Goal: Transaction & Acquisition: Obtain resource

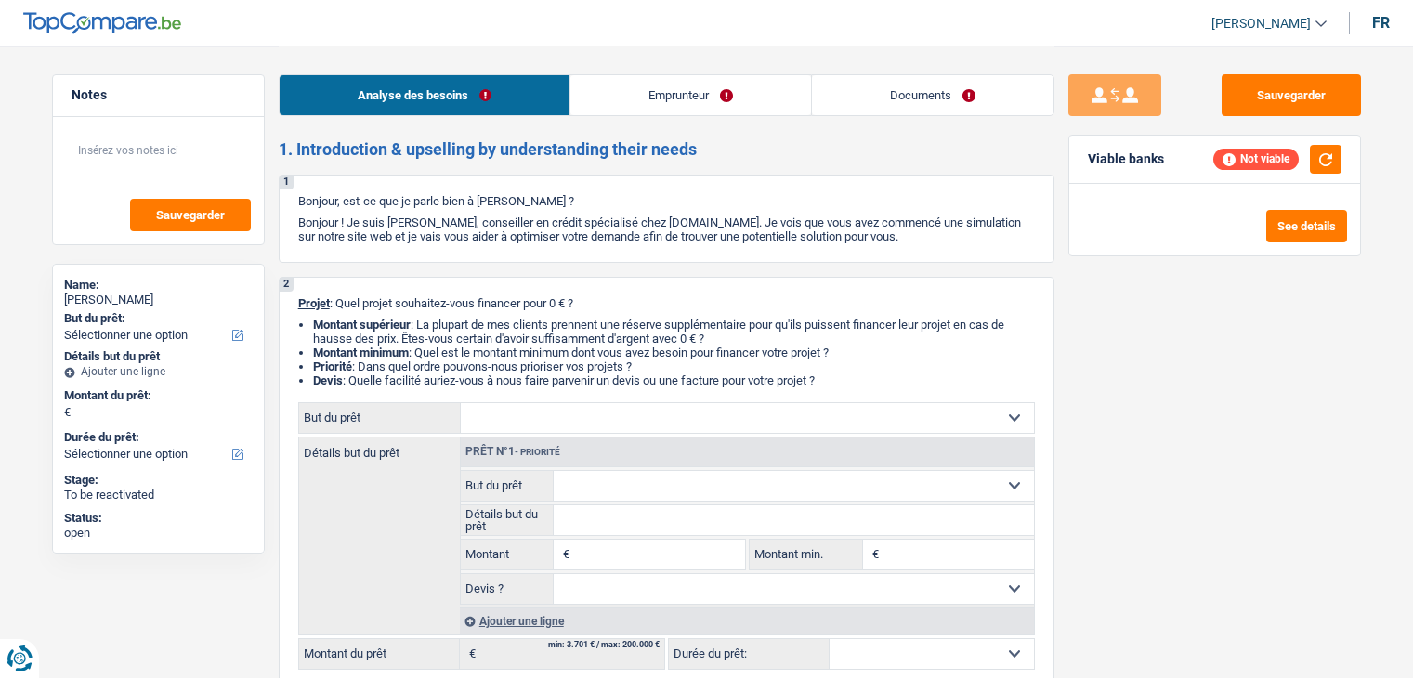
select select "worker"
select select "netSalary"
select select "mealVouchers"
select select "rents"
select select "creditConsolidation"
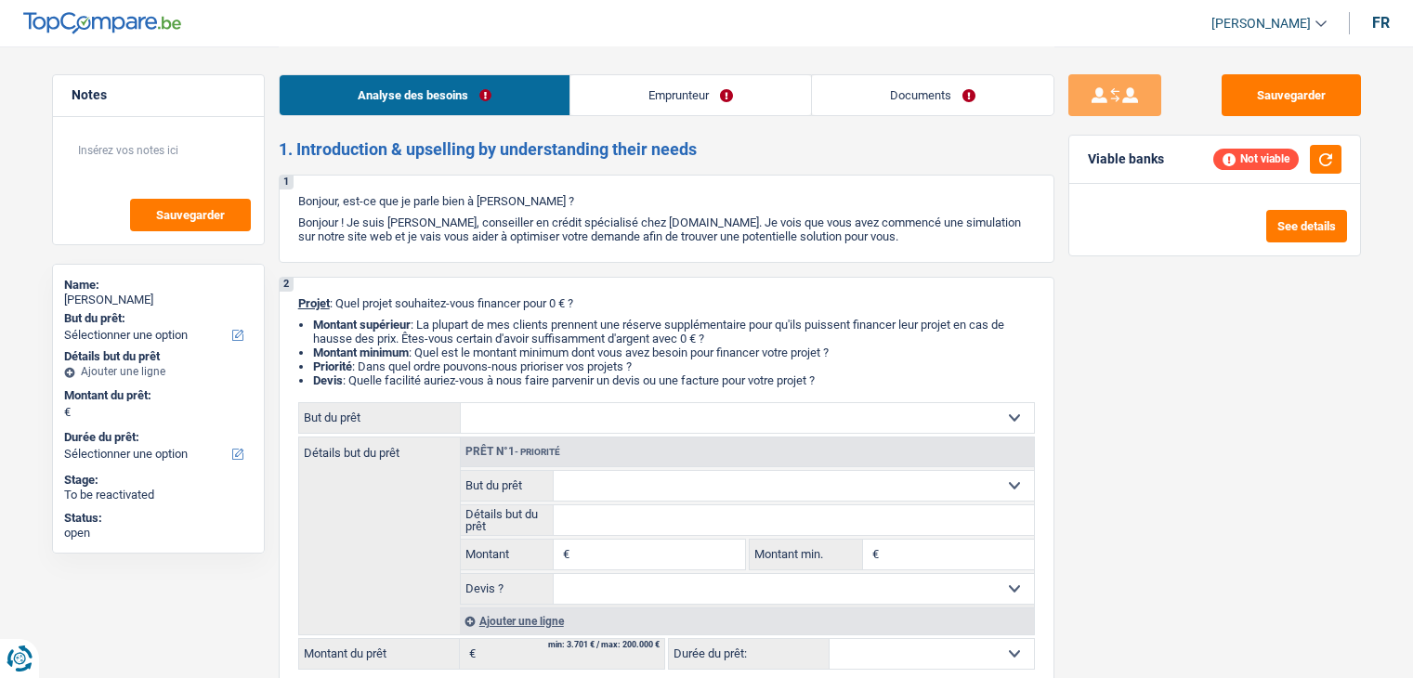
select select "60"
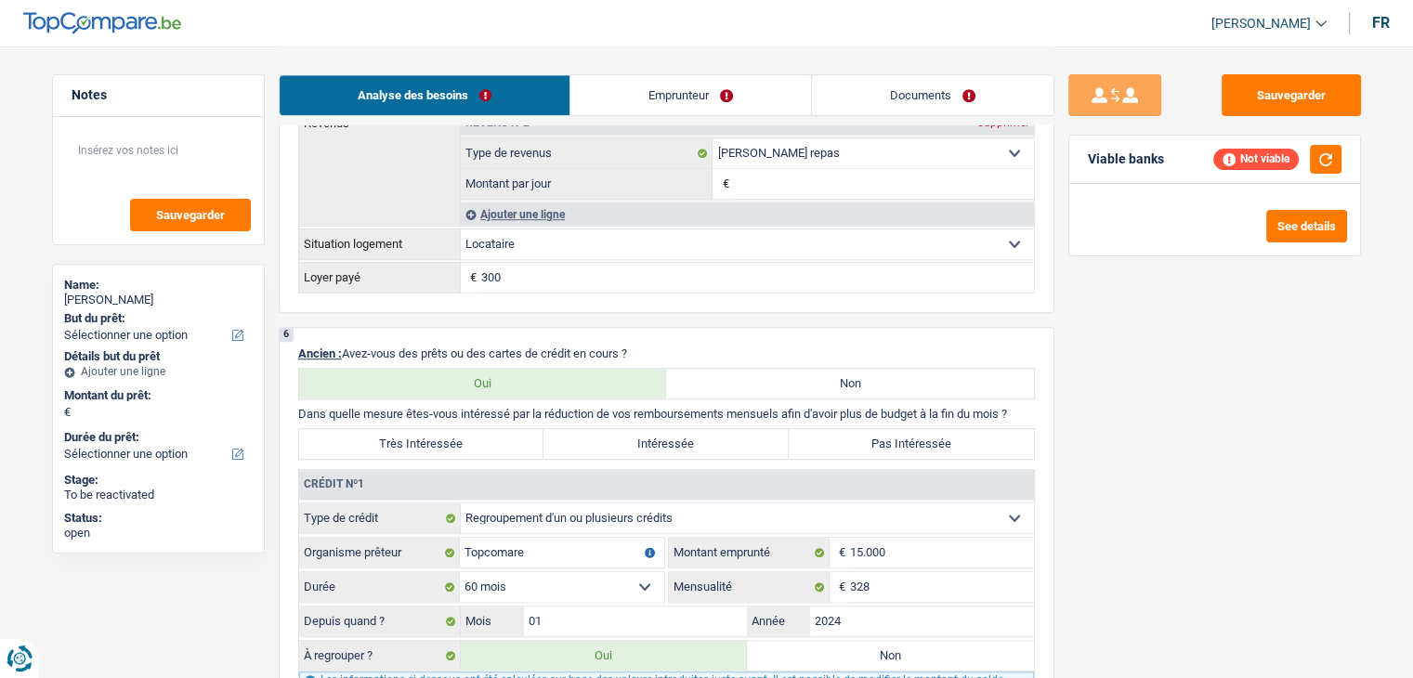
scroll to position [1393, 0]
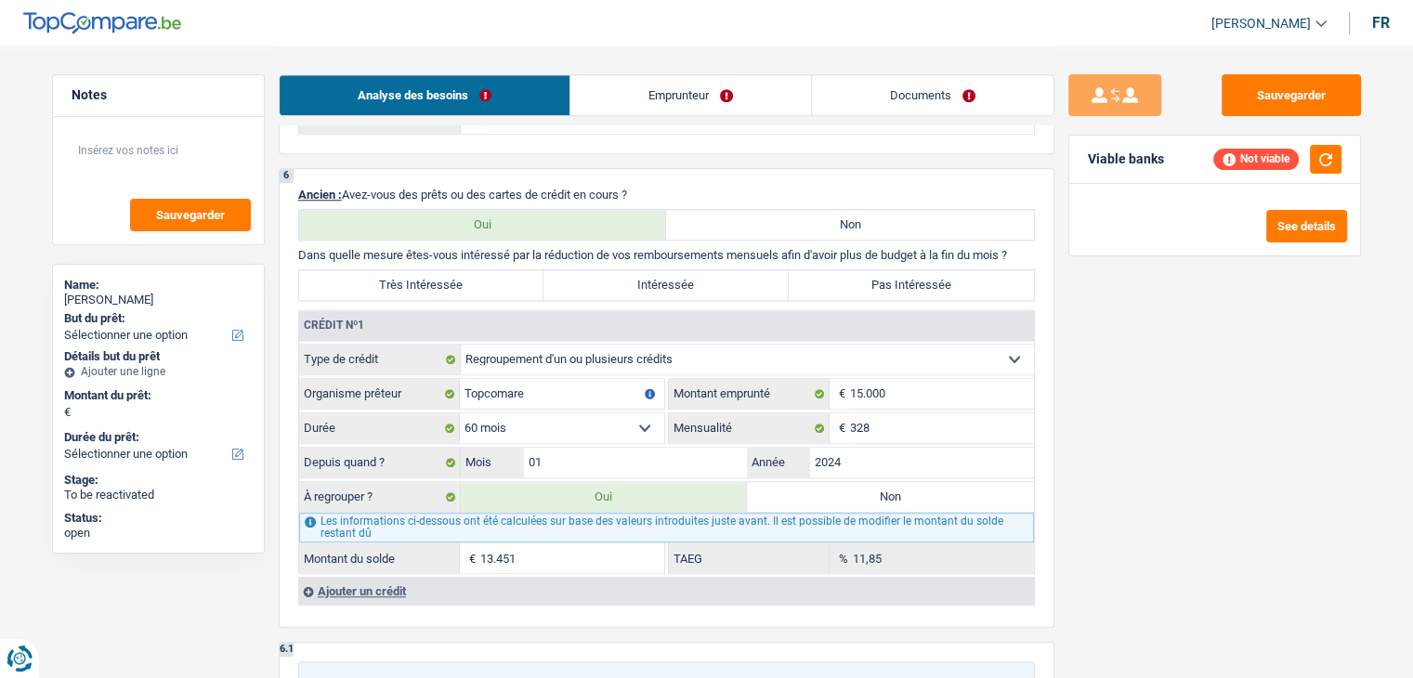
click at [1155, 502] on div "Sauvegarder Viable banks Not viable See details" at bounding box center [1214, 361] width 320 height 574
click at [1107, 536] on div "Sauvegarder Viable banks Not viable See details" at bounding box center [1214, 361] width 320 height 574
click at [1321, 157] on button "button" at bounding box center [1326, 159] width 32 height 29
click at [379, 584] on div "Ajouter un crédit" at bounding box center [666, 591] width 736 height 28
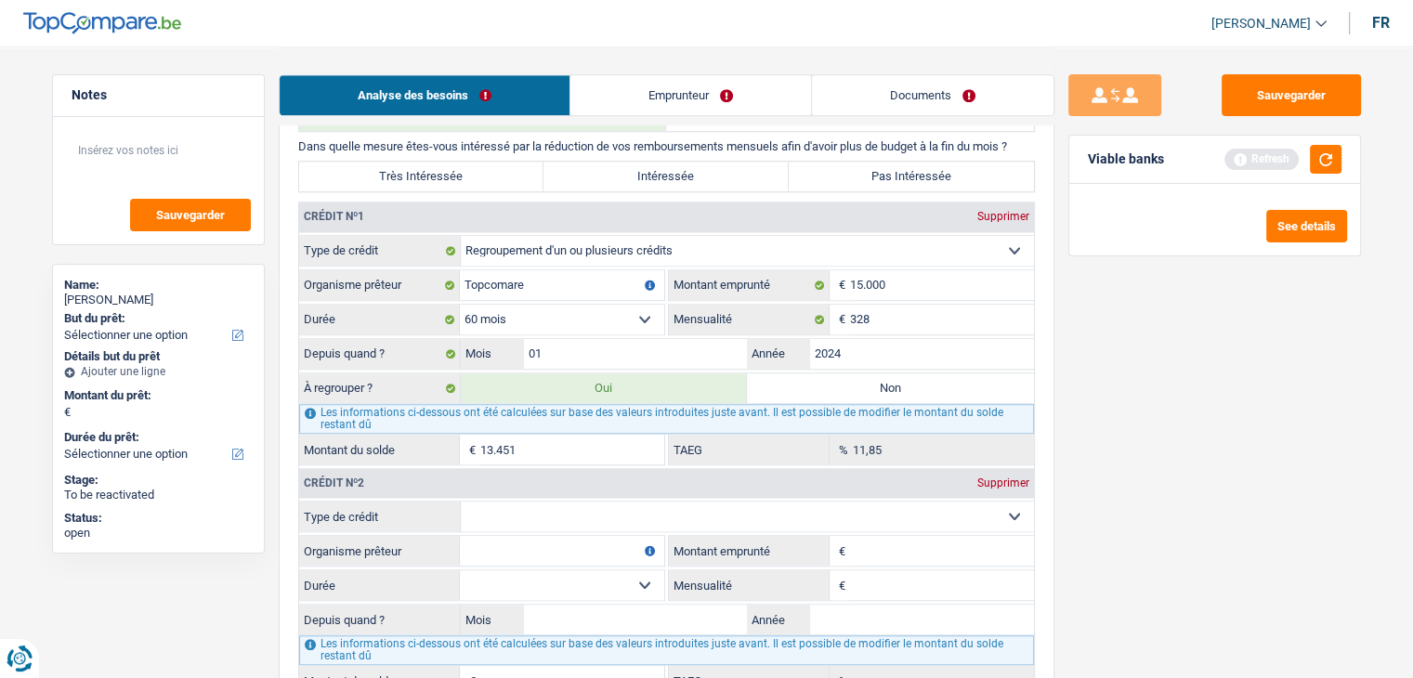
scroll to position [1672, 0]
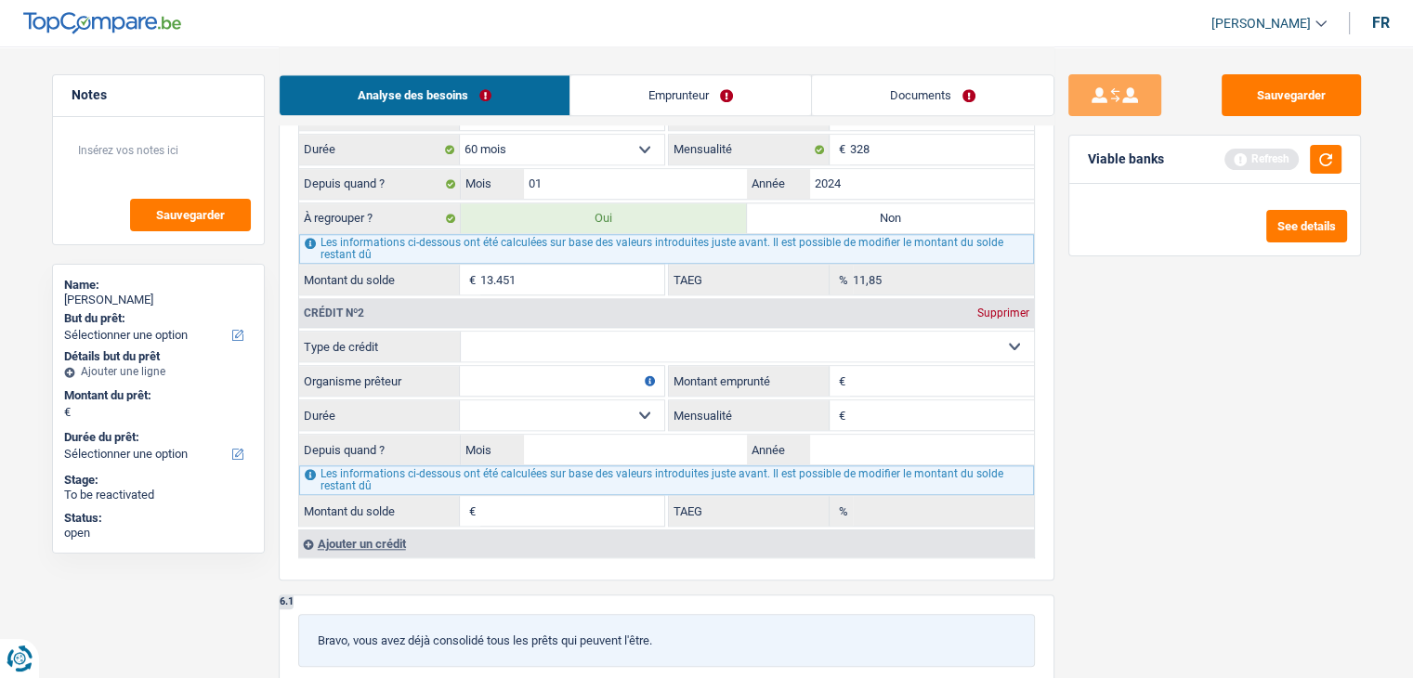
click at [1004, 309] on div "Supprimer" at bounding box center [1002, 312] width 61 height 11
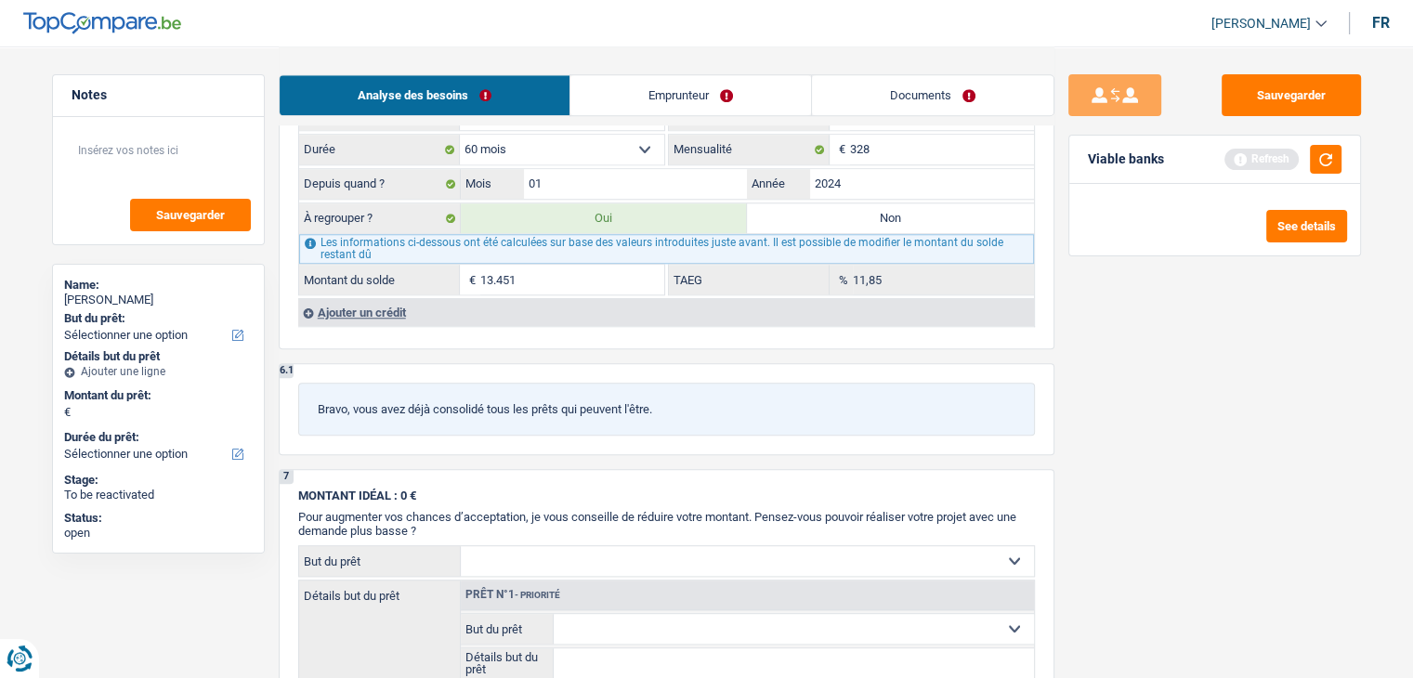
scroll to position [1486, 0]
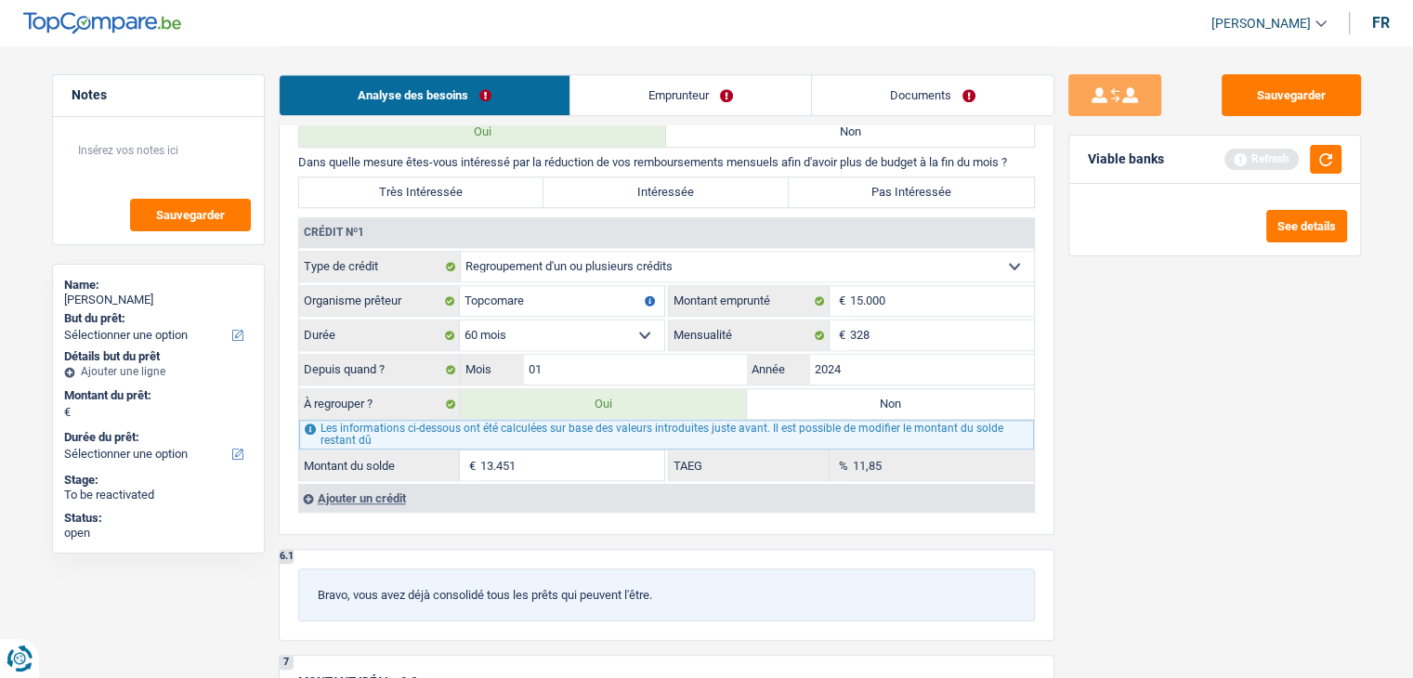
click at [398, 491] on div "Ajouter un crédit" at bounding box center [666, 498] width 736 height 28
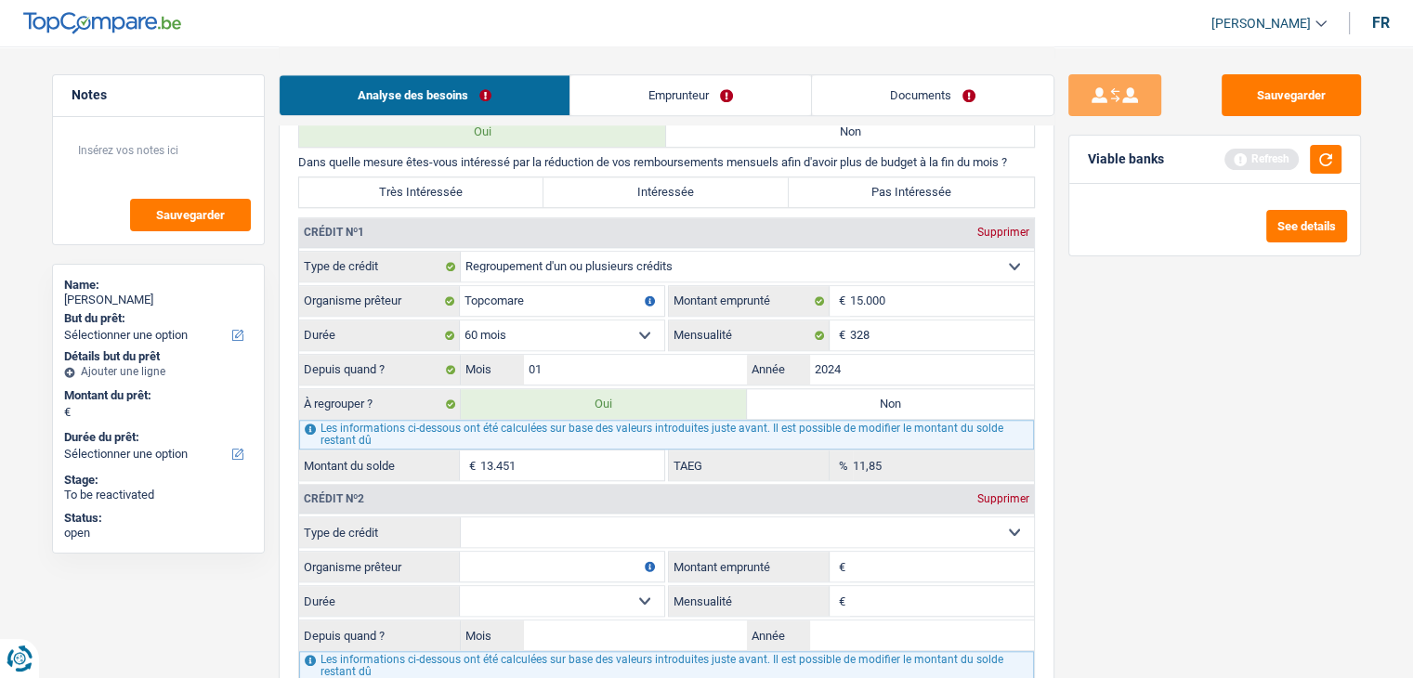
click at [675, 523] on select "Carte ou ouverture de crédit Prêt hypothécaire Vente à tempérament Prêt à tempé…" at bounding box center [747, 532] width 573 height 30
select select "creditConsolidation"
type input "0"
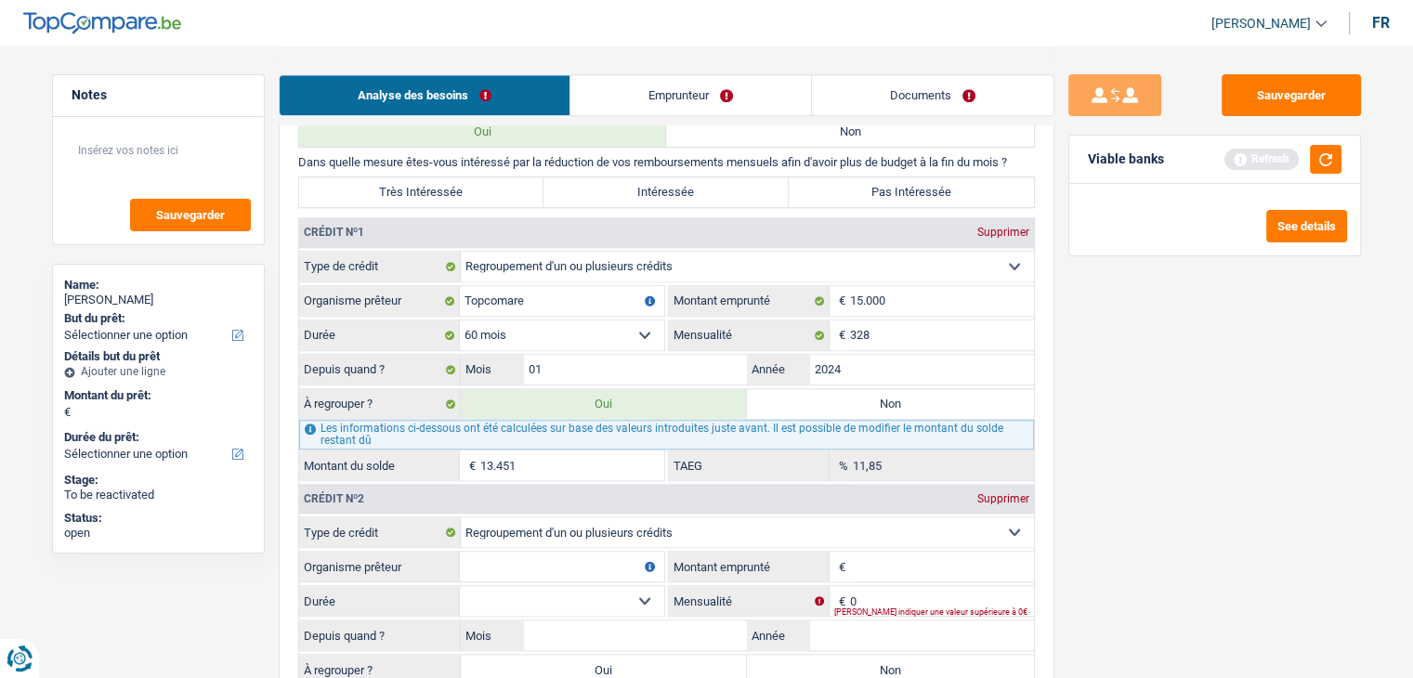
click at [920, 560] on input "Montant emprunté" at bounding box center [942, 567] width 184 height 30
type input "21.000"
click at [555, 552] on input "Organisme prêteur" at bounding box center [562, 567] width 204 height 30
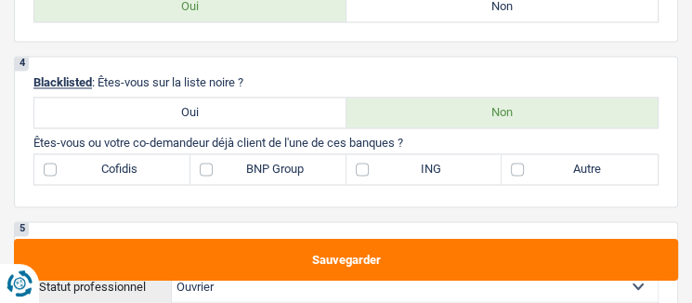
click at [554, 61] on div "4 Blacklisted : Êtes-vous sur la liste noire ? Oui Non Êtes-vous ou votre co-de…" at bounding box center [346, 131] width 664 height 151
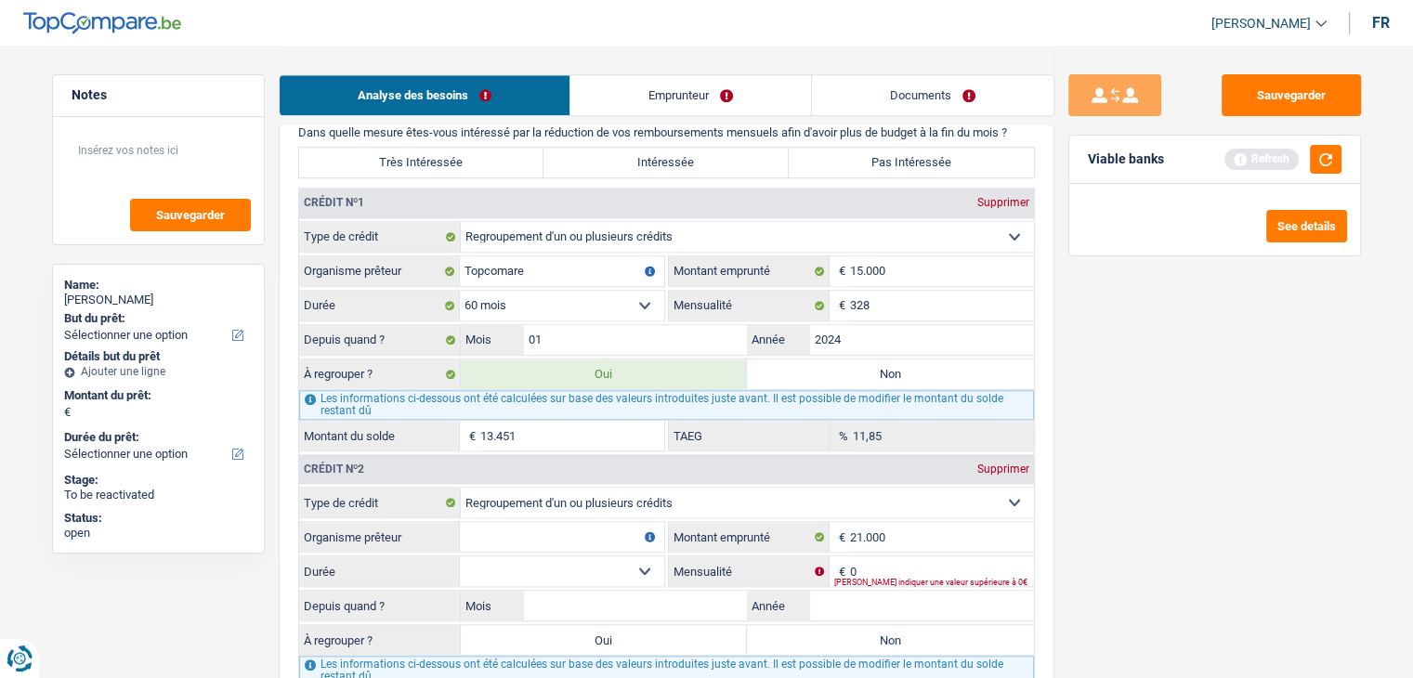
scroll to position [1765, 0]
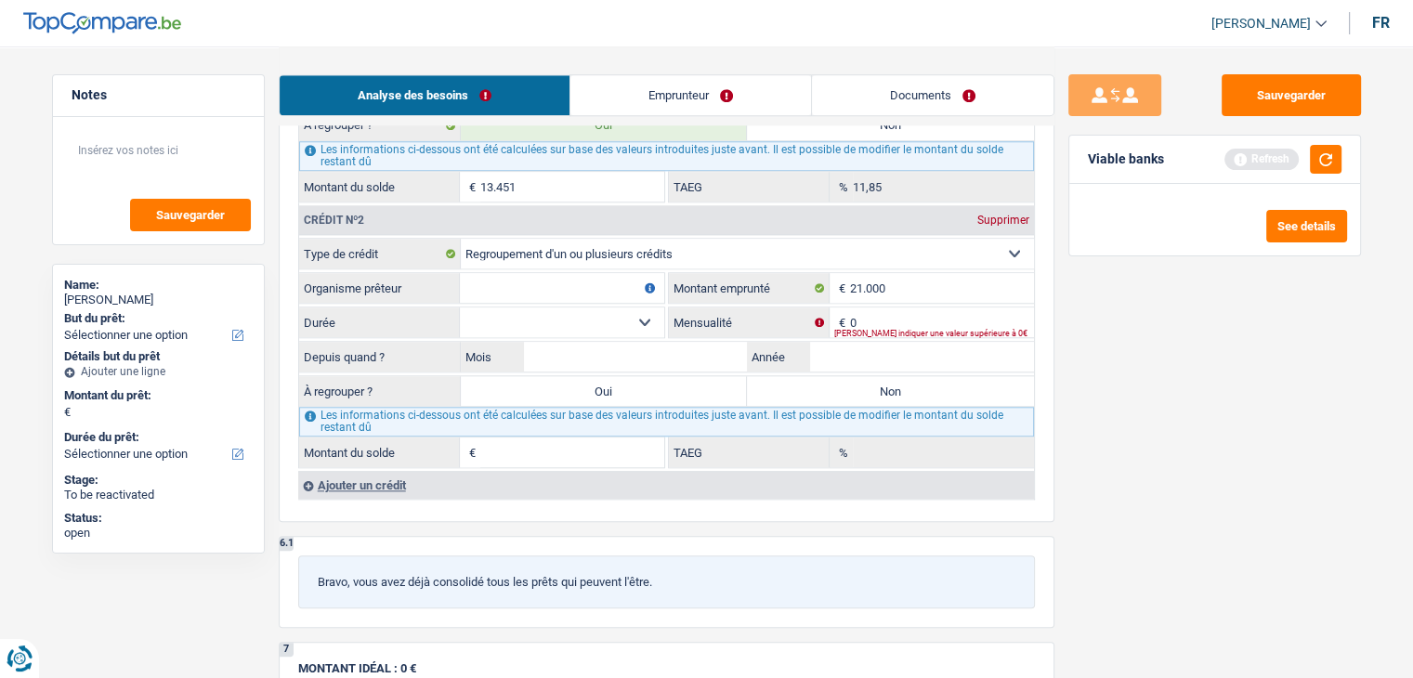
click at [508, 277] on input "Organisme prêteur" at bounding box center [562, 288] width 204 height 30
type input "Record crédit"
click at [858, 308] on input "0" at bounding box center [942, 322] width 184 height 30
click at [869, 330] on div "Tous les champs sont obligatoires. Veuillez fournir une réponse plus longue" at bounding box center [934, 333] width 200 height 7
click at [862, 307] on input "Mensualité" at bounding box center [942, 322] width 184 height 30
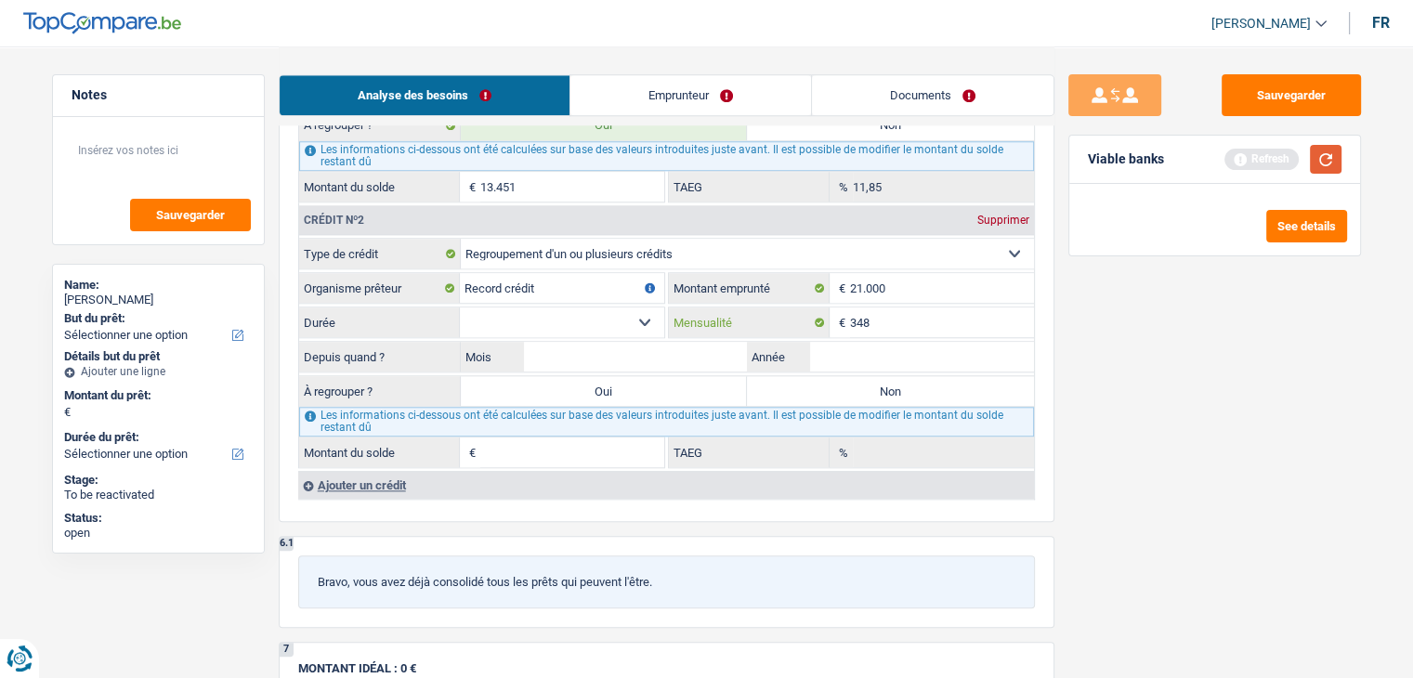
type input "348"
drag, startPoint x: 1331, startPoint y: 153, endPoint x: 687, endPoint y: 261, distance: 652.6
click at [1330, 153] on button "button" at bounding box center [1326, 159] width 32 height 29
click at [588, 317] on select "12 mois 18 mois 24 mois 30 mois 36 mois 42 mois 48 mois 60 mois 72 mois 84 mois…" at bounding box center [562, 322] width 204 height 30
click at [1170, 472] on div "Sauvegarder Viable banks Not viable See details" at bounding box center [1214, 361] width 320 height 574
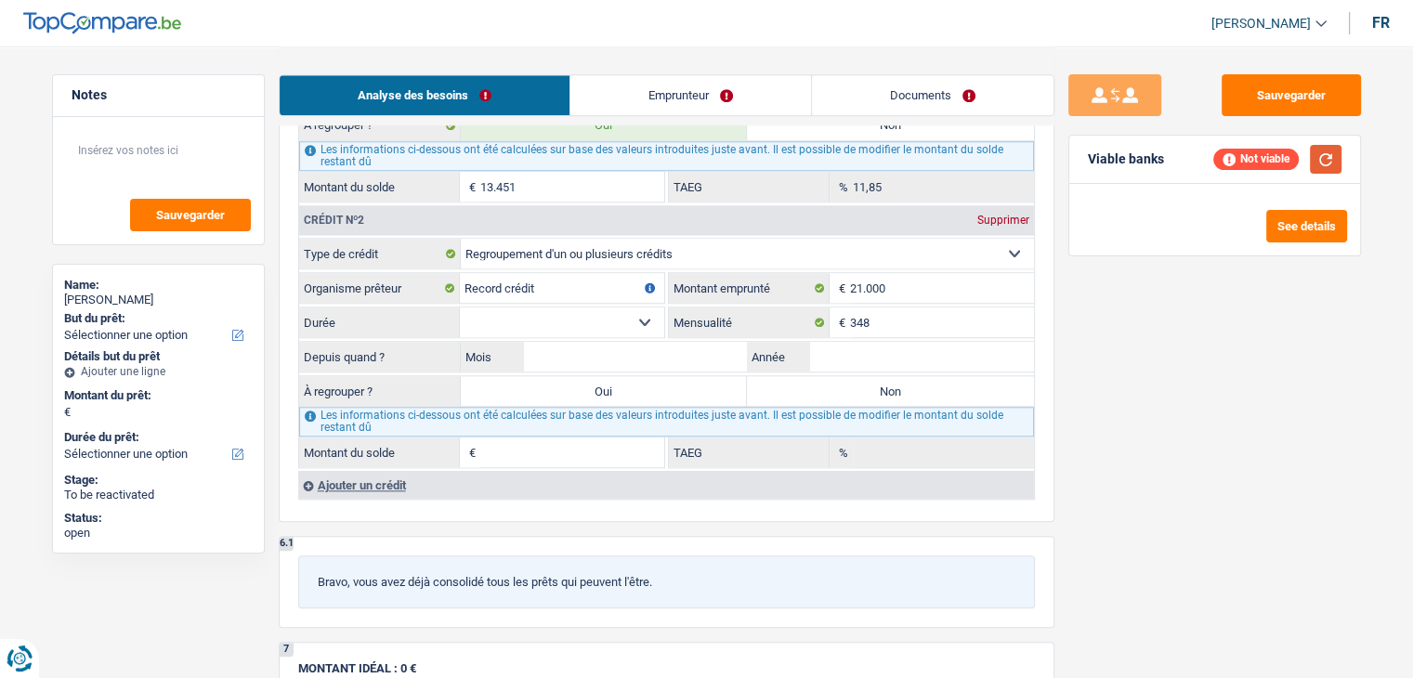
click at [1324, 154] on button "button" at bounding box center [1326, 159] width 32 height 29
click at [512, 320] on select "12 mois 18 mois 24 mois 30 mois 36 mois 42 mois 48 mois 60 mois 72 mois 84 mois…" at bounding box center [562, 322] width 204 height 30
select select "84"
click at [460, 307] on select "12 mois 18 mois 24 mois 30 mois 36 mois 42 mois 48 mois 60 mois 72 mois 84 mois…" at bounding box center [562, 322] width 204 height 30
click at [1133, 380] on div "Sauvegarder Viable banks Refresh See details" at bounding box center [1214, 361] width 320 height 574
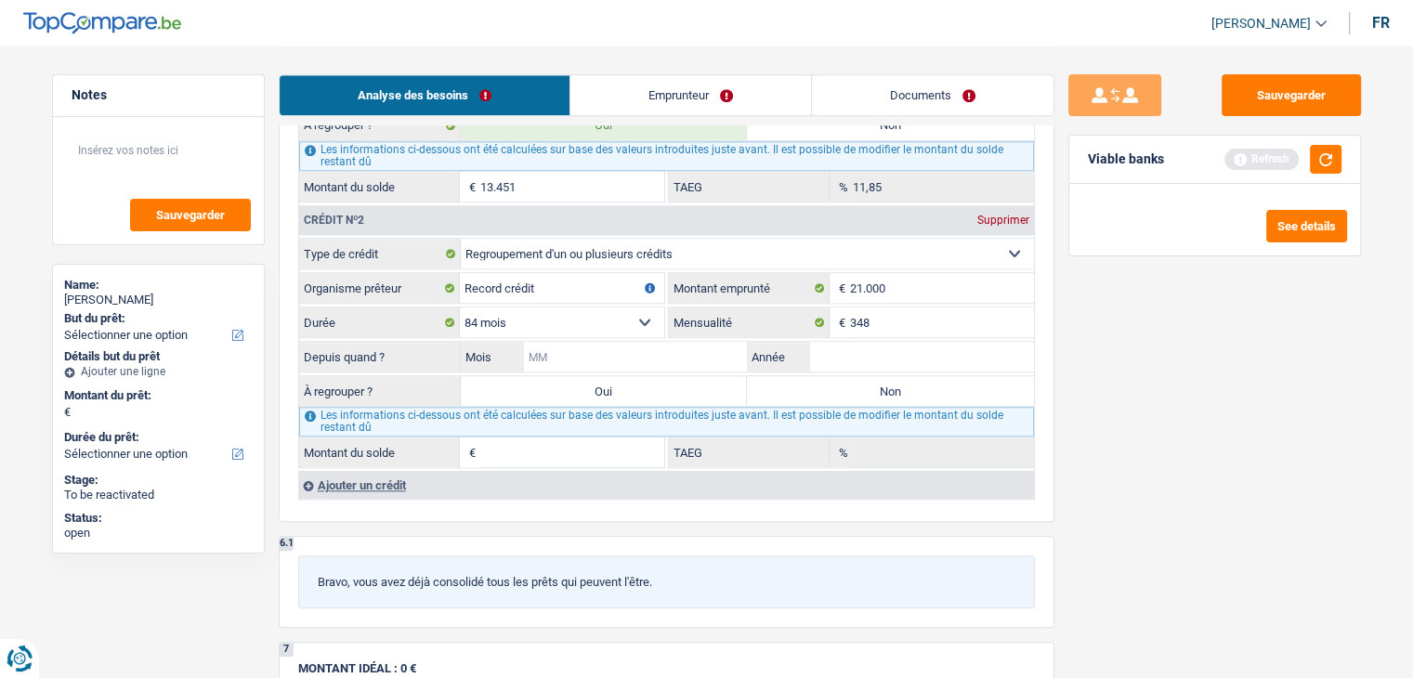
click at [595, 350] on input "Mois" at bounding box center [636, 357] width 224 height 30
click at [915, 345] on input "Année" at bounding box center [922, 357] width 224 height 30
type input "2025"
click at [647, 347] on input "Mois" at bounding box center [636, 357] width 224 height 30
click at [1160, 415] on div "Sauvegarder Viable banks Refresh See details" at bounding box center [1214, 361] width 320 height 574
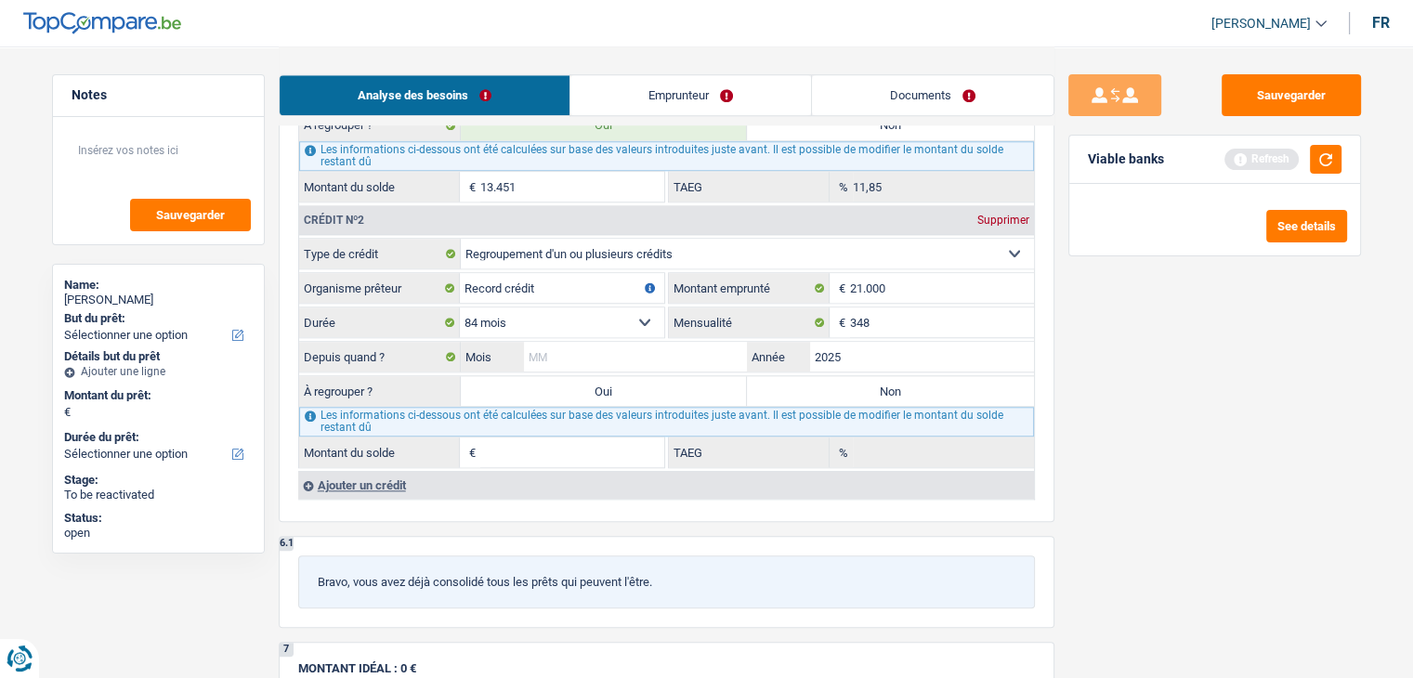
click at [669, 342] on input "Mois" at bounding box center [636, 357] width 224 height 30
type input "05"
type input "20.296"
type input "10,41"
click at [653, 344] on input "05" at bounding box center [636, 357] width 224 height 30
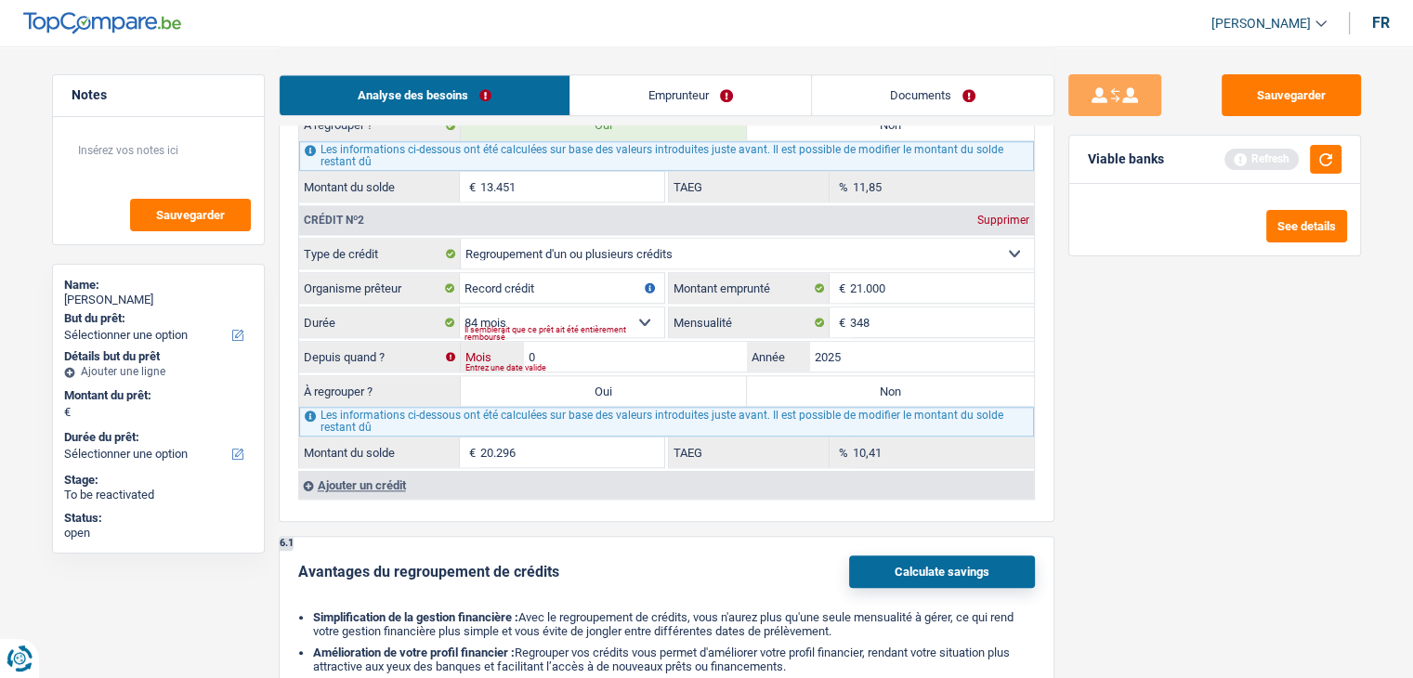
type input "06"
type input "20.474"
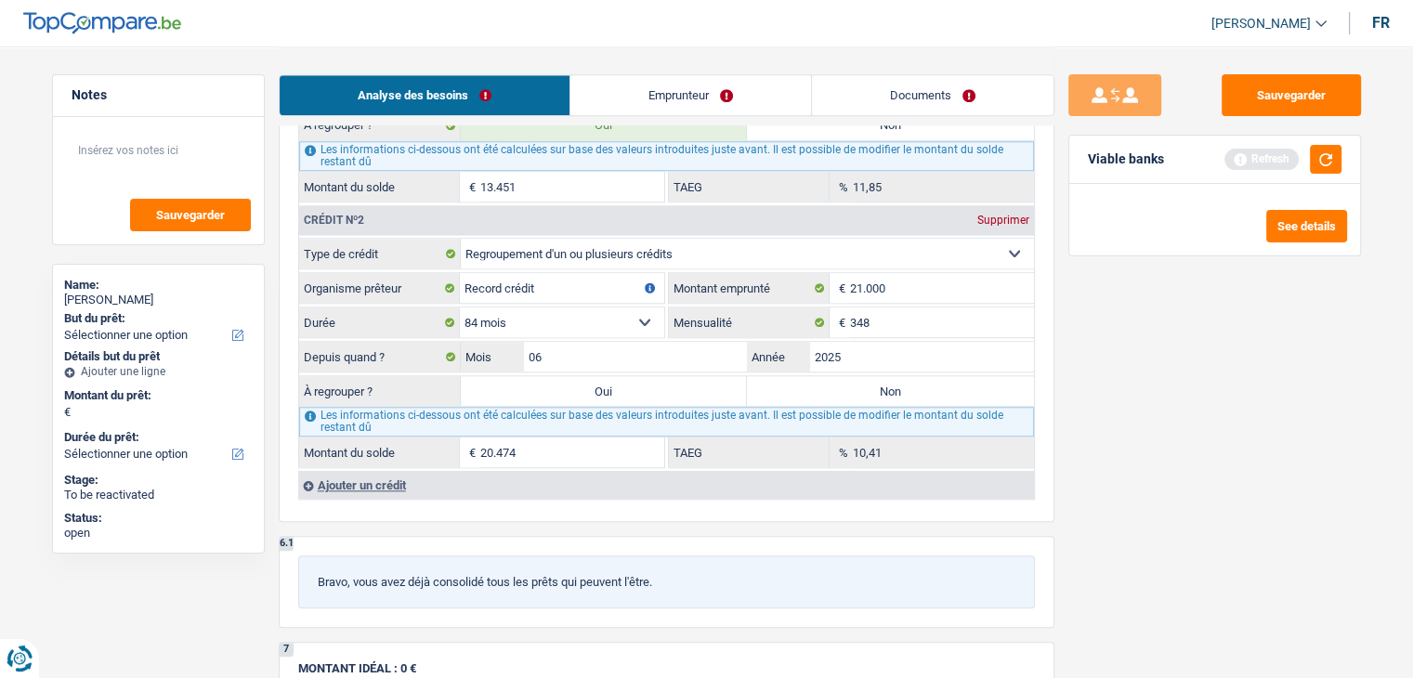
click at [1253, 480] on div "Sauvegarder Viable banks Refresh See details" at bounding box center [1214, 361] width 320 height 574
click at [1335, 161] on button "button" at bounding box center [1326, 159] width 32 height 29
click at [609, 342] on input "06" at bounding box center [636, 357] width 224 height 30
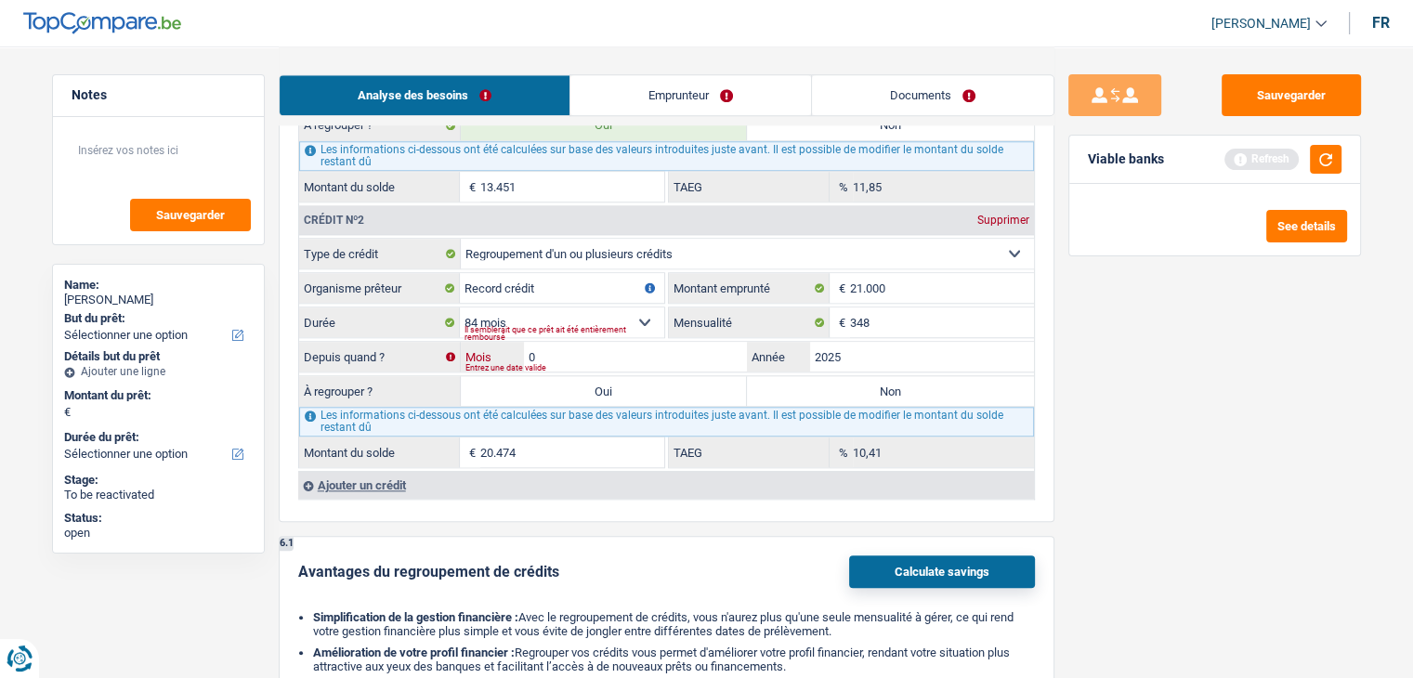
type input "05"
type input "20.296"
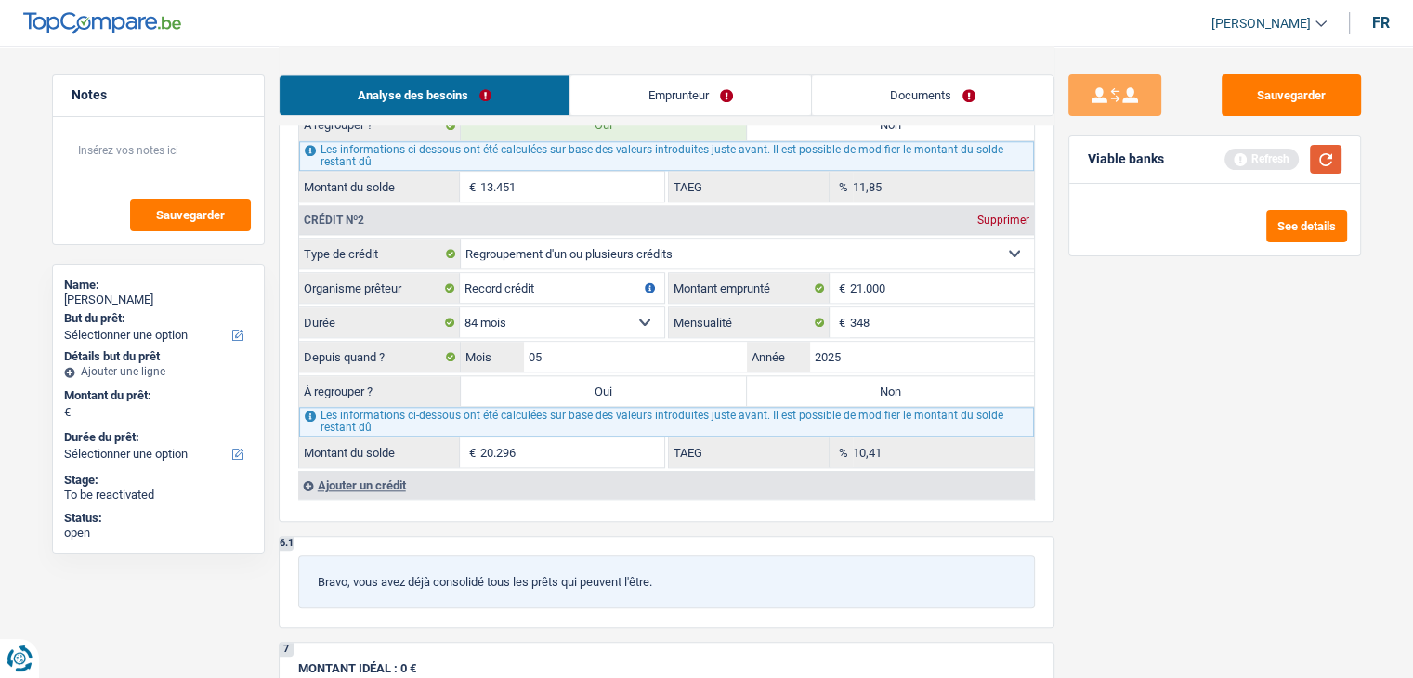
click at [1330, 146] on button "button" at bounding box center [1326, 159] width 32 height 29
click at [550, 384] on label "Oui" at bounding box center [604, 391] width 287 height 30
click at [550, 384] on input "Oui" at bounding box center [604, 391] width 287 height 30
radio input "true"
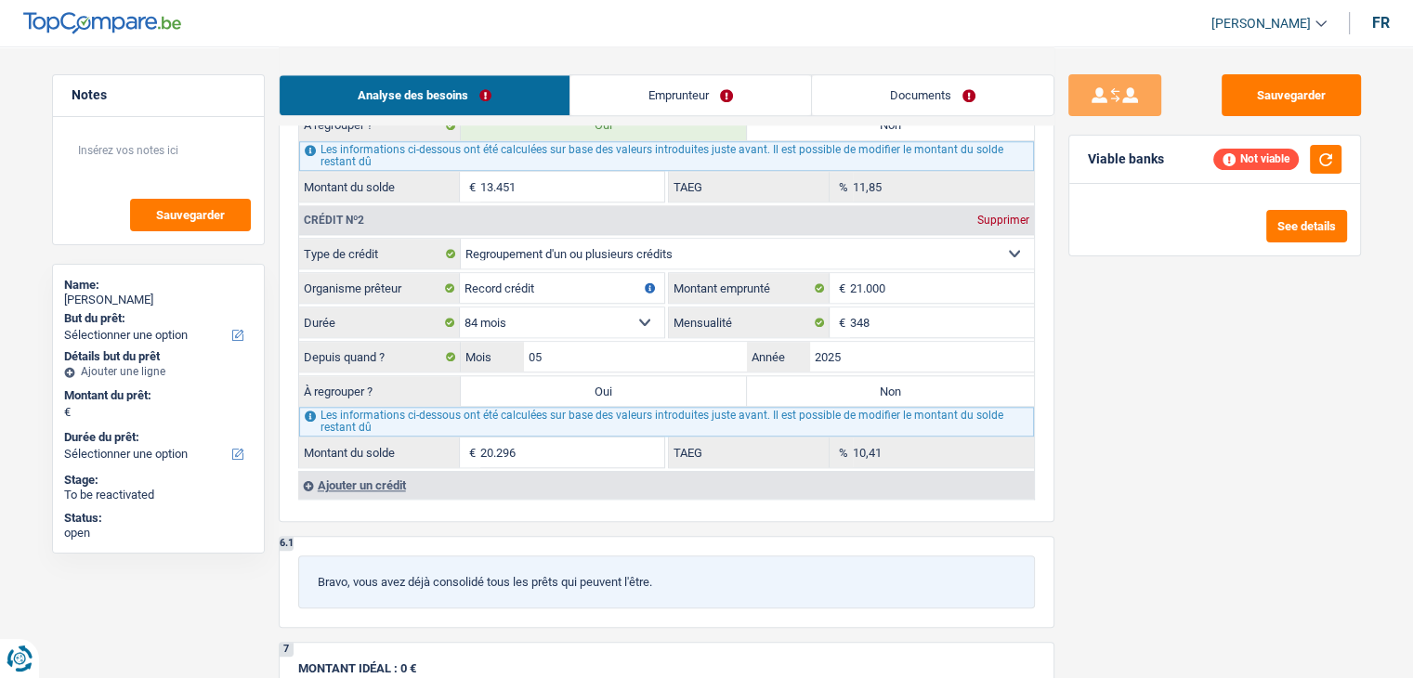
type input "33.747"
select select "refinancing"
select select "120"
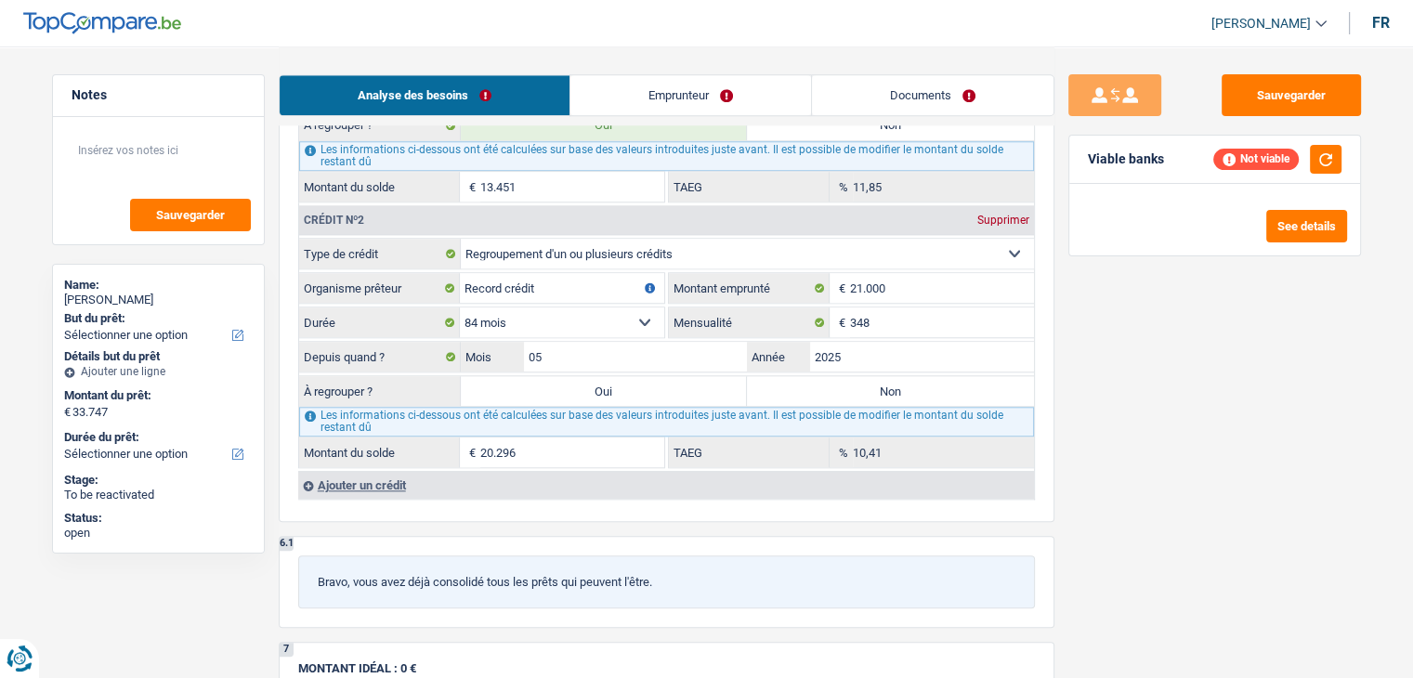
select select "refinancing"
select select "120"
select select "refinancing"
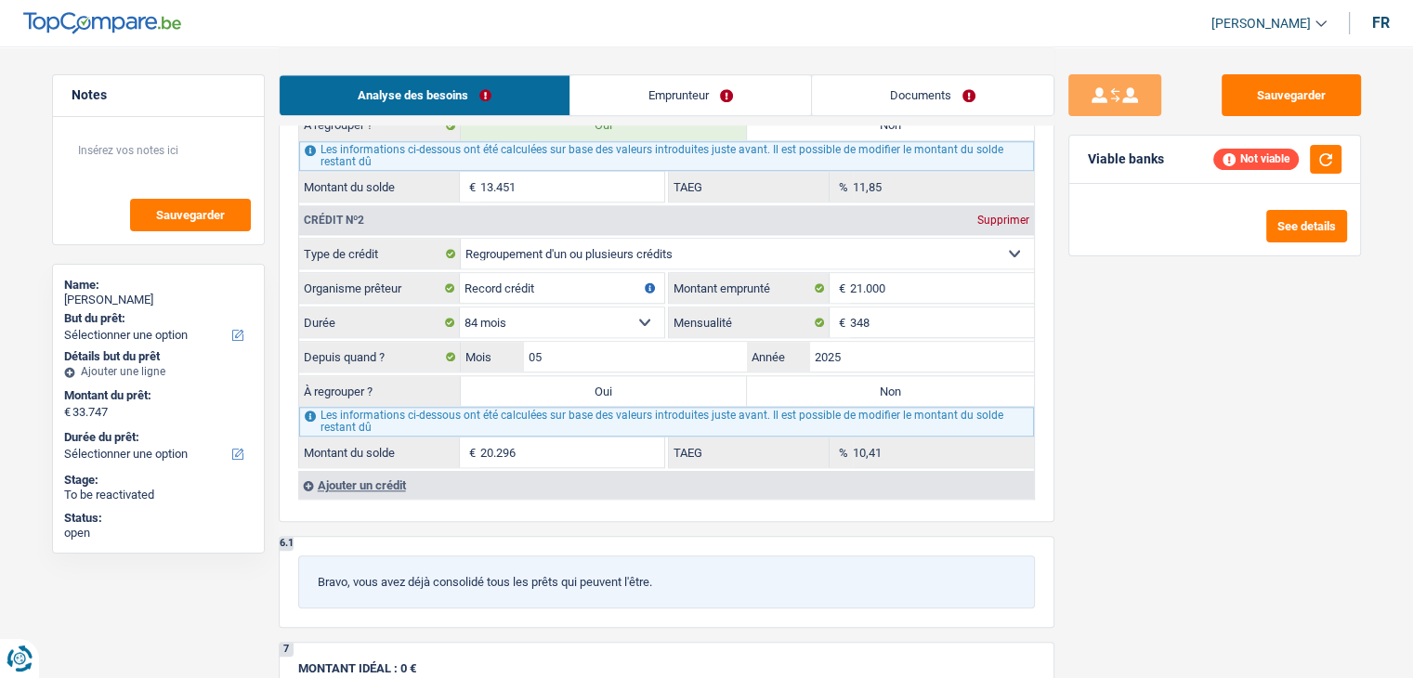
select select "120"
select select "refinancing"
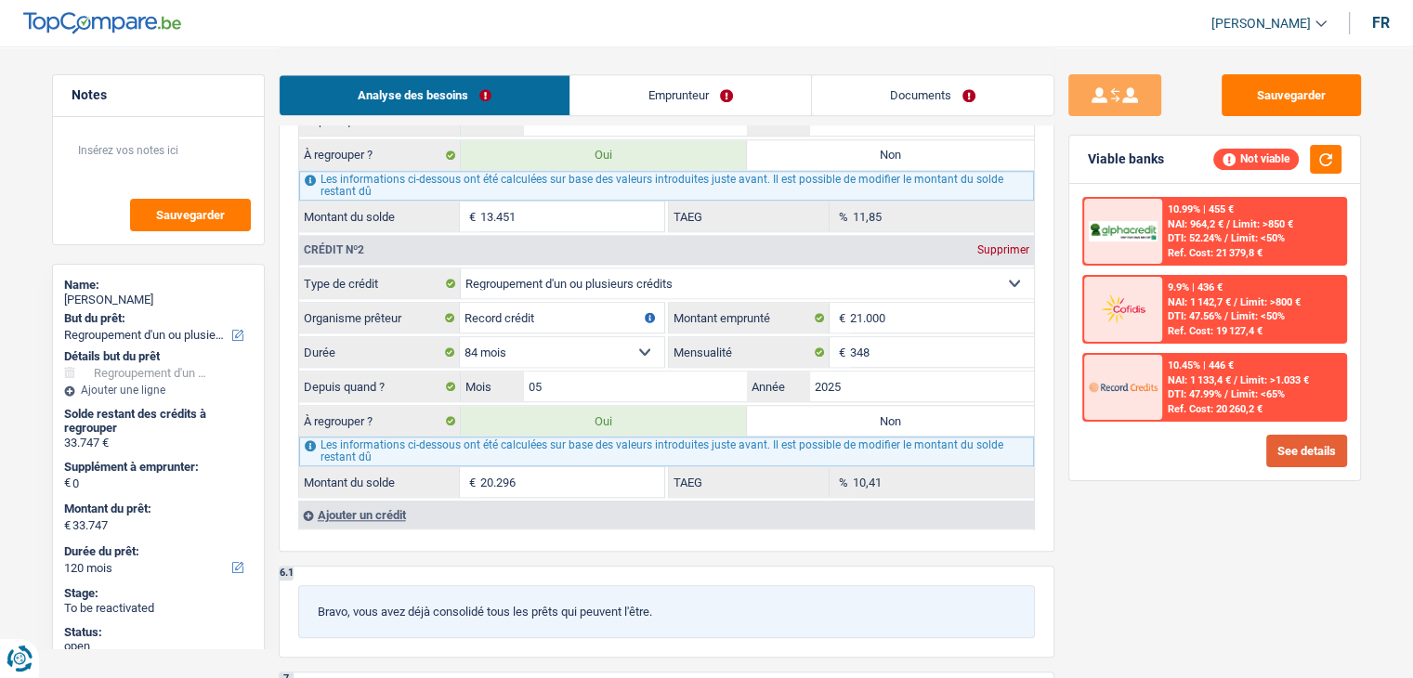
click at [1297, 458] on button "See details" at bounding box center [1306, 451] width 81 height 33
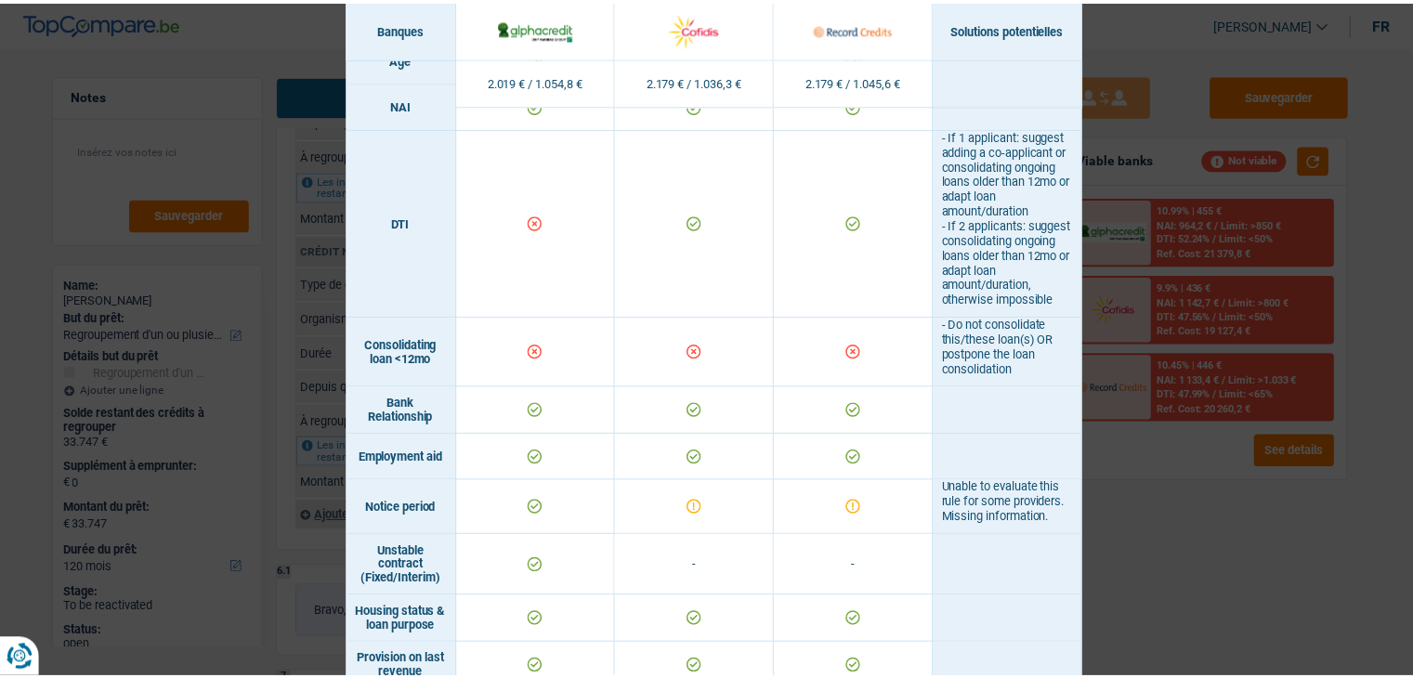
scroll to position [743, 0]
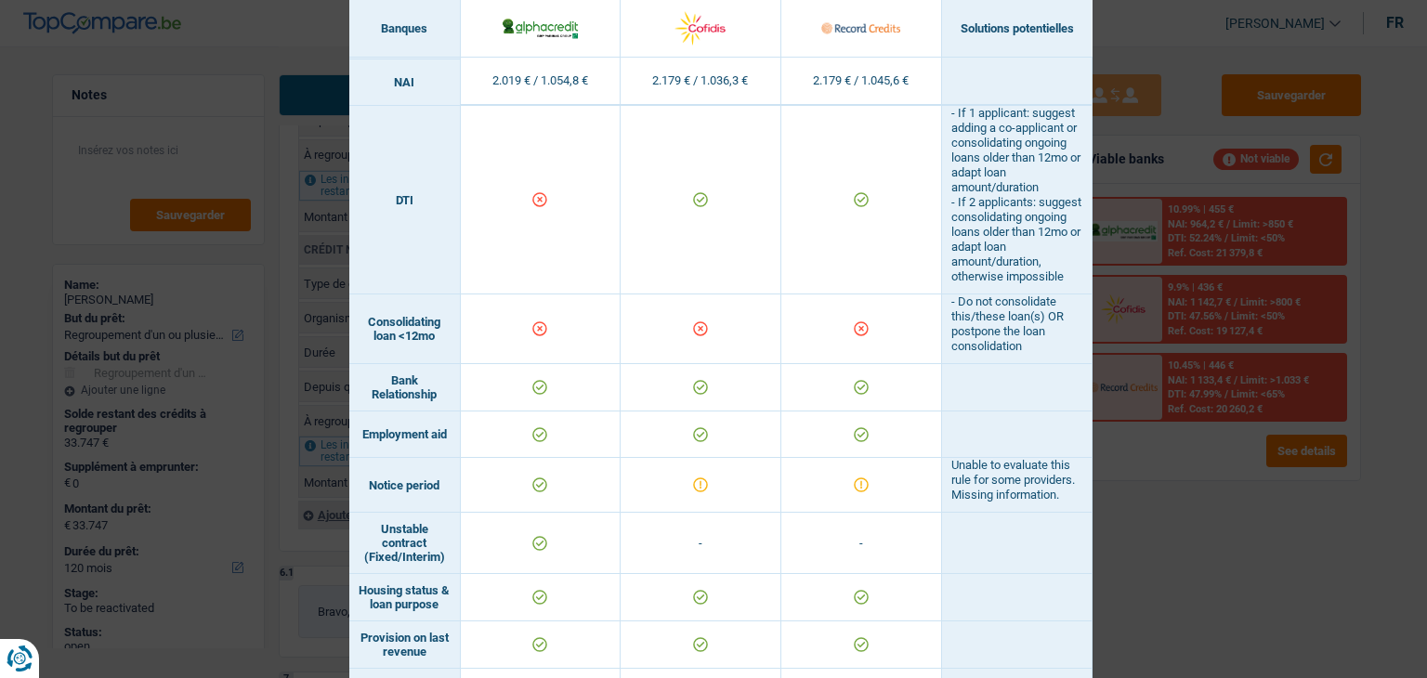
click at [1153, 476] on div "Banks conditions × Banques Solutions potentielles Revenus / Charges 2.019 € / 1…" at bounding box center [713, 339] width 1427 height 678
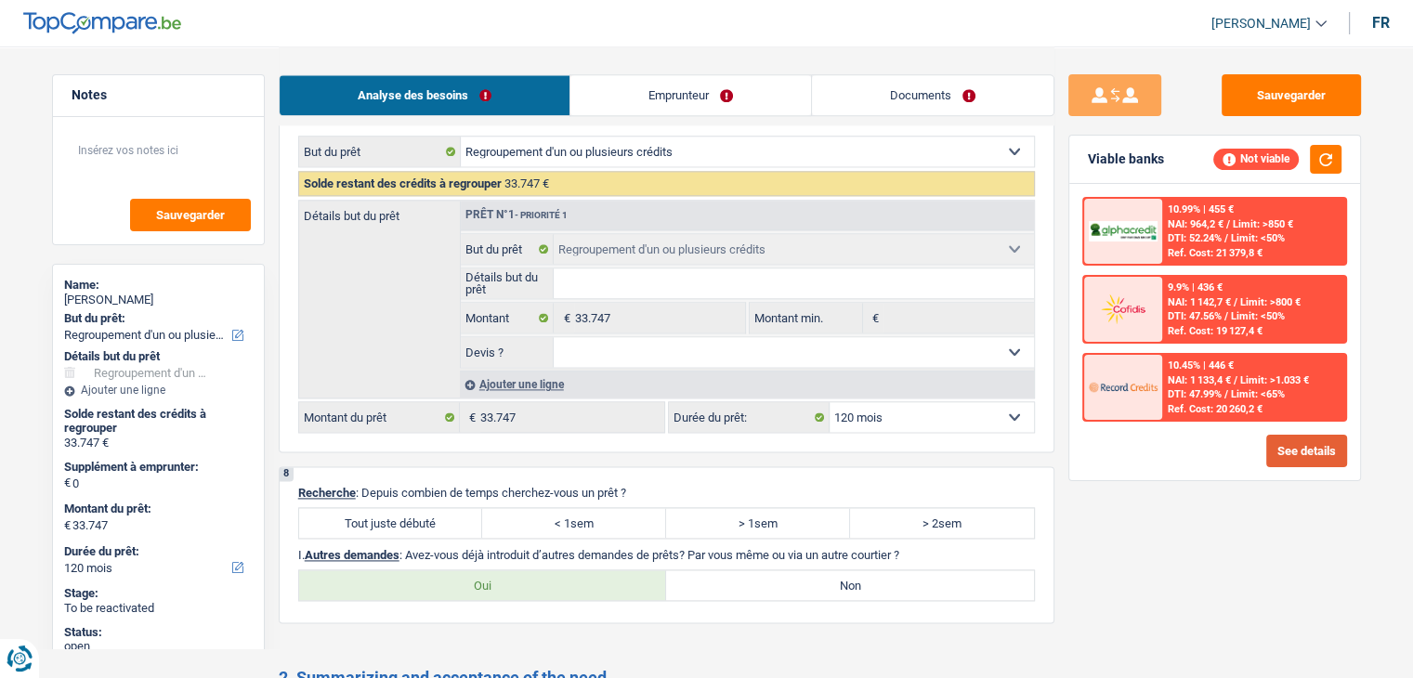
scroll to position [2601, 0]
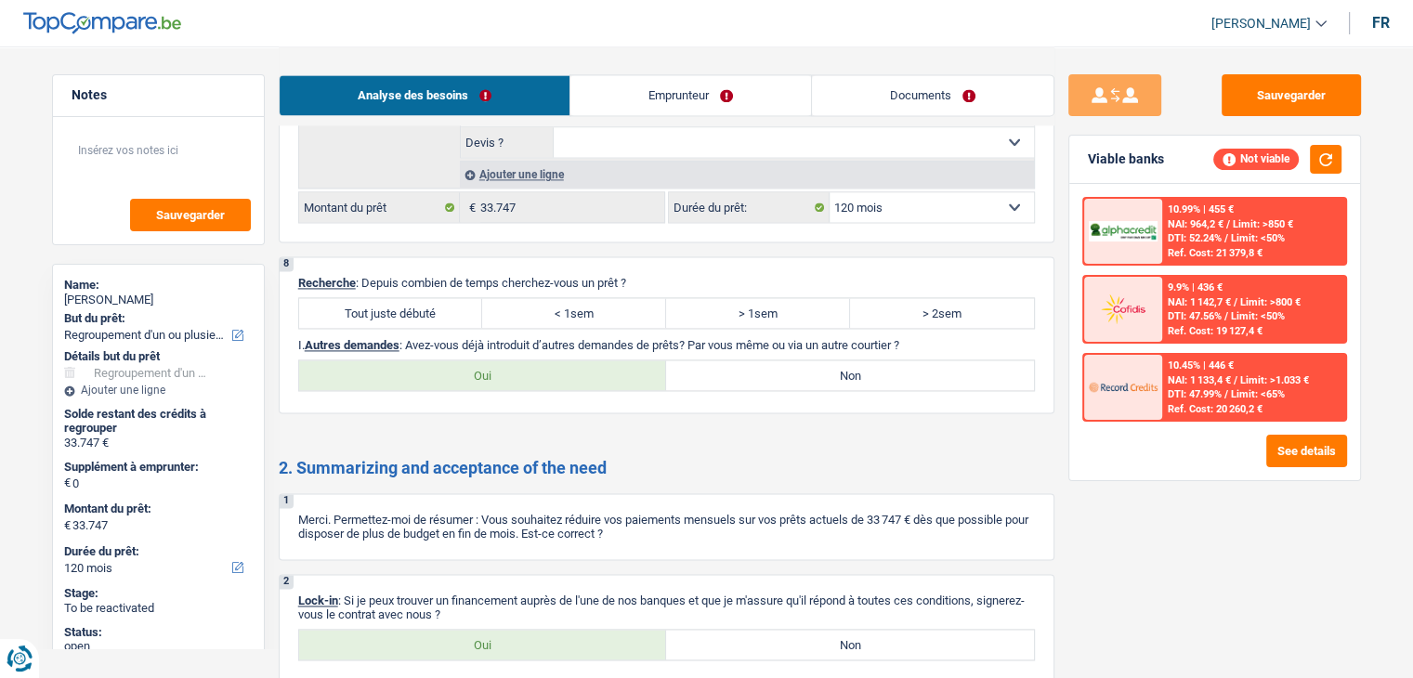
click at [393, 309] on label "Tout juste débuté" at bounding box center [391, 313] width 184 height 30
click at [393, 309] on input "Tout juste débuté" at bounding box center [391, 313] width 184 height 30
radio input "true"
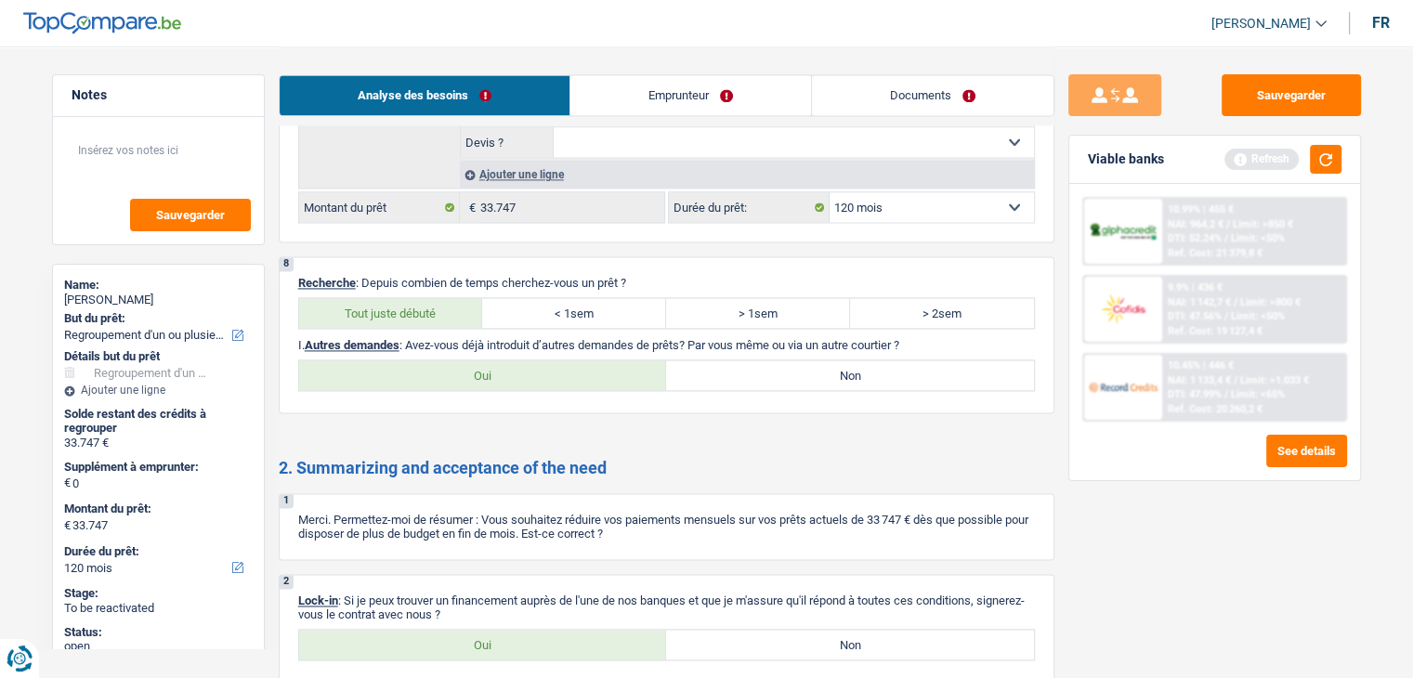
click at [746, 360] on label "Non" at bounding box center [850, 375] width 368 height 30
click at [746, 360] on input "Non" at bounding box center [850, 375] width 368 height 30
radio input "true"
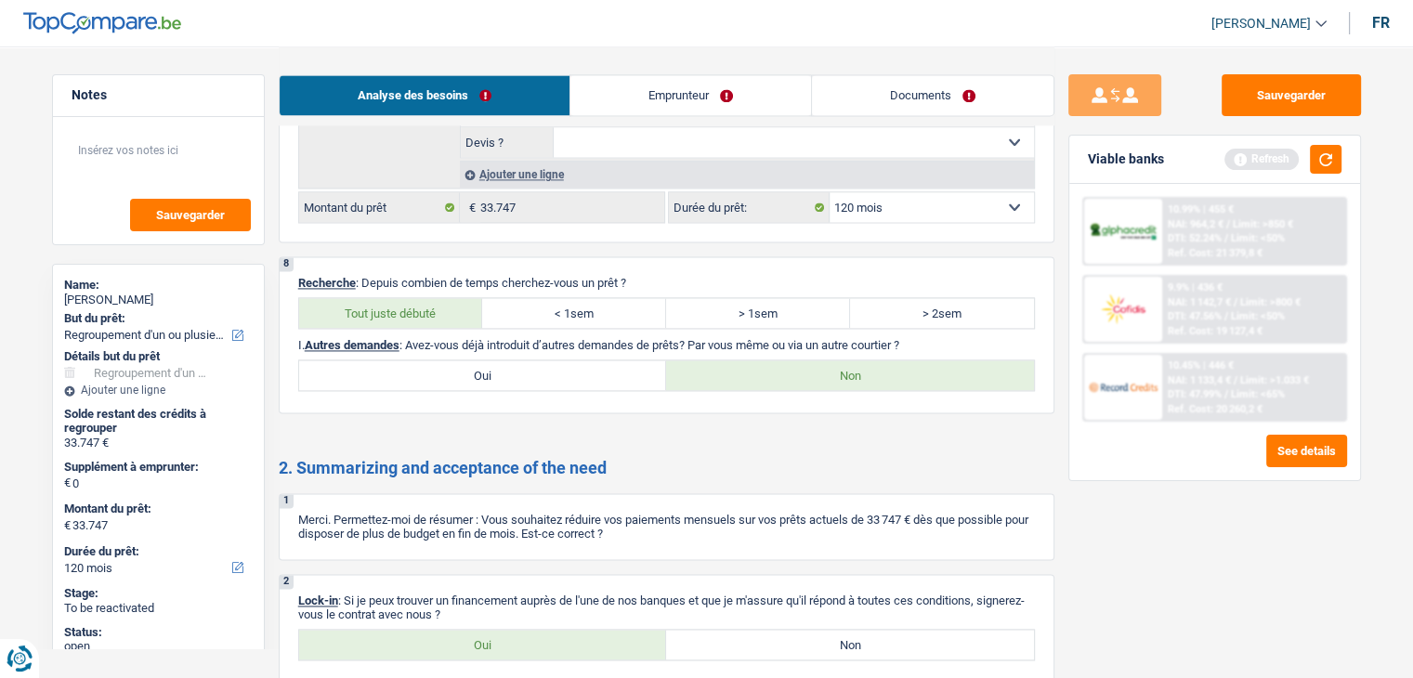
click at [524, 635] on label "Oui" at bounding box center [483, 645] width 368 height 30
click at [524, 635] on input "Oui" at bounding box center [483, 645] width 368 height 30
radio input "true"
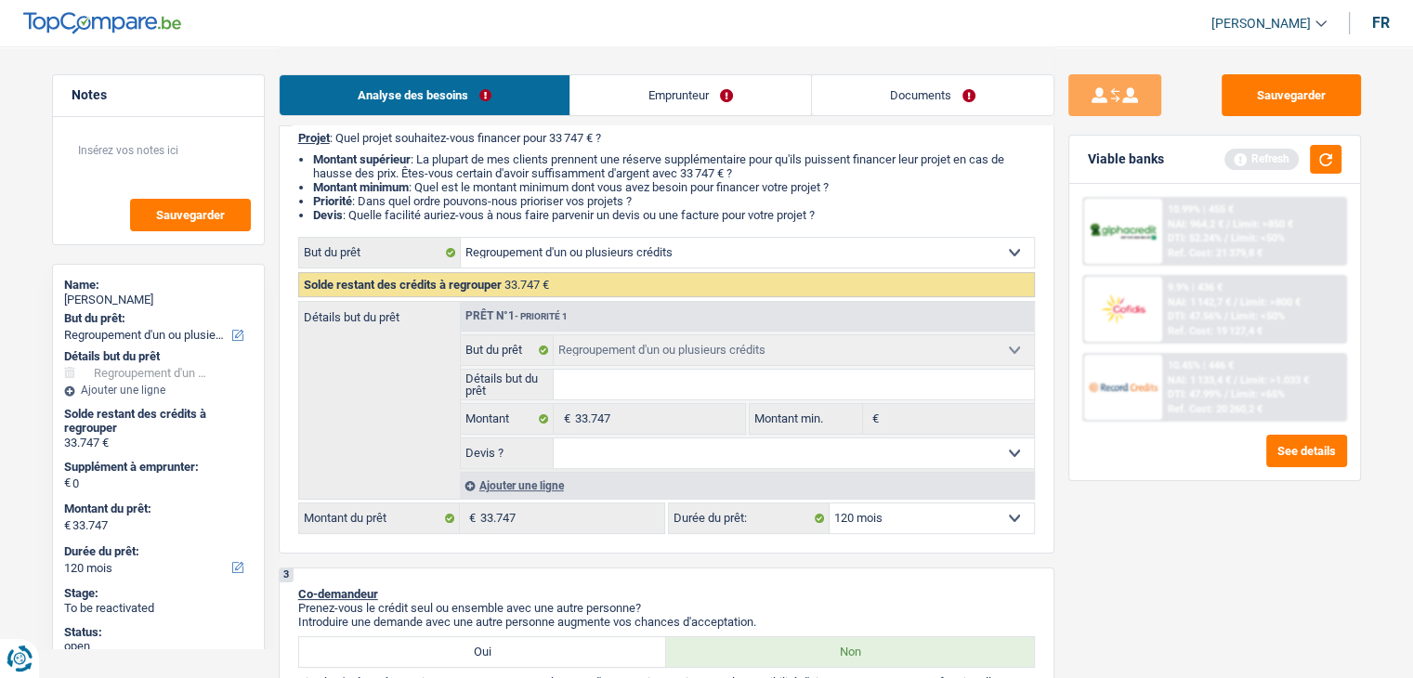
scroll to position [0, 0]
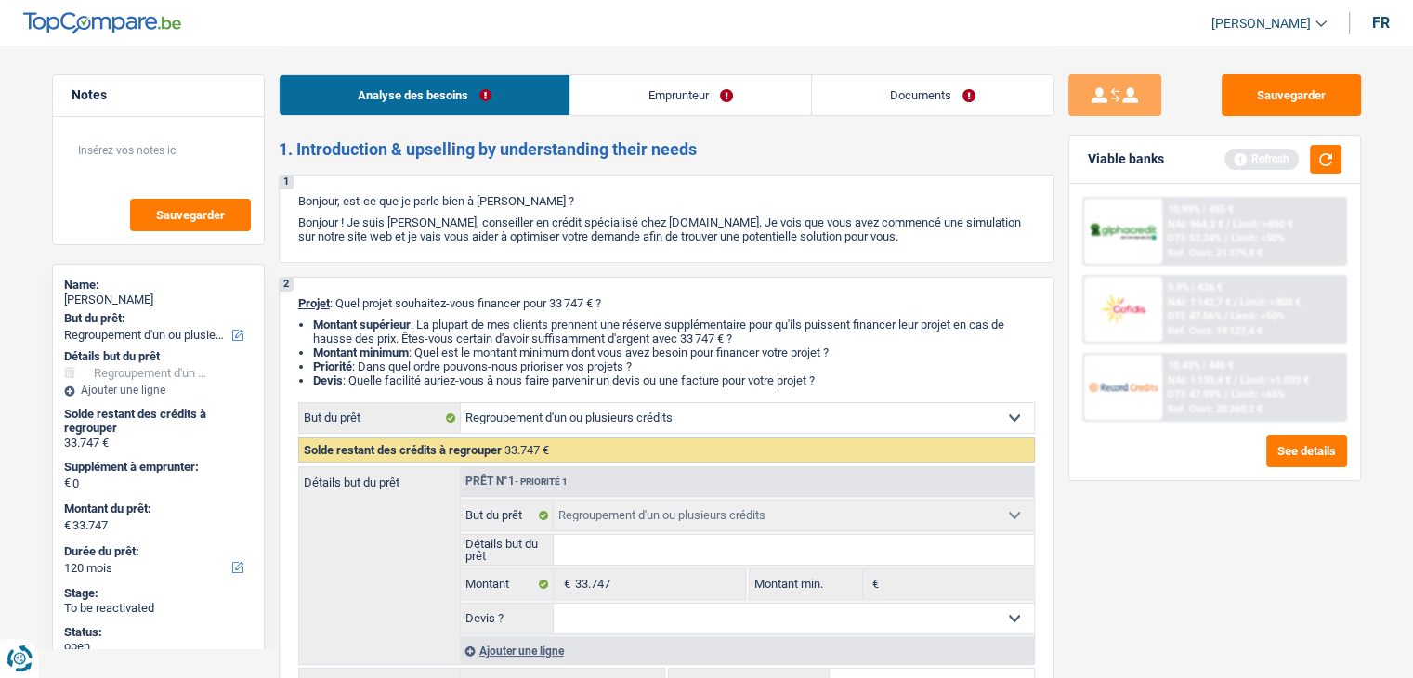
drag, startPoint x: 839, startPoint y: 379, endPoint x: 292, endPoint y: 305, distance: 552.1
click at [292, 305] on div "2 Projet : Quel projet souhaitez-vous financer pour 33 747 € ? Montant supérieu…" at bounding box center [667, 498] width 776 height 442
click at [431, 299] on p "Projet : Quel projet souhaitez-vous financer pour 33 747 € ?" at bounding box center [666, 303] width 737 height 14
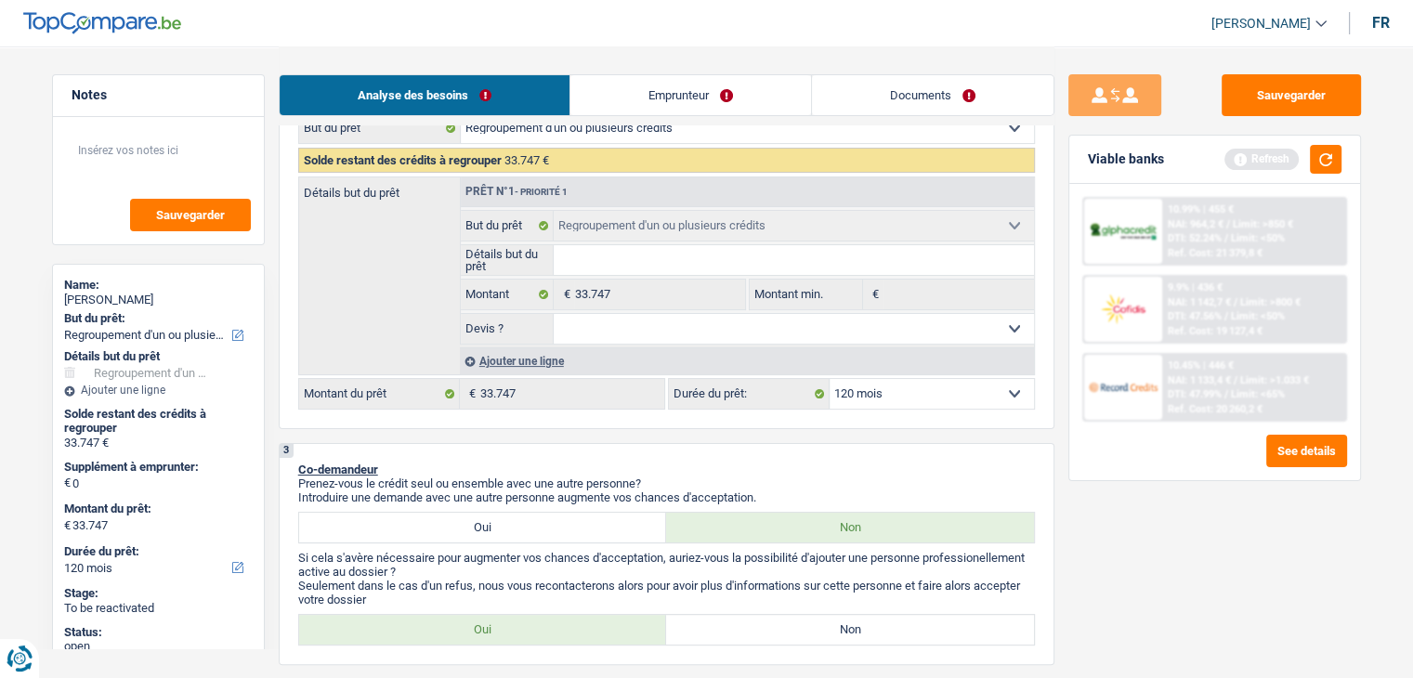
scroll to position [464, 0]
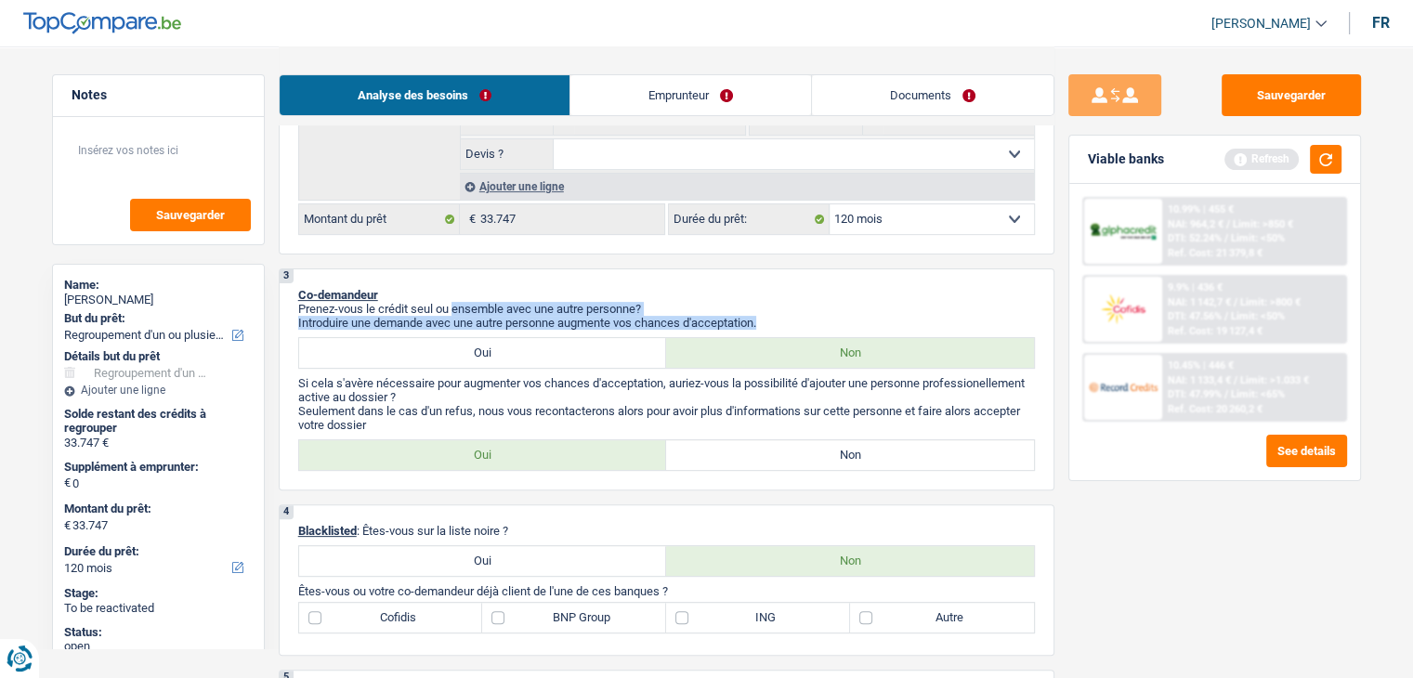
drag, startPoint x: 792, startPoint y: 318, endPoint x: 455, endPoint y: 300, distance: 337.6
click at [455, 302] on div "Prenez-vous le crédit seul ou ensemble avec une autre personne? Introduire une …" at bounding box center [666, 316] width 737 height 28
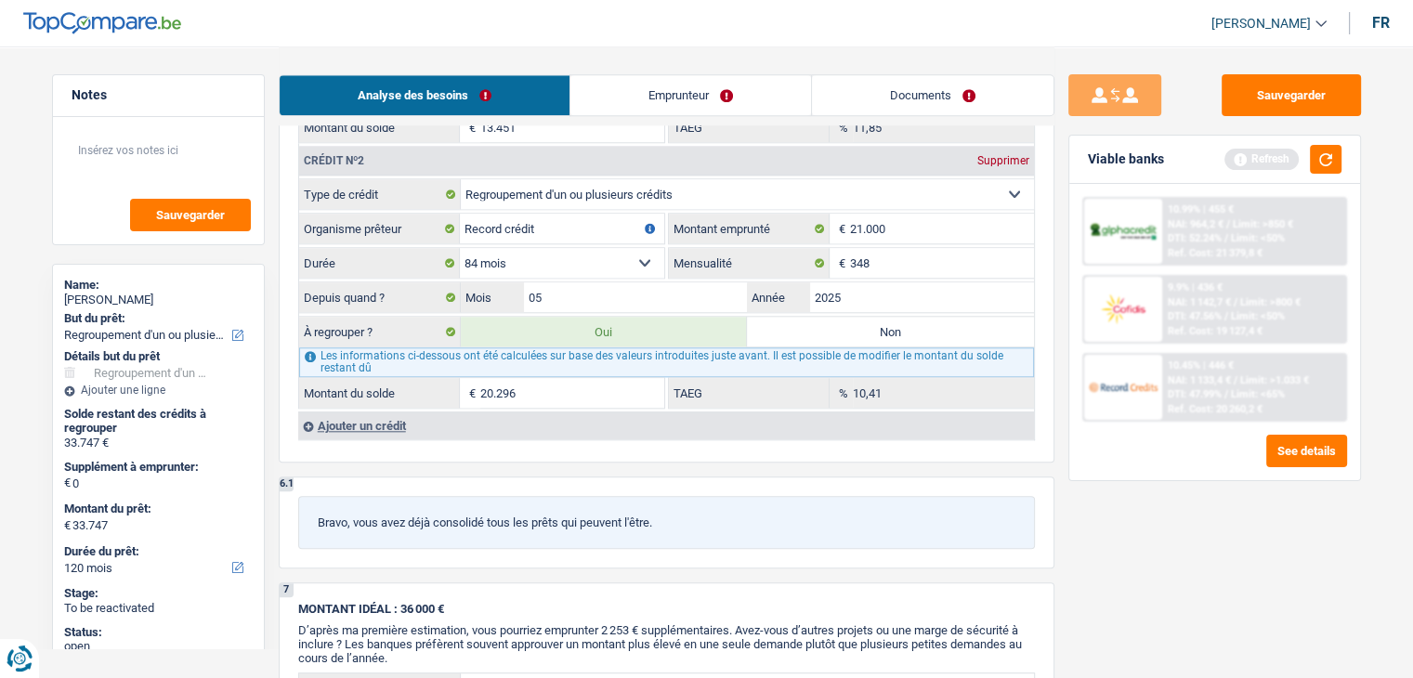
scroll to position [1858, 0]
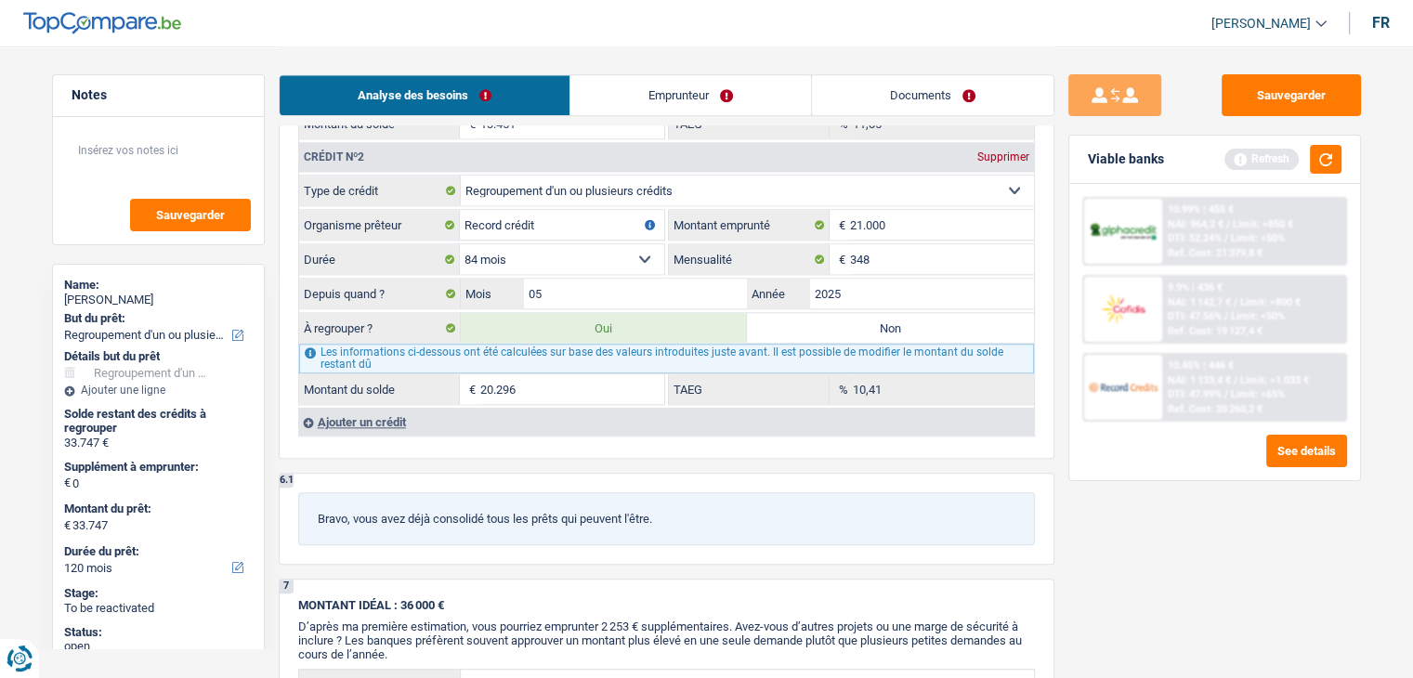
click at [699, 473] on div "6.1 Bravo, vous avez déjà consolidé tous les prêts qui peuvent l'être." at bounding box center [667, 519] width 776 height 92
click at [1322, 163] on button "button" at bounding box center [1326, 159] width 32 height 29
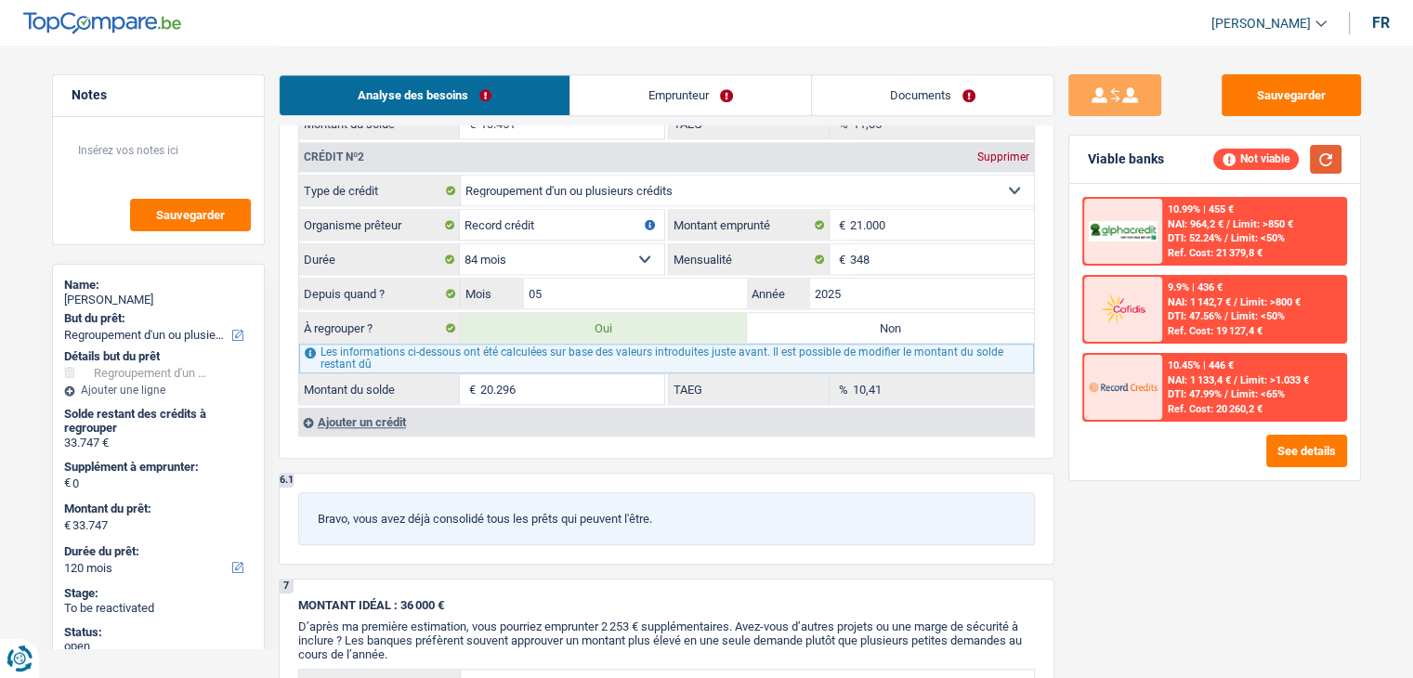
scroll to position [1579, 0]
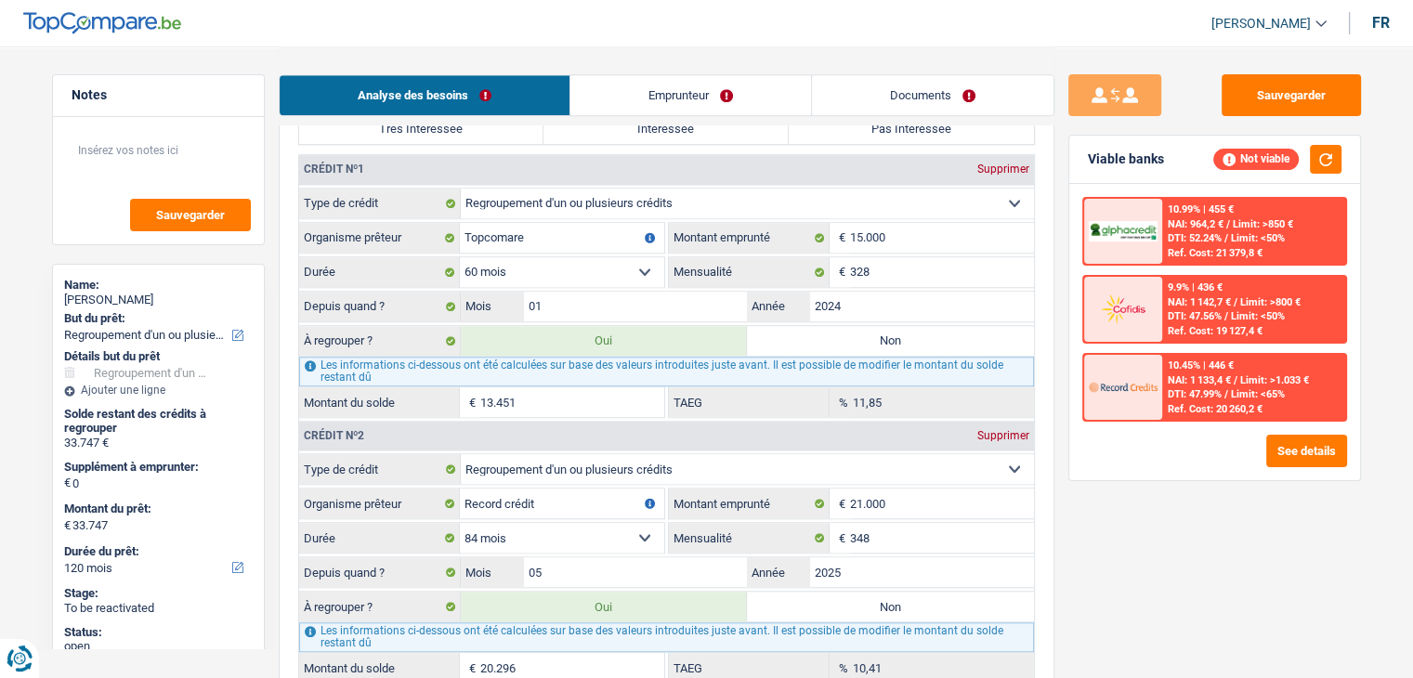
click at [1004, 164] on div "Supprimer" at bounding box center [1002, 168] width 61 height 11
type input "20.296"
type input "Record crédit"
type input "21.000"
type input "348"
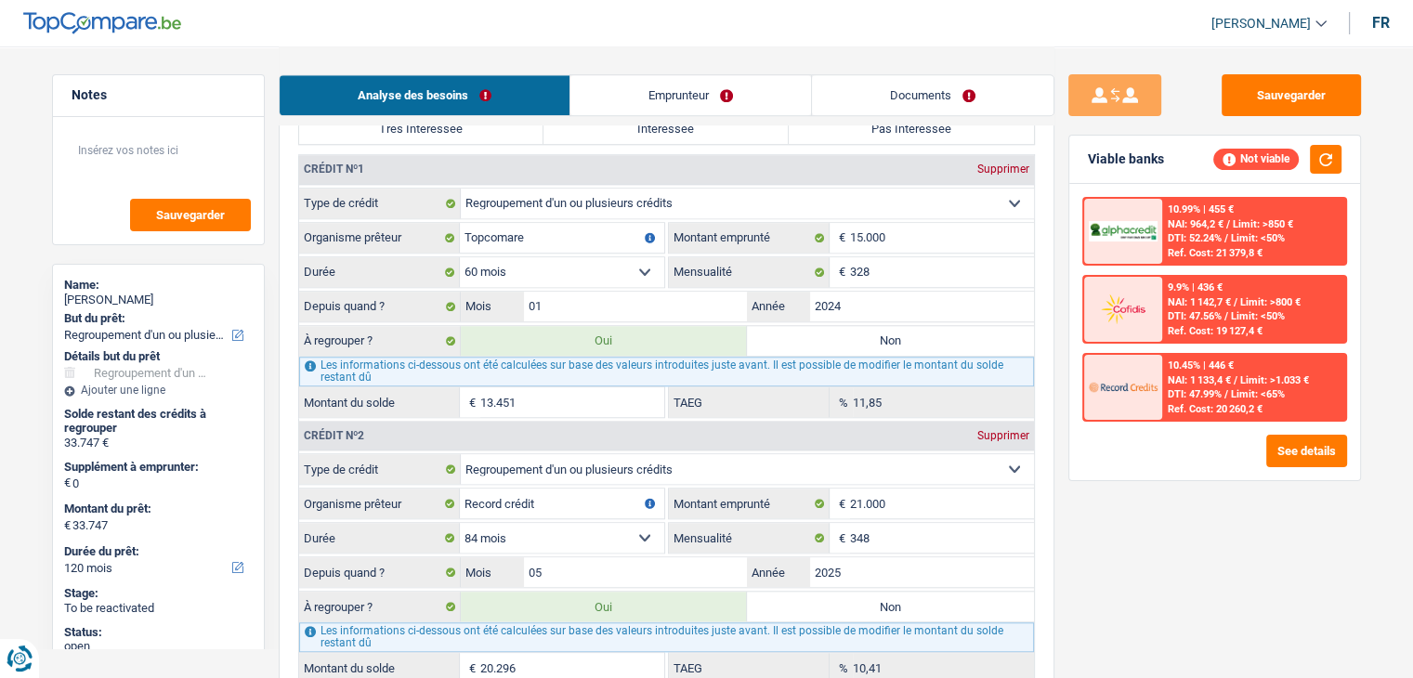
type input "05"
type input "2025"
type input "20.296"
type input "10,41"
type input "20.296"
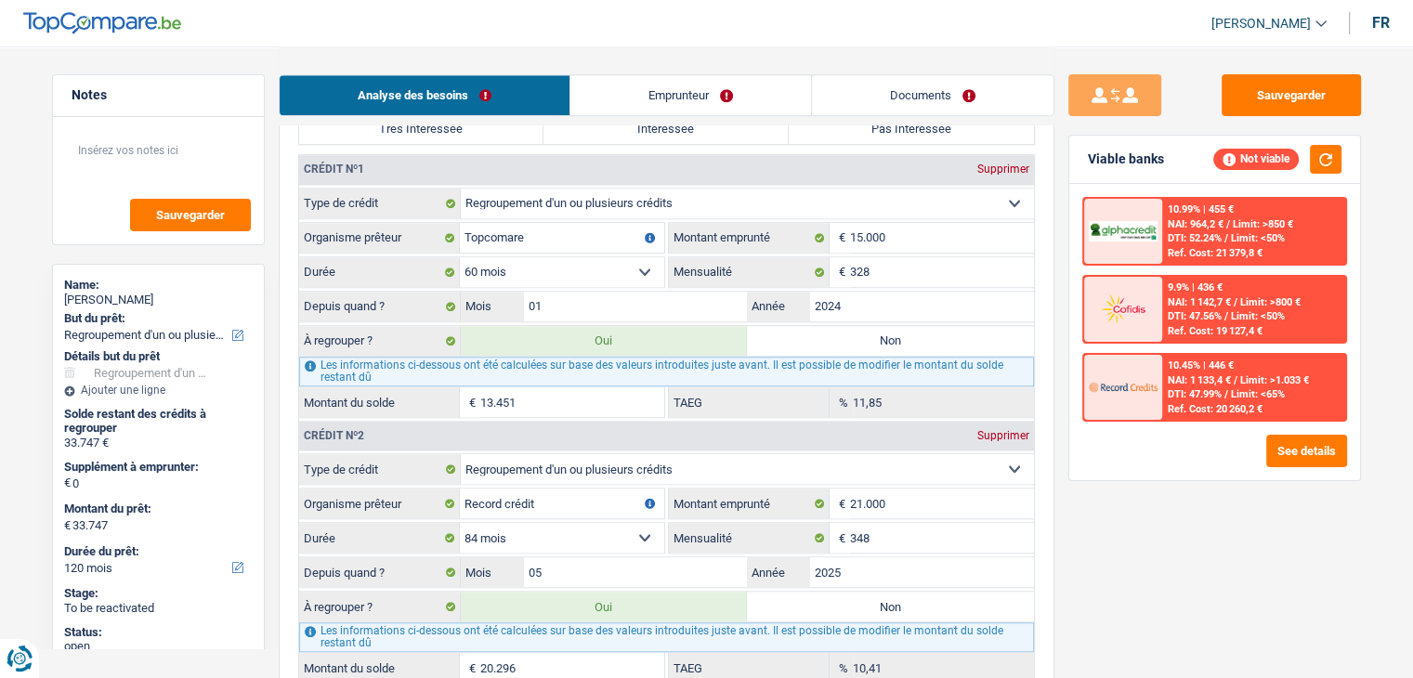
type input "20.296"
select select "84"
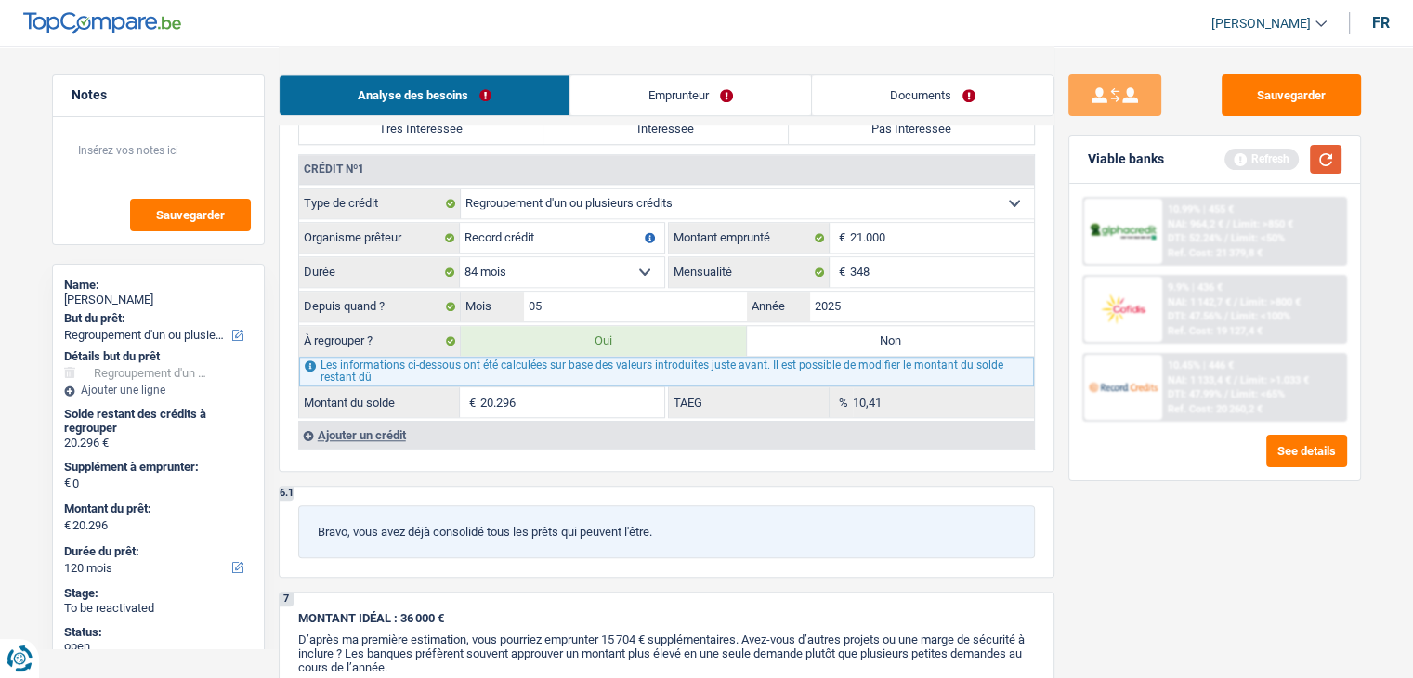
click at [1330, 162] on button "button" at bounding box center [1326, 159] width 32 height 29
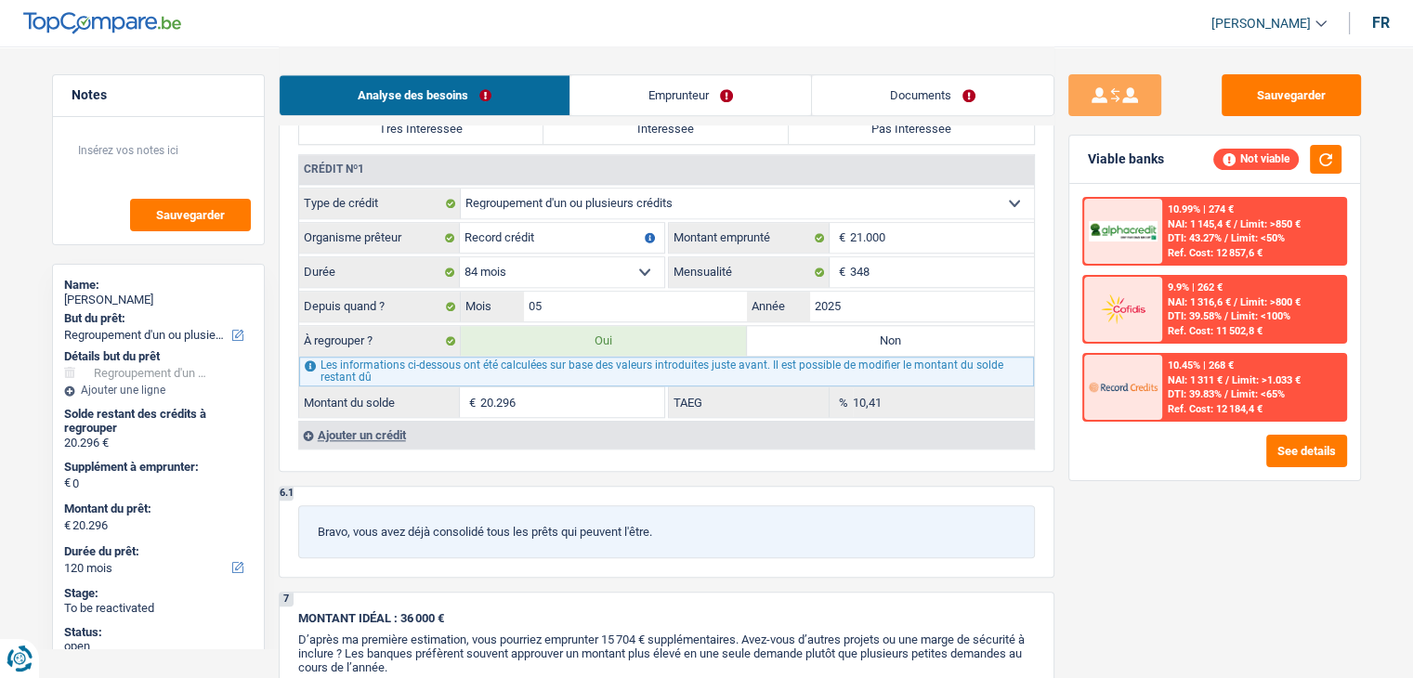
click at [393, 431] on div "Ajouter un crédit" at bounding box center [666, 435] width 736 height 28
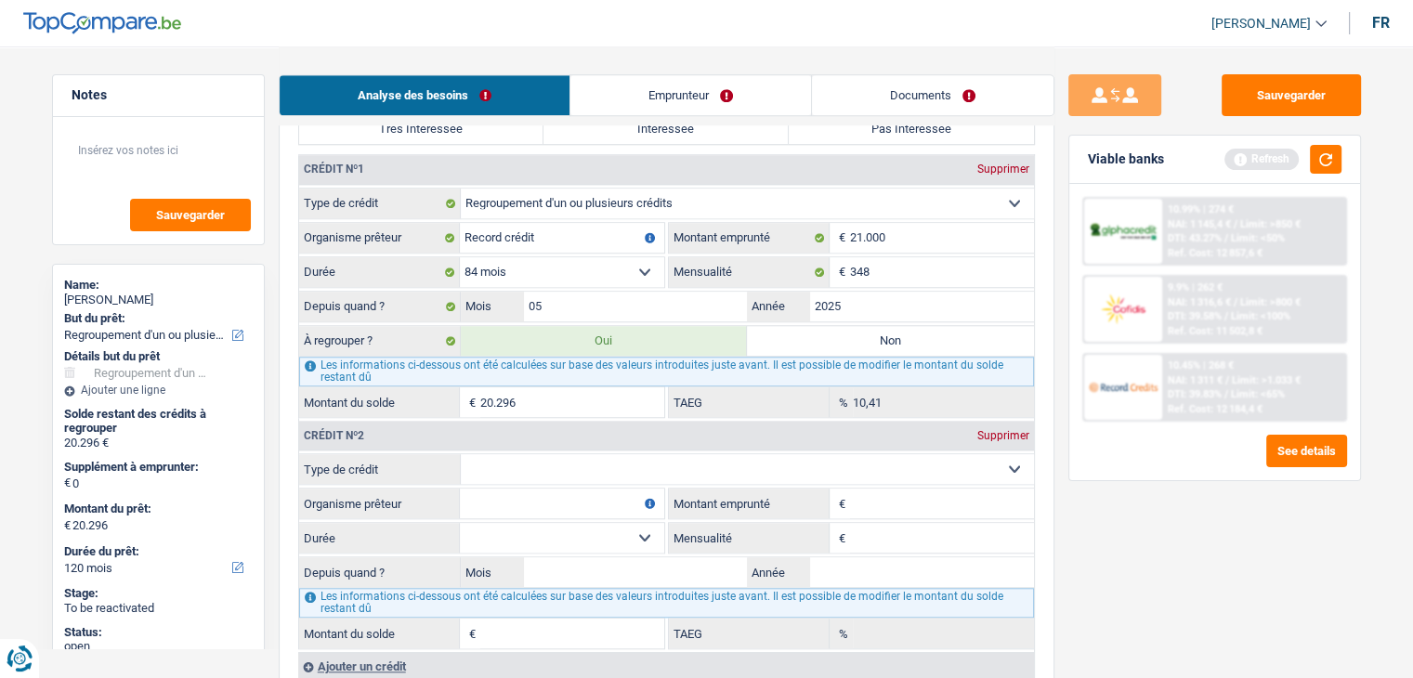
drag, startPoint x: 1006, startPoint y: 455, endPoint x: 995, endPoint y: 458, distance: 11.5
click at [1006, 455] on select "Carte ou ouverture de crédit Prêt hypothécaire Vente à tempérament Prêt à tempé…" at bounding box center [747, 469] width 573 height 30
select select "cardOrCredit"
type input "0"
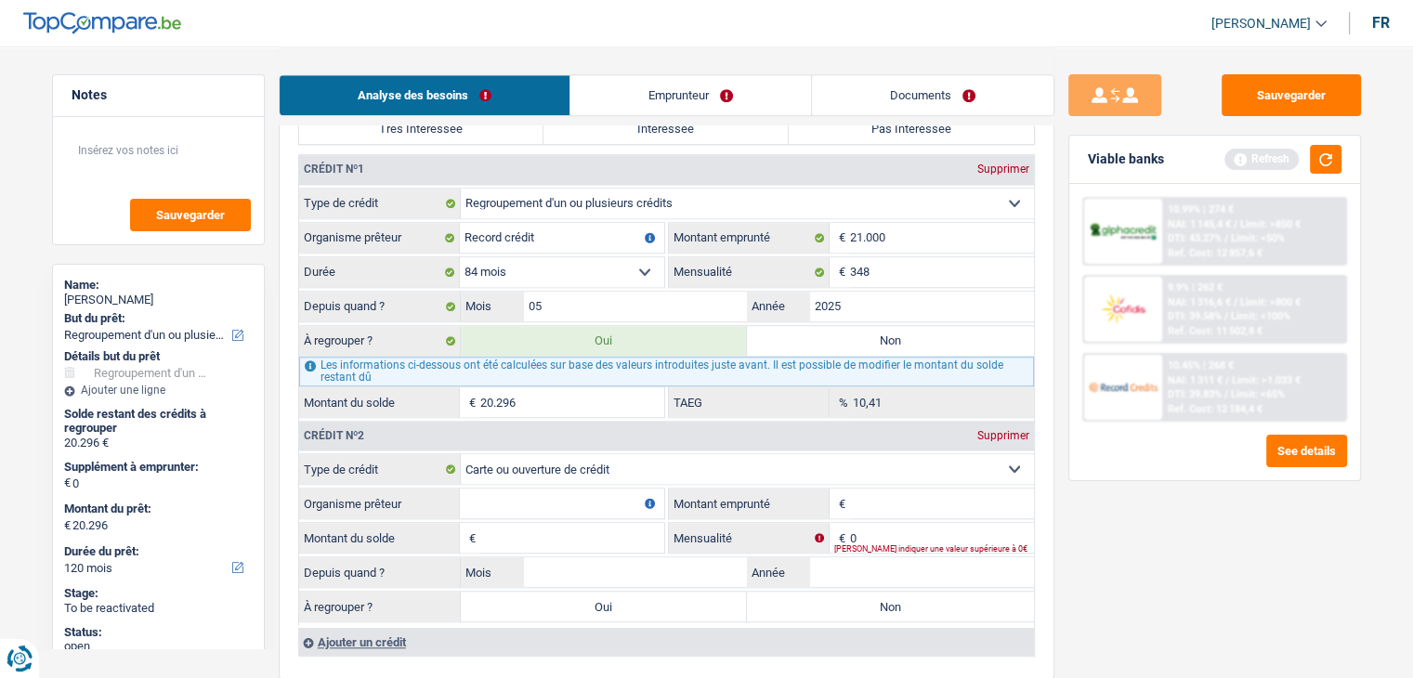
click at [572, 494] on input "Organisme prêteur" at bounding box center [562, 504] width 204 height 30
click at [587, 495] on input "Organisme prêteur" at bounding box center [562, 504] width 204 height 30
type input "cofidis"
click at [1320, 156] on button "button" at bounding box center [1326, 159] width 32 height 29
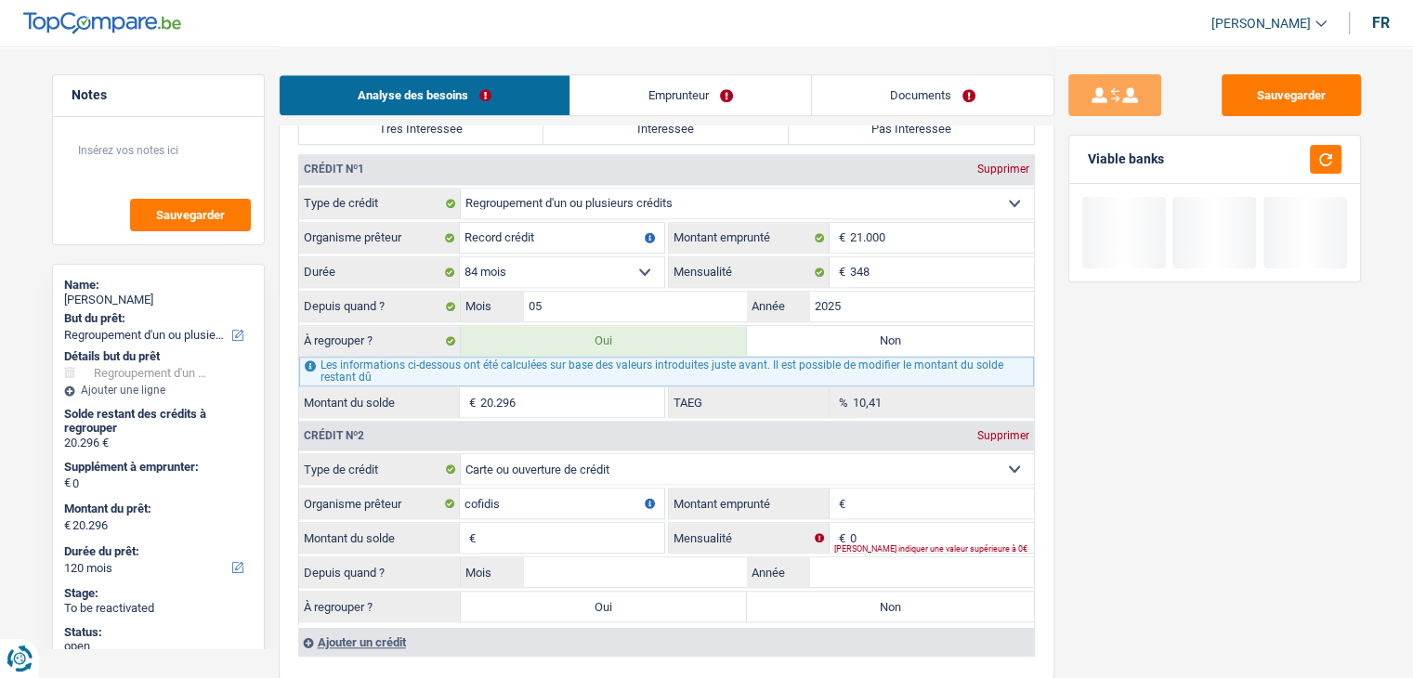
drag, startPoint x: 1160, startPoint y: 155, endPoint x: 1070, endPoint y: 157, distance: 90.1
click at [1070, 157] on div "Viable banks" at bounding box center [1214, 160] width 291 height 48
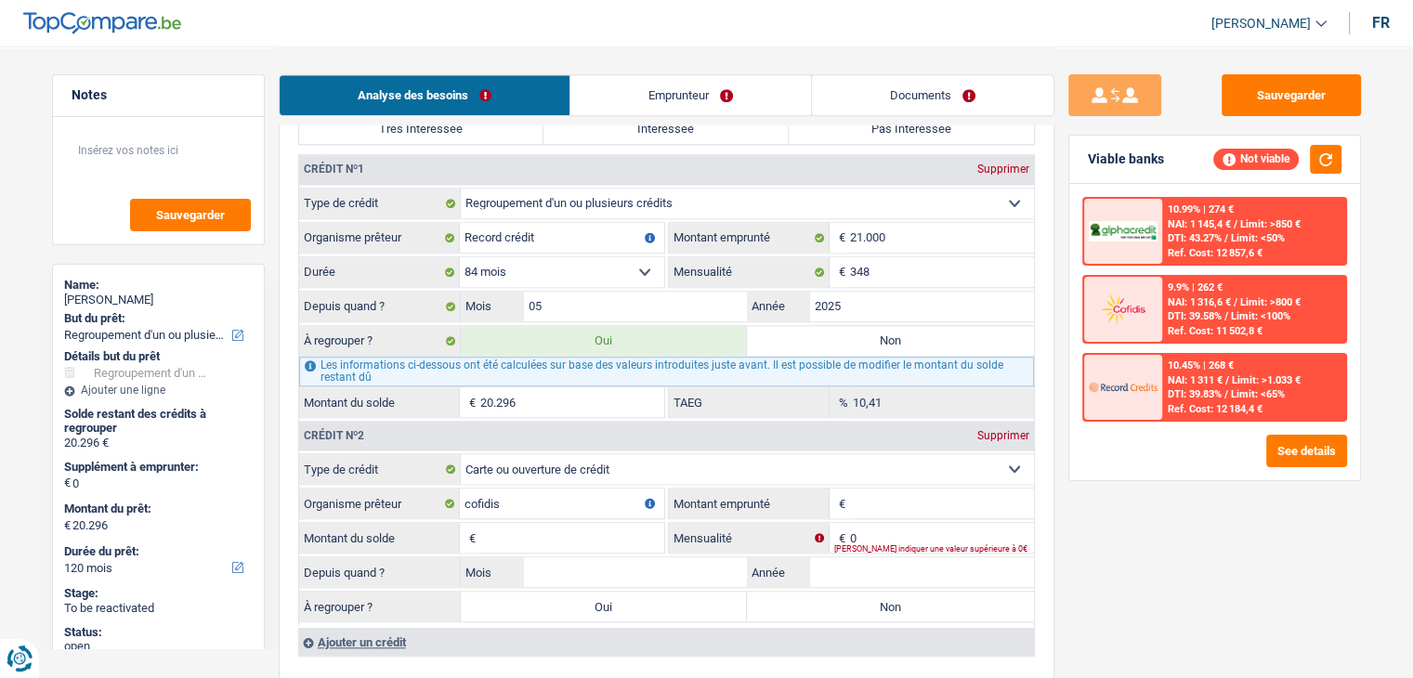
click at [901, 497] on input "Montant emprunté" at bounding box center [942, 504] width 184 height 30
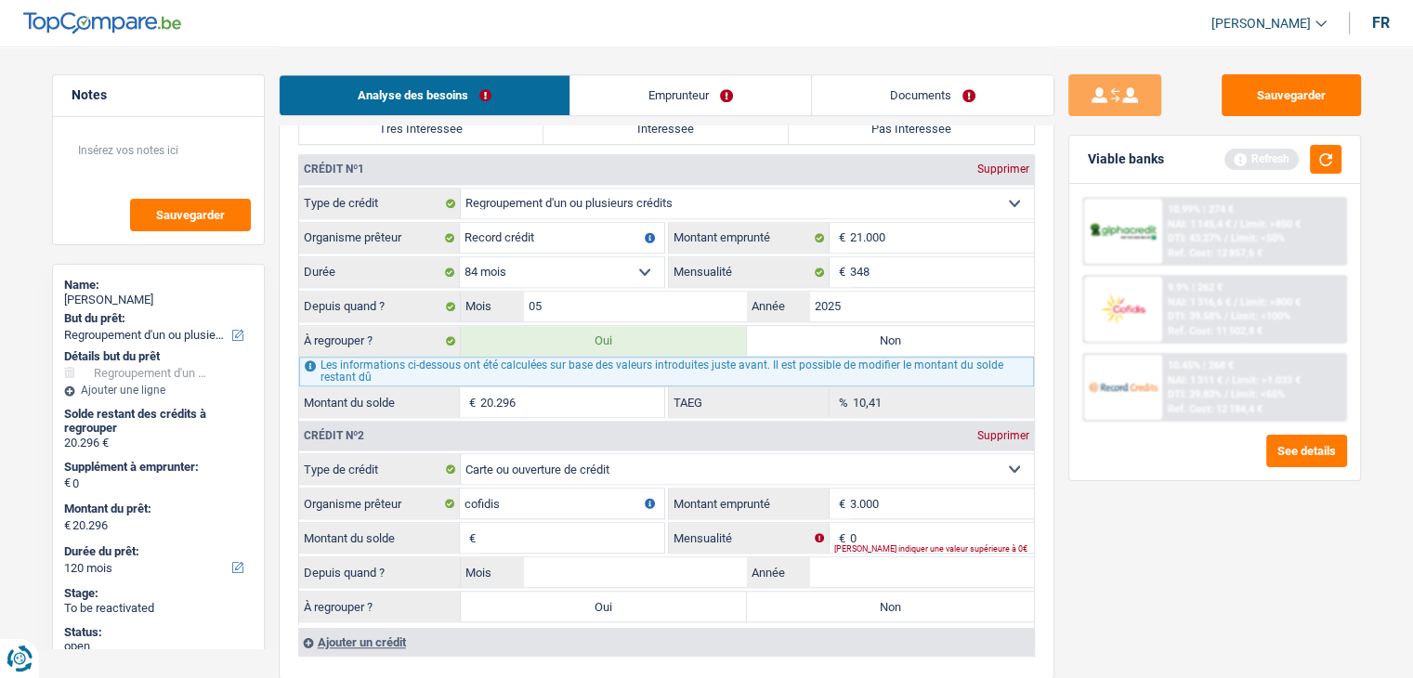
type input "3.000"
click at [594, 523] on input "Montant du solde" at bounding box center [572, 538] width 184 height 30
type input "1.000"
click at [894, 524] on input "0" at bounding box center [942, 538] width 184 height 30
type input "50"
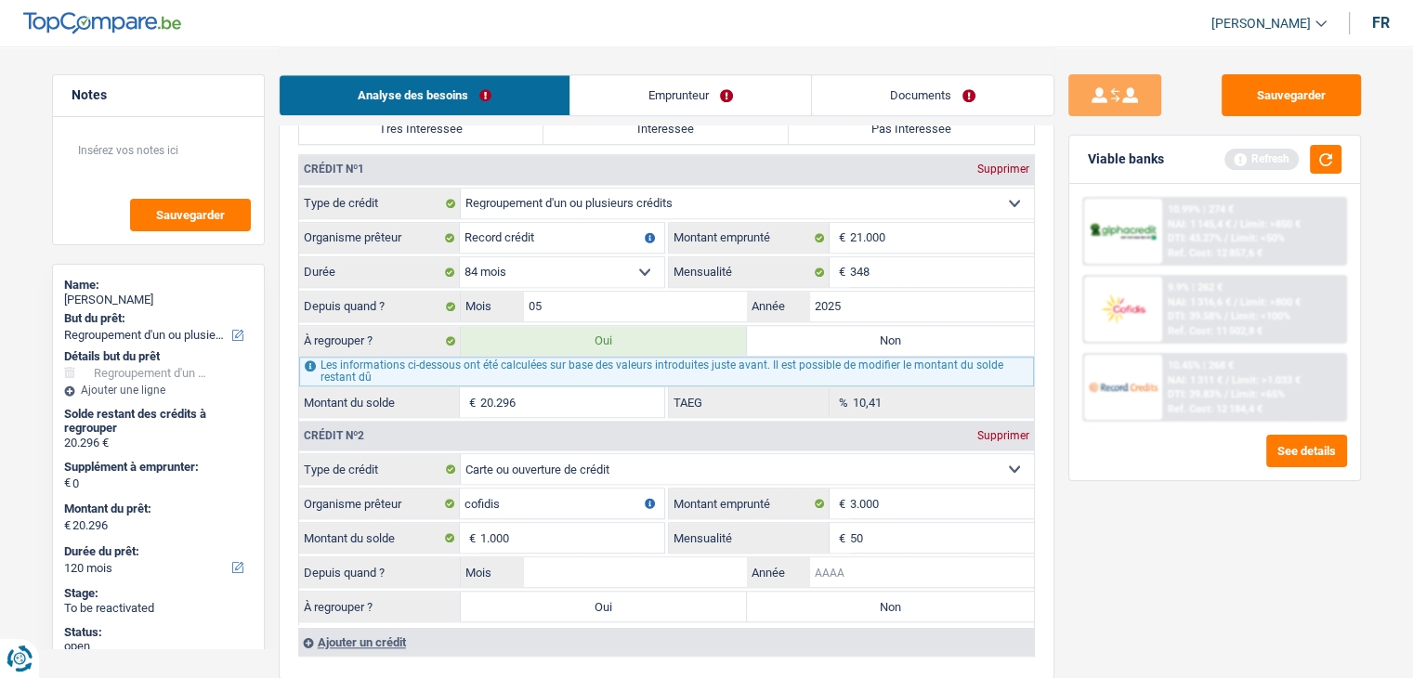
click at [874, 557] on input "Année" at bounding box center [922, 572] width 224 height 30
type input "2024"
click at [673, 564] on input "Mois" at bounding box center [636, 572] width 224 height 30
type input "06"
click at [1140, 637] on div "Sauvegarder Viable banks Refresh 10.99% | 274 € NAI: 1 145,4 € / Limit: >850 € …" at bounding box center [1214, 361] width 320 height 574
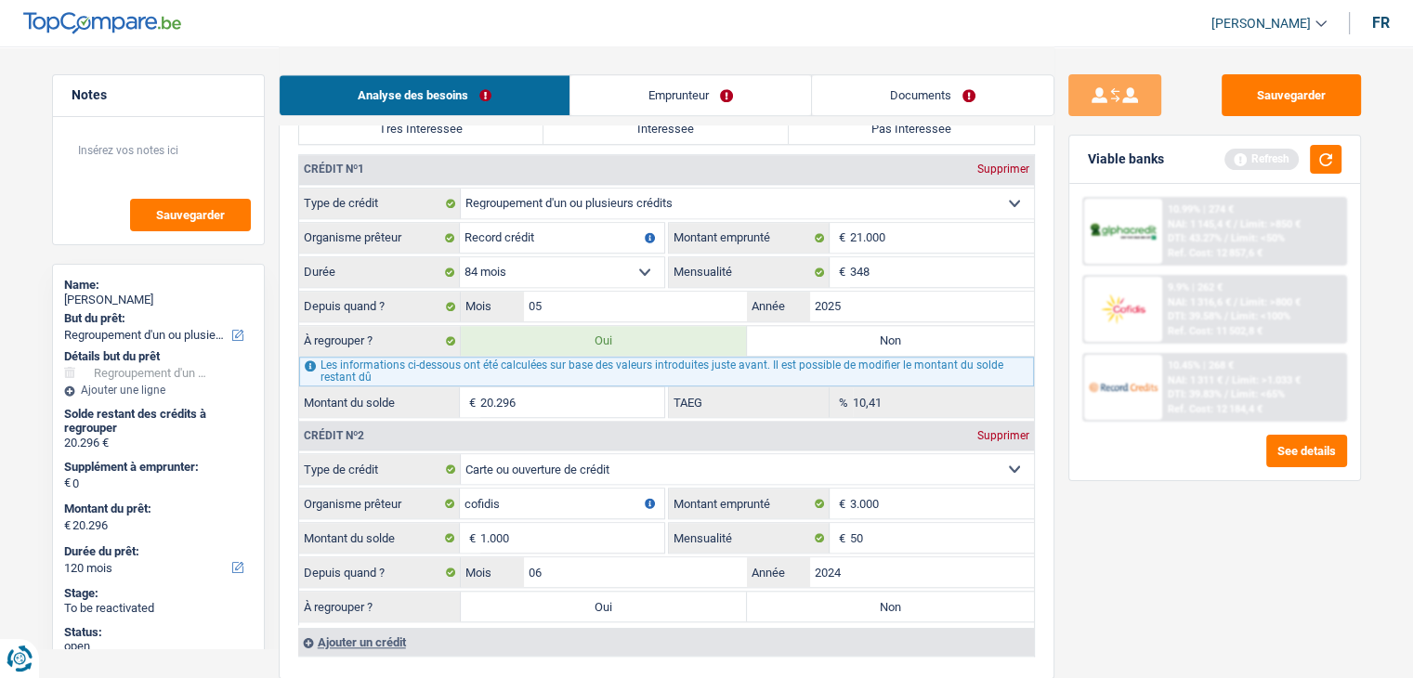
click at [853, 602] on label "Non" at bounding box center [890, 607] width 287 height 30
click at [853, 602] on input "Non" at bounding box center [890, 607] width 287 height 30
radio input "true"
click at [1334, 150] on button "button" at bounding box center [1326, 159] width 32 height 29
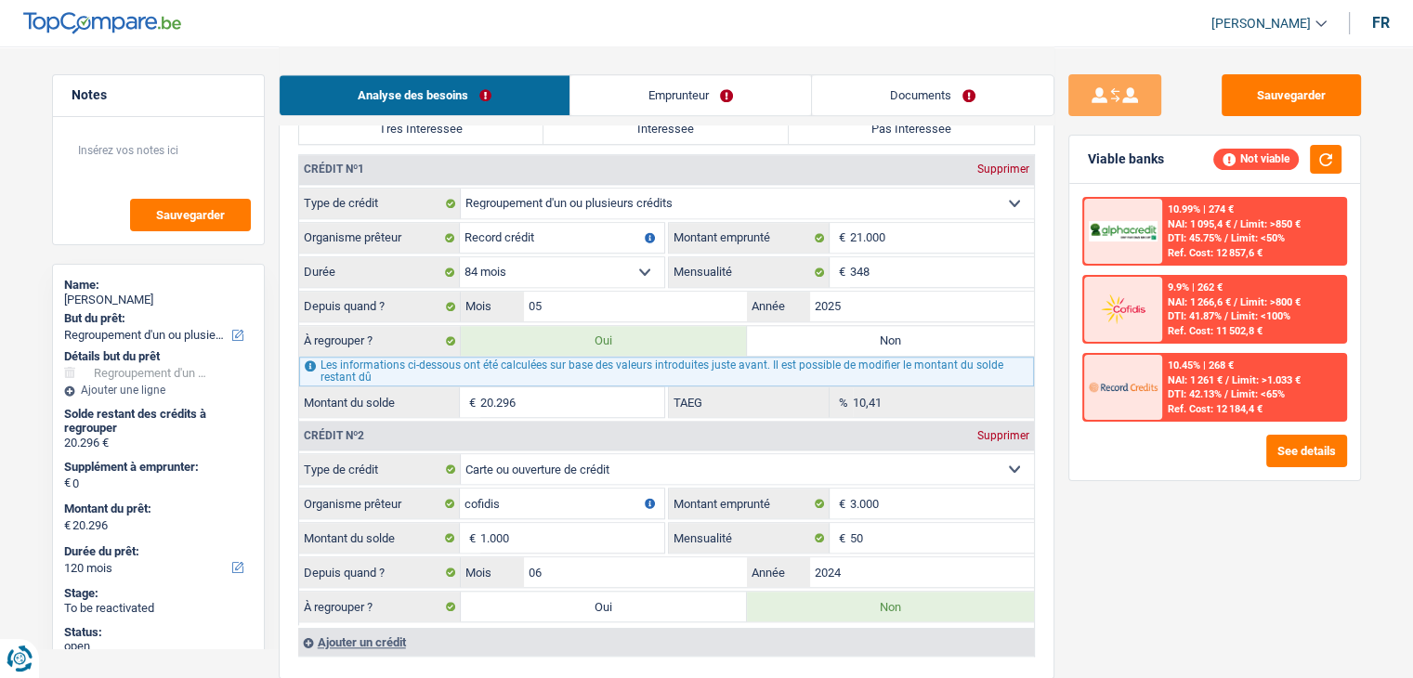
click at [791, 333] on label "Non" at bounding box center [890, 341] width 287 height 30
click at [791, 333] on input "Non" at bounding box center [890, 341] width 287 height 30
radio input "true"
select select
select select "24"
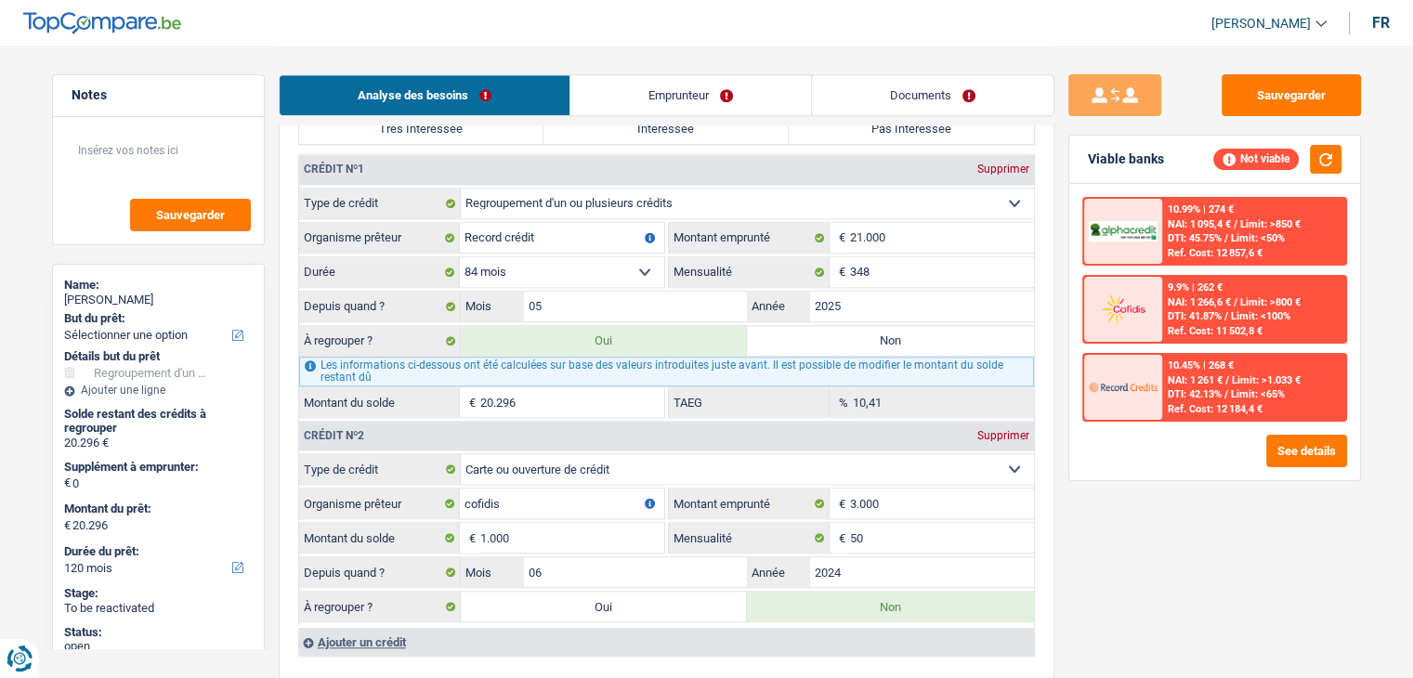
select select
select select "24"
radio input "false"
select select
select select "24"
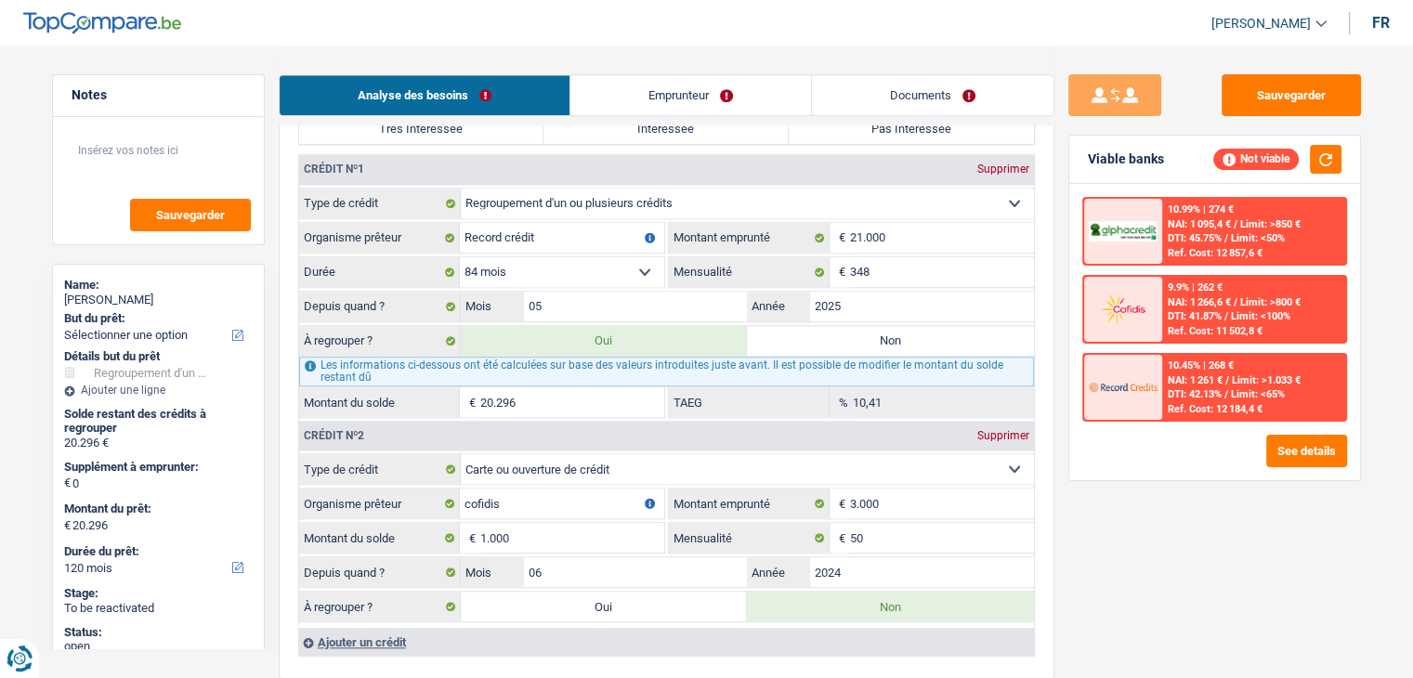
type input "0"
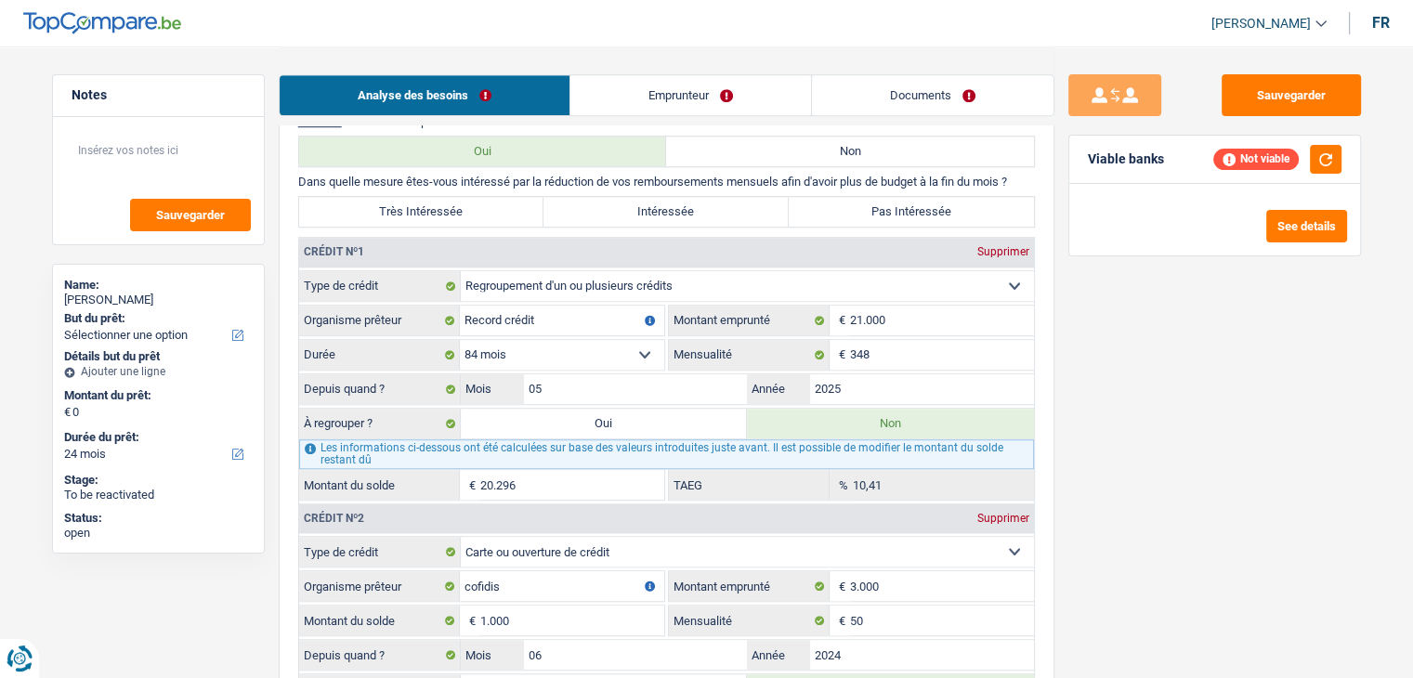
scroll to position [1115, 0]
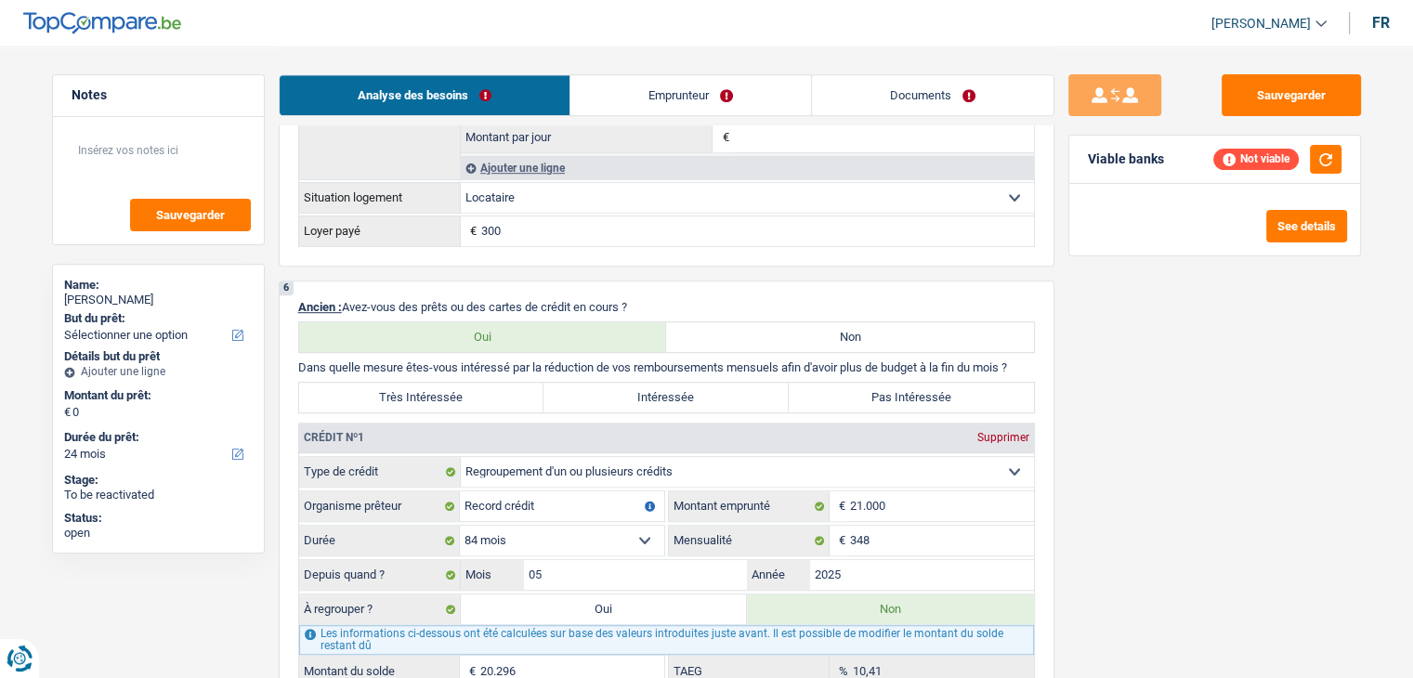
click at [654, 383] on label "Intéressée" at bounding box center [665, 398] width 245 height 30
click at [654, 383] on input "Intéressée" at bounding box center [665, 398] width 245 height 30
radio input "true"
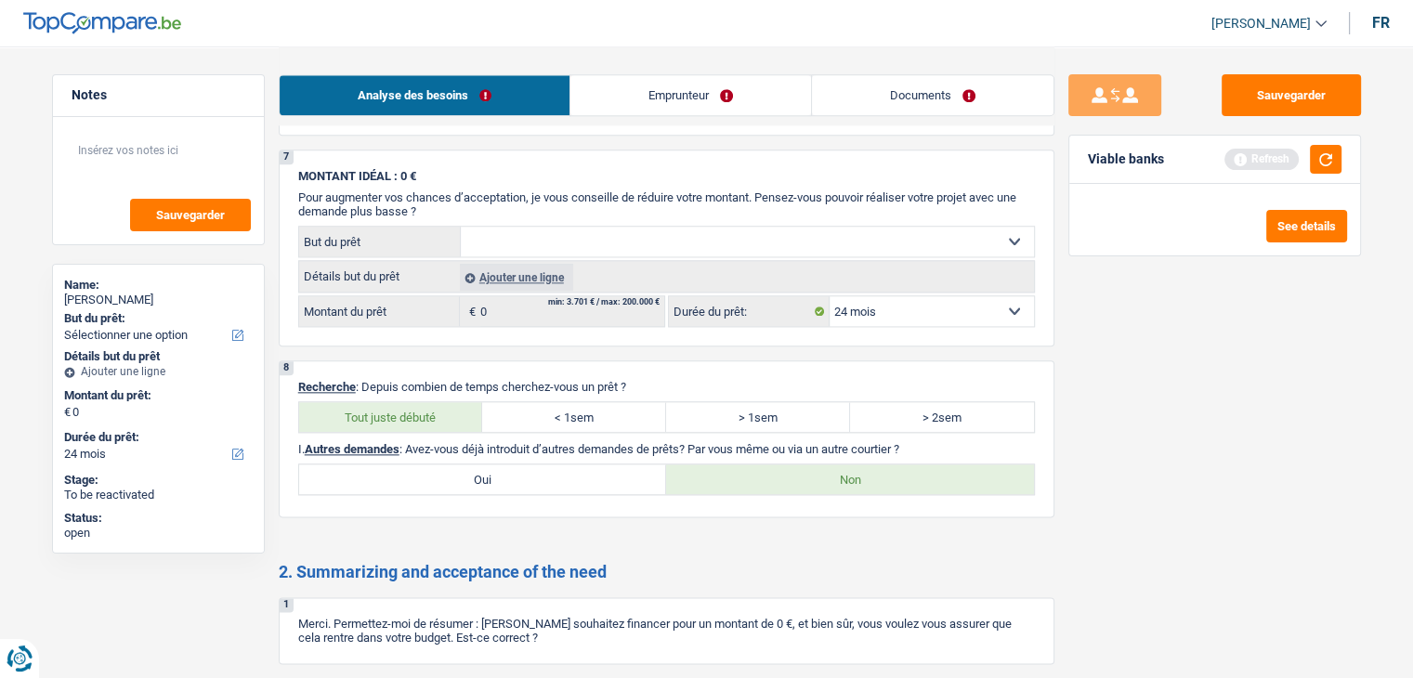
scroll to position [1664, 0]
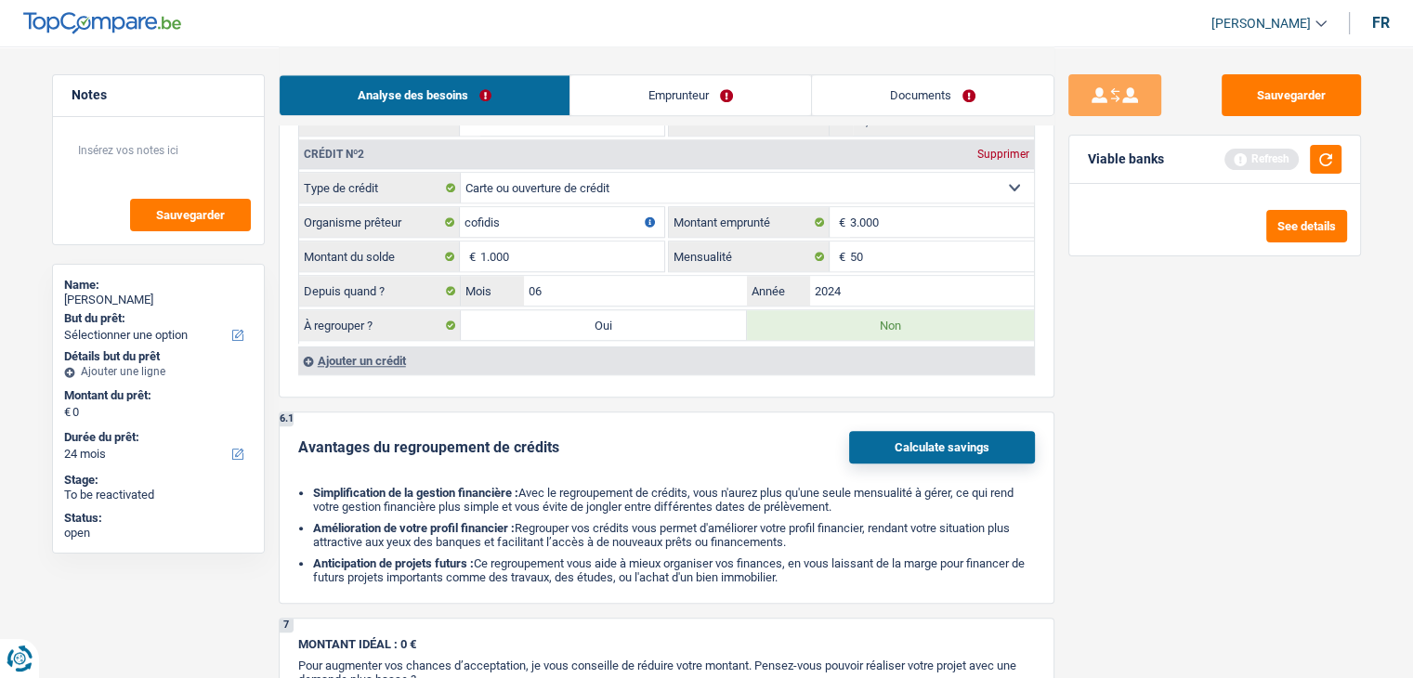
click at [625, 82] on link "Emprunteur" at bounding box center [690, 95] width 241 height 40
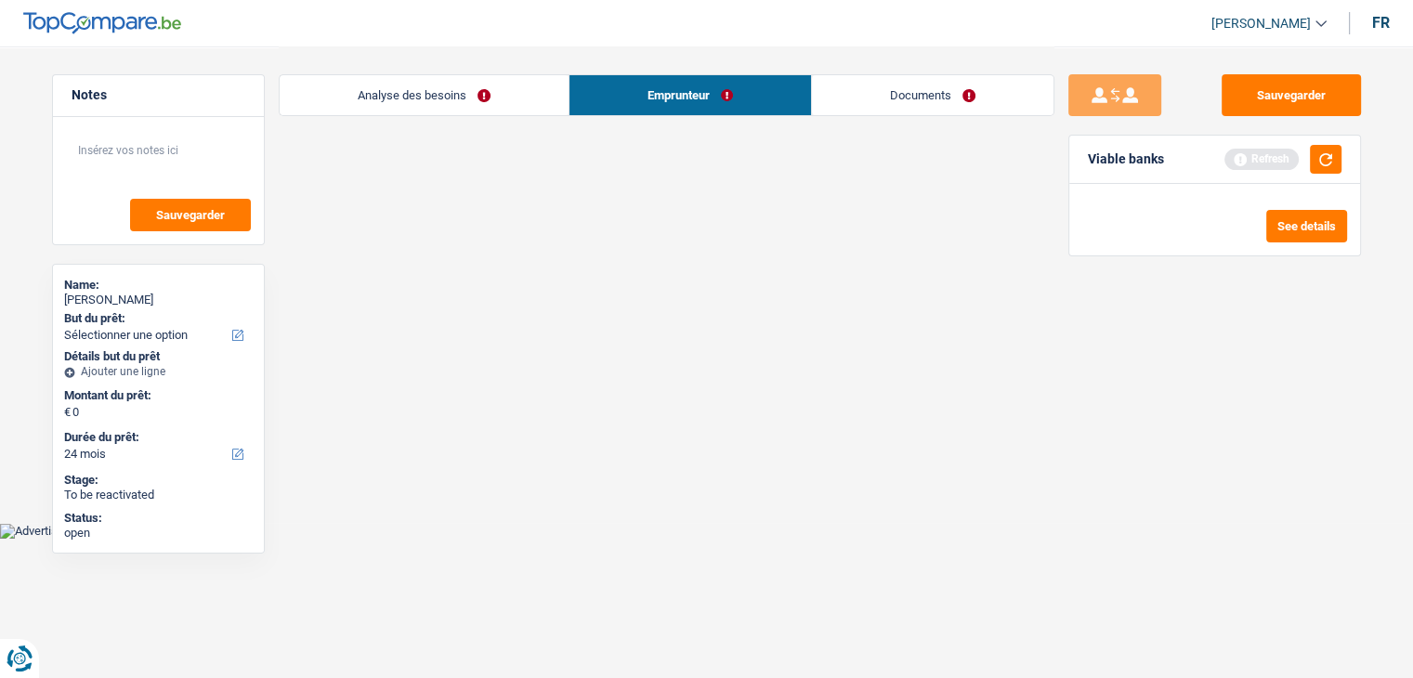
scroll to position [0, 0]
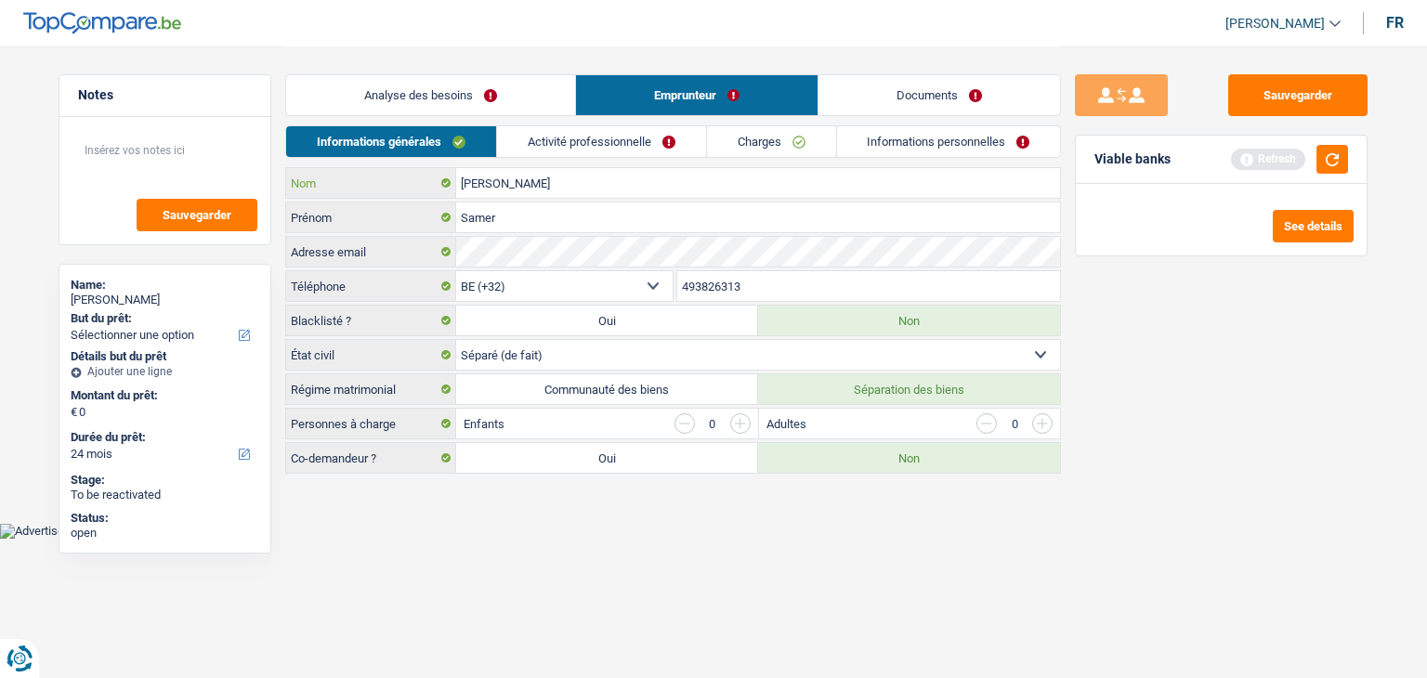
click at [481, 183] on input "[PERSON_NAME]" at bounding box center [758, 183] width 604 height 30
click at [1210, 433] on div "Sauvegarder Viable banks Refresh See details" at bounding box center [1221, 361] width 320 height 574
click at [553, 357] on select "Célibataire Marié(e) Cohabitant(e) légal(e) Divorcé(e) Veuf(ve) Séparé (de fait…" at bounding box center [758, 355] width 604 height 30
select select "divorced"
click at [456, 340] on select "Célibataire Marié(e) Cohabitant(e) légal(e) Divorcé(e) Veuf(ve) Séparé (de fait…" at bounding box center [758, 355] width 604 height 30
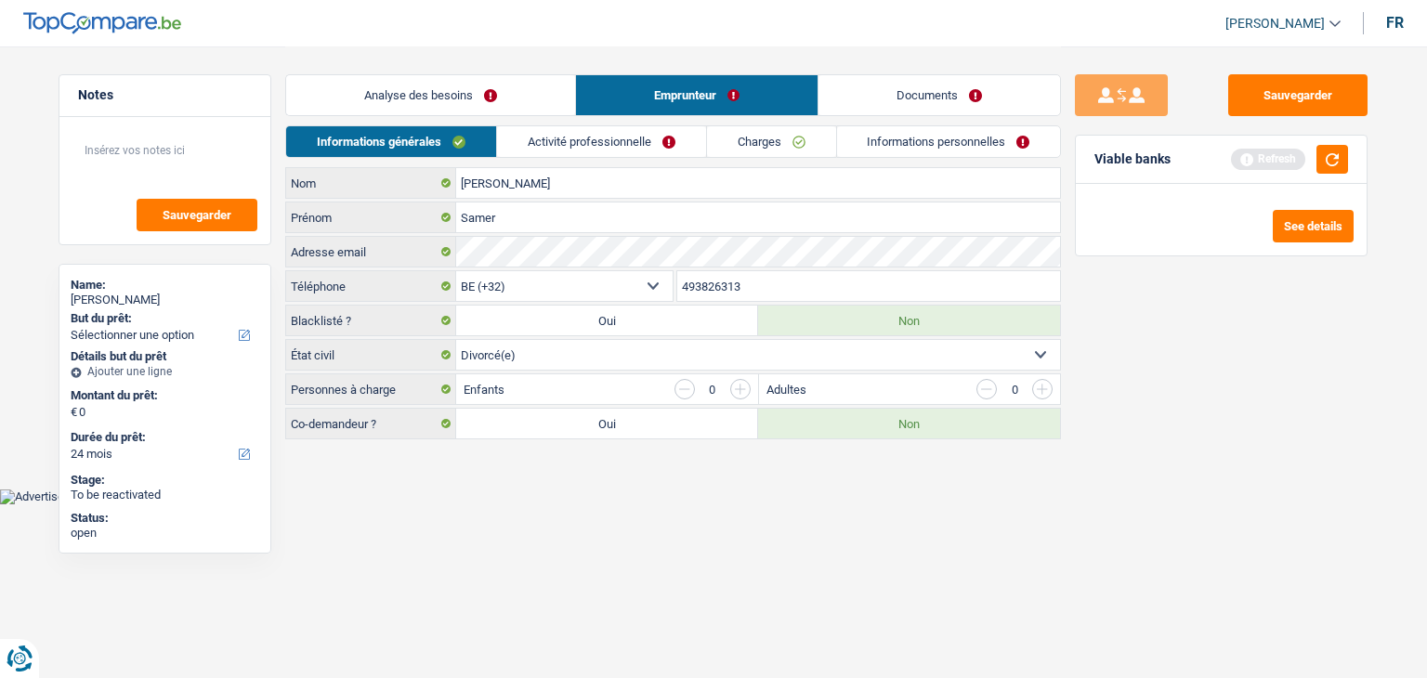
click at [561, 504] on html "Vous avez le contrôle de vos données Nous utilisons des cookies, tout comme nos…" at bounding box center [713, 252] width 1427 height 504
drag, startPoint x: 400, startPoint y: 385, endPoint x: 294, endPoint y: 389, distance: 106.9
click at [294, 389] on label "Personnes à charge" at bounding box center [371, 389] width 170 height 30
click at [484, 504] on html "Vous avez le contrôle de vos données Nous utilisons des cookies, tout comme nos…" at bounding box center [713, 252] width 1427 height 504
click at [607, 142] on link "Activité professionnelle" at bounding box center [601, 141] width 209 height 31
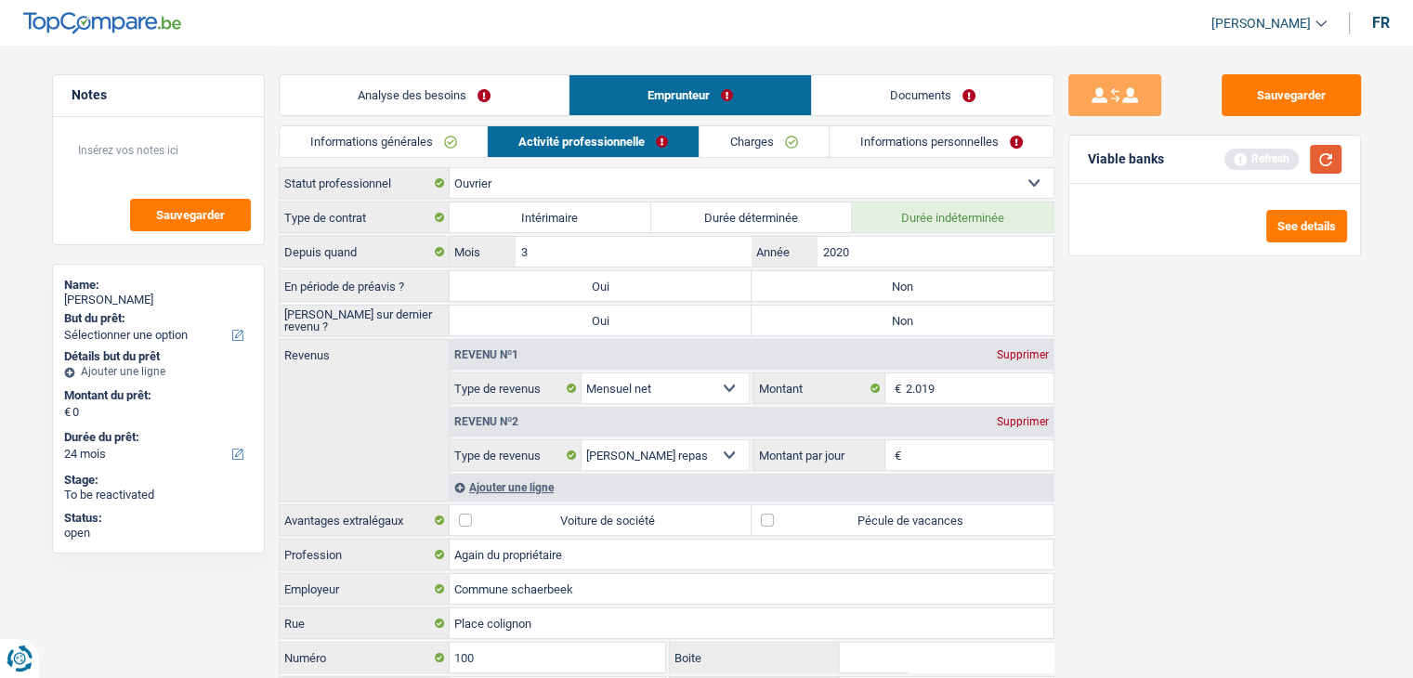
click at [1325, 163] on button "button" at bounding box center [1326, 159] width 32 height 29
click at [924, 290] on label "Non" at bounding box center [902, 286] width 302 height 30
click at [924, 290] on input "Non" at bounding box center [902, 286] width 302 height 30
radio input "true"
click at [1319, 168] on button "button" at bounding box center [1326, 159] width 32 height 29
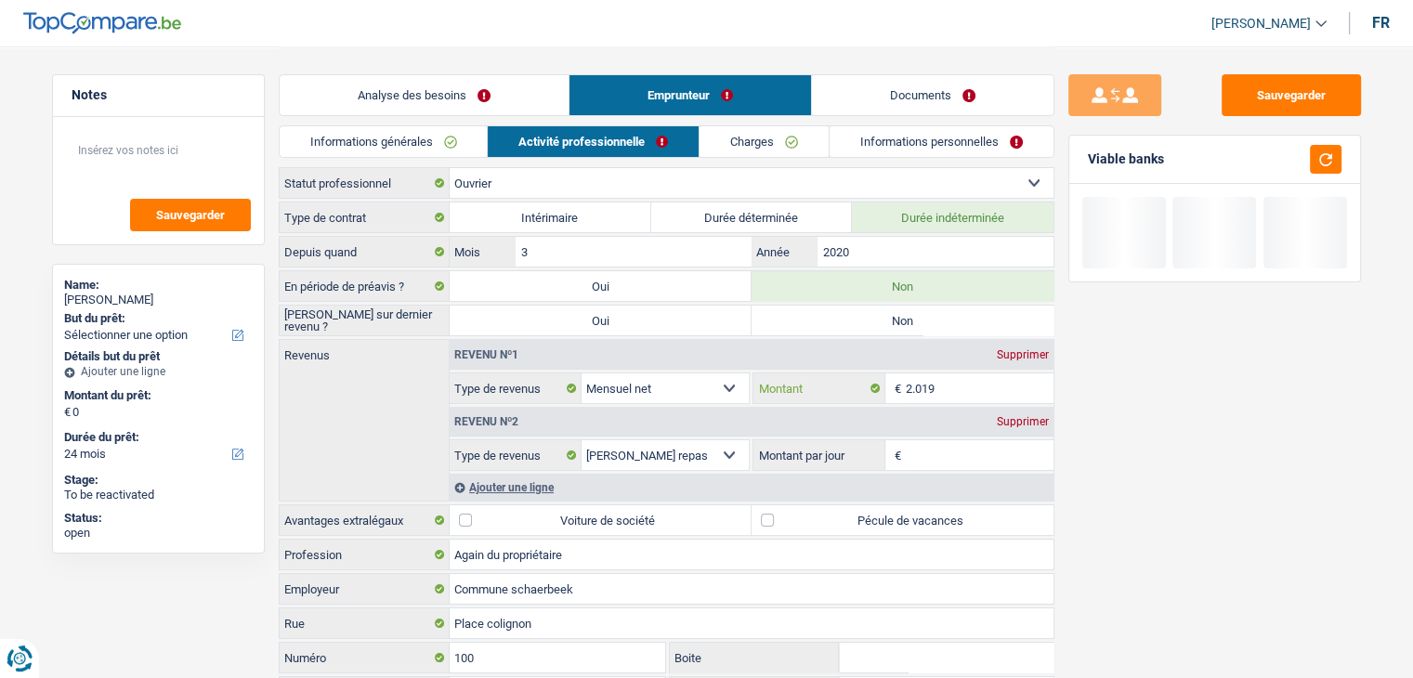
click at [972, 383] on input "2.019" at bounding box center [980, 388] width 148 height 30
type input "2.120"
click at [983, 462] on input "Montant par jour" at bounding box center [980, 455] width 148 height 30
click at [955, 443] on input "Montant par jour" at bounding box center [980, 455] width 148 height 30
type input "8,0"
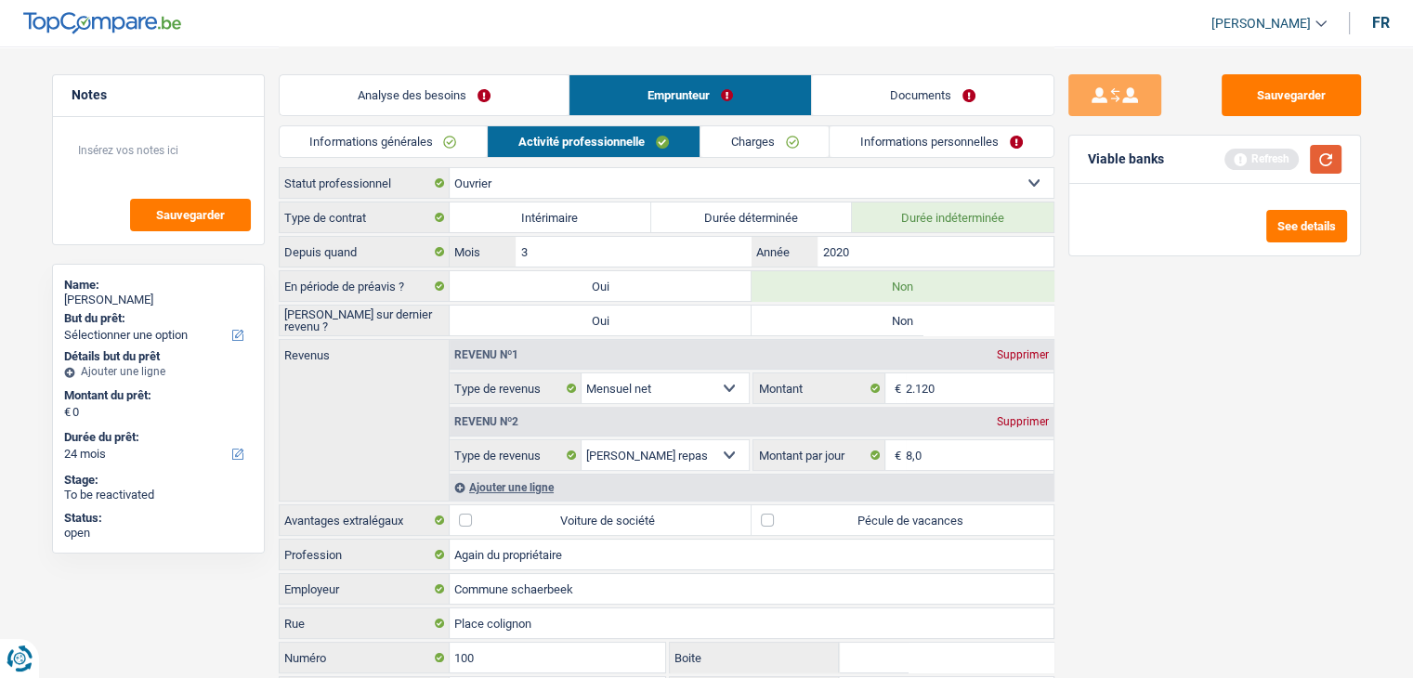
click at [1315, 163] on button "button" at bounding box center [1326, 159] width 32 height 29
click at [807, 324] on label "Non" at bounding box center [902, 321] width 302 height 30
click at [807, 324] on input "Non" at bounding box center [902, 321] width 302 height 30
radio input "true"
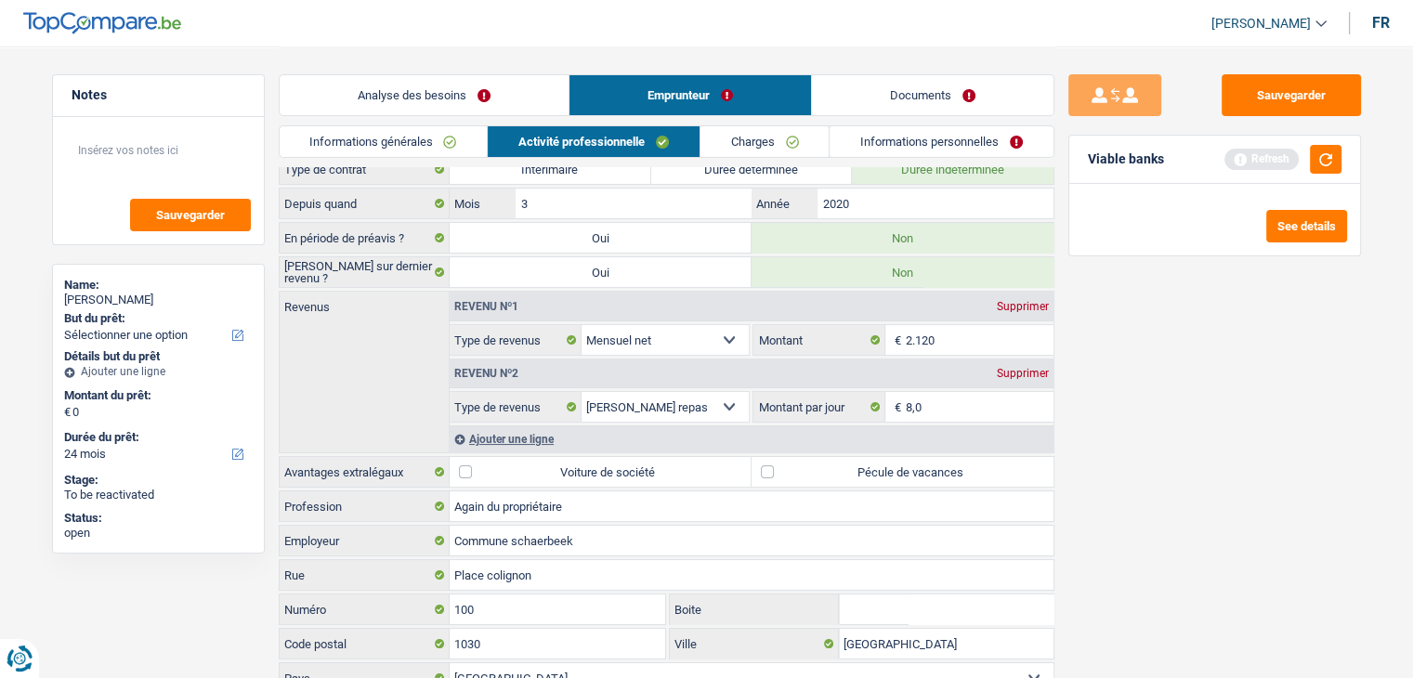
scroll to position [93, 0]
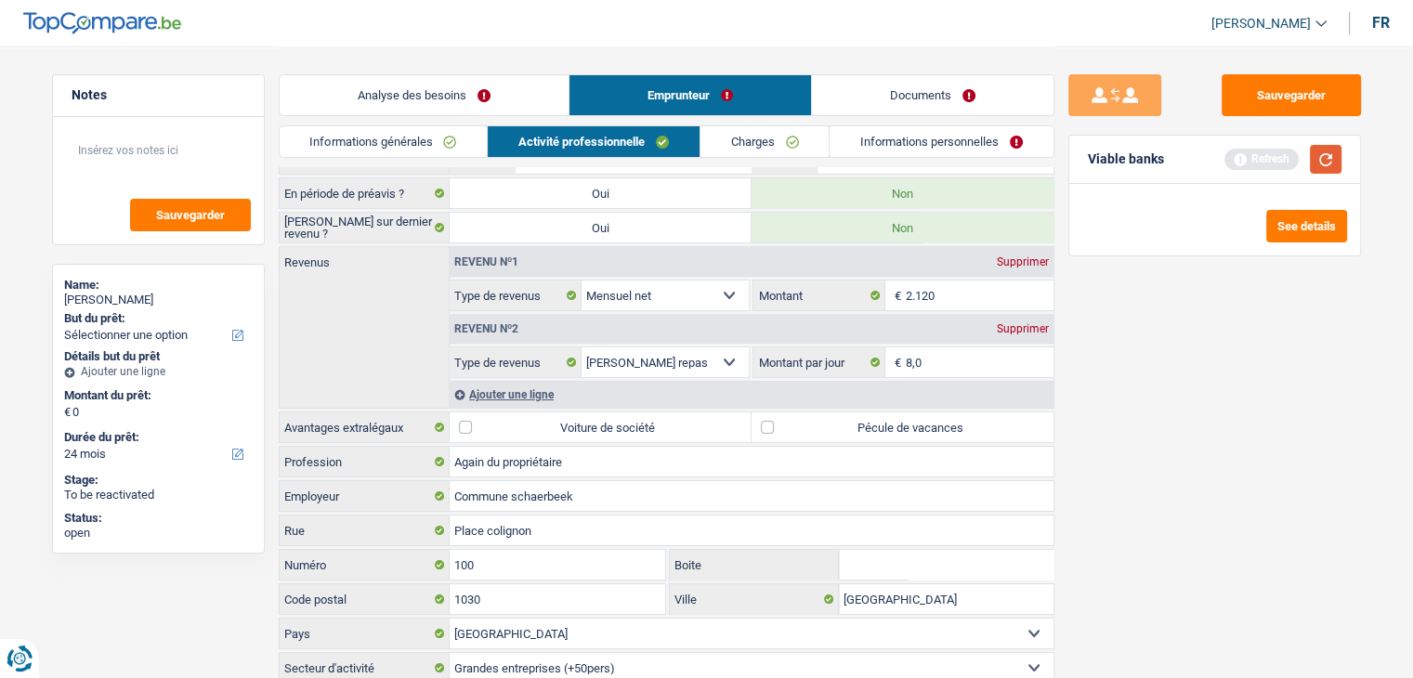
click at [1323, 164] on button "button" at bounding box center [1326, 159] width 32 height 29
click at [821, 424] on label "Pécule de vacances" at bounding box center [902, 427] width 302 height 30
click at [821, 424] on input "Pécule de vacances" at bounding box center [902, 427] width 302 height 30
checkbox input "true"
click at [1136, 442] on div "Sauvegarder Viable banks Refresh See details" at bounding box center [1214, 361] width 320 height 574
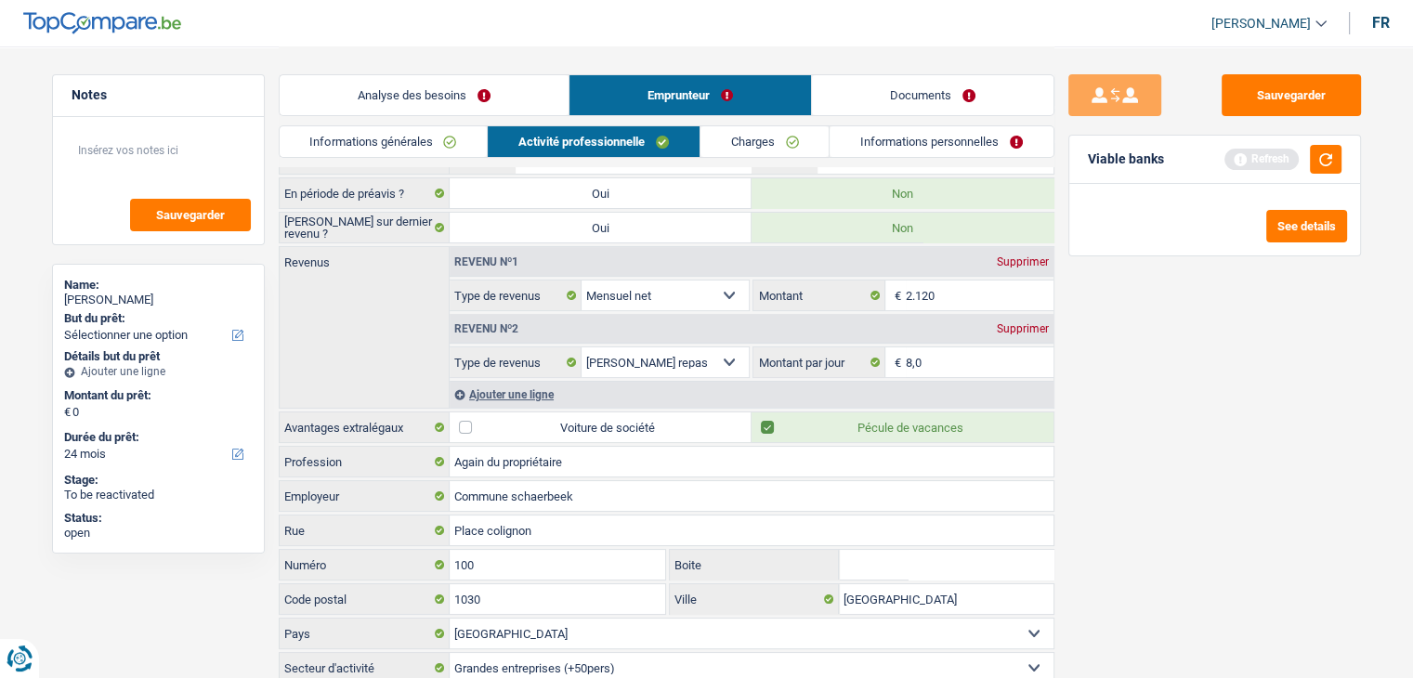
click at [780, 136] on link "Charges" at bounding box center [764, 141] width 129 height 31
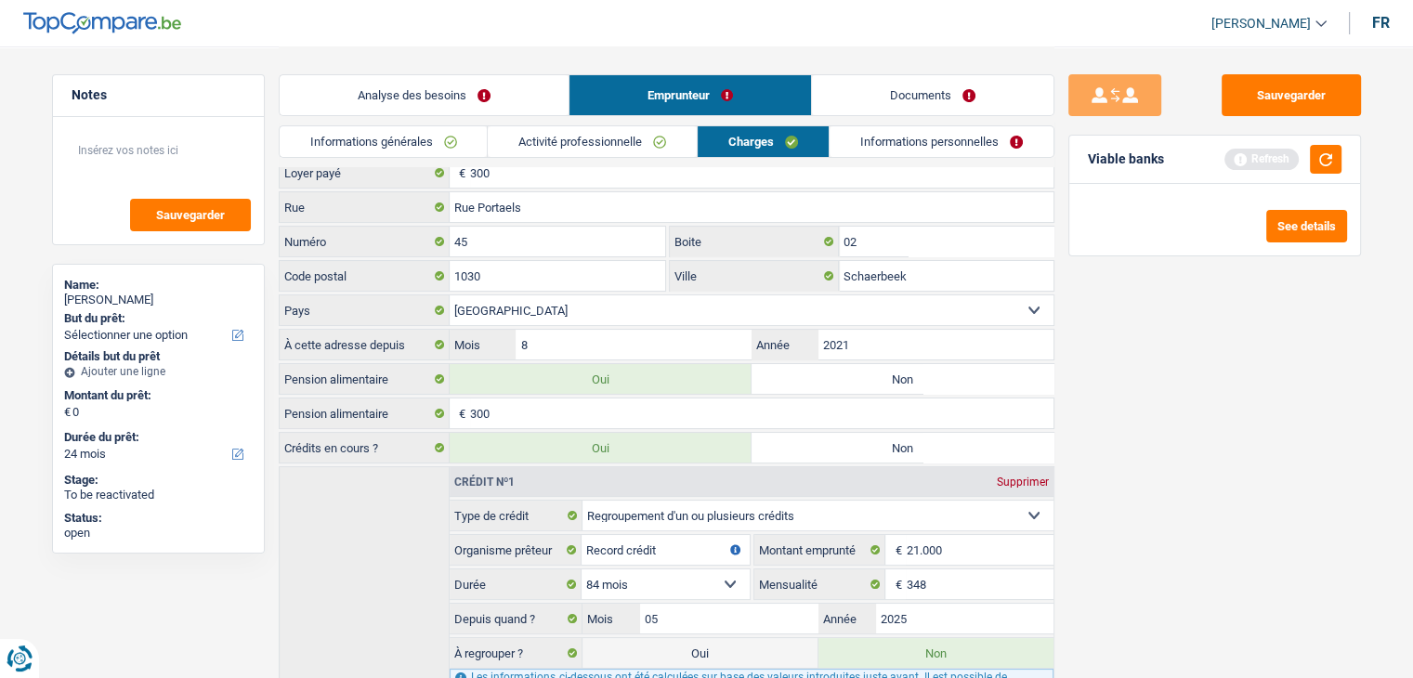
scroll to position [0, 0]
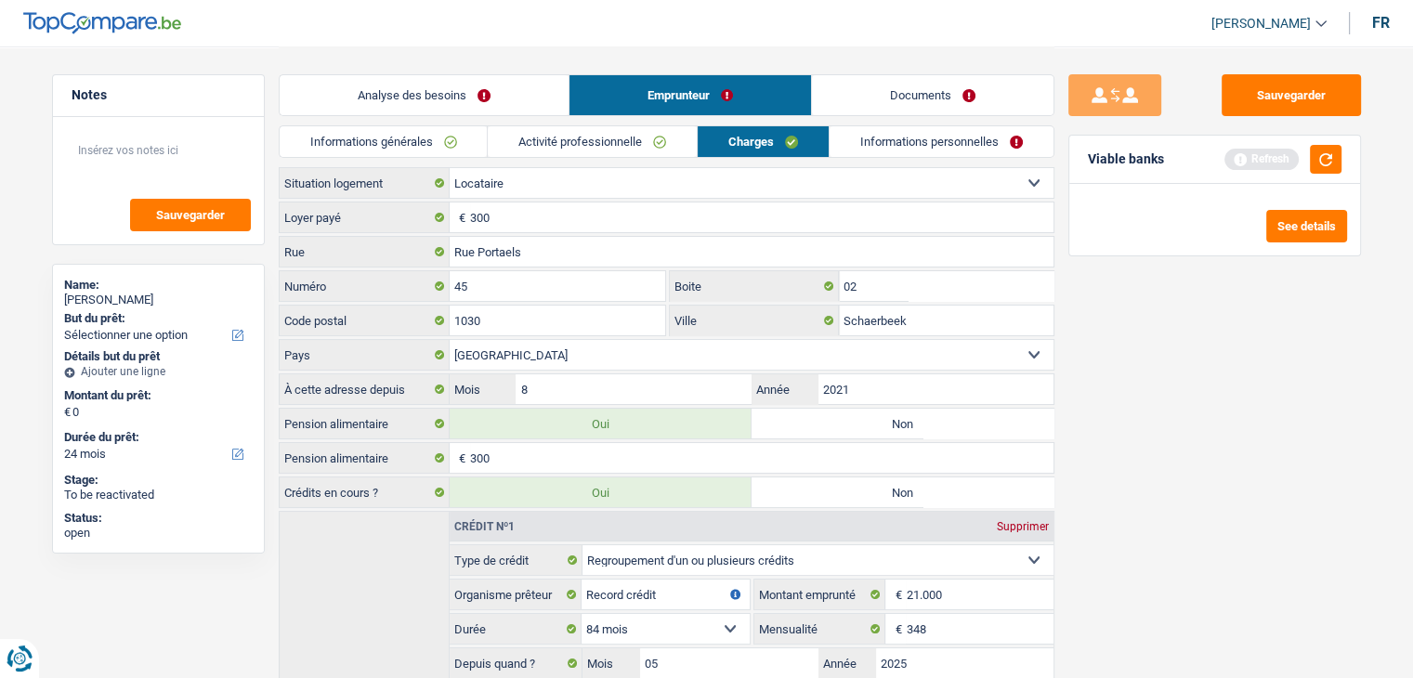
click at [1122, 443] on div "Sauvegarder Viable banks Refresh See details" at bounding box center [1214, 361] width 320 height 574
click at [555, 254] on input "Rue Portaels" at bounding box center [752, 252] width 604 height 30
type input "Rue rogier"
click at [520, 283] on input "45" at bounding box center [558, 286] width 216 height 30
type input "4"
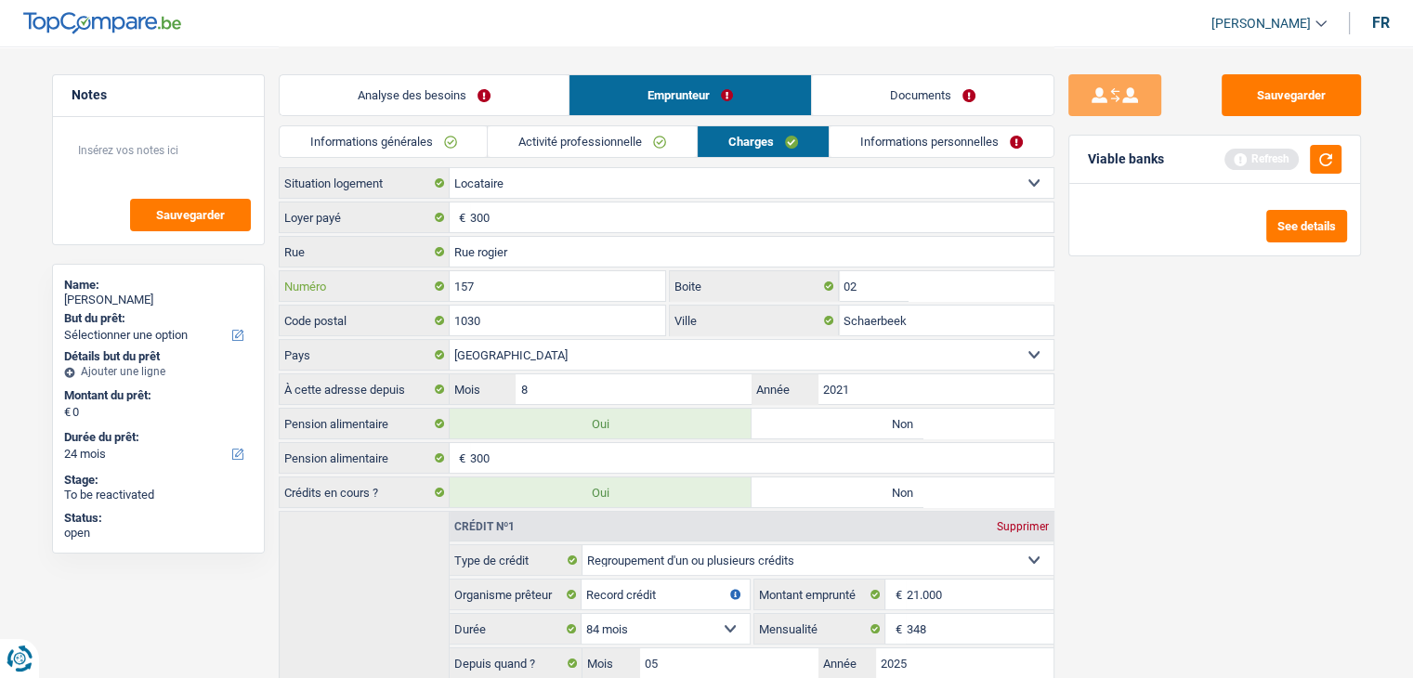
type input "157"
click at [895, 290] on input "02" at bounding box center [946, 286] width 215 height 30
click at [564, 312] on input "1030" at bounding box center [558, 321] width 216 height 30
type input "1030"
click at [907, 283] on input "02" at bounding box center [946, 286] width 215 height 30
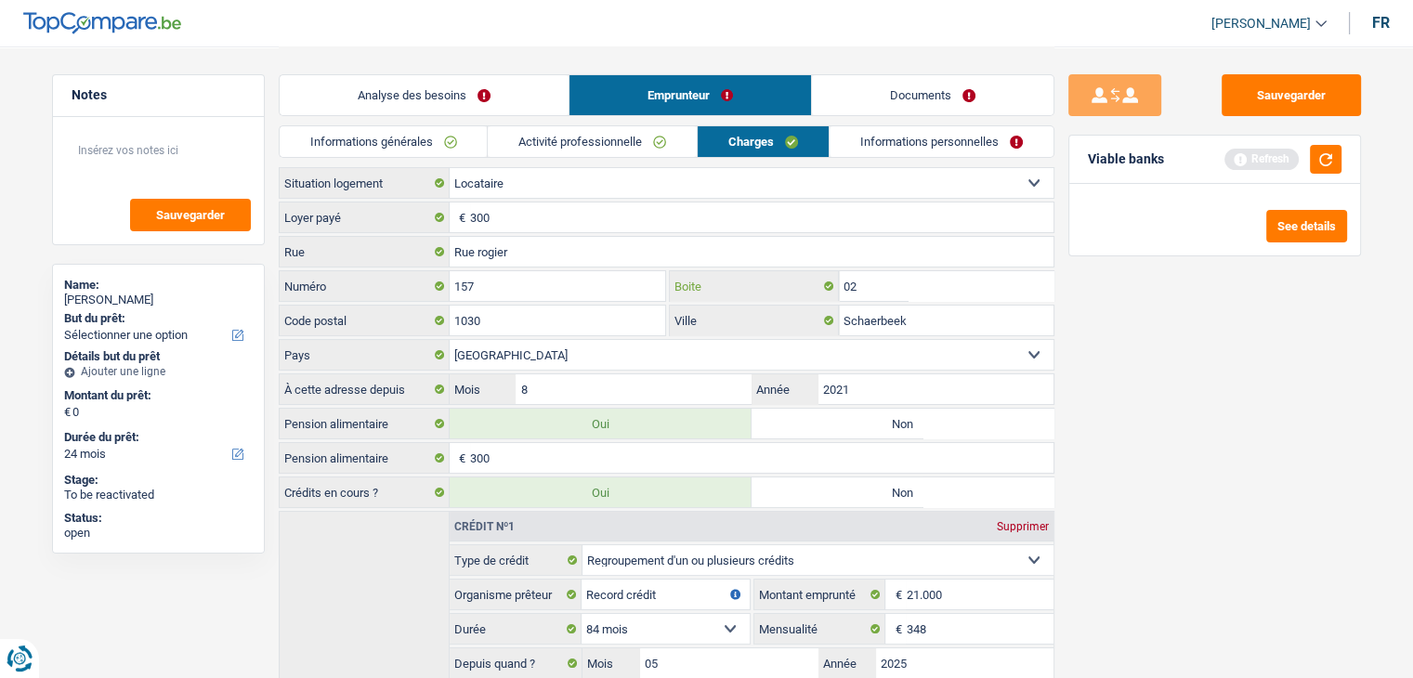
type input "0"
click at [1324, 157] on button "button" at bounding box center [1326, 159] width 32 height 29
click at [914, 290] on input "Boite" at bounding box center [946, 286] width 215 height 30
drag, startPoint x: 1142, startPoint y: 358, endPoint x: 1129, endPoint y: 369, distance: 17.1
click at [1142, 361] on div "Sauvegarder Viable banks Not viable See details" at bounding box center [1214, 361] width 320 height 574
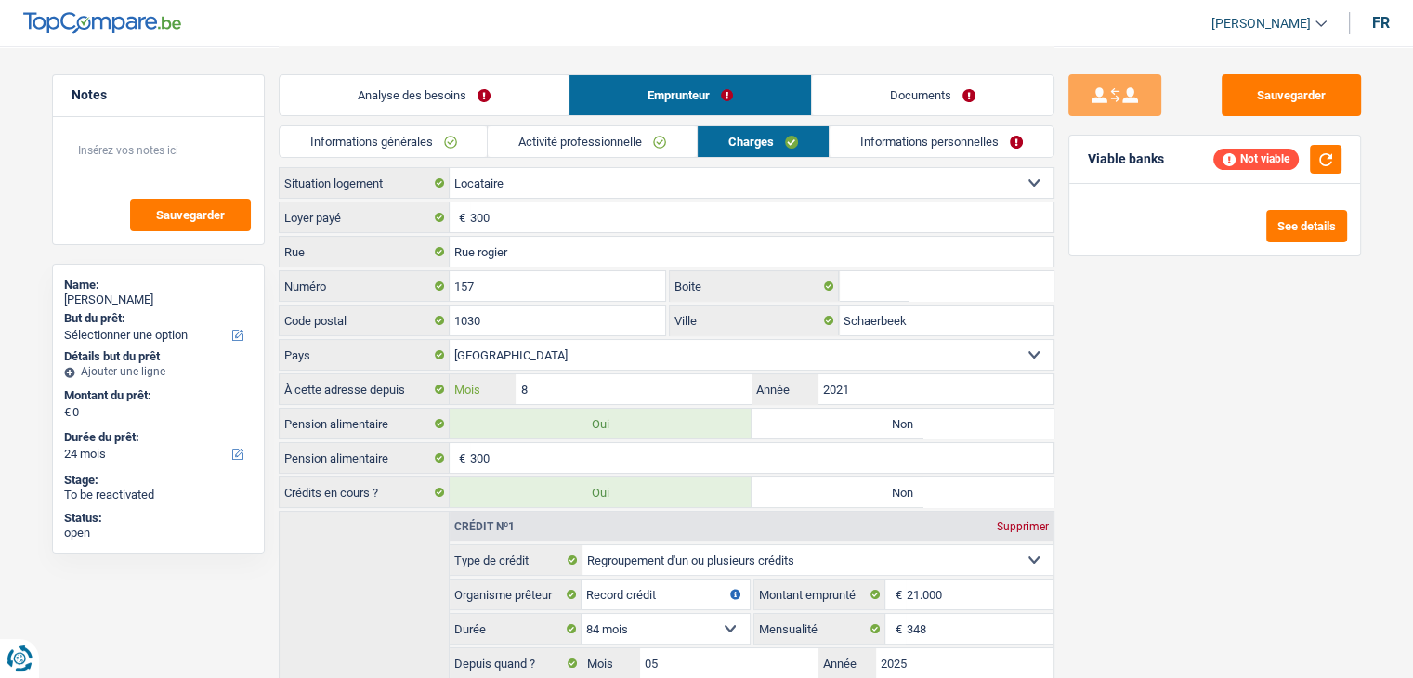
click at [591, 387] on input "8" at bounding box center [632, 389] width 235 height 30
type input "09"
type input "2024"
click at [502, 218] on input "300" at bounding box center [761, 217] width 583 height 30
type input "3"
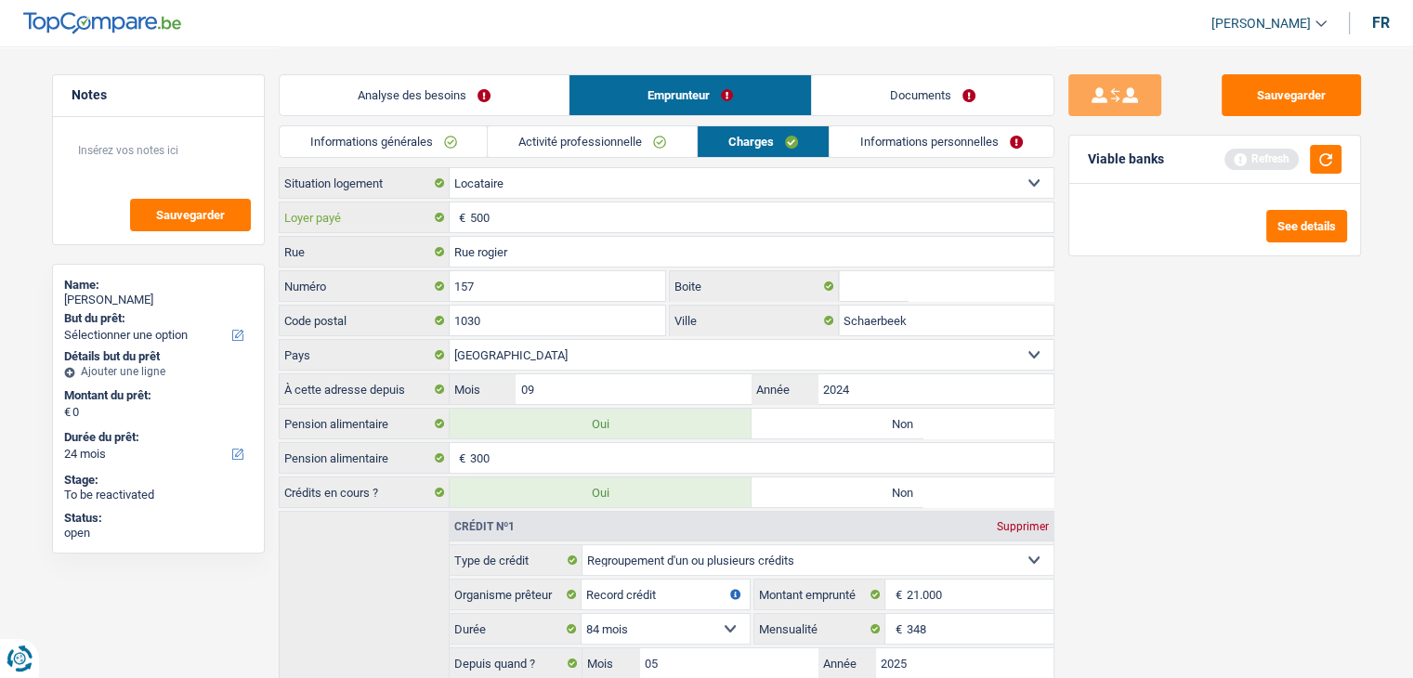
type input "500"
click at [1194, 484] on div "Sauvegarder Viable banks Refresh See details" at bounding box center [1214, 361] width 320 height 574
click at [504, 461] on input "300" at bounding box center [761, 458] width 583 height 30
click at [1111, 468] on div "Sauvegarder Viable banks Refresh See details" at bounding box center [1214, 361] width 320 height 574
drag, startPoint x: 874, startPoint y: 146, endPoint x: 858, endPoint y: 148, distance: 15.9
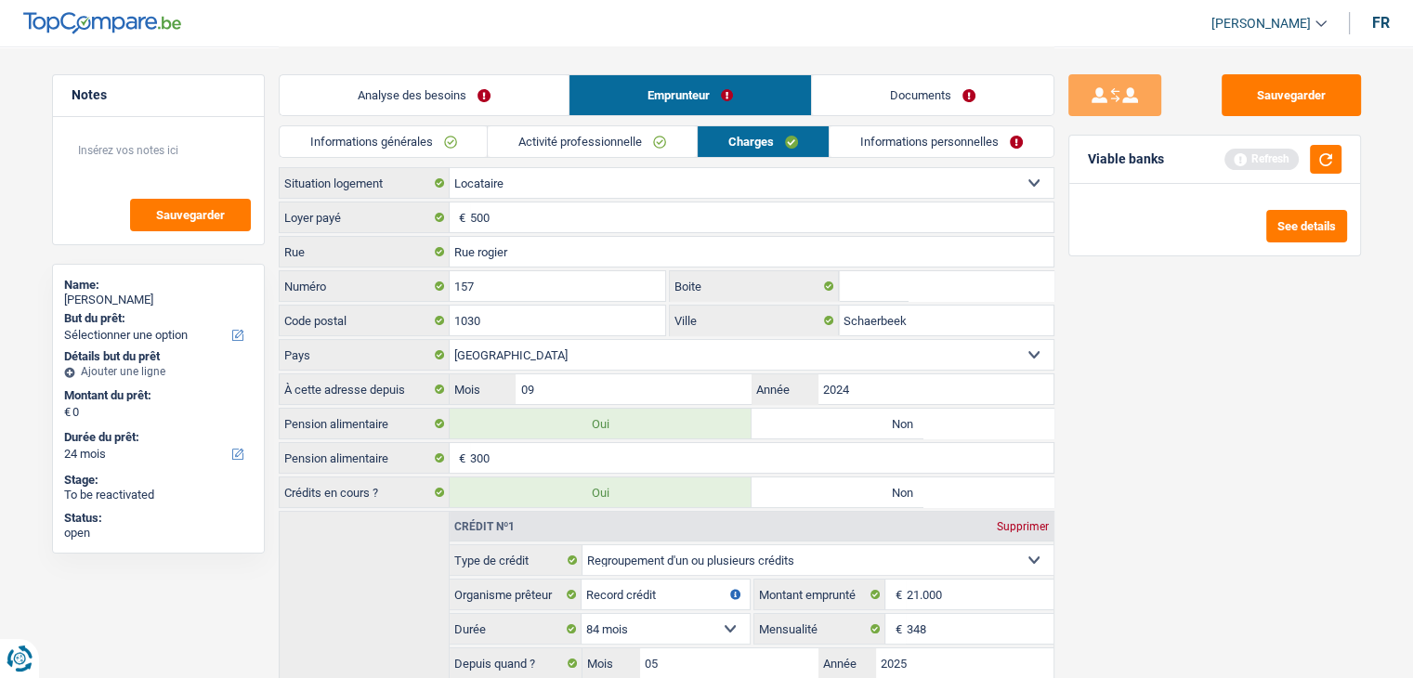
click at [874, 146] on link "Informations personnelles" at bounding box center [941, 141] width 224 height 31
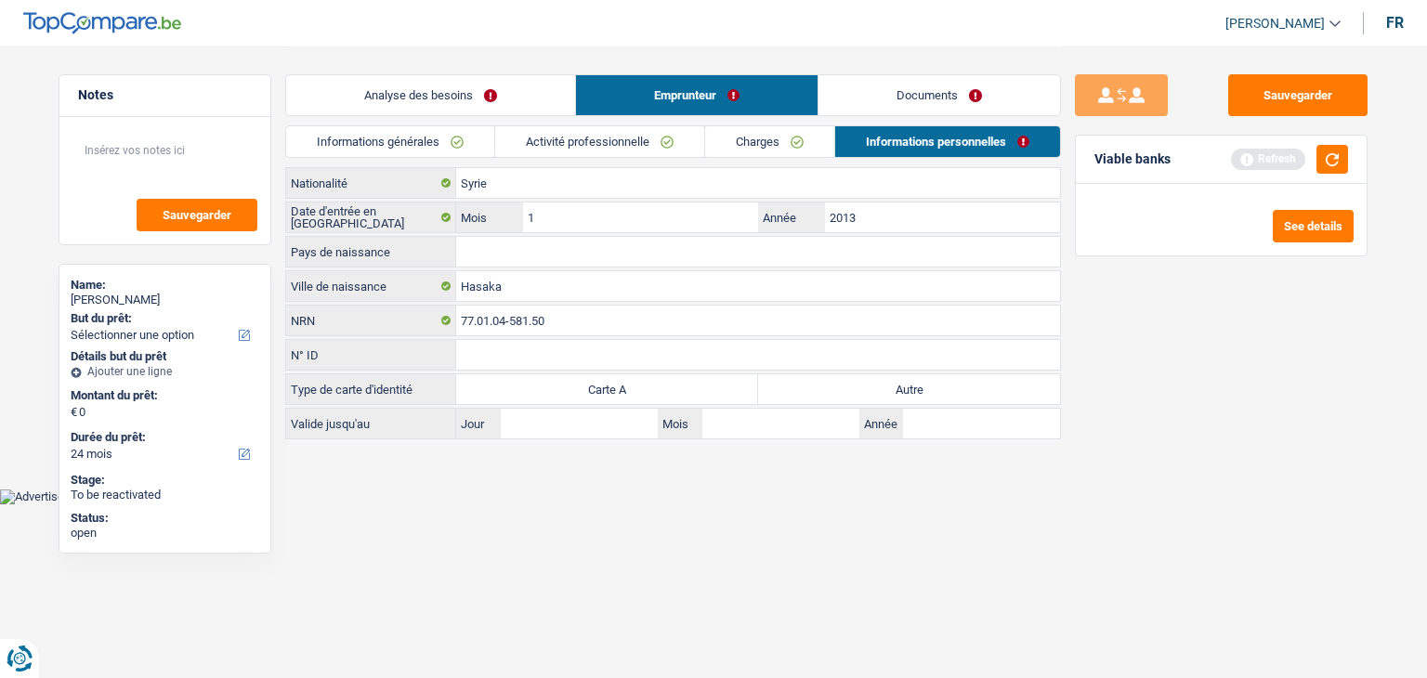
click at [523, 504] on html "Vous avez le contrôle de vos données Nous utilisons des cookies, tout comme nos…" at bounding box center [713, 252] width 1427 height 504
click at [483, 250] on input "Pays de naissance" at bounding box center [758, 252] width 604 height 30
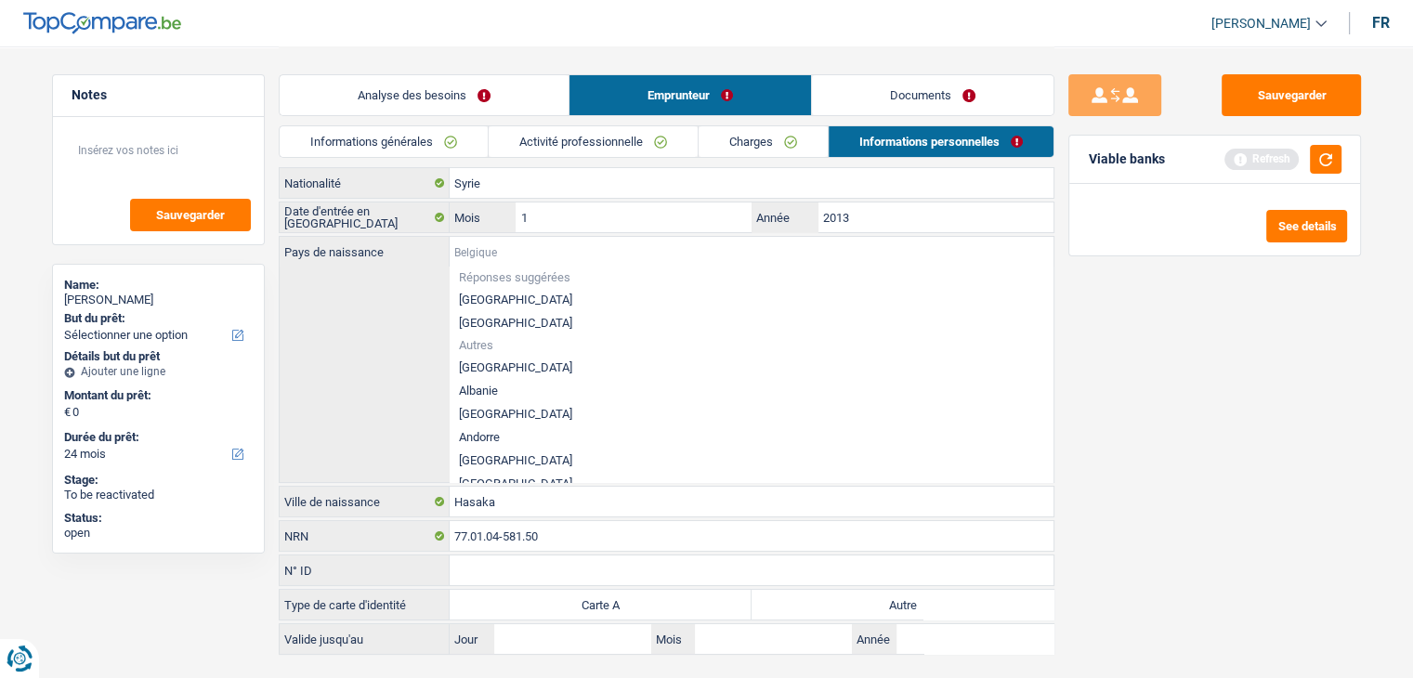
type input "s"
type input "y"
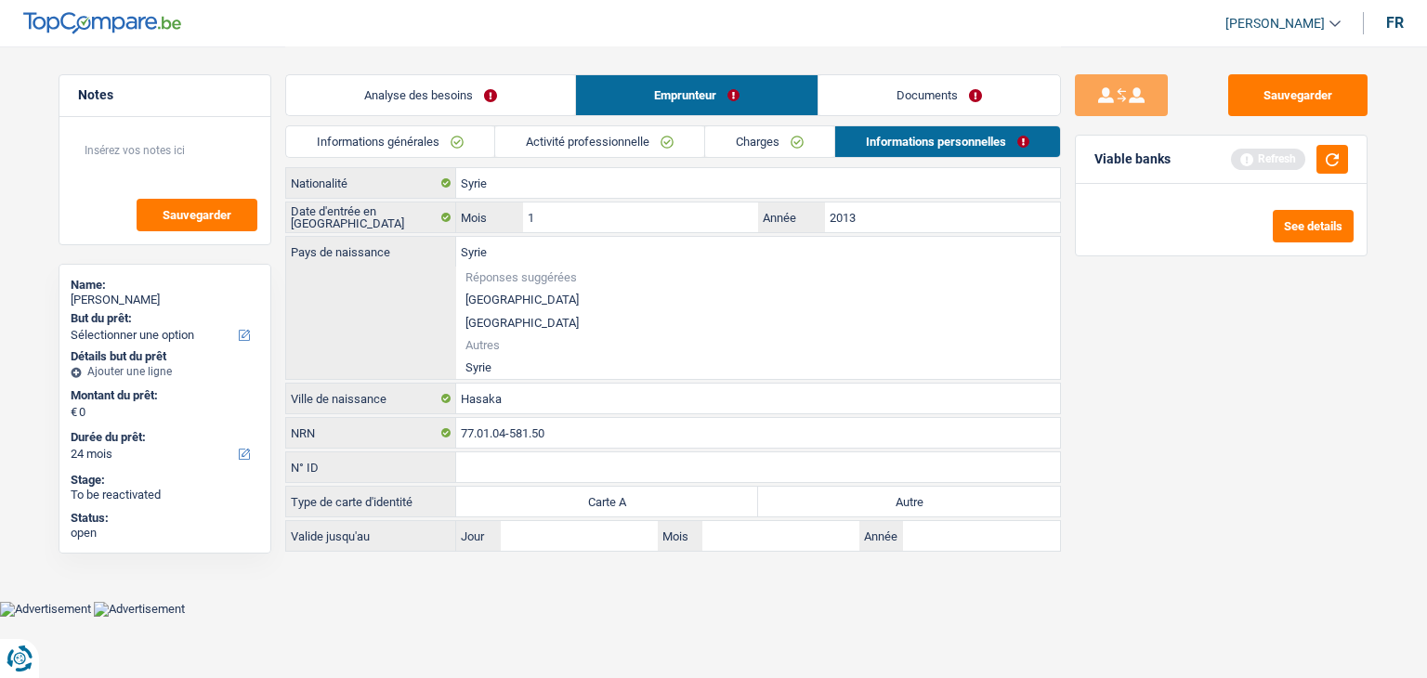
type input "Syrie"
click at [491, 364] on li "Syrie" at bounding box center [758, 367] width 604 height 23
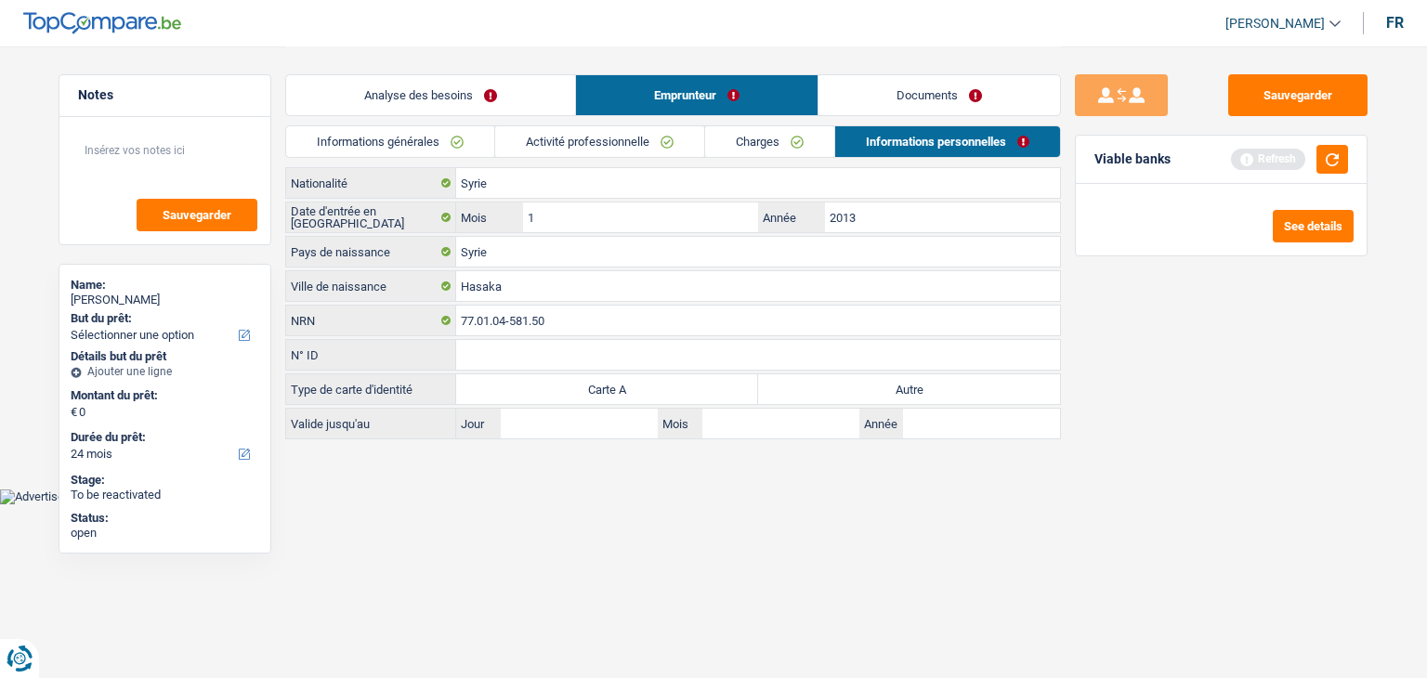
click at [849, 402] on div "[DEMOGRAPHIC_DATA] Nationalité Date d'entrée en [GEOGRAPHIC_DATA] 1 Mois / 2013…" at bounding box center [673, 303] width 776 height 272
click at [843, 394] on label "Autre" at bounding box center [909, 389] width 302 height 30
click at [843, 394] on input "Autre" at bounding box center [909, 389] width 302 height 30
radio input "true"
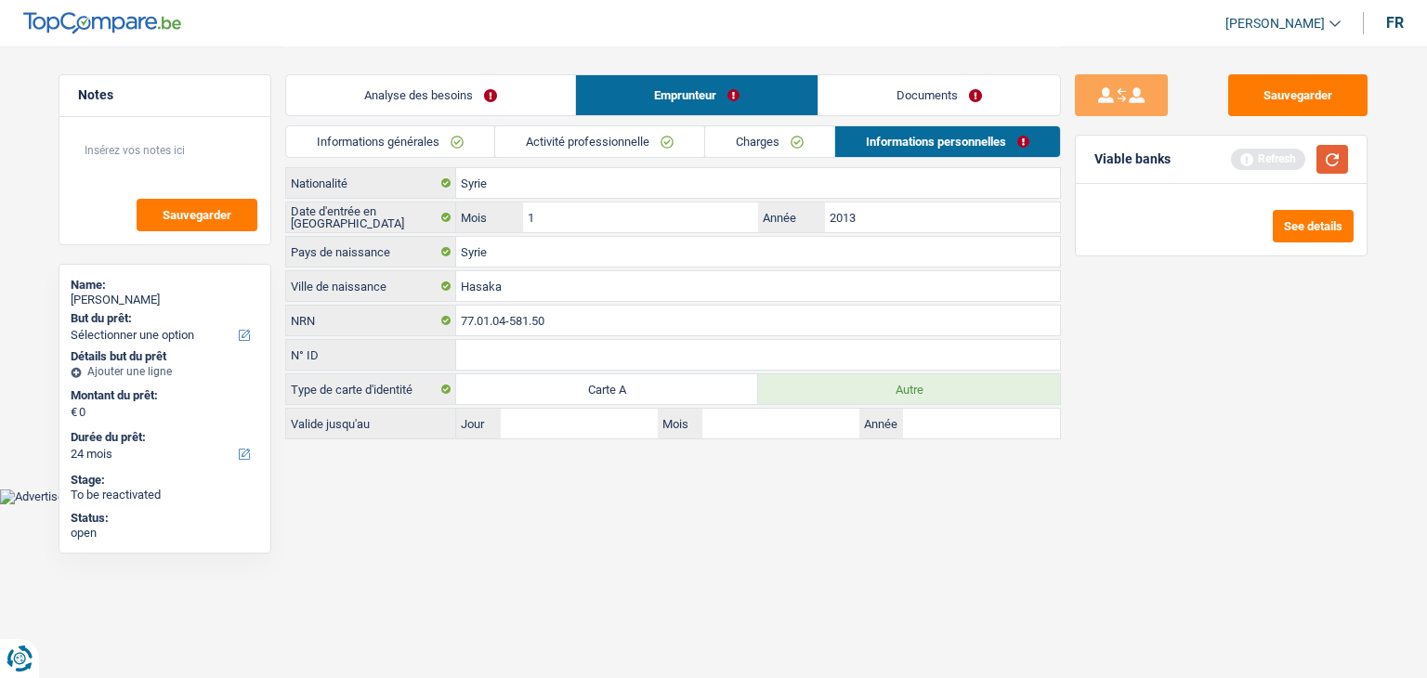
click at [1334, 157] on button "button" at bounding box center [1332, 159] width 32 height 29
click at [773, 144] on link "Charges" at bounding box center [769, 141] width 129 height 31
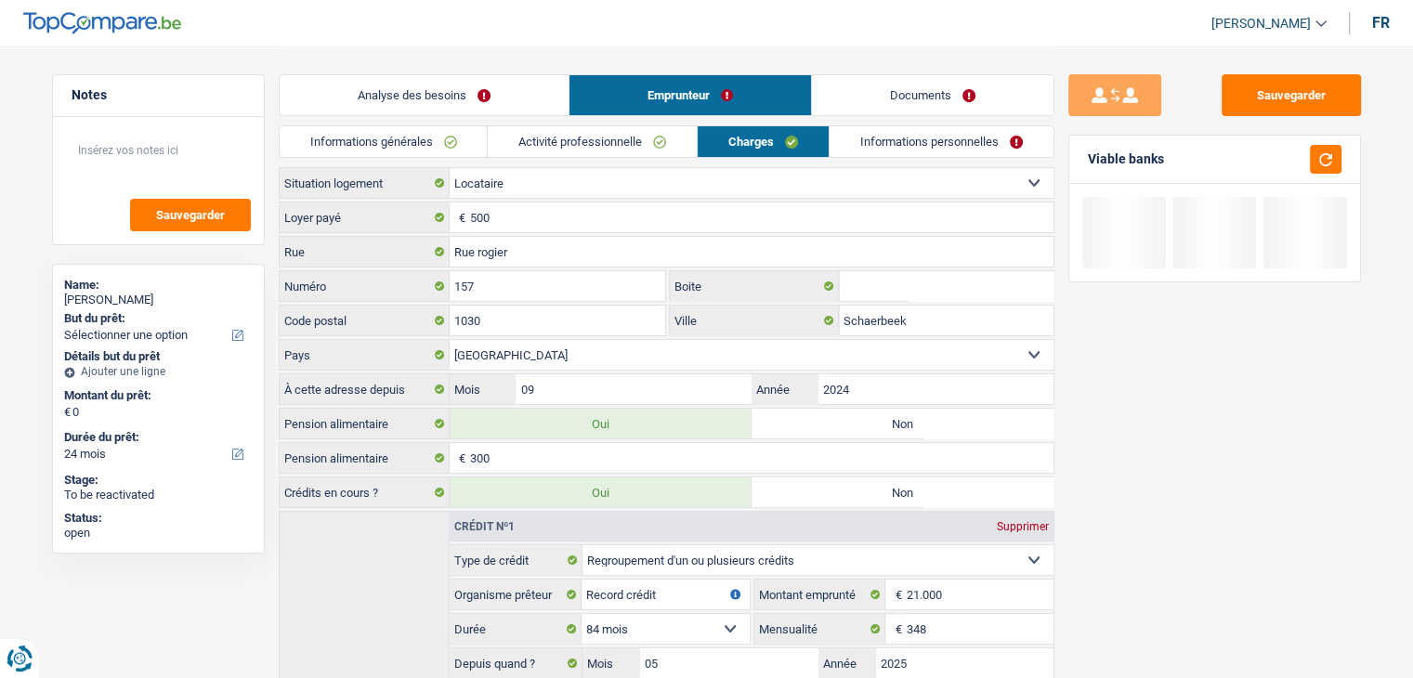
click at [648, 142] on link "Activité professionnelle" at bounding box center [592, 141] width 209 height 31
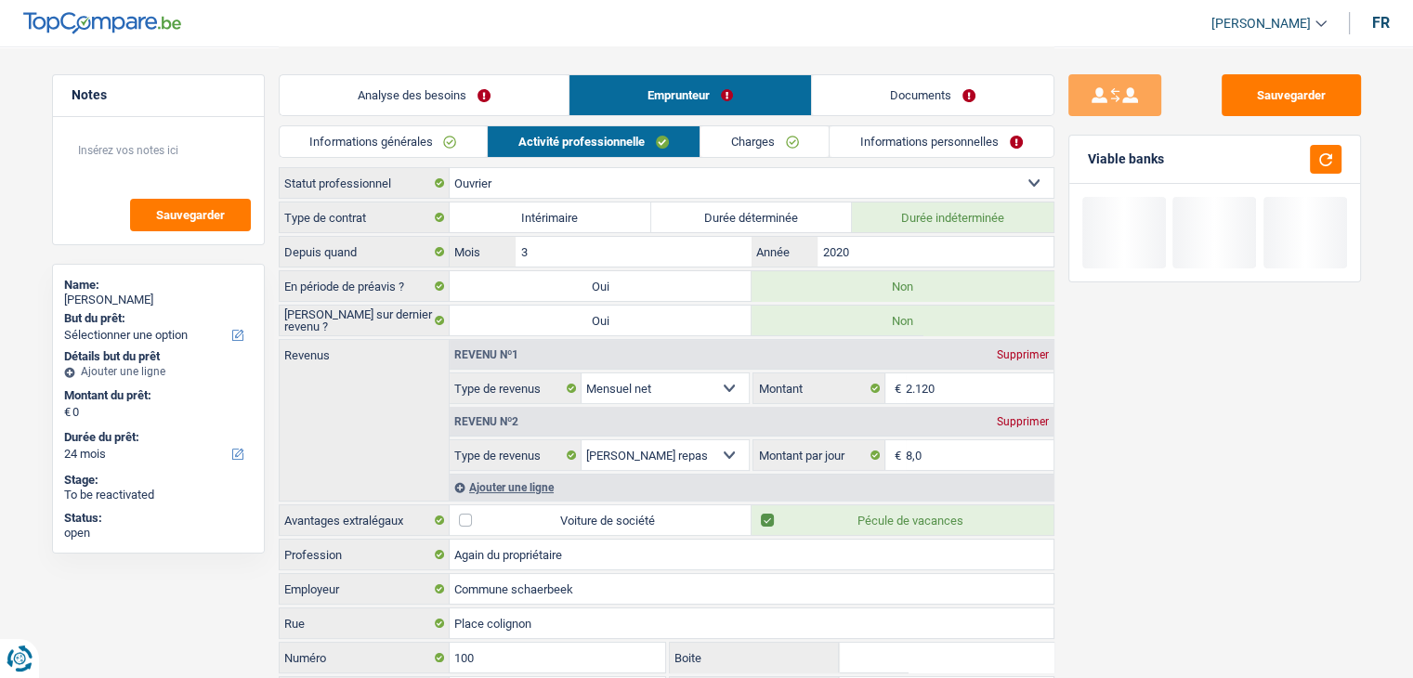
click at [435, 142] on link "Informations générales" at bounding box center [384, 141] width 208 height 31
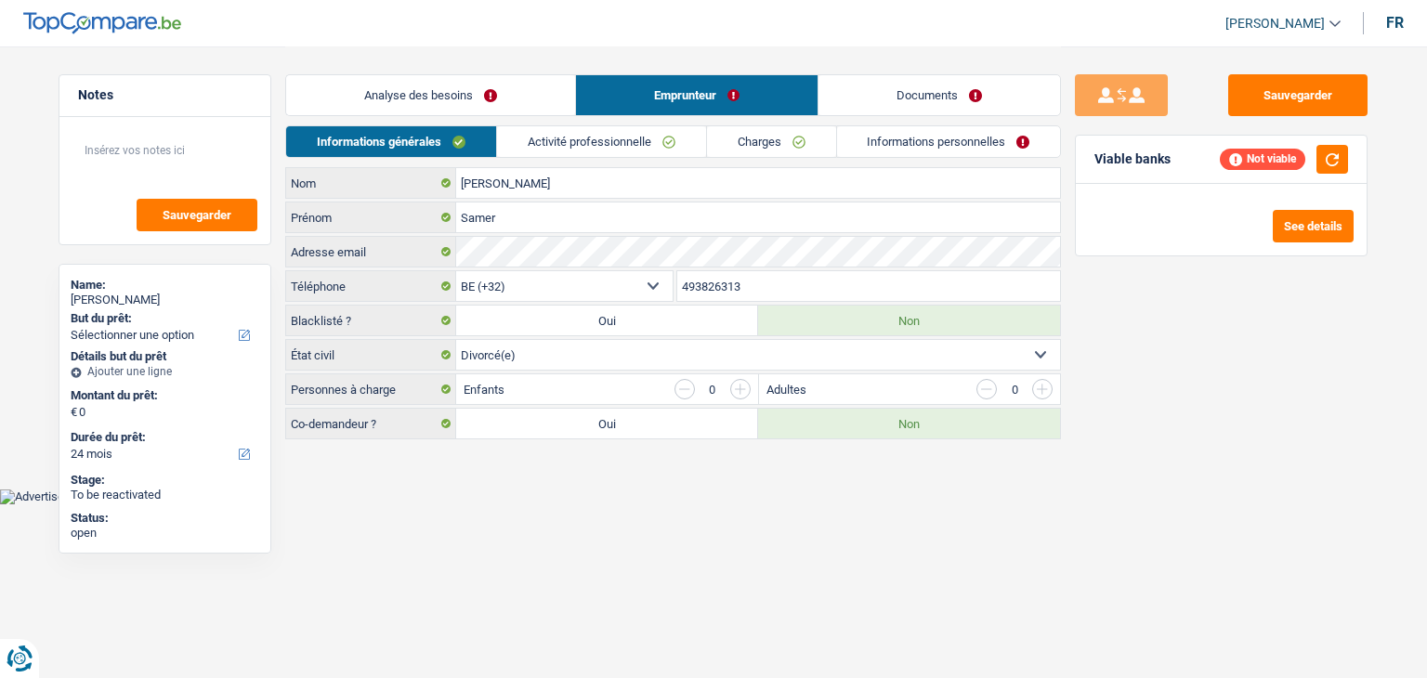
click at [442, 84] on link "Analyse des besoins" at bounding box center [430, 95] width 289 height 40
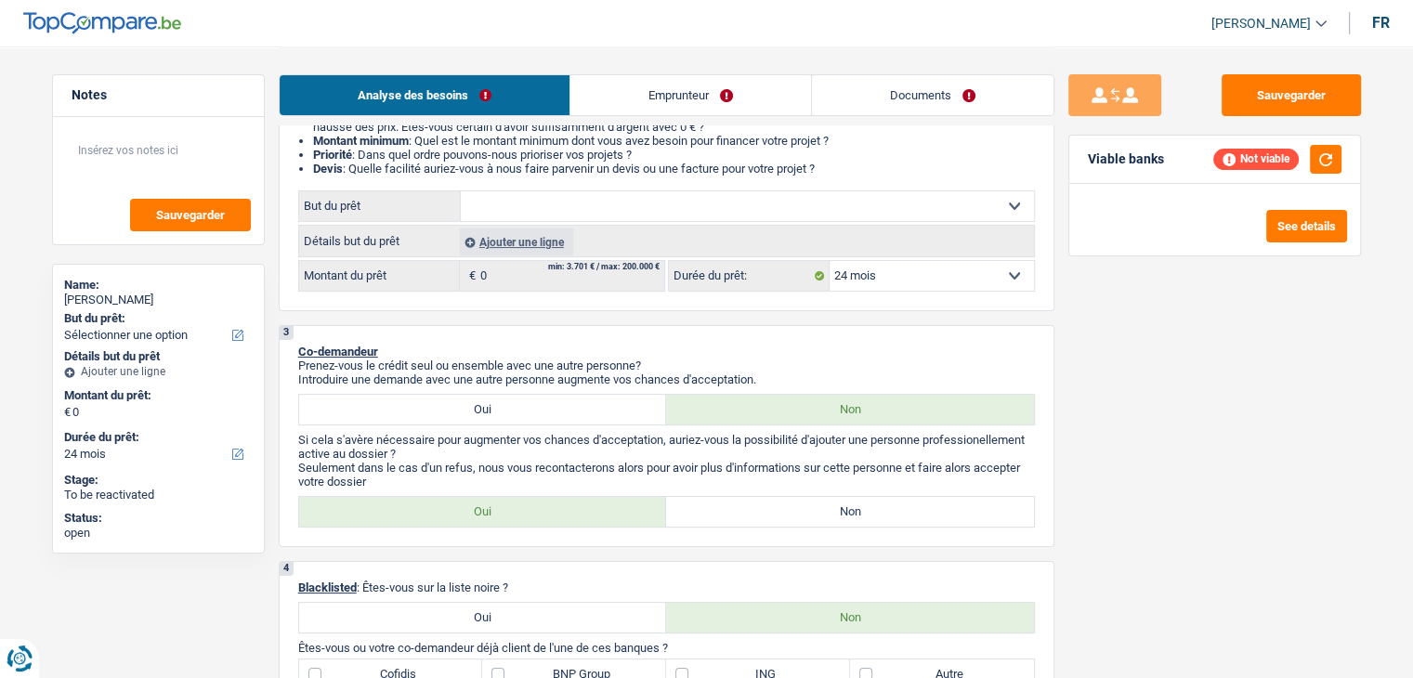
scroll to position [93, 0]
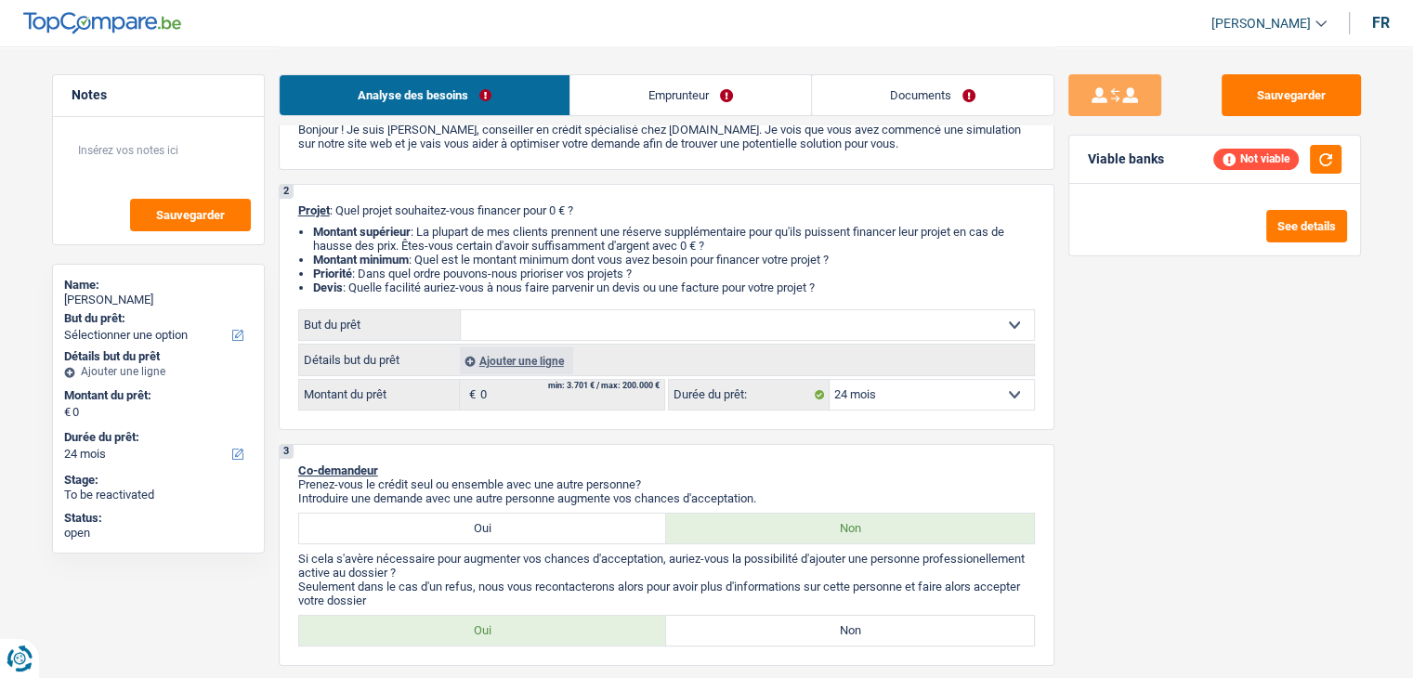
click at [525, 359] on div "Ajouter une ligne" at bounding box center [516, 360] width 113 height 27
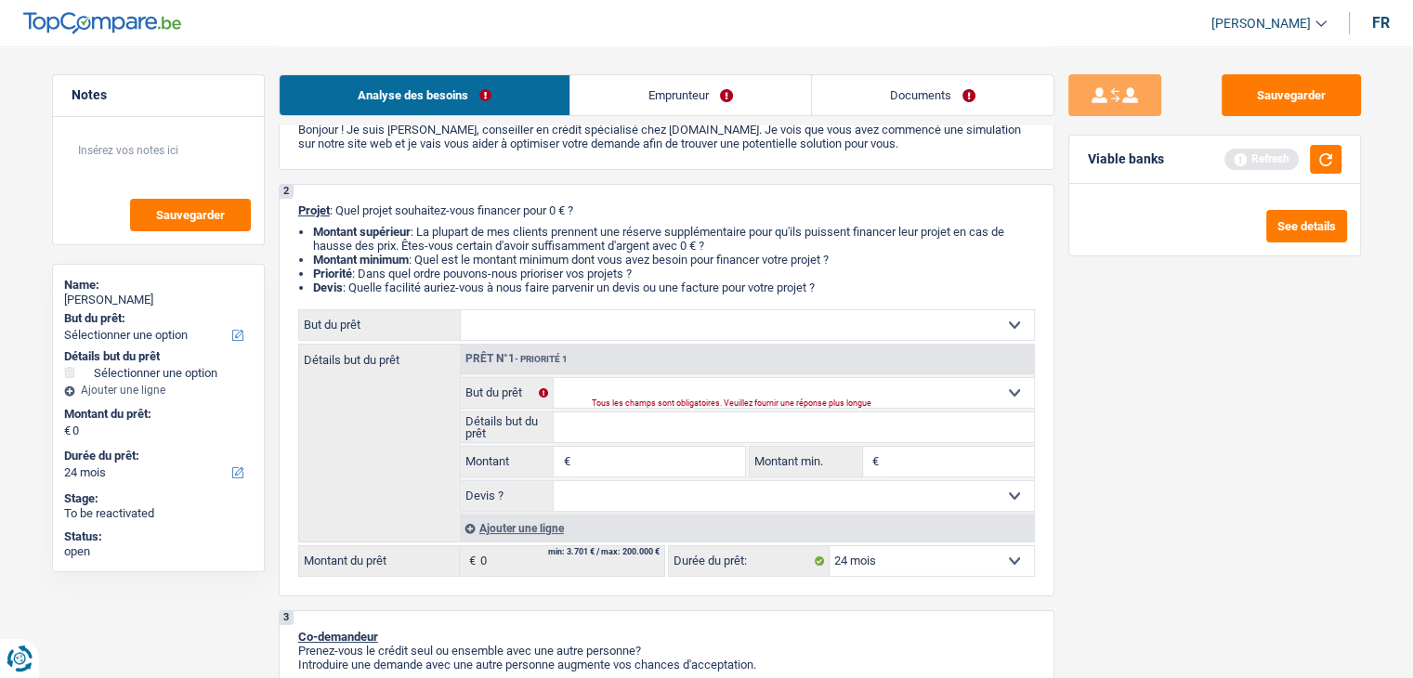
click at [594, 456] on input "Montant" at bounding box center [659, 462] width 170 height 30
type input "2"
type input "20"
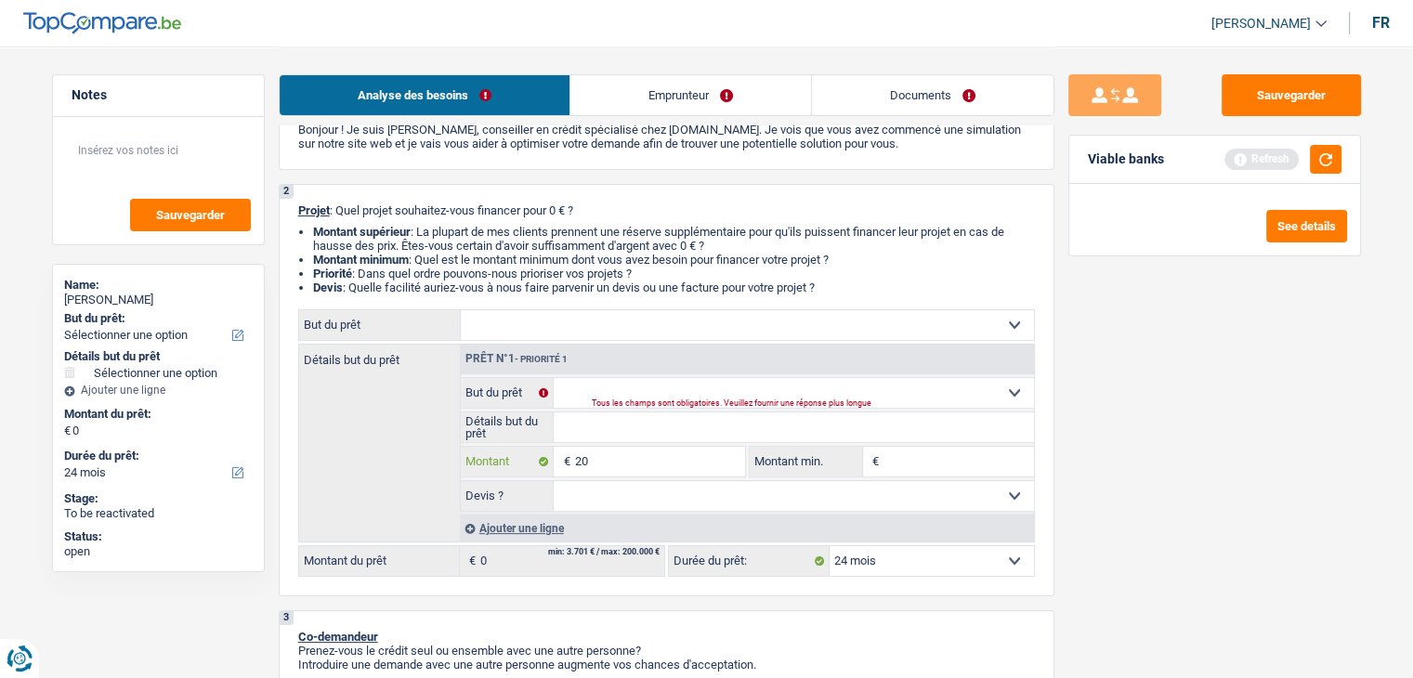
type input "200"
type input "2.000"
type input "20.001"
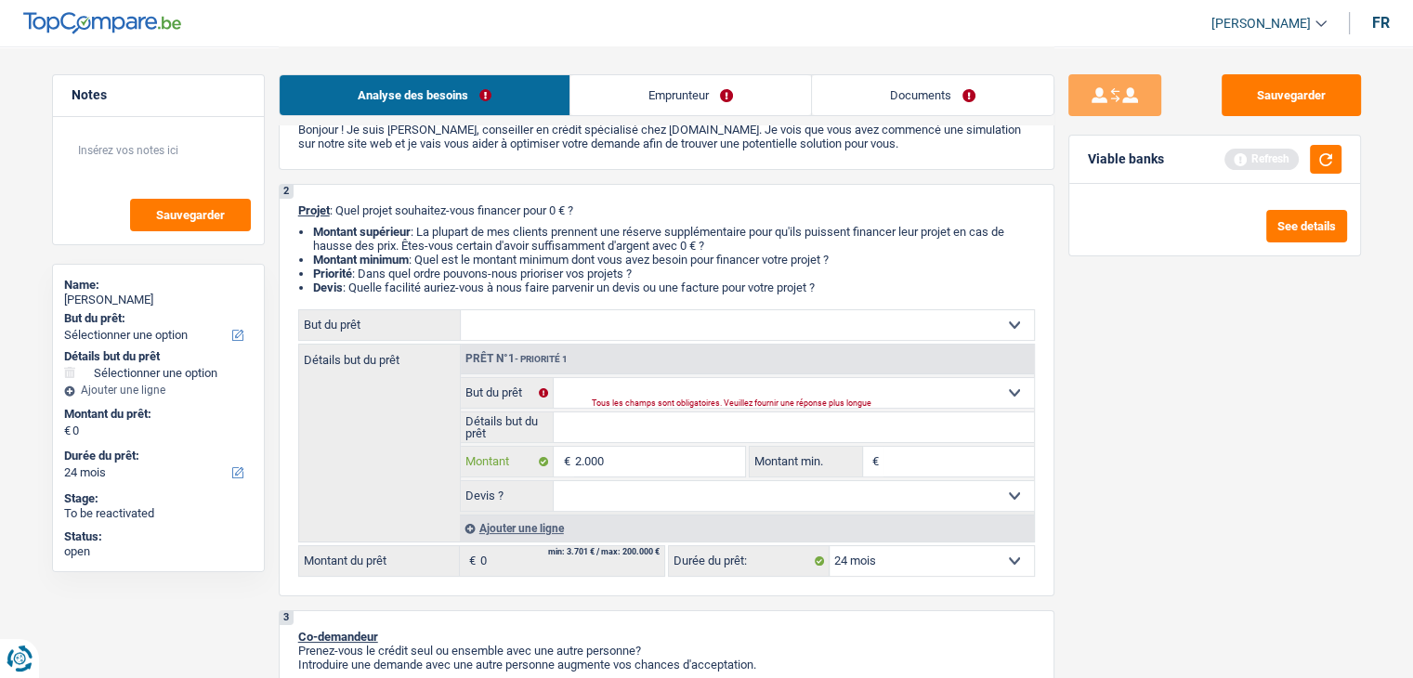
type input "20.001"
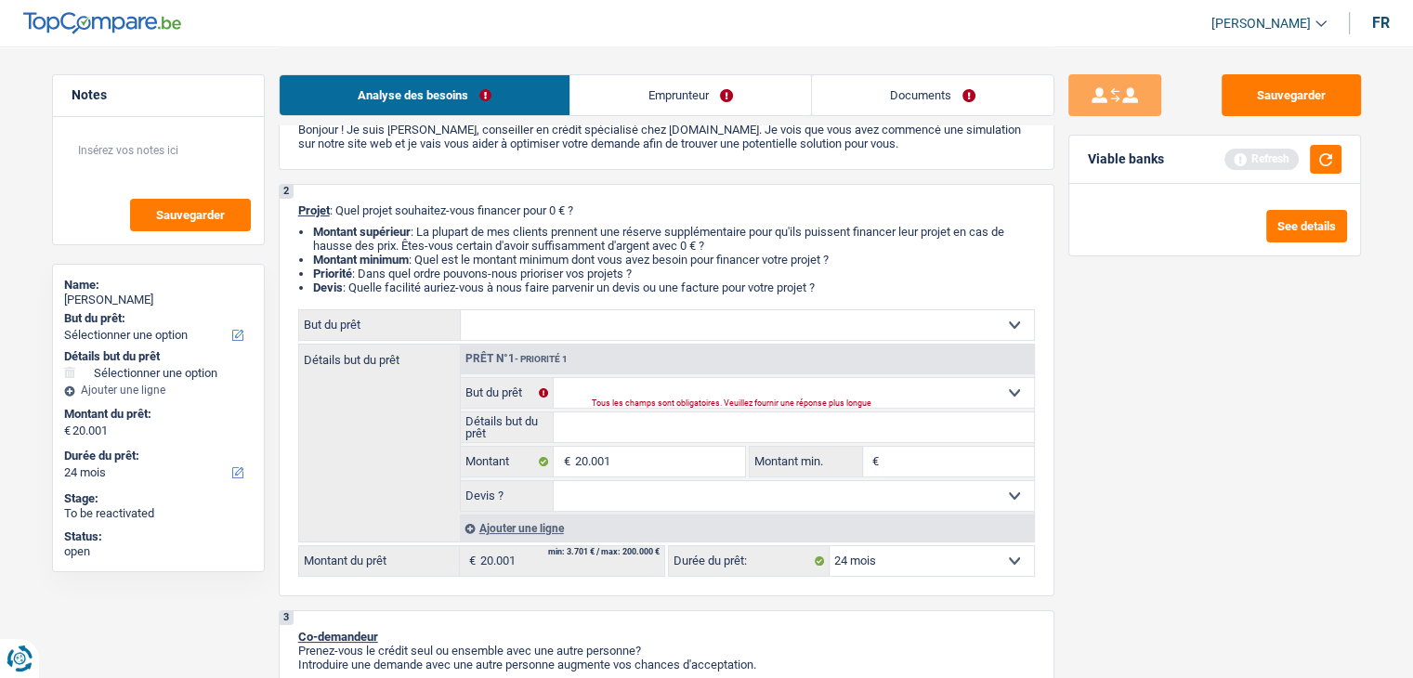
click at [1167, 488] on div "Sauvegarder Viable banks Refresh See details" at bounding box center [1214, 361] width 320 height 574
select select "120"
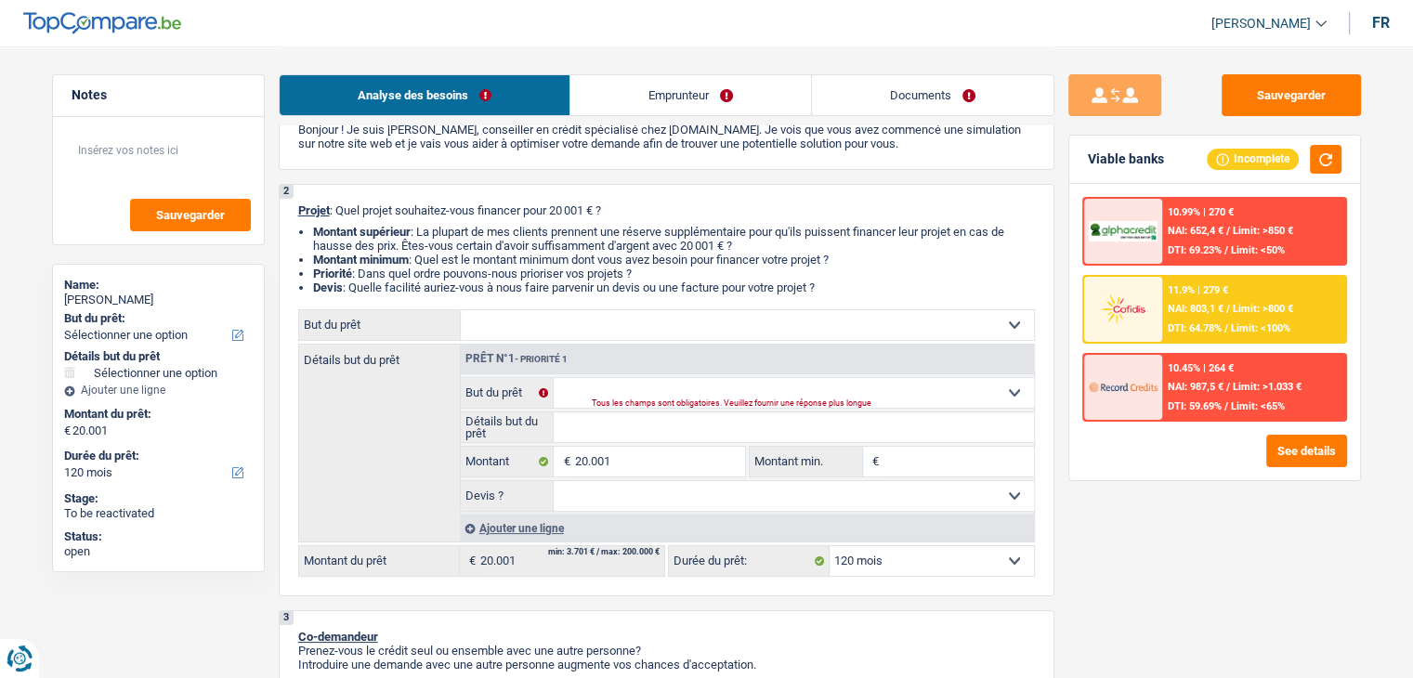
click at [878, 562] on select "12 mois 18 mois 24 mois 30 mois 36 mois 42 mois 48 mois 60 mois 72 mois 84 mois…" at bounding box center [931, 561] width 204 height 30
select select "84"
click at [829, 546] on select "12 mois 18 mois 24 mois 30 mois 36 mois 42 mois 48 mois 60 mois 72 mois 84 mois…" at bounding box center [931, 561] width 204 height 30
select select "84"
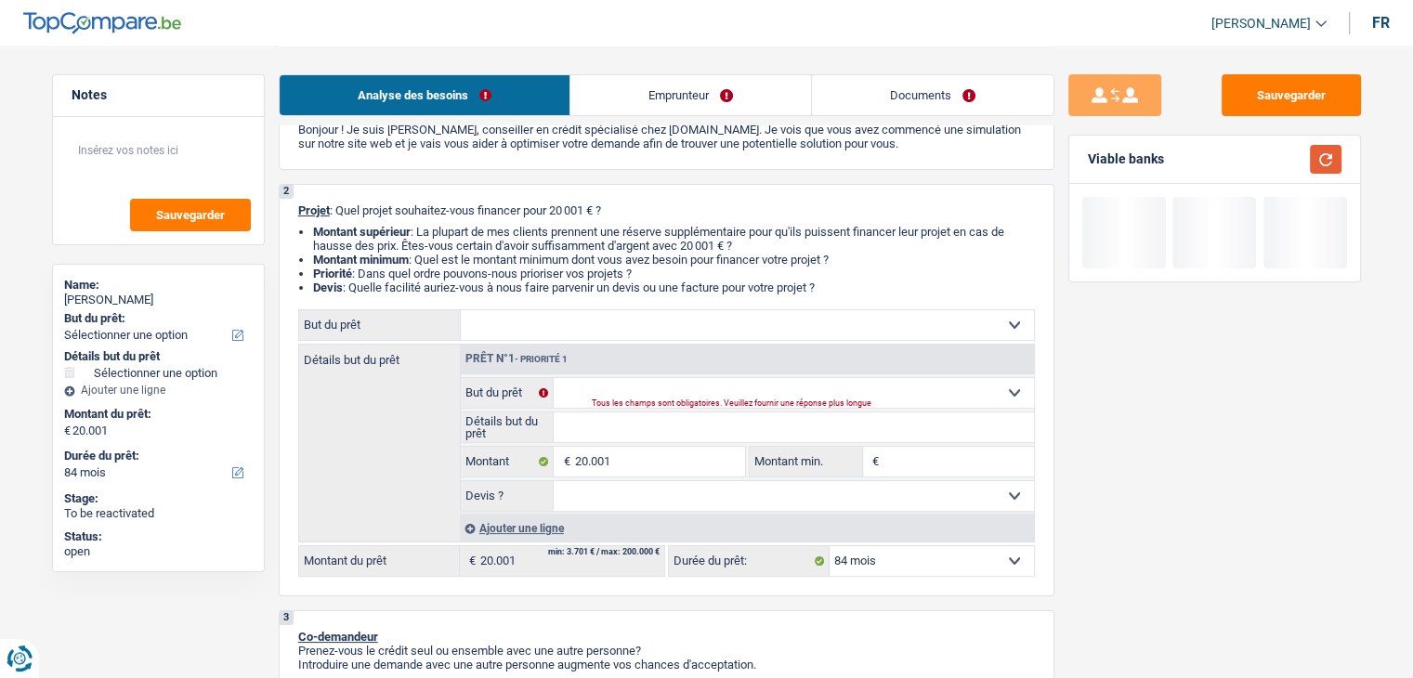
click at [1334, 156] on button "button" at bounding box center [1326, 159] width 32 height 29
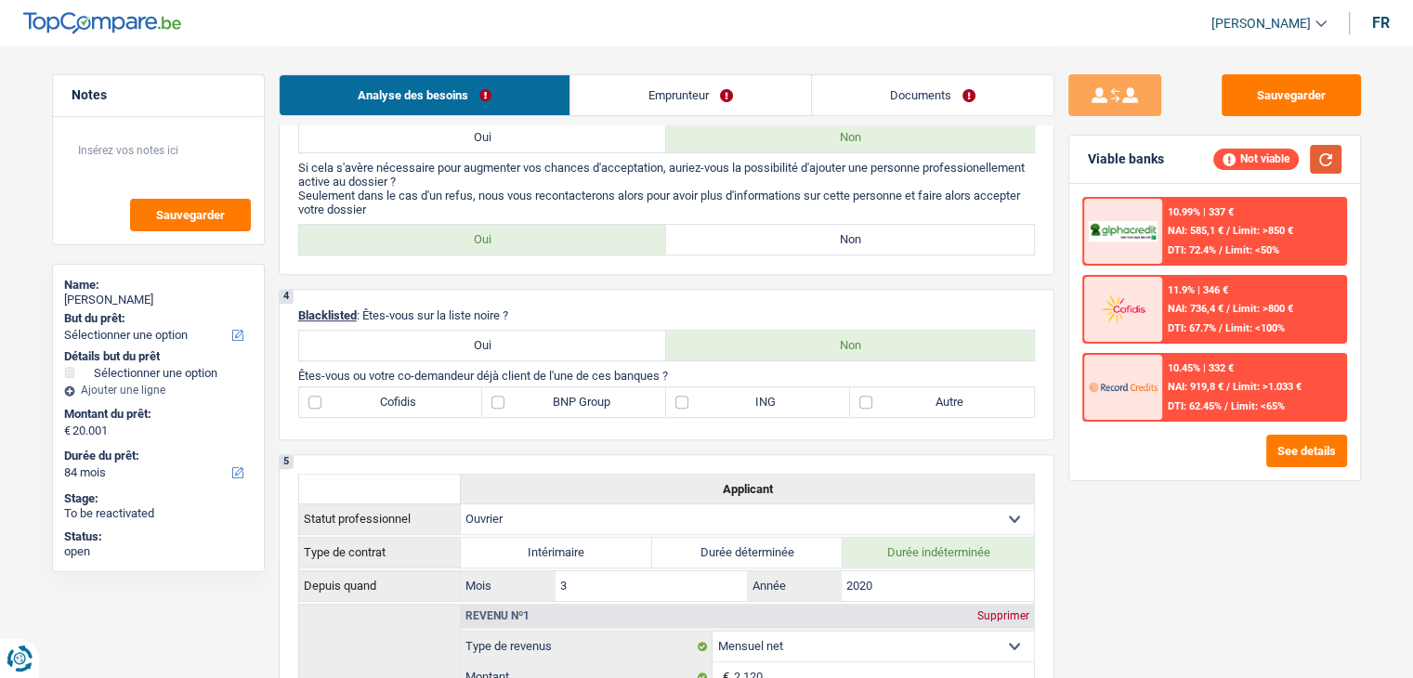
scroll to position [279, 0]
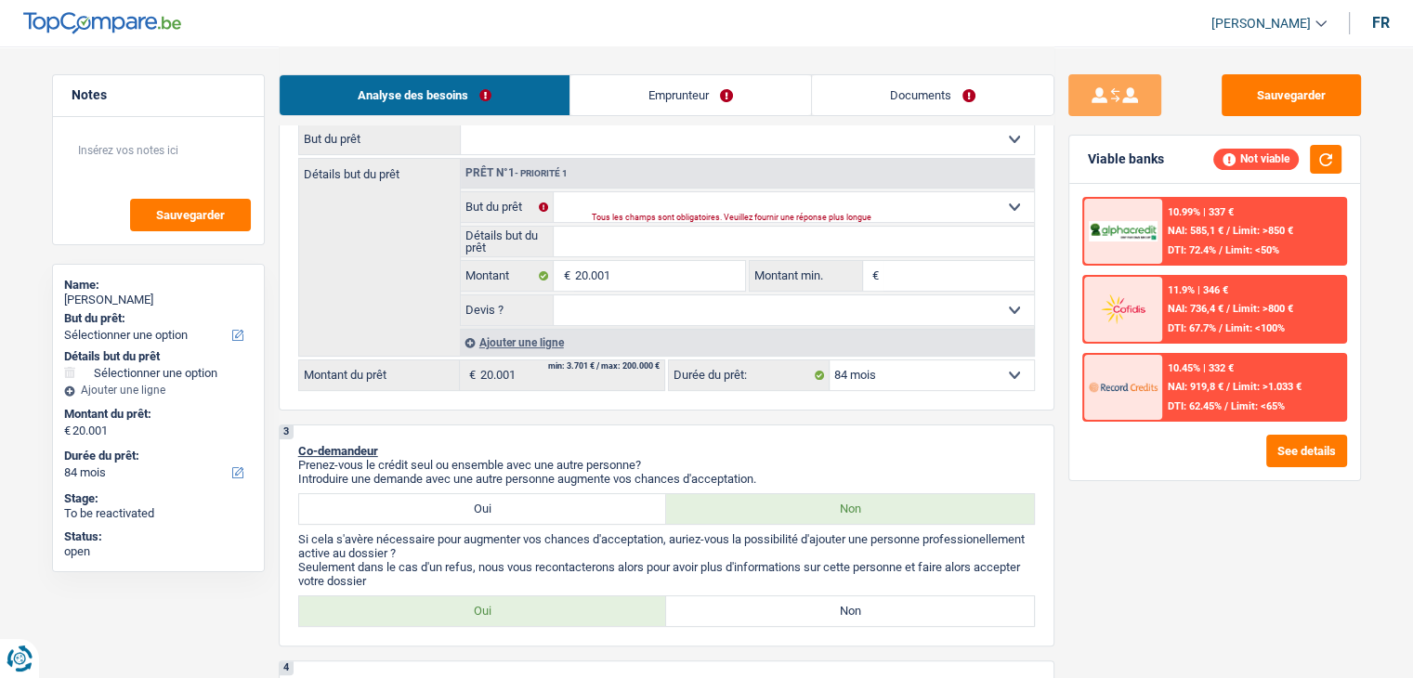
click at [872, 382] on select "12 mois 18 mois 24 mois 30 mois 36 mois 42 mois 48 mois 60 mois 72 mois 84 mois…" at bounding box center [931, 375] width 204 height 30
select select "120"
click at [829, 360] on select "12 mois 18 mois 24 mois 30 mois 36 mois 42 mois 48 mois 60 mois 72 mois 84 mois…" at bounding box center [931, 375] width 204 height 30
select select "120"
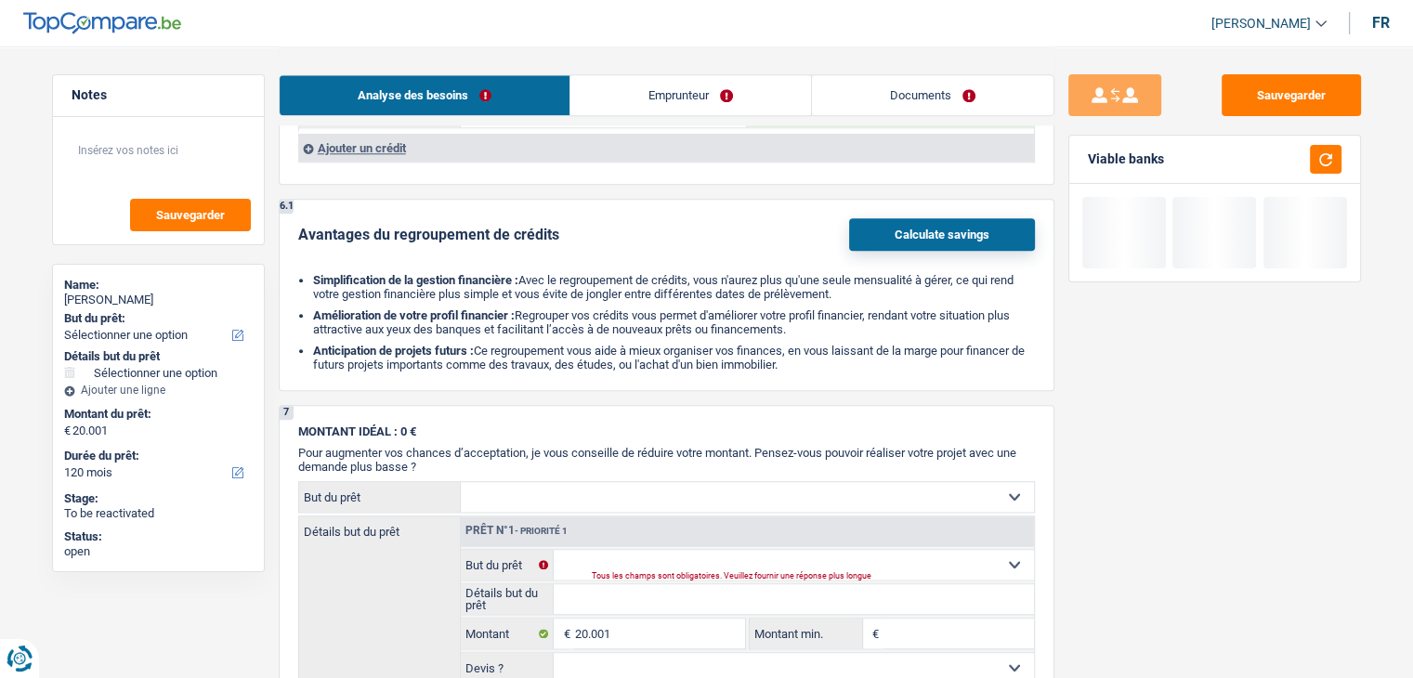
scroll to position [1579, 0]
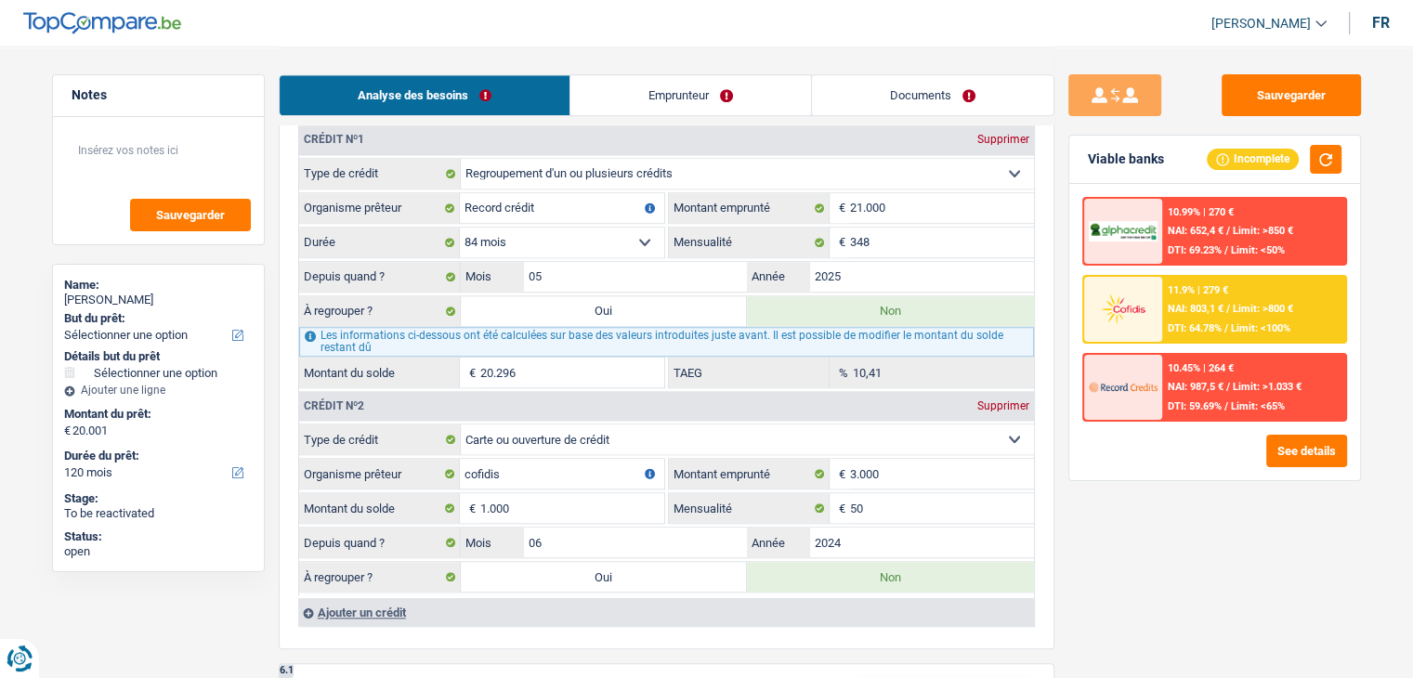
click at [1181, 293] on div "11.9% | 279 €" at bounding box center [1198, 290] width 60 height 12
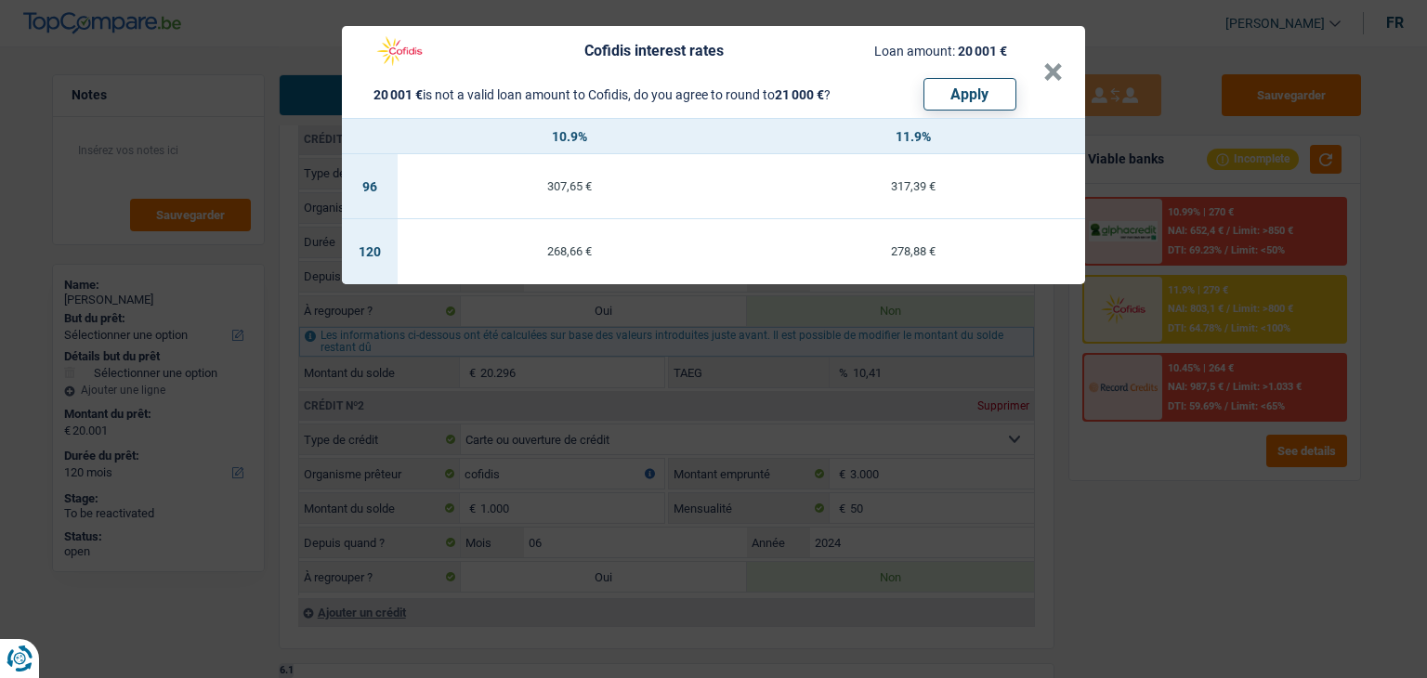
click at [1162, 532] on div "Cofidis interest rates Loan amount: 20 001 € 20 001 € is not a valid loan amoun…" at bounding box center [713, 339] width 1427 height 678
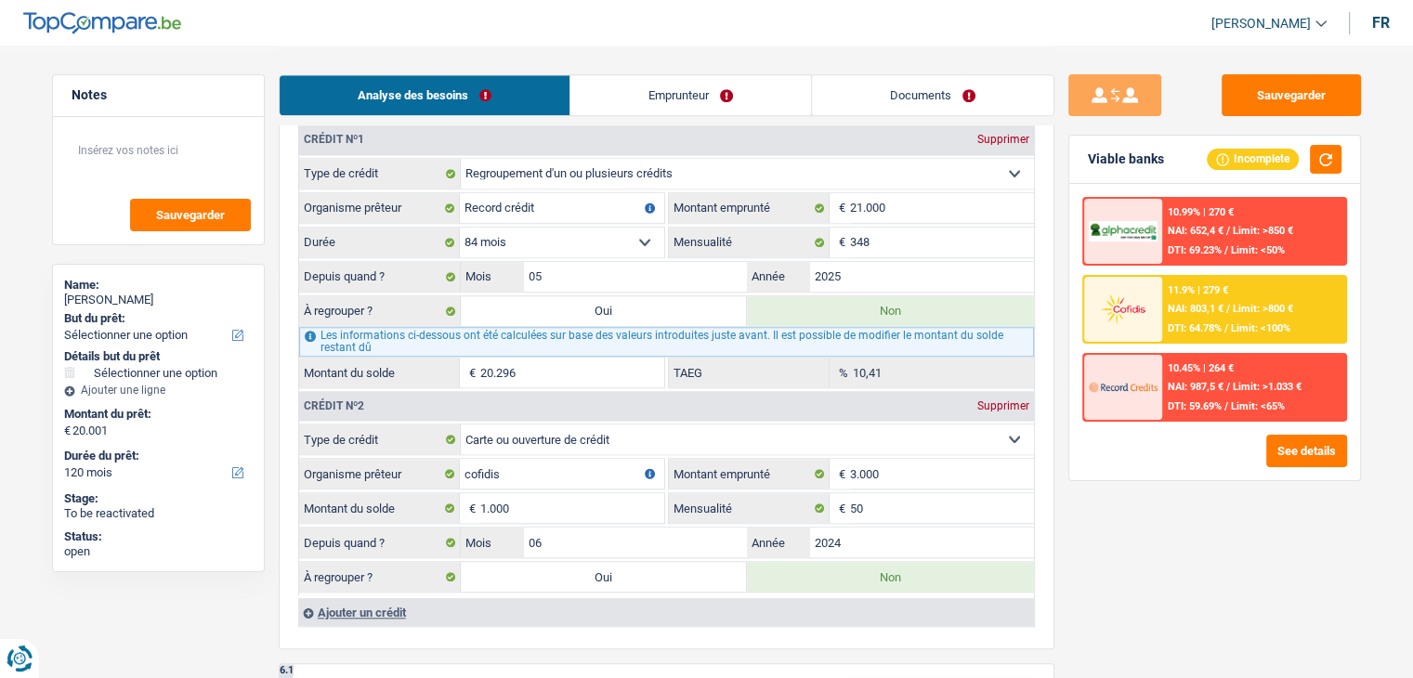
click at [1157, 309] on div at bounding box center [1123, 309] width 78 height 65
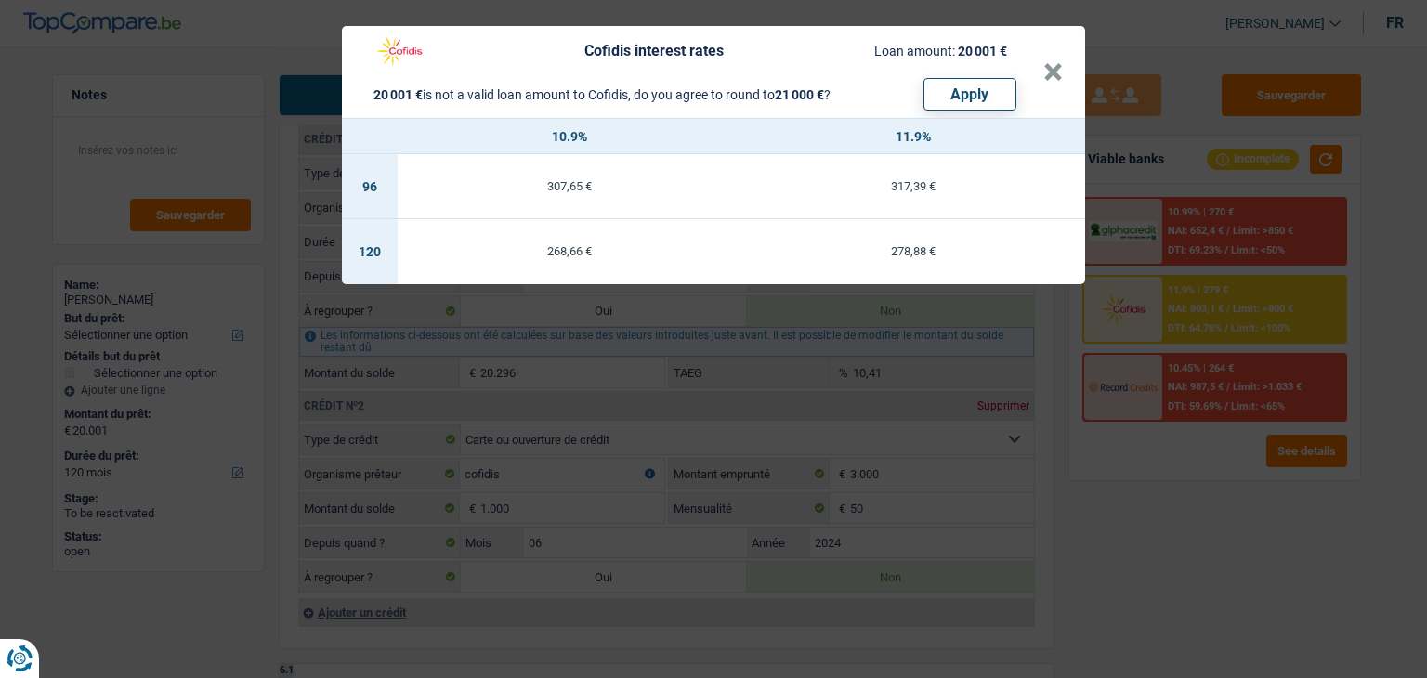
click at [1124, 482] on div "Cofidis interest rates Loan amount: 20 001 € 20 001 € is not a valid loan amoun…" at bounding box center [713, 339] width 1427 height 678
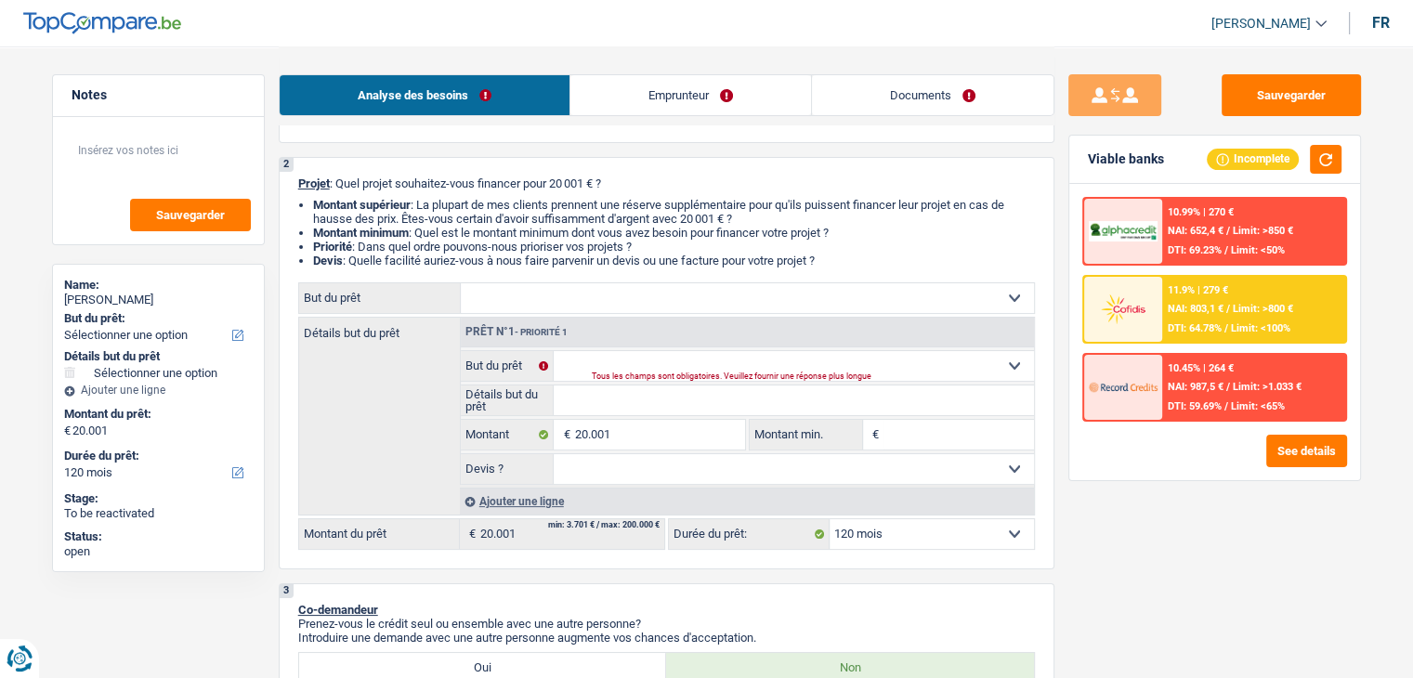
scroll to position [279, 0]
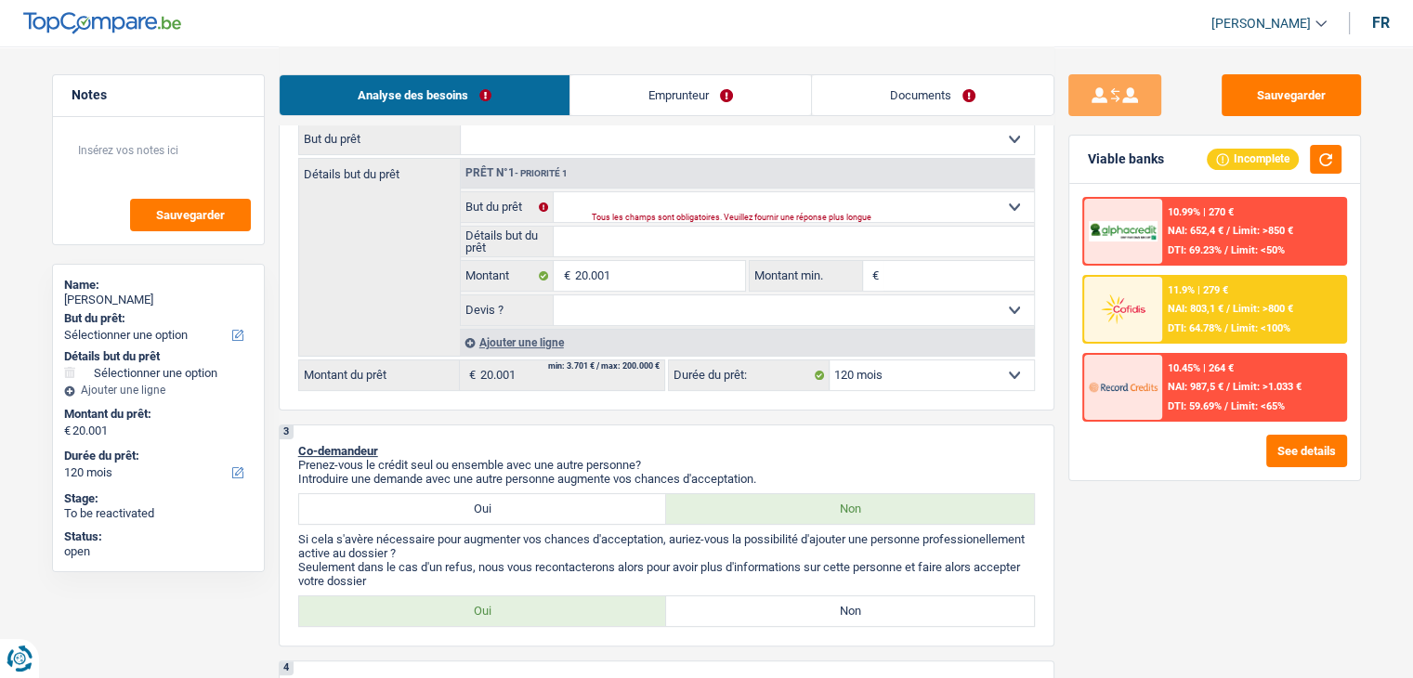
click at [881, 369] on select "12 mois 18 mois 24 mois 30 mois 36 mois 42 mois 48 mois 60 mois 72 mois 84 mois…" at bounding box center [931, 375] width 204 height 30
click at [857, 371] on select "12 mois 18 mois 24 mois 30 mois 36 mois 42 mois 48 mois 60 mois 72 mois 84 mois…" at bounding box center [931, 375] width 204 height 30
click at [1117, 454] on div "See details" at bounding box center [1214, 451] width 265 height 33
click at [1201, 385] on span "NAI: 987,5 €" at bounding box center [1196, 387] width 56 height 12
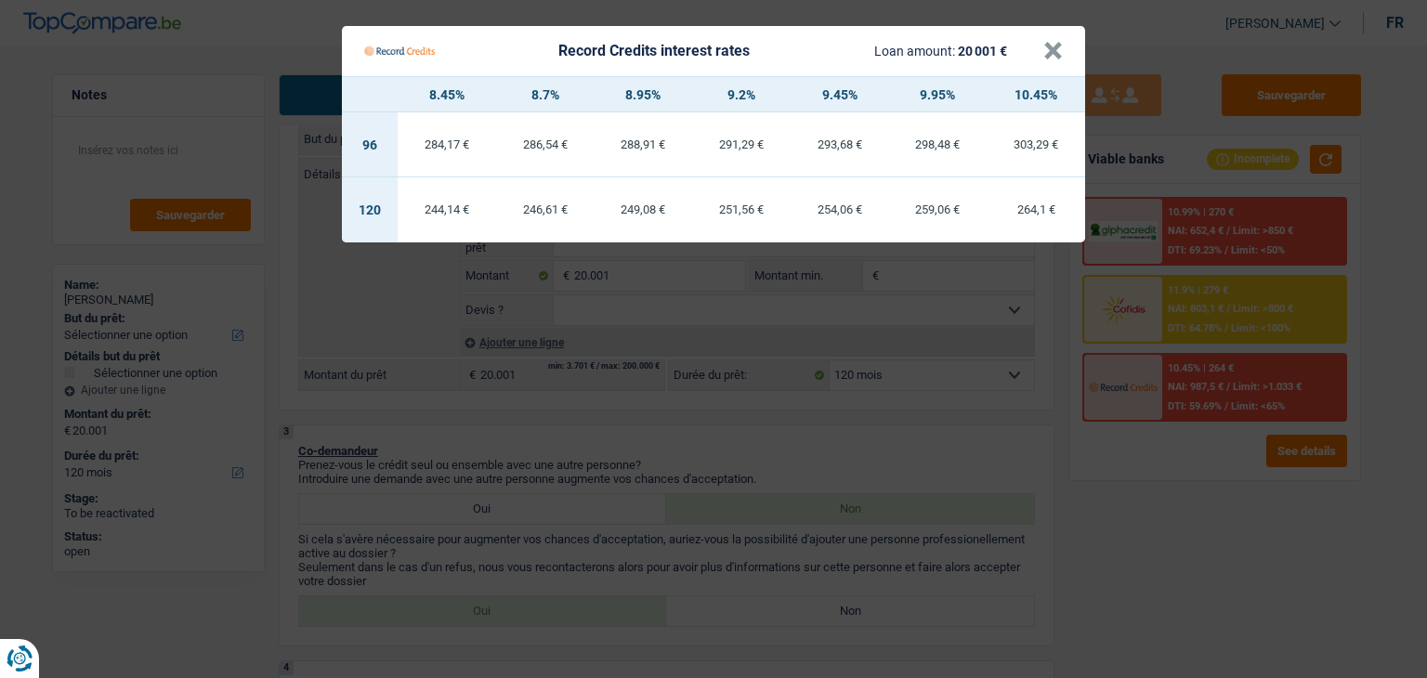
click at [973, 428] on Credits "Record Credits interest rates Loan amount: 20 001 € × 8.45% 8.7% 8.95% 9.2% 9.4…" at bounding box center [713, 339] width 1427 height 678
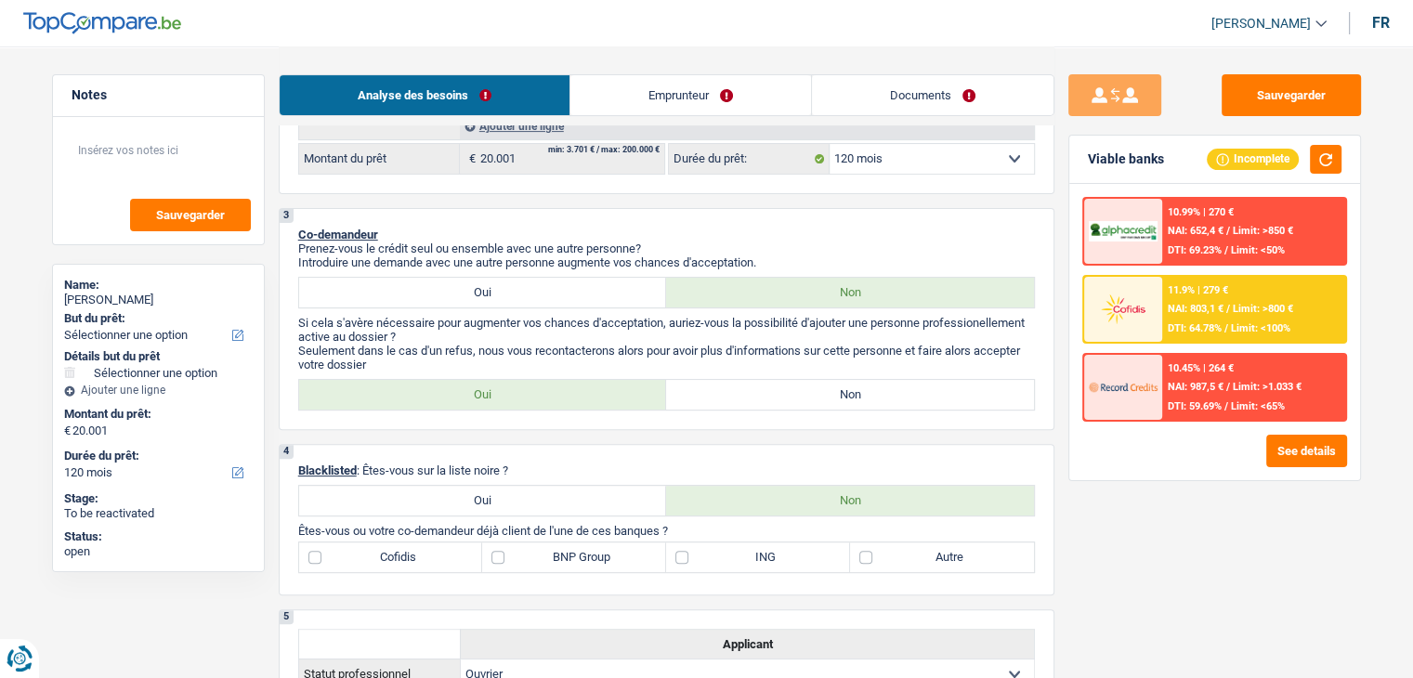
scroll to position [372, 0]
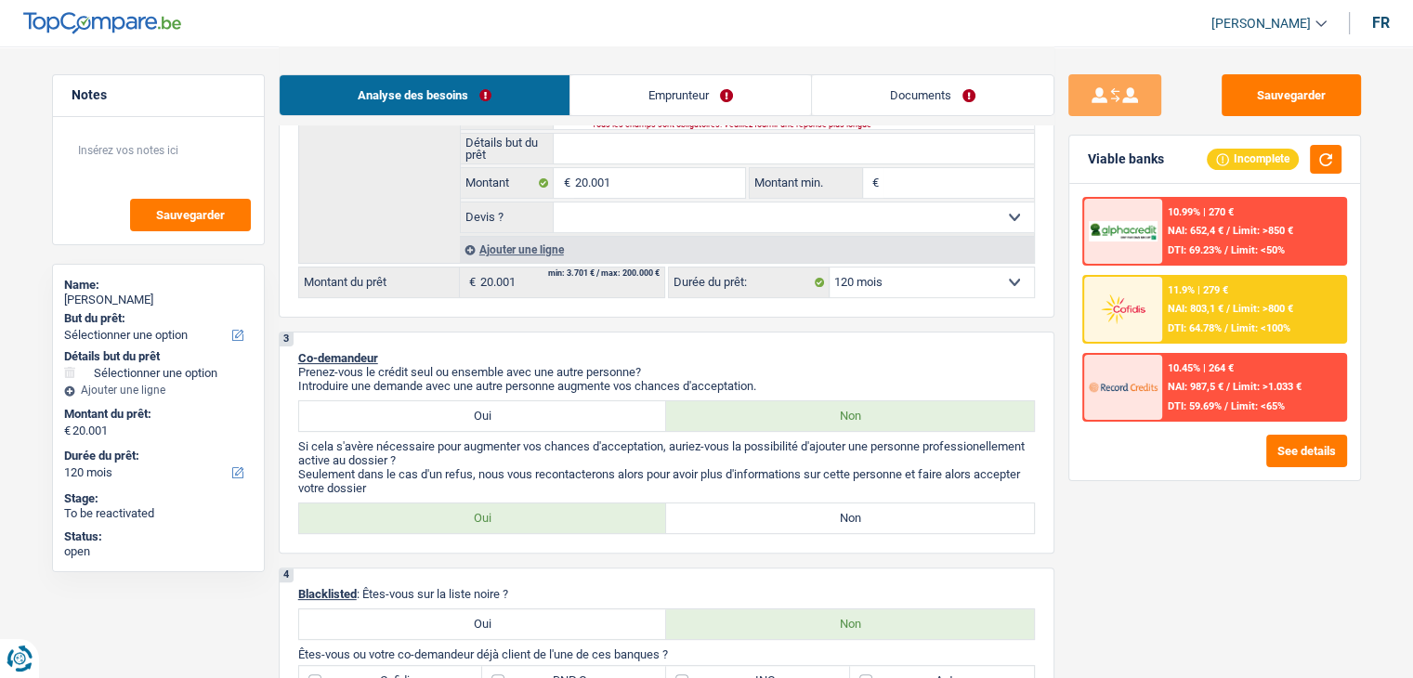
click at [895, 287] on select "12 mois 18 mois 24 mois 30 mois 36 mois 42 mois 48 mois 60 mois 72 mois 84 mois…" at bounding box center [931, 282] width 204 height 30
select select "84"
click at [829, 267] on select "12 mois 18 mois 24 mois 30 mois 36 mois 42 mois 48 mois 60 mois 72 mois 84 mois…" at bounding box center [931, 282] width 204 height 30
select select "84"
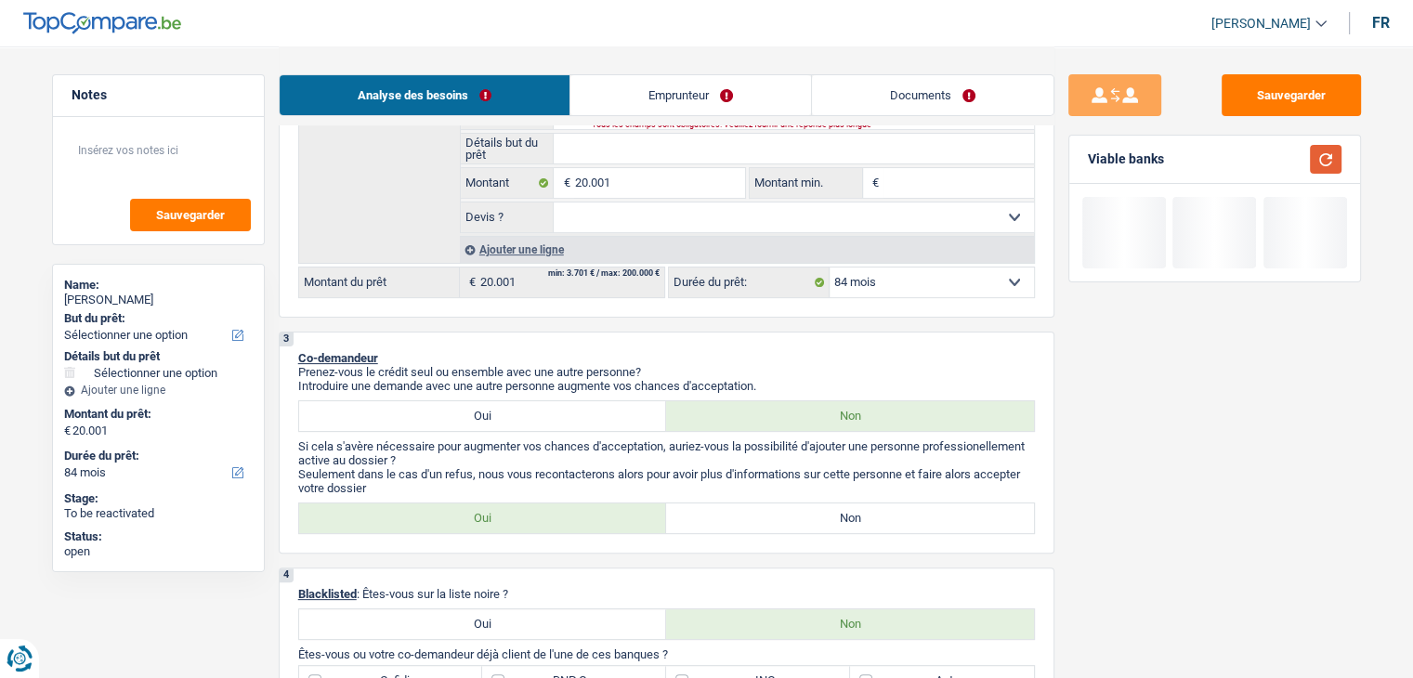
click at [1312, 158] on button "button" at bounding box center [1326, 159] width 32 height 29
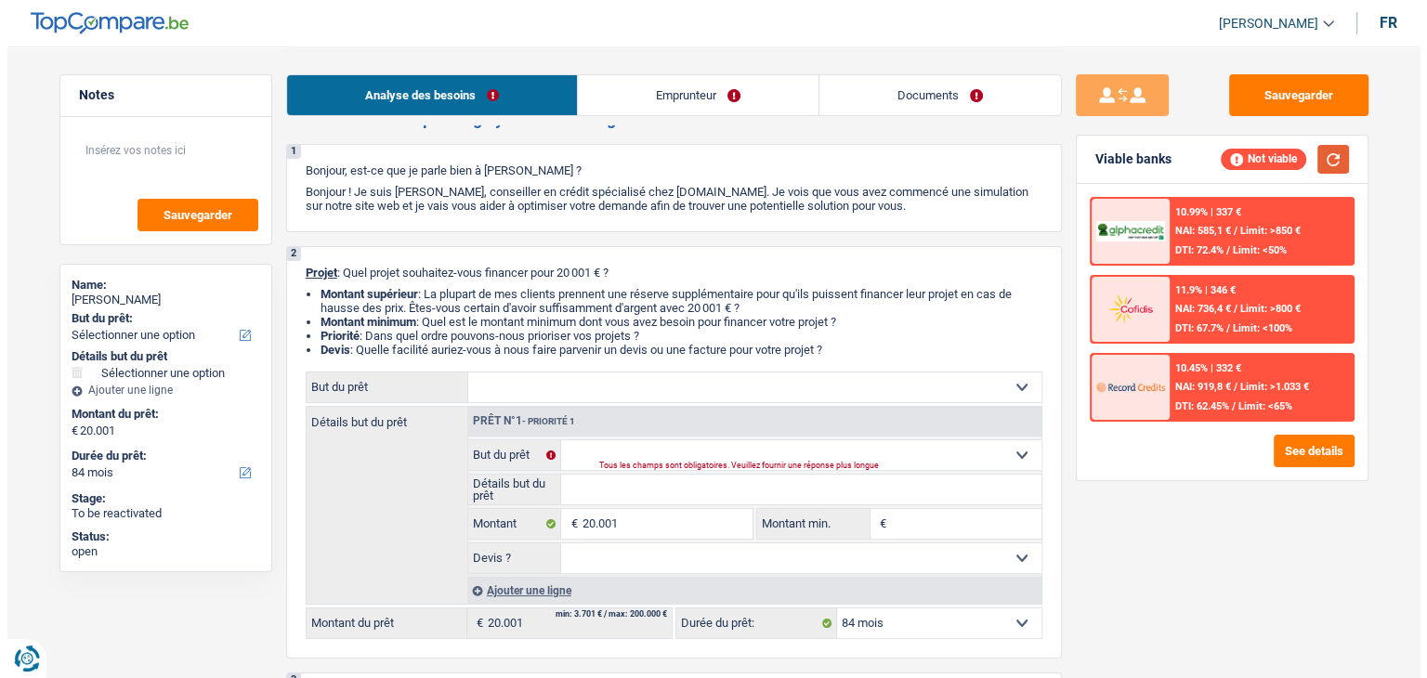
scroll to position [0, 0]
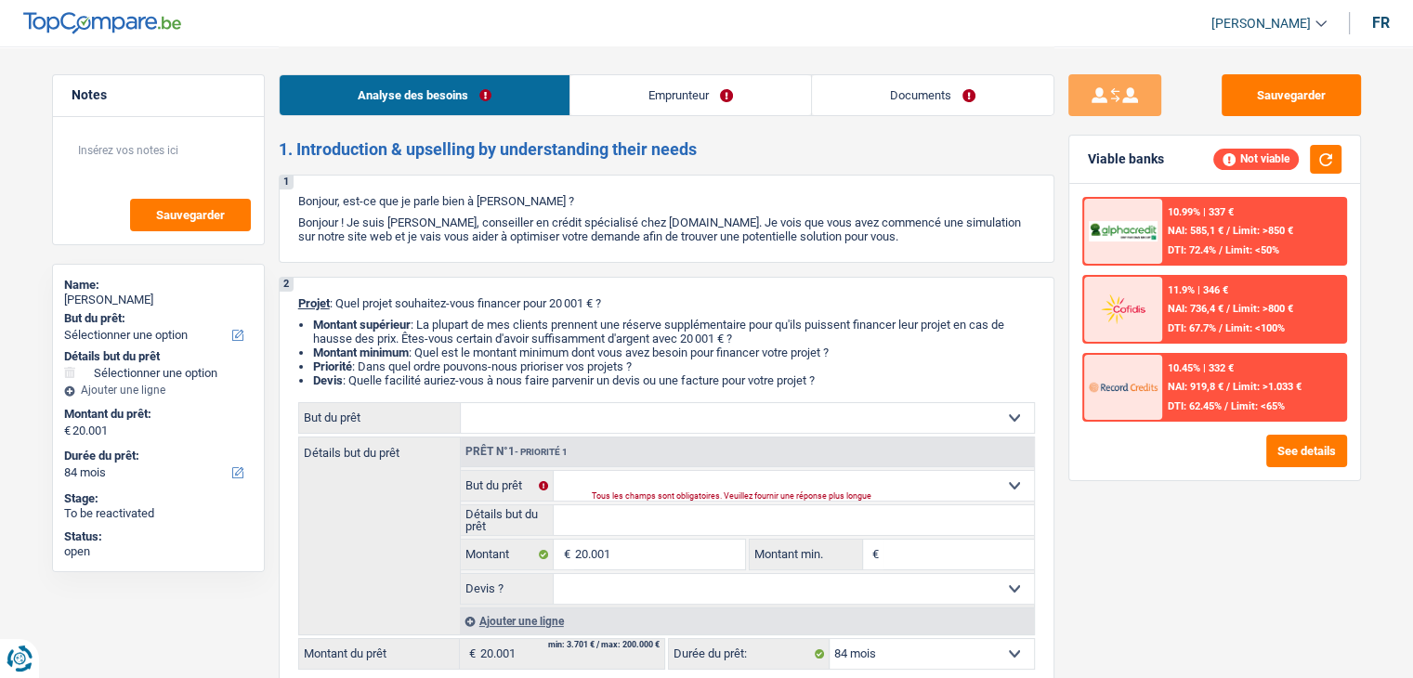
click at [1142, 399] on img at bounding box center [1123, 387] width 69 height 34
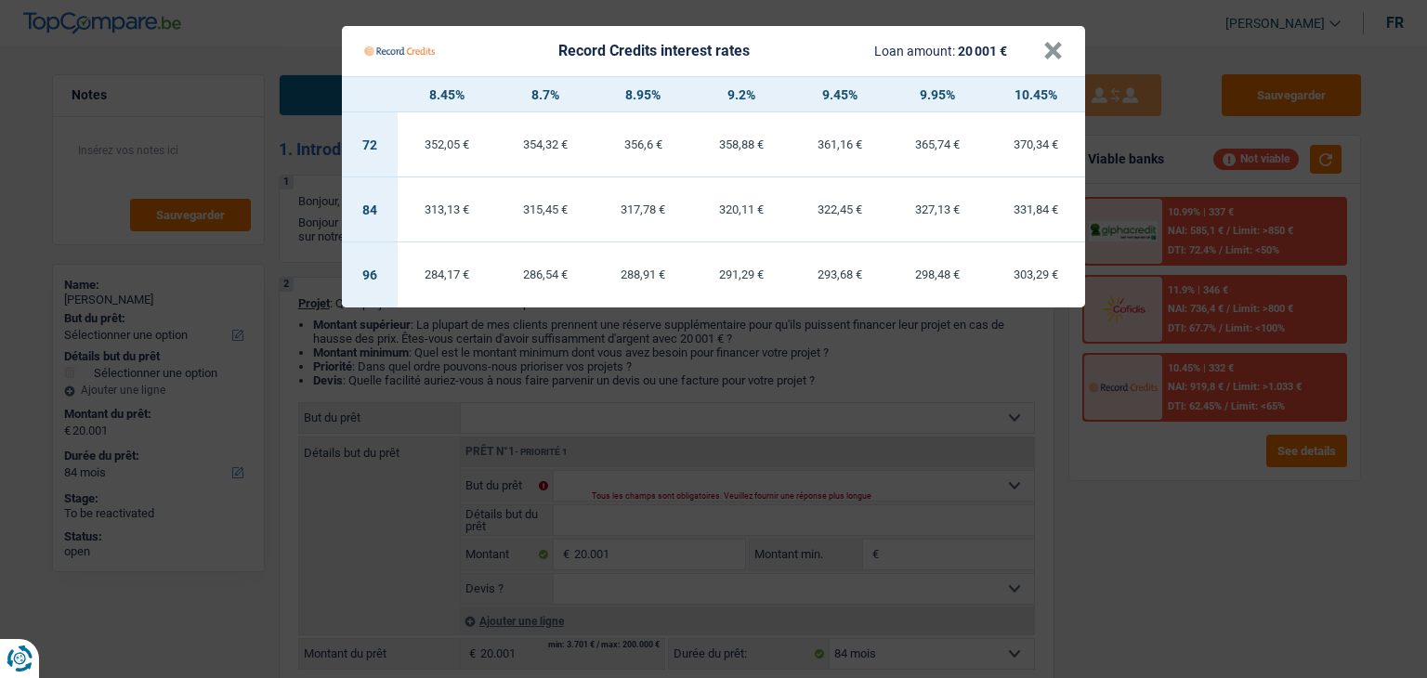
click at [1100, 476] on Credits "Record Credits interest rates Loan amount: 20 001 € × 8.45% 8.7% 8.95% 9.2% 9.4…" at bounding box center [713, 339] width 1427 height 678
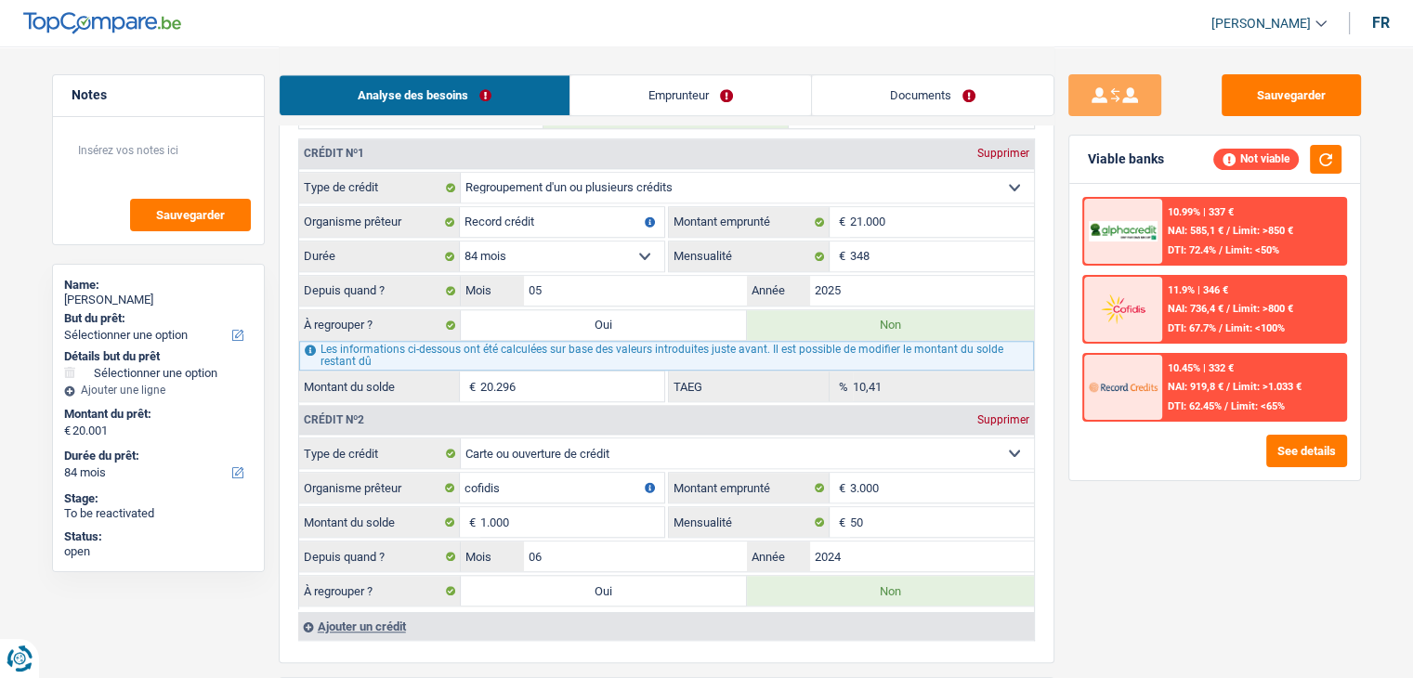
scroll to position [1579, 0]
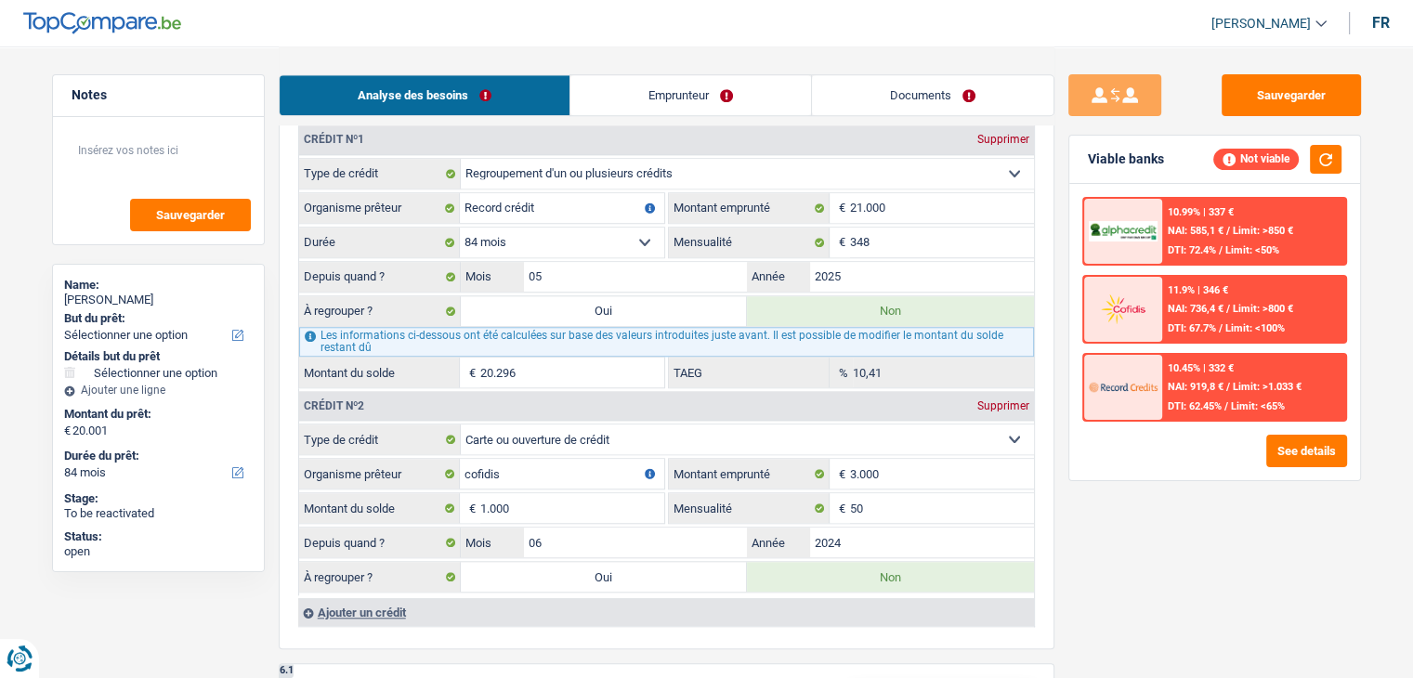
click at [1183, 386] on span "NAI: 919,8 €" at bounding box center [1196, 387] width 56 height 12
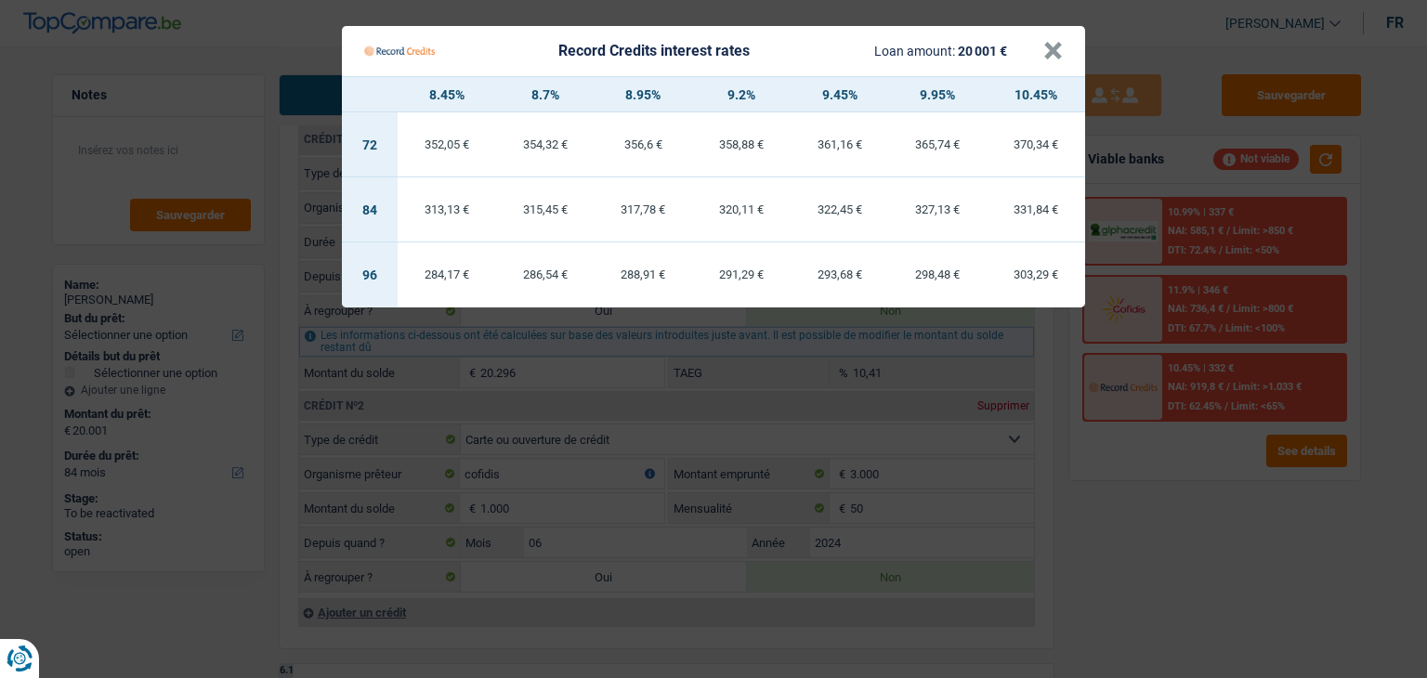
click at [1183, 517] on Credits "Record Credits interest rates Loan amount: 20 001 € × 8.45% 8.7% 8.95% 9.2% 9.4…" at bounding box center [713, 339] width 1427 height 678
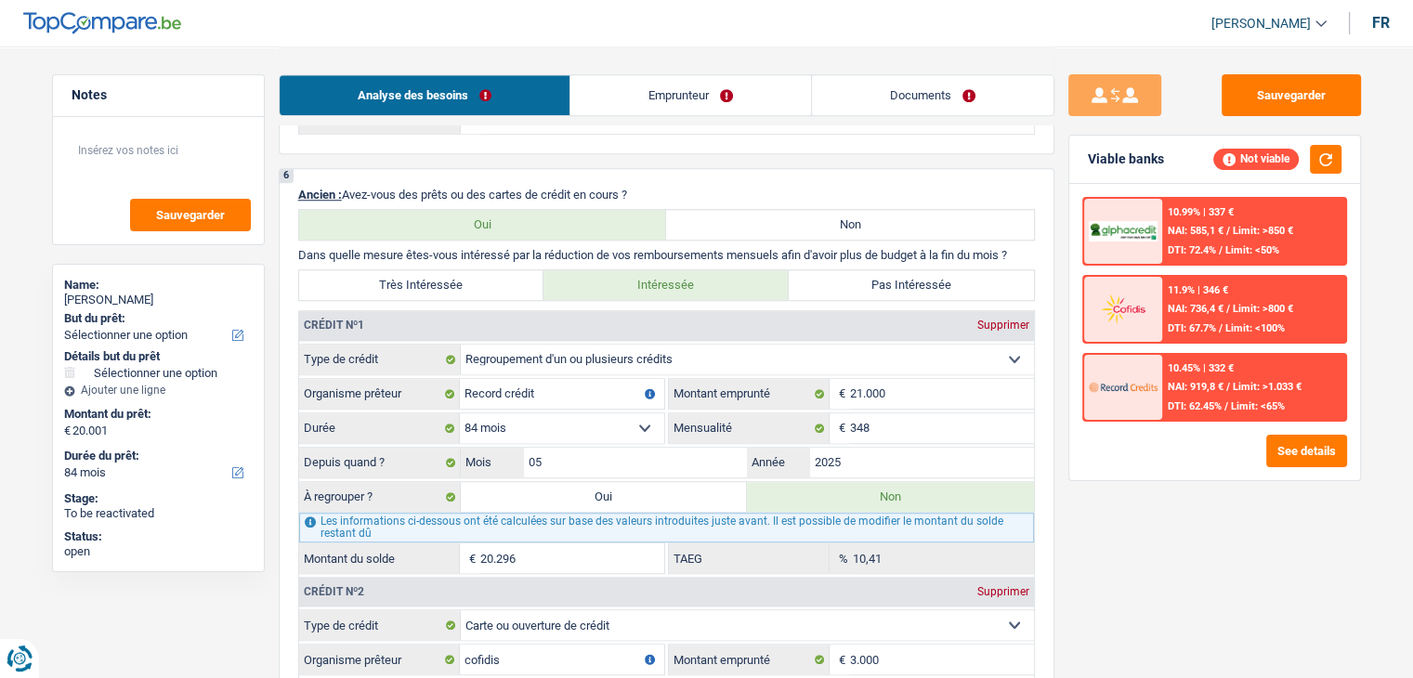
scroll to position [1486, 0]
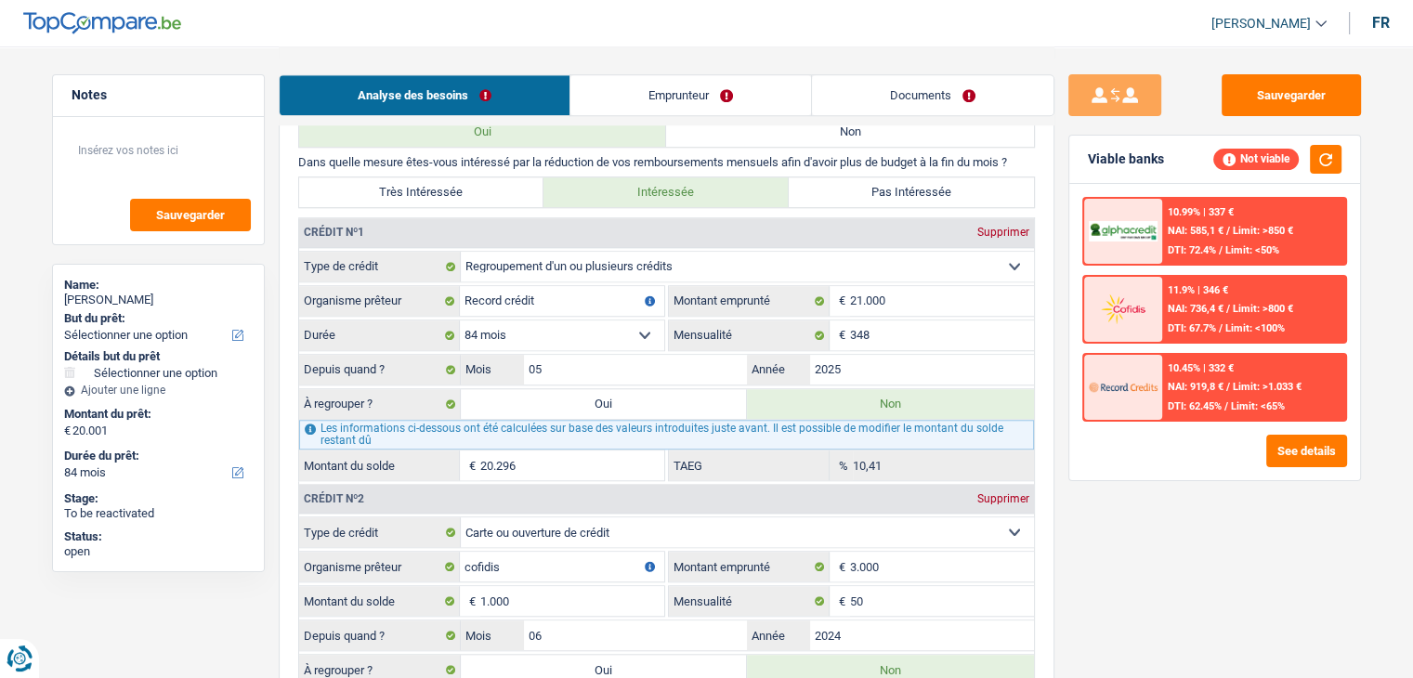
click at [1175, 394] on div "10.45% | 332 € NAI: 919,8 € / Limit: >1.033 € DTI: 62.45% / Limit: <65%" at bounding box center [1253, 387] width 183 height 65
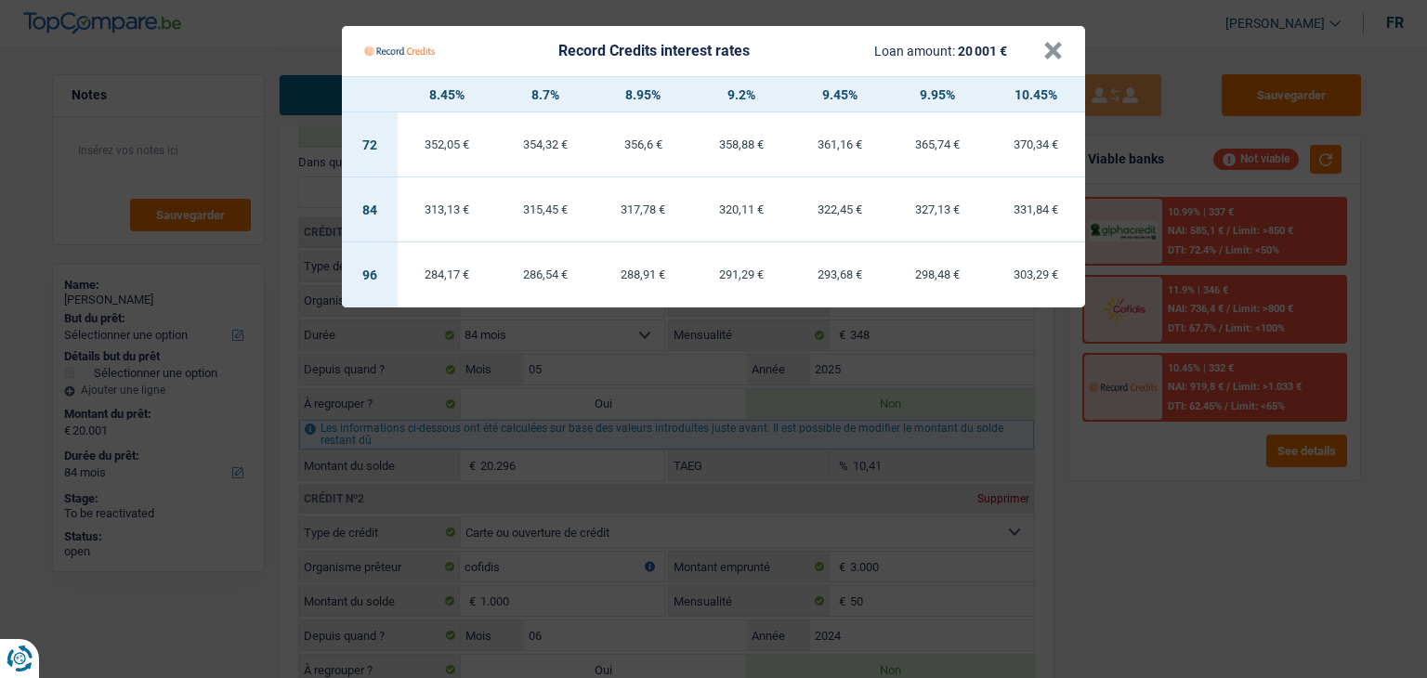
click at [1101, 551] on Credits "Record Credits interest rates Loan amount: 20 001 € × 8.45% 8.7% 8.95% 9.2% 9.4…" at bounding box center [713, 339] width 1427 height 678
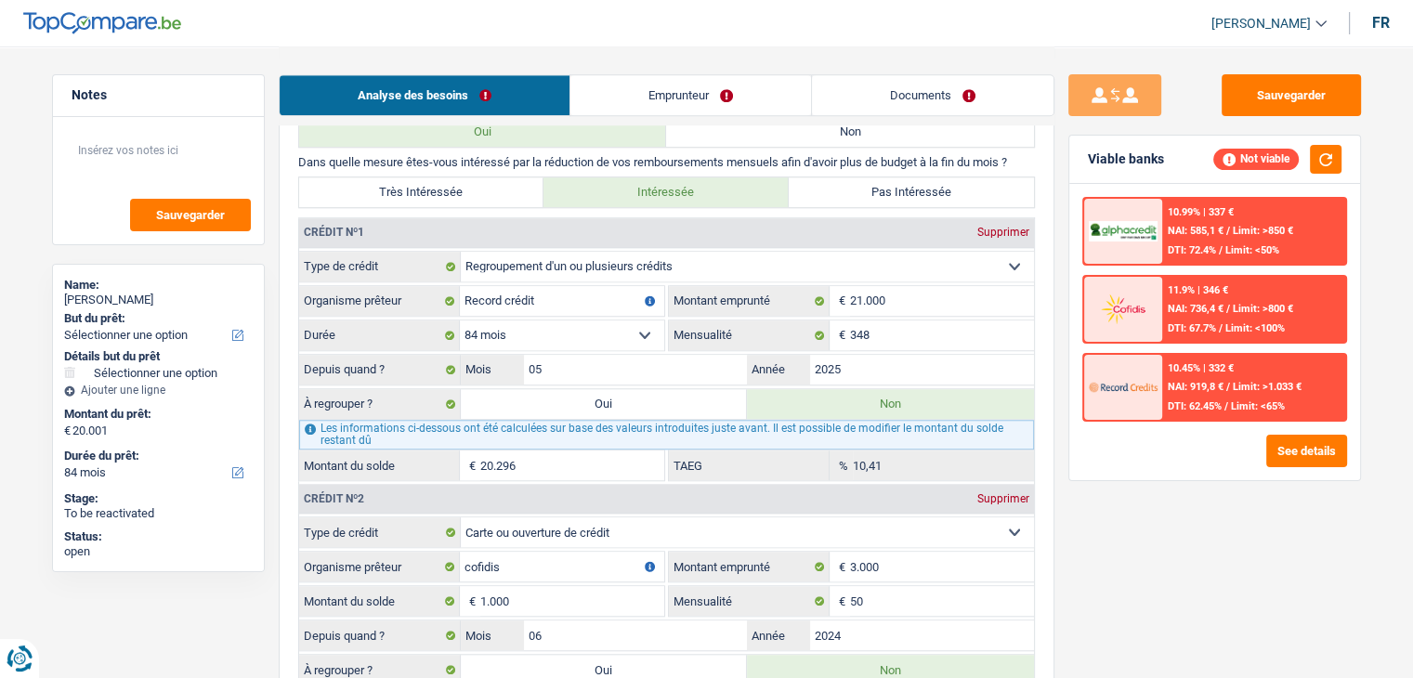
click at [624, 410] on label "Oui" at bounding box center [604, 404] width 287 height 30
click at [624, 410] on input "Oui" at bounding box center [604, 404] width 287 height 30
radio input "true"
select select "120"
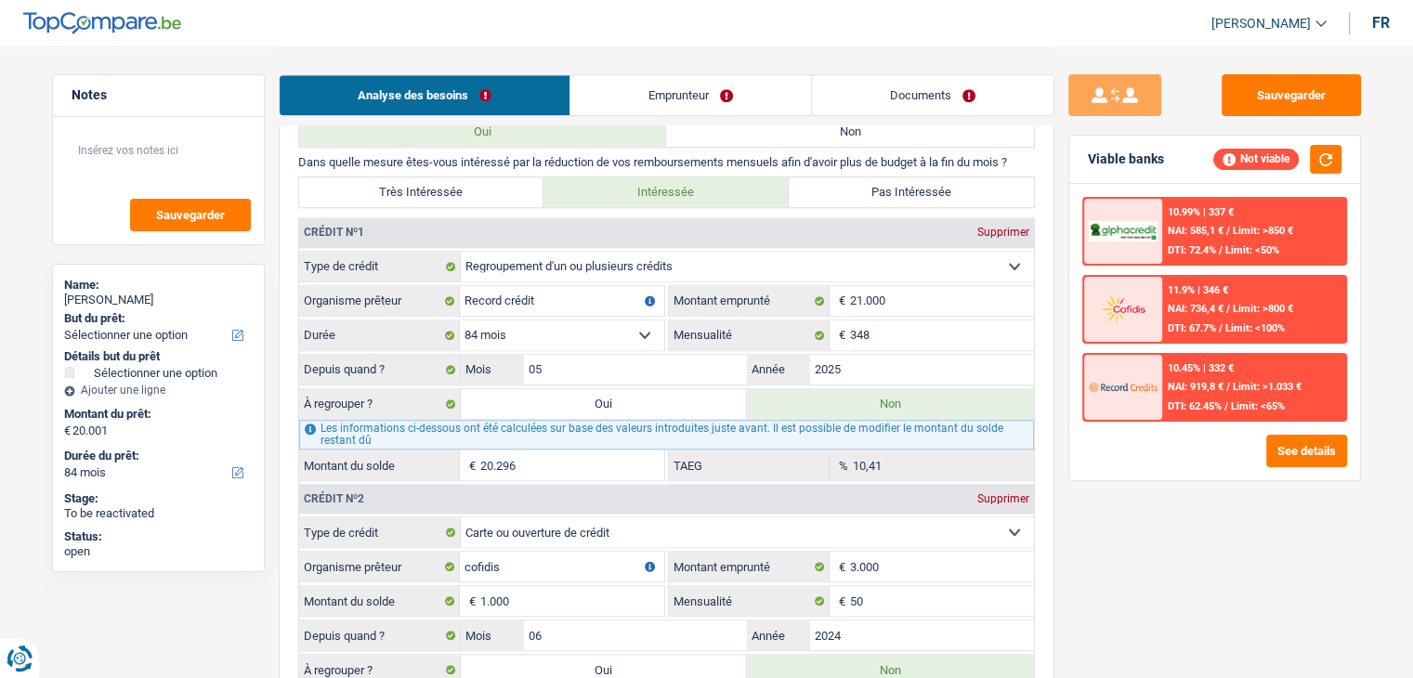
radio input "false"
select select "120"
type input "20.296"
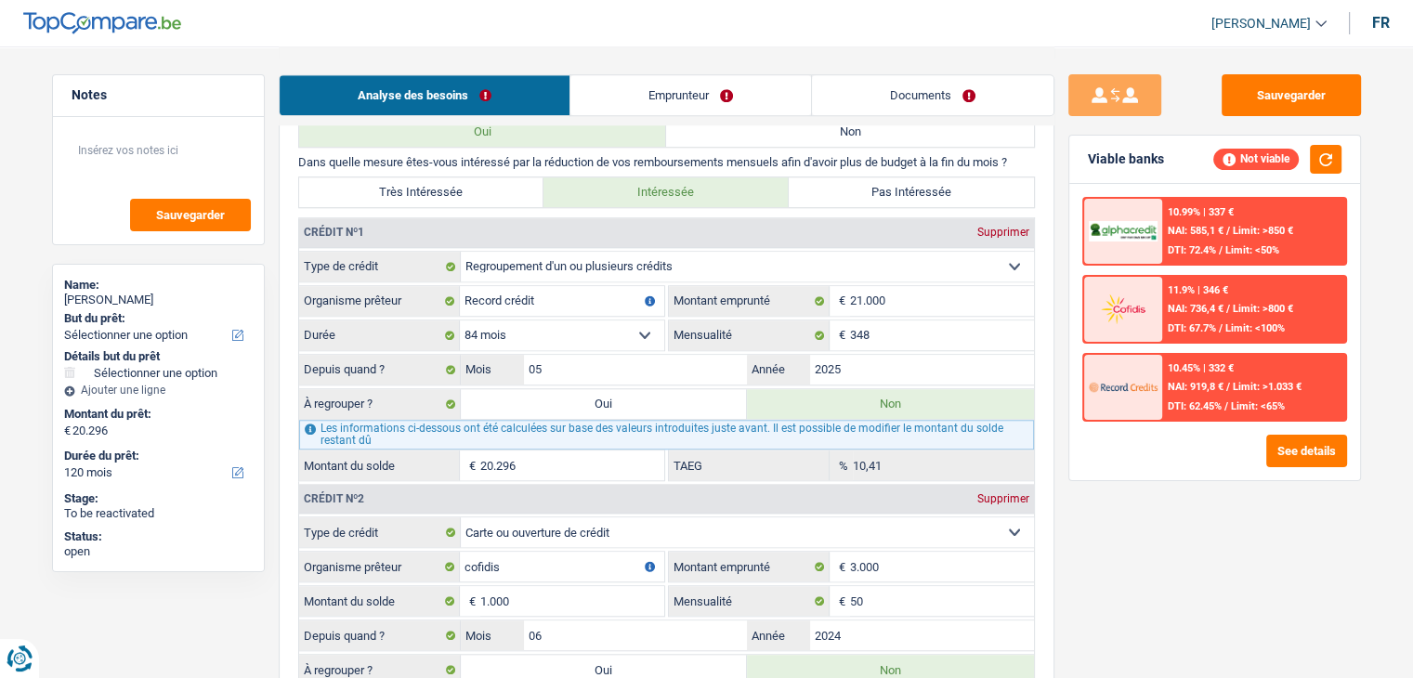
select select "refinancing"
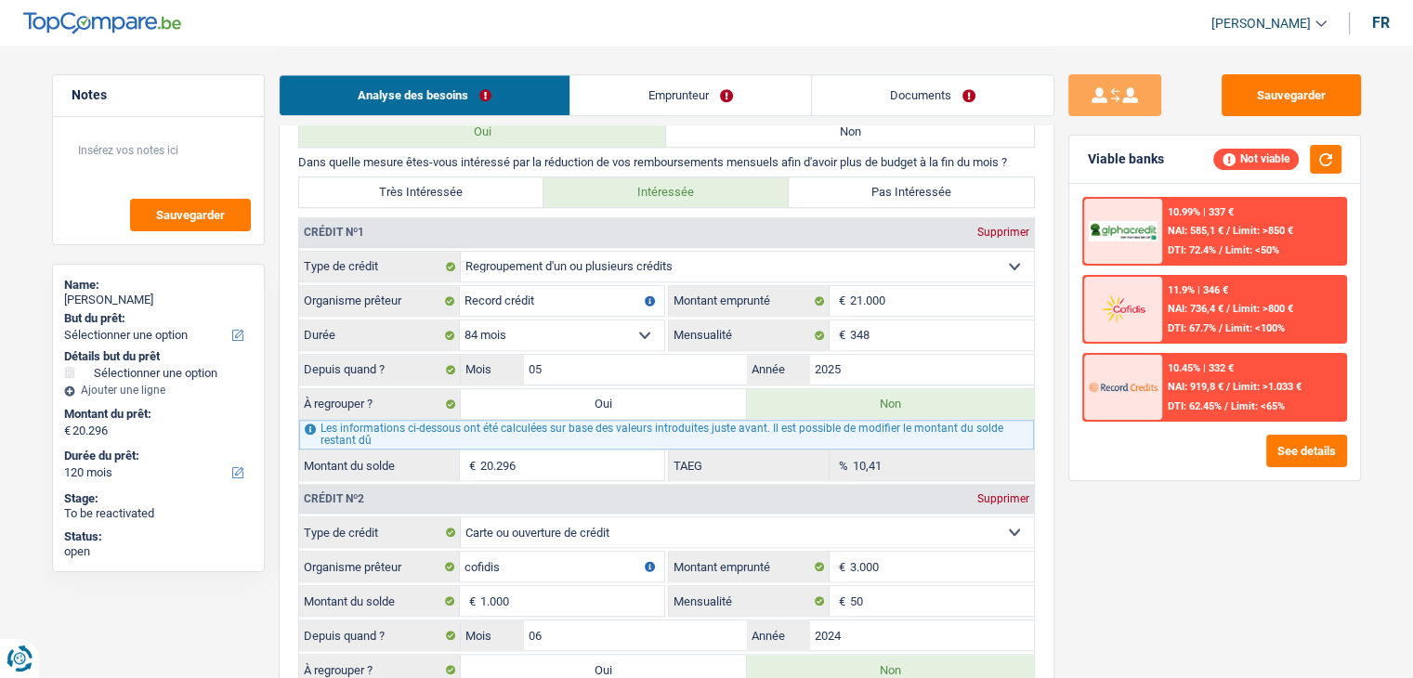
select select "refinancing"
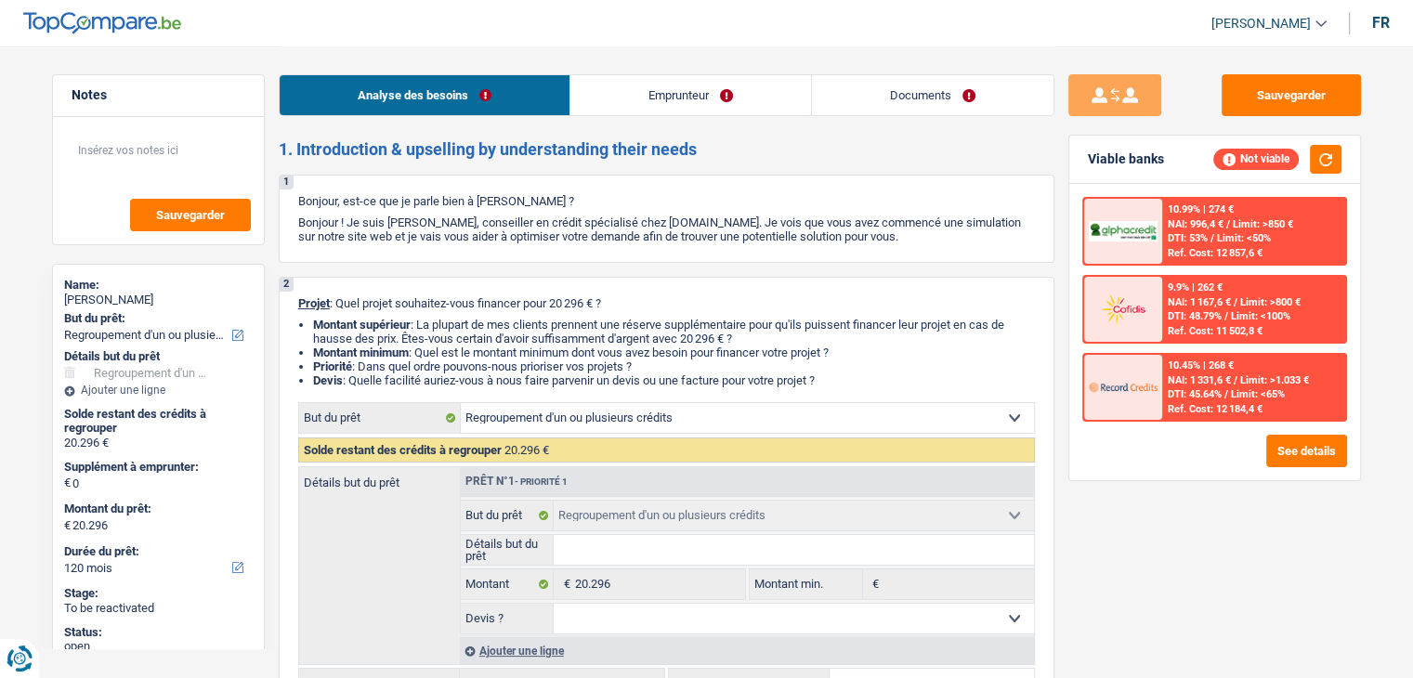
scroll to position [279, 0]
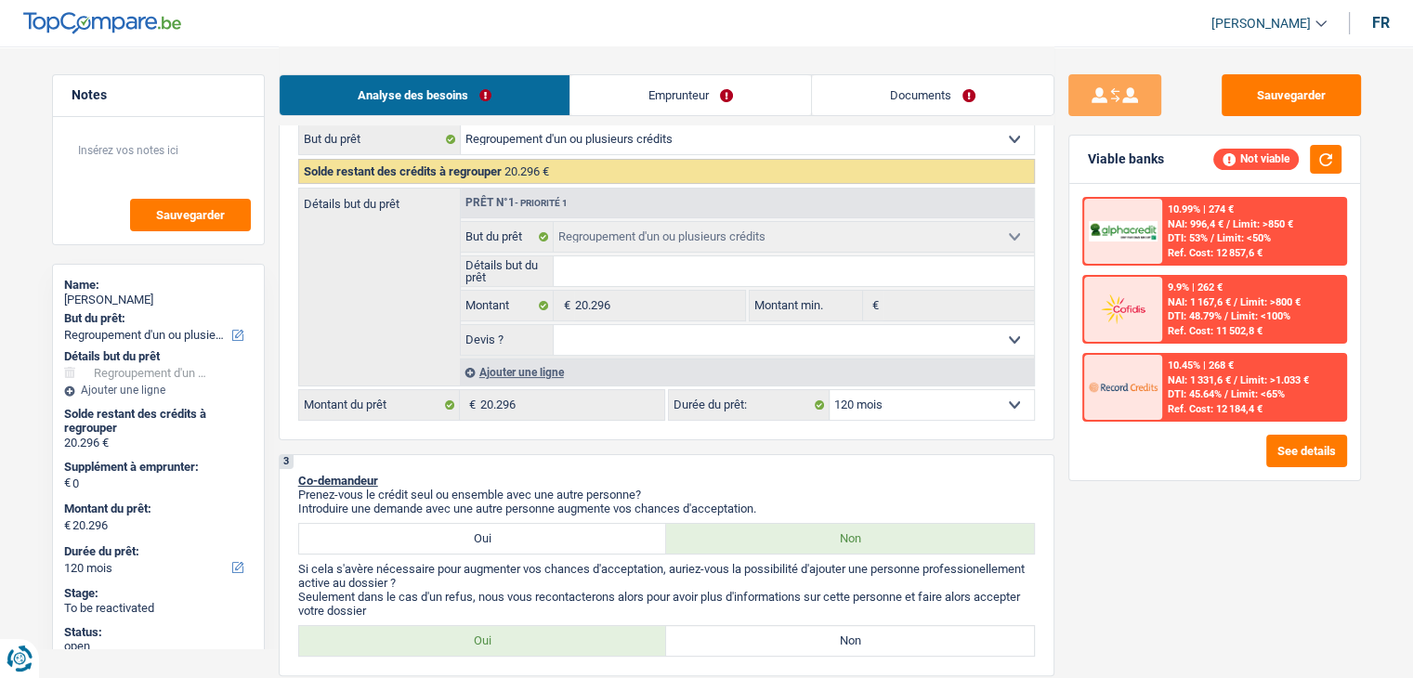
click at [1218, 392] on span "DTI: 45.64%" at bounding box center [1195, 394] width 54 height 12
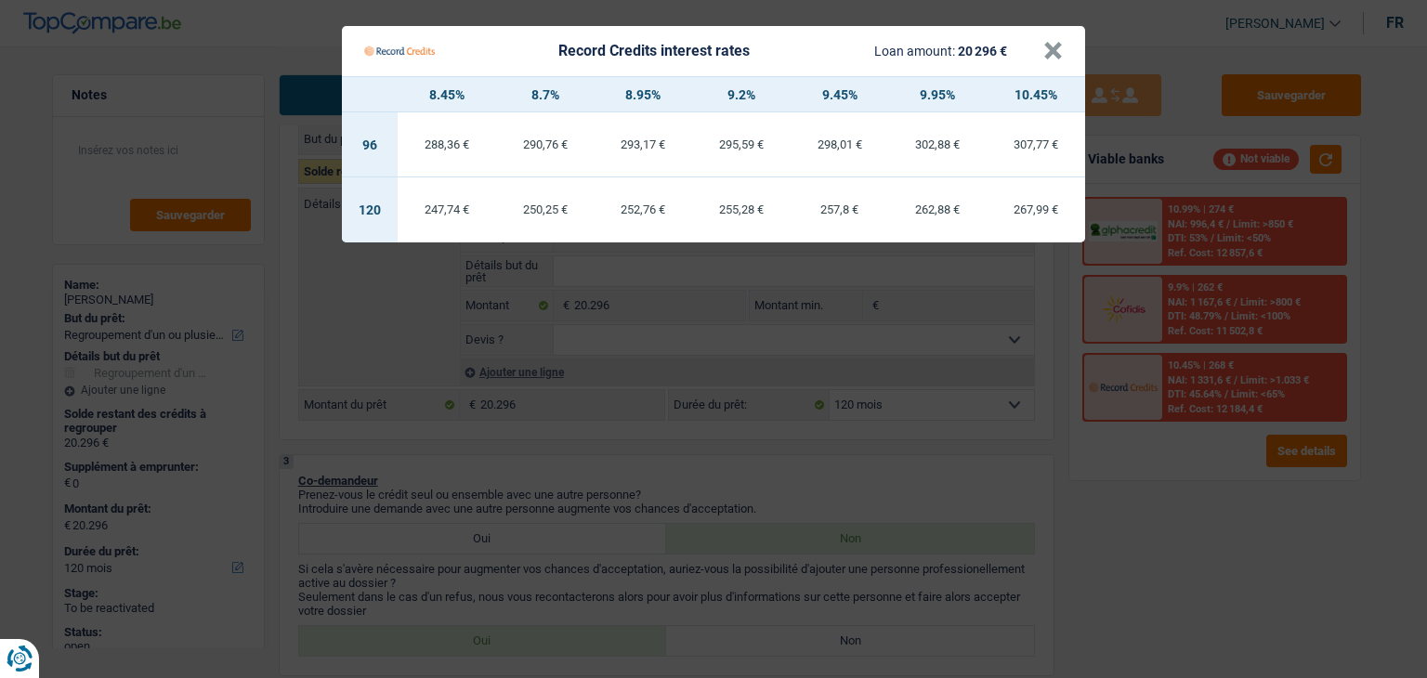
click at [1143, 478] on Credits "Record Credits interest rates Loan amount: 20 296 € × 8.45% 8.7% 8.95% 9.2% 9.4…" at bounding box center [713, 339] width 1427 height 678
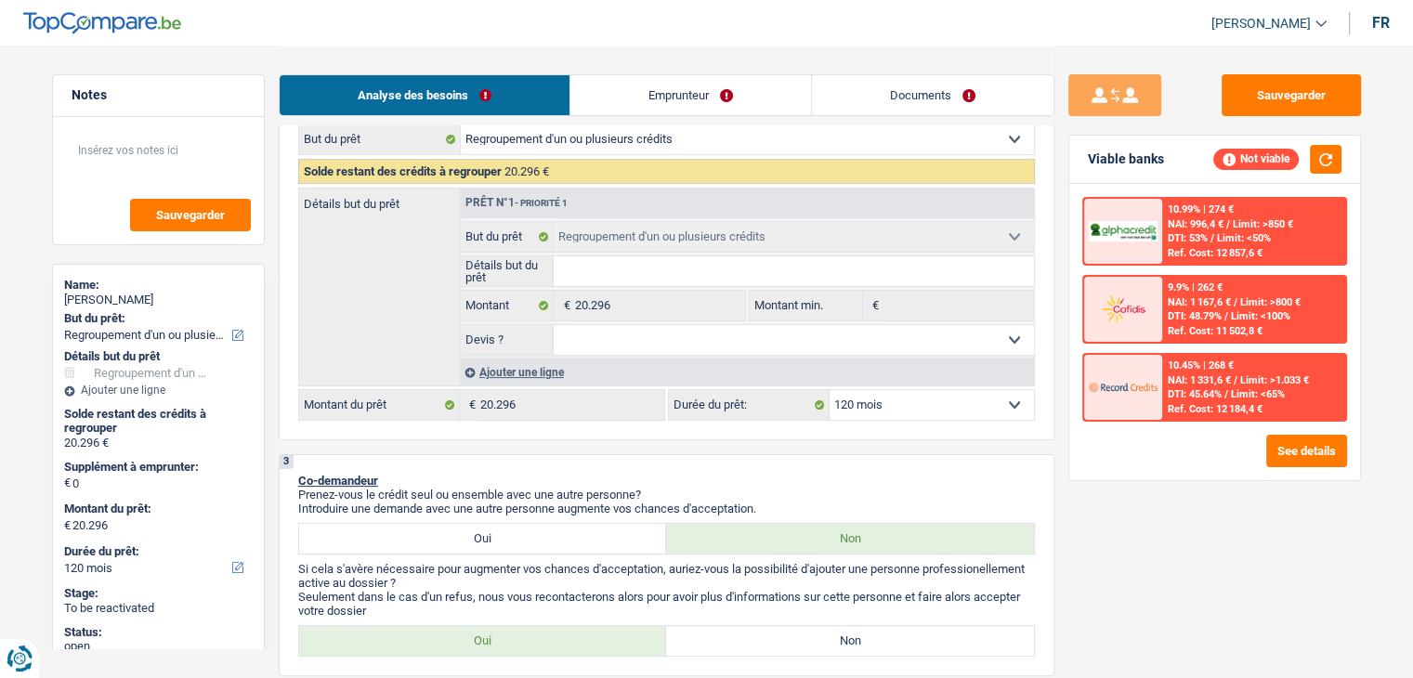
click at [1200, 313] on span "DTI: 48.79%" at bounding box center [1195, 316] width 54 height 12
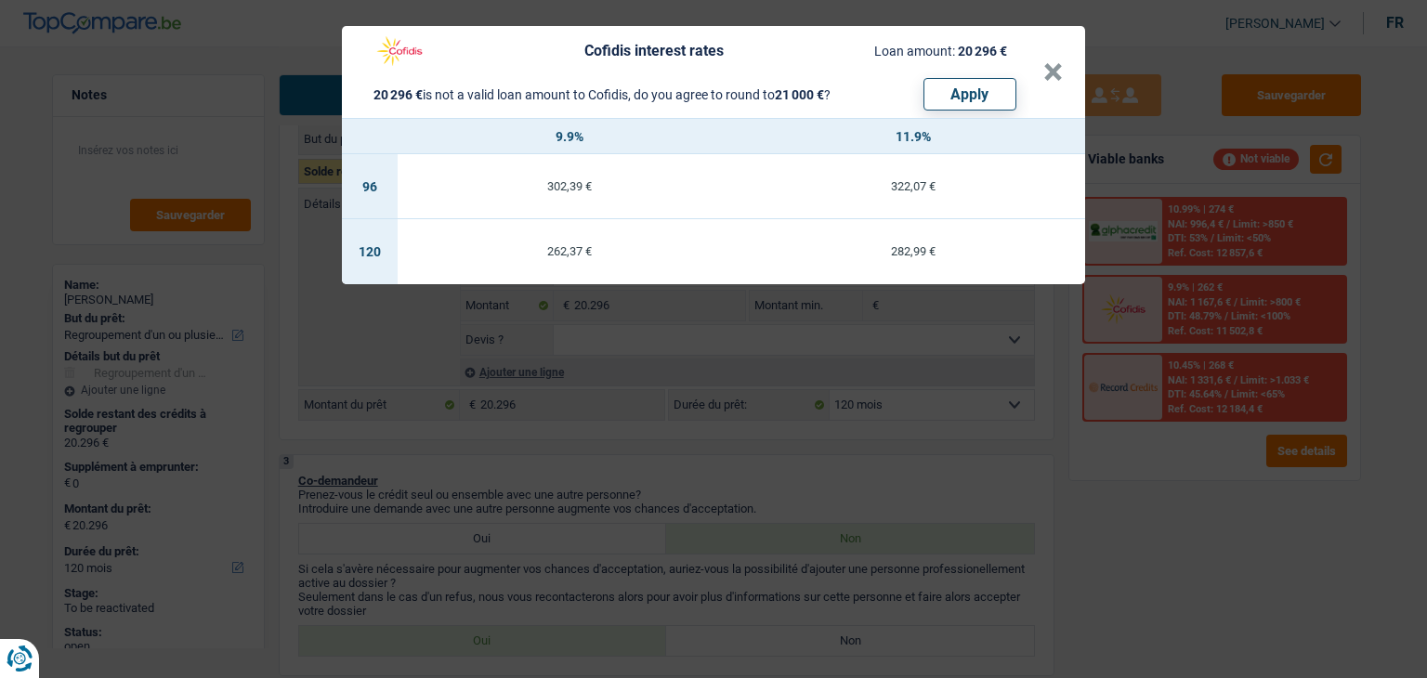
click at [897, 443] on div "Cofidis interest rates Loan amount: 20 296 € 20 296 € is not a valid loan amoun…" at bounding box center [713, 339] width 1427 height 678
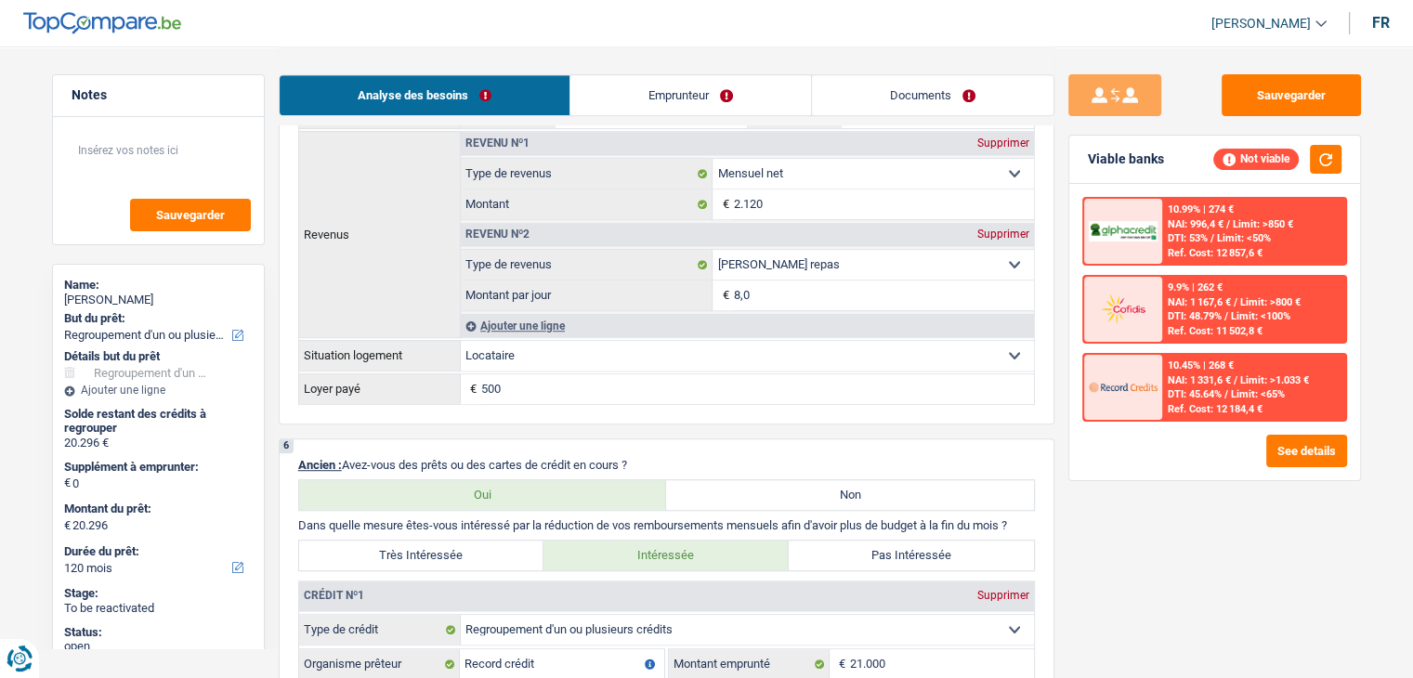
scroll to position [1300, 0]
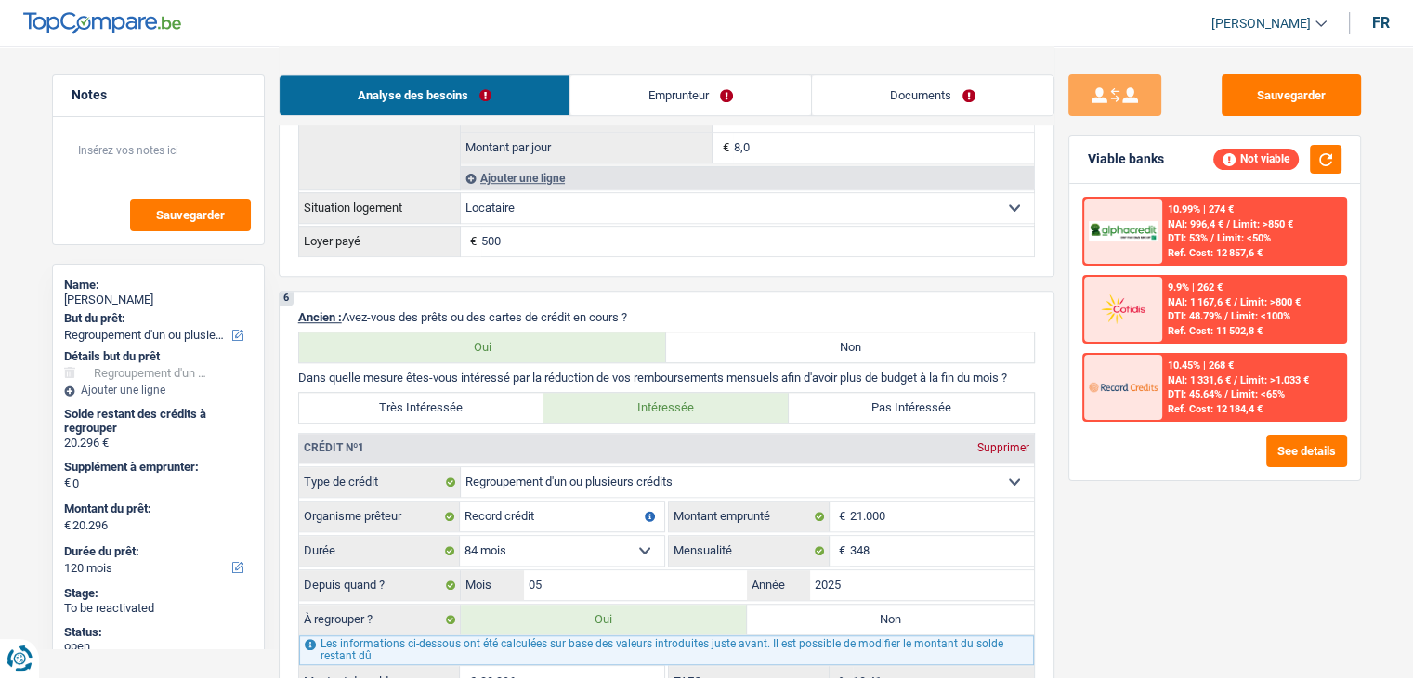
drag, startPoint x: 643, startPoint y: 309, endPoint x: 301, endPoint y: 312, distance: 341.8
click at [301, 312] on p "Ancien : Avez-vous des prêts ou des cartes de crédit en cours ?" at bounding box center [666, 317] width 737 height 14
drag, startPoint x: 297, startPoint y: 372, endPoint x: 1034, endPoint y: 376, distance: 736.6
click at [1034, 376] on p "Dans quelle mesure êtes-vous intéressé par la réduction de vos remboursements m…" at bounding box center [666, 378] width 737 height 14
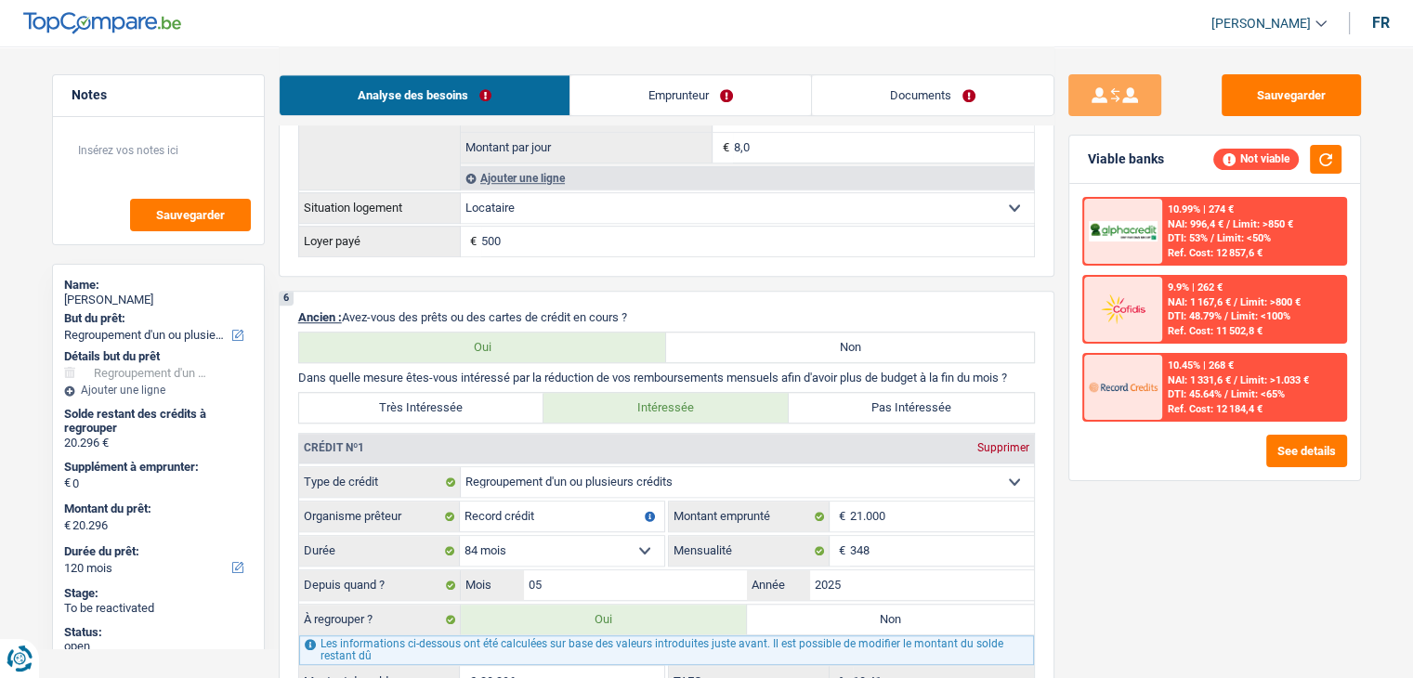
drag, startPoint x: 1024, startPoint y: 371, endPoint x: 294, endPoint y: 366, distance: 731.0
click at [294, 366] on div "6 Ancien : Avez-vous des prêts ou des cartes de crédit en cours ? Oui Non Dans …" at bounding box center [667, 624] width 776 height 667
drag, startPoint x: 353, startPoint y: 303, endPoint x: 658, endPoint y: 308, distance: 304.7
click at [658, 308] on div "6 Ancien : Avez-vous des prêts ou des cartes de crédit en cours ? Oui Non Dans …" at bounding box center [667, 624] width 776 height 667
click at [658, 310] on p "Ancien : Avez-vous des prêts ou des cartes de crédit en cours ?" at bounding box center [666, 317] width 737 height 14
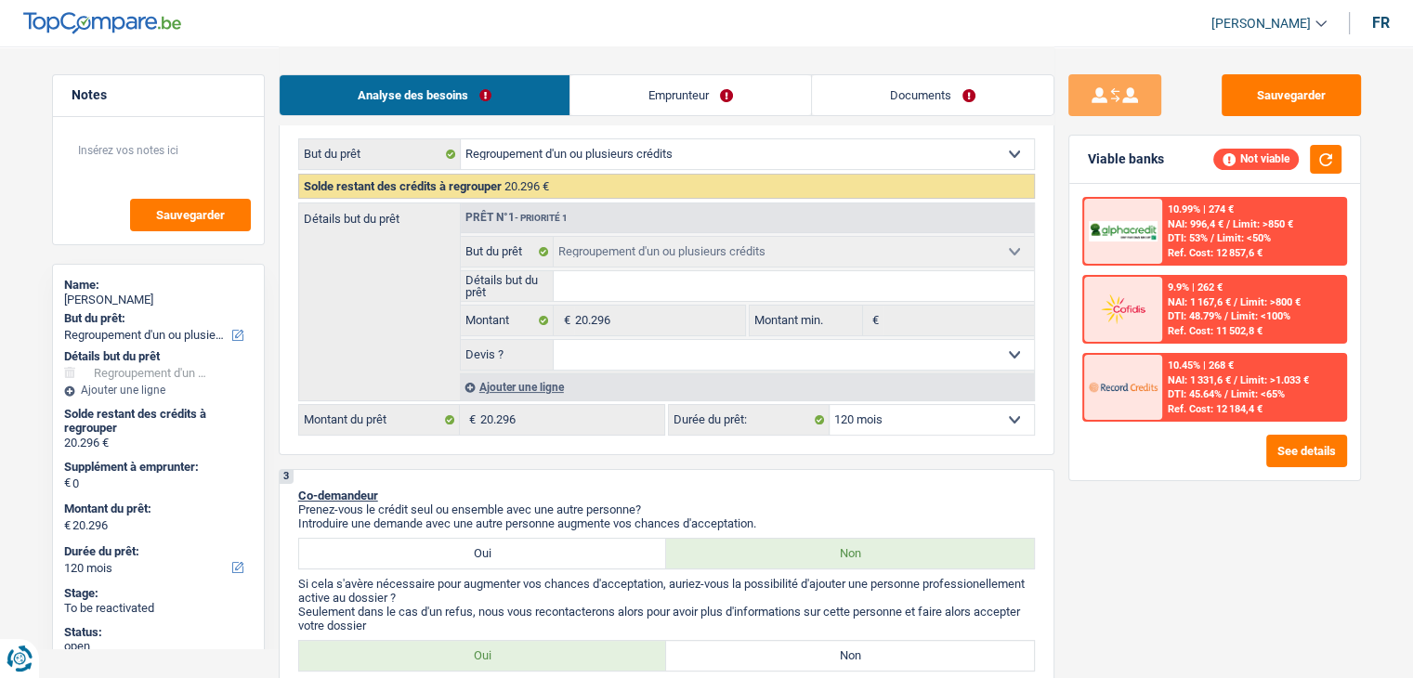
scroll to position [186, 0]
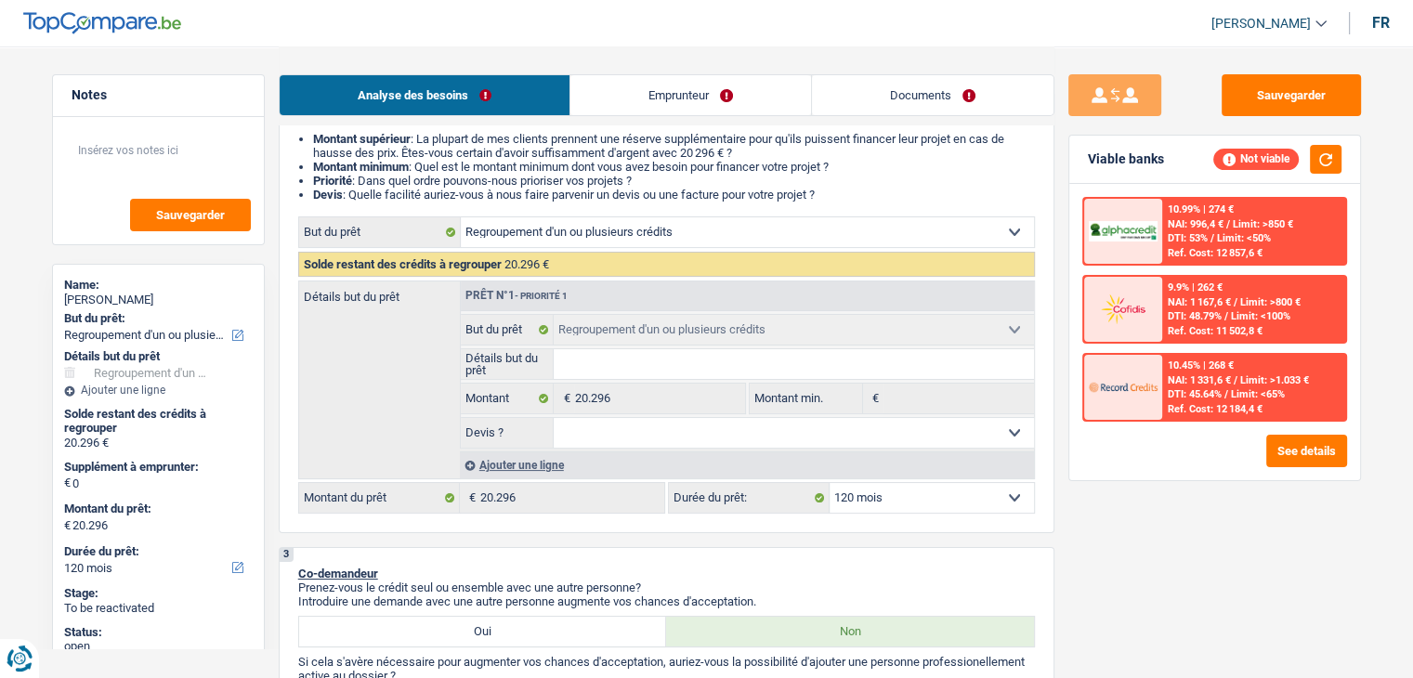
click at [516, 468] on div "Ajouter une ligne" at bounding box center [747, 464] width 574 height 27
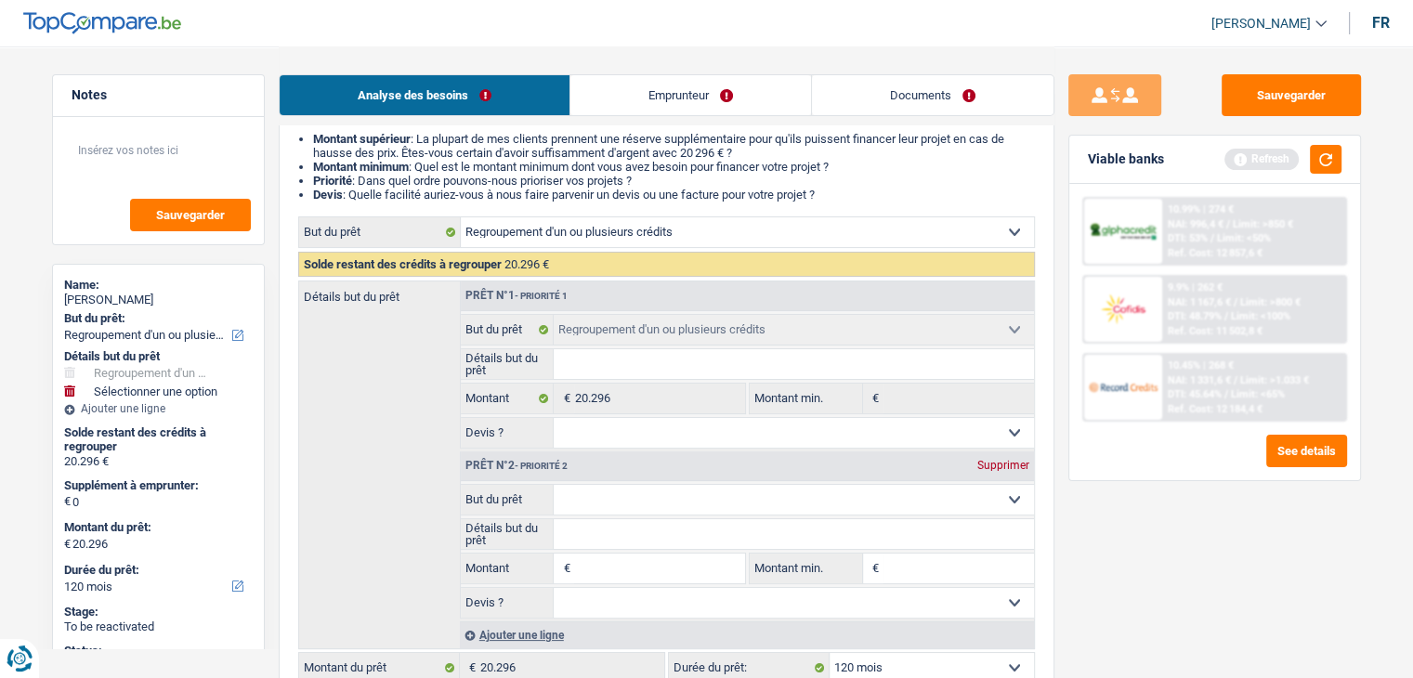
click at [633, 557] on input "Montant" at bounding box center [659, 569] width 170 height 30
type input "5"
type input "50"
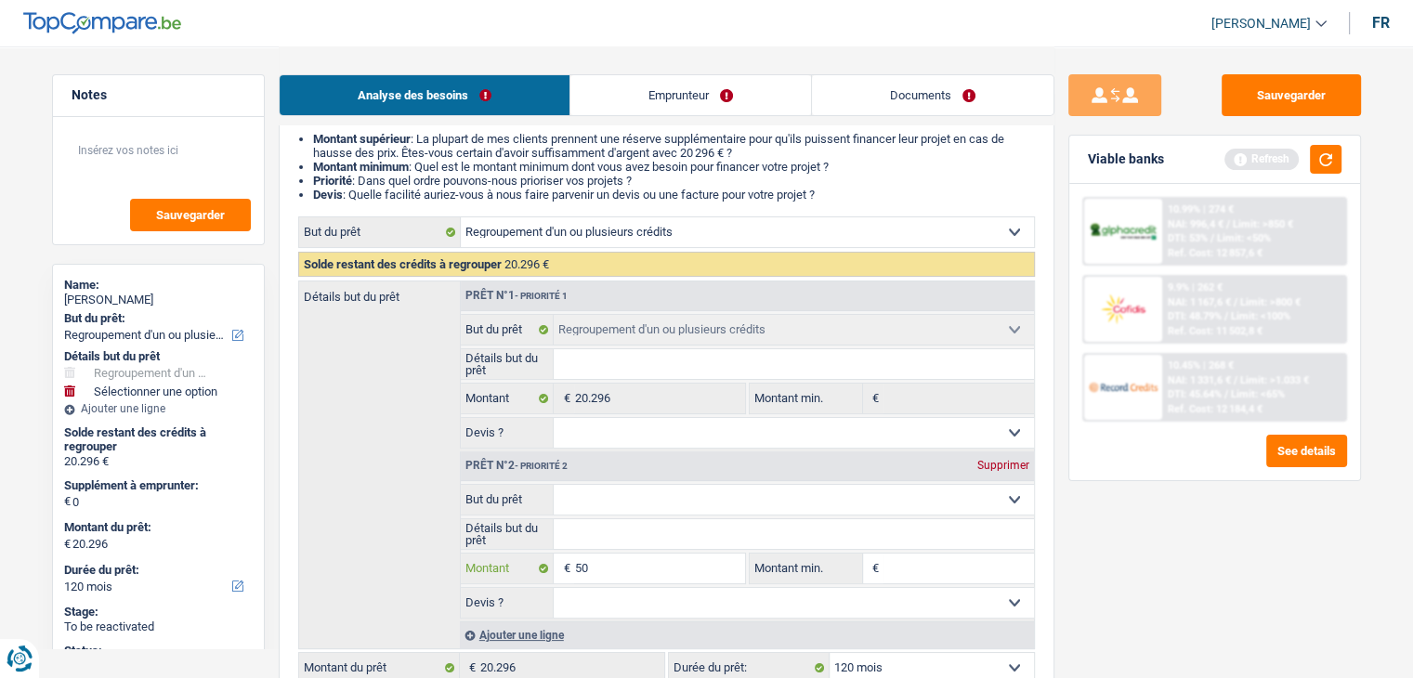
type input "500"
type input "5.000"
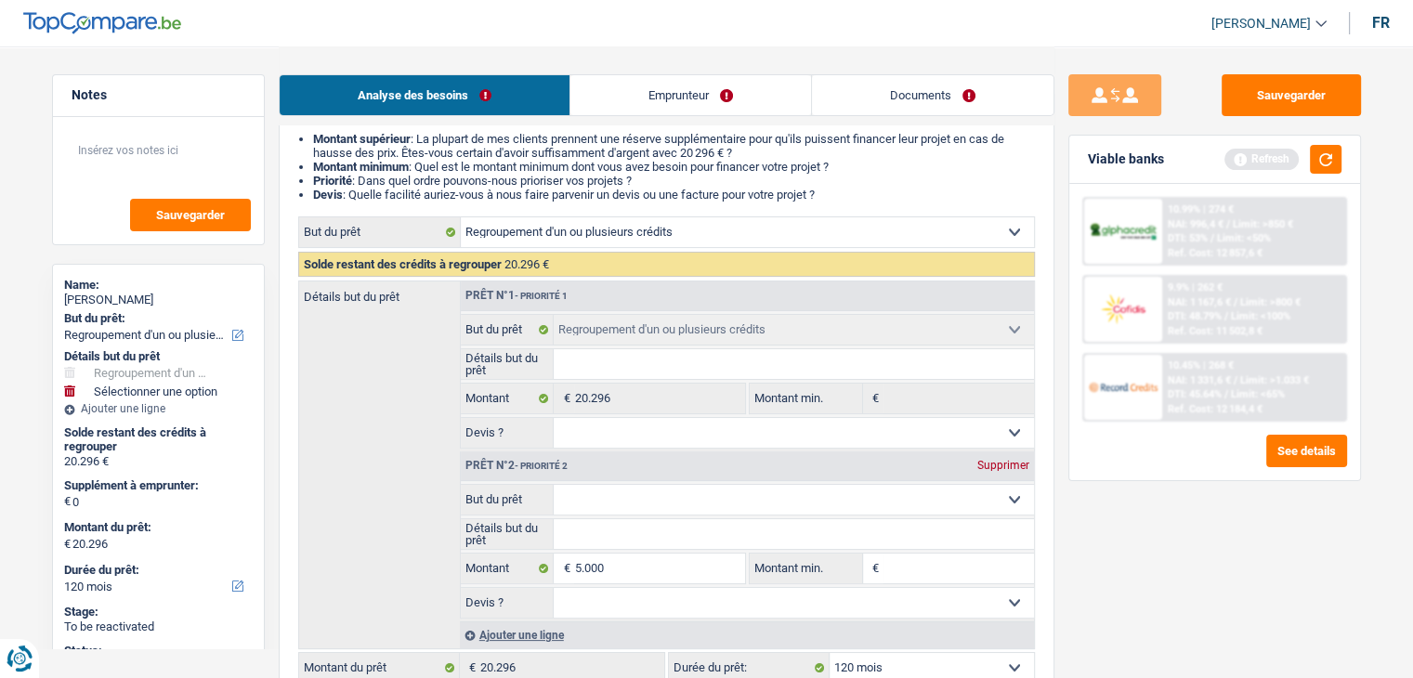
type input "5.000"
type input "25.296"
click at [923, 572] on input "Montant min." at bounding box center [958, 569] width 150 height 30
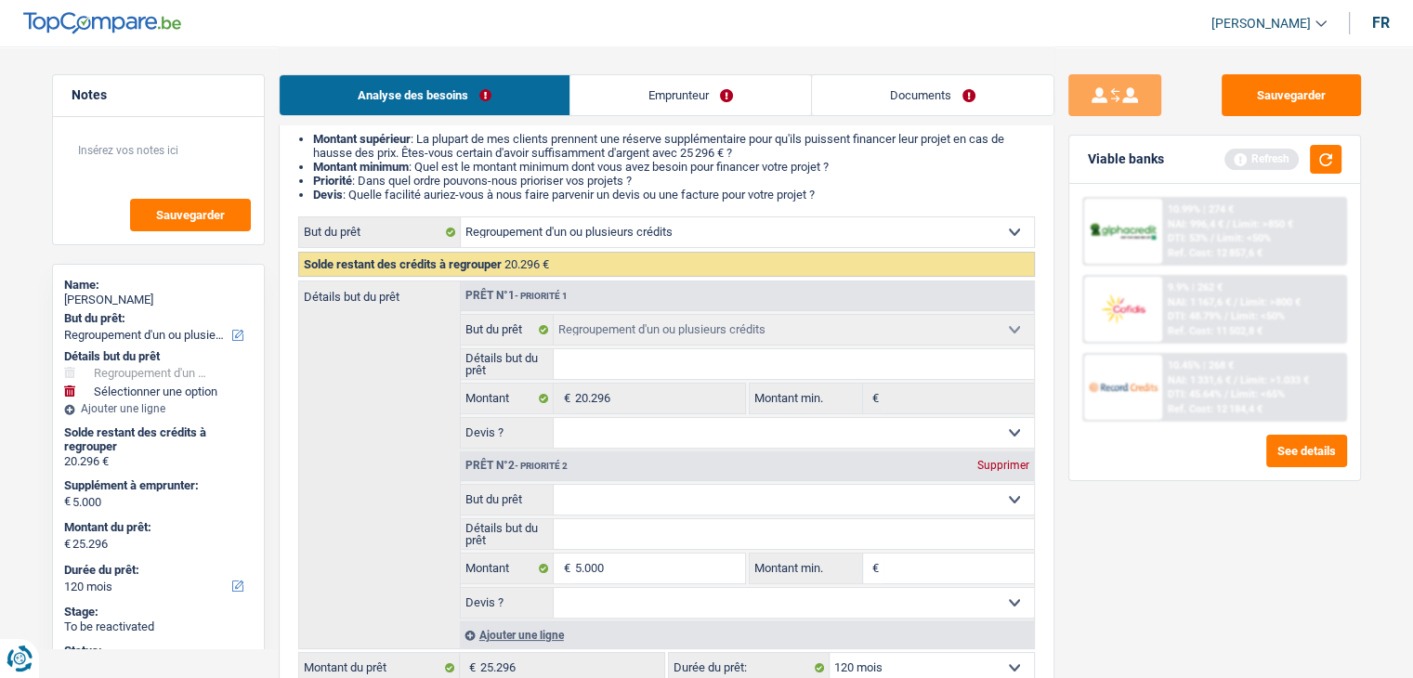
type input "5"
type input "50"
type input "500"
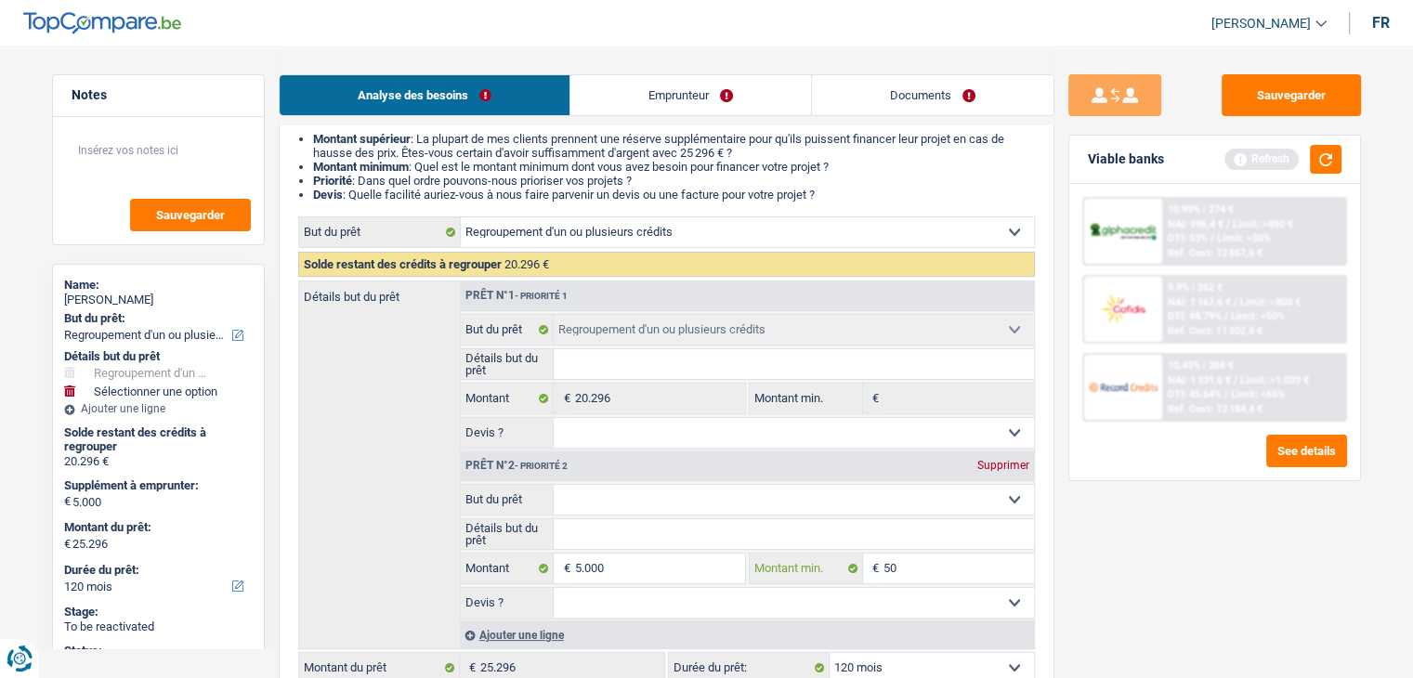
type input "500"
type input "5.000"
click at [1142, 593] on div "Sauvegarder Viable banks Refresh 10.99% | 274 € NAI: 996,4 € / Limit: >850 € DT…" at bounding box center [1214, 361] width 320 height 574
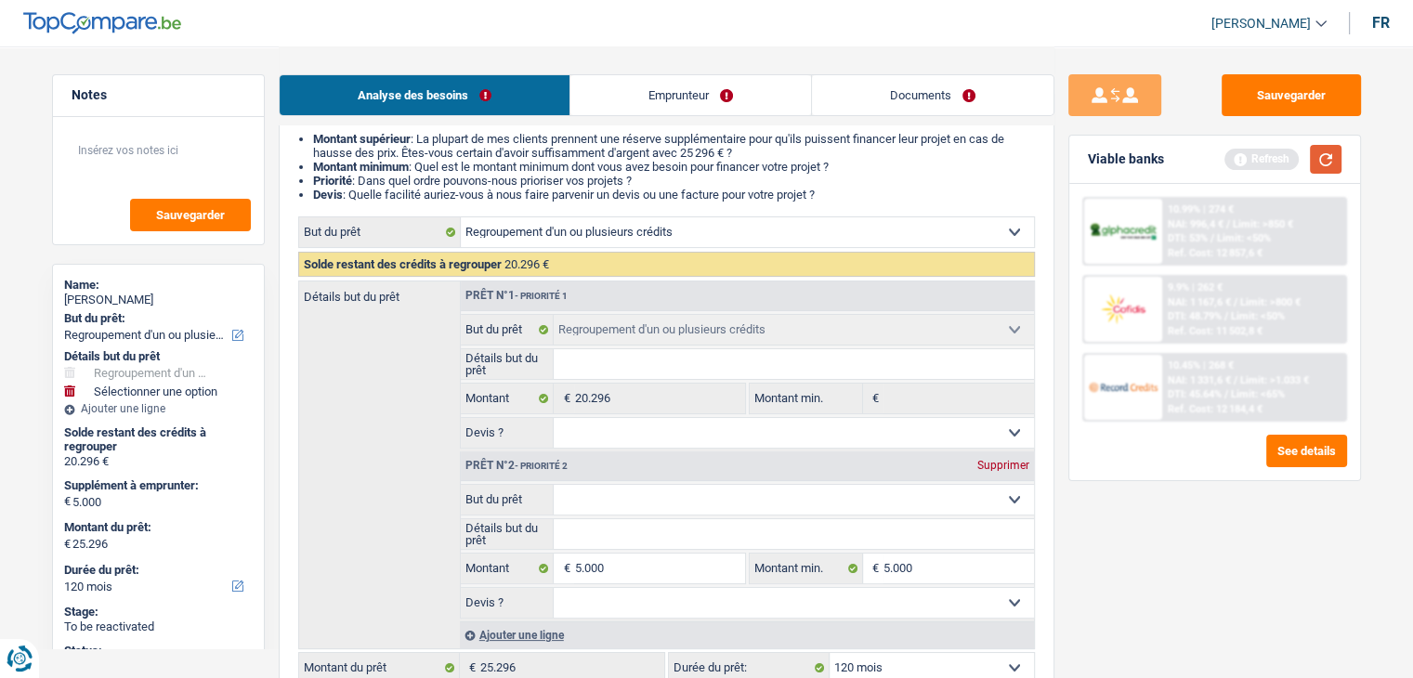
click at [1319, 161] on button "button" at bounding box center [1326, 159] width 32 height 29
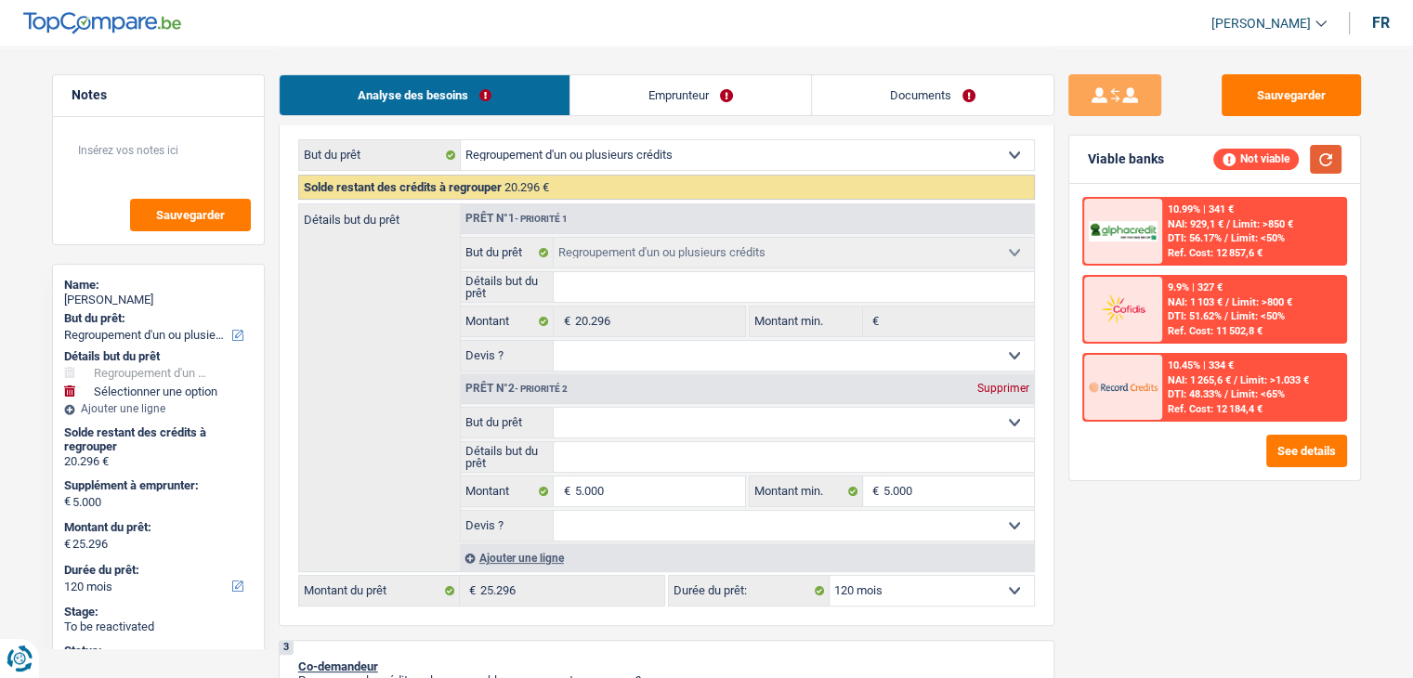
scroll to position [372, 0]
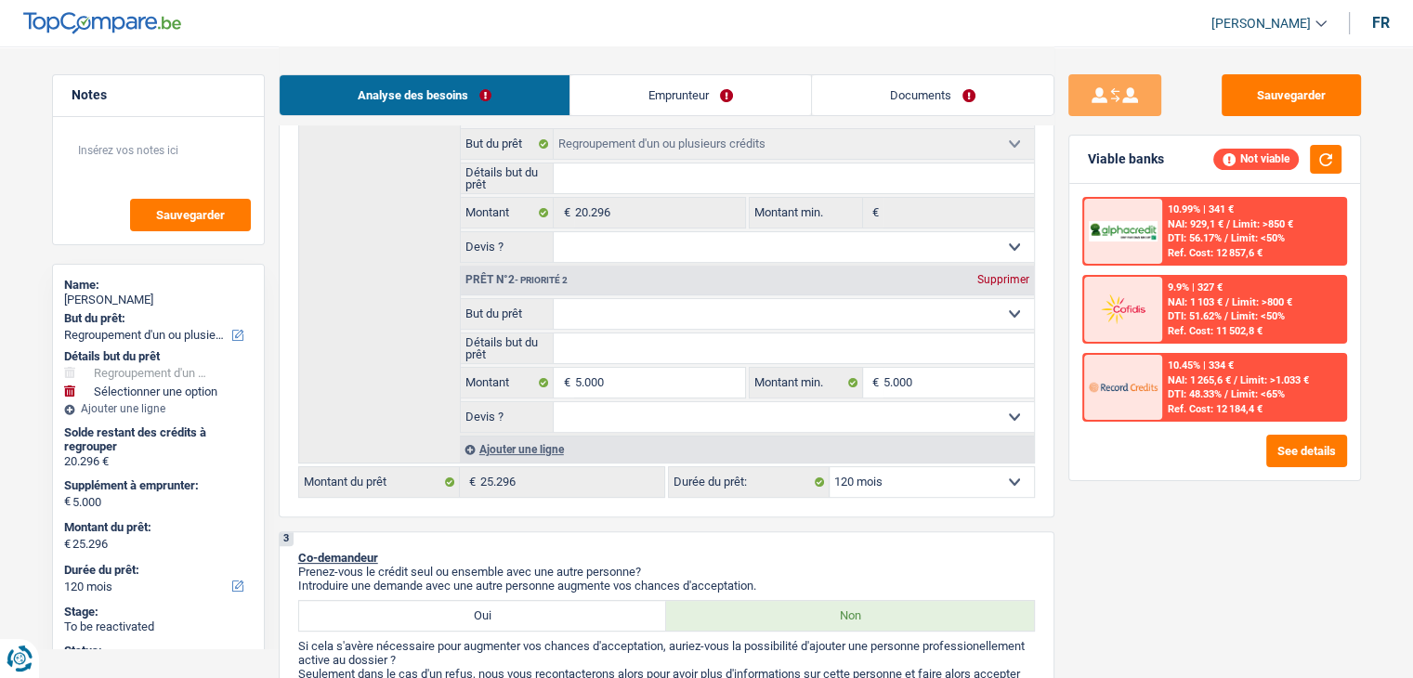
click at [1213, 381] on span "NAI: 1 265,6 €" at bounding box center [1199, 380] width 63 height 12
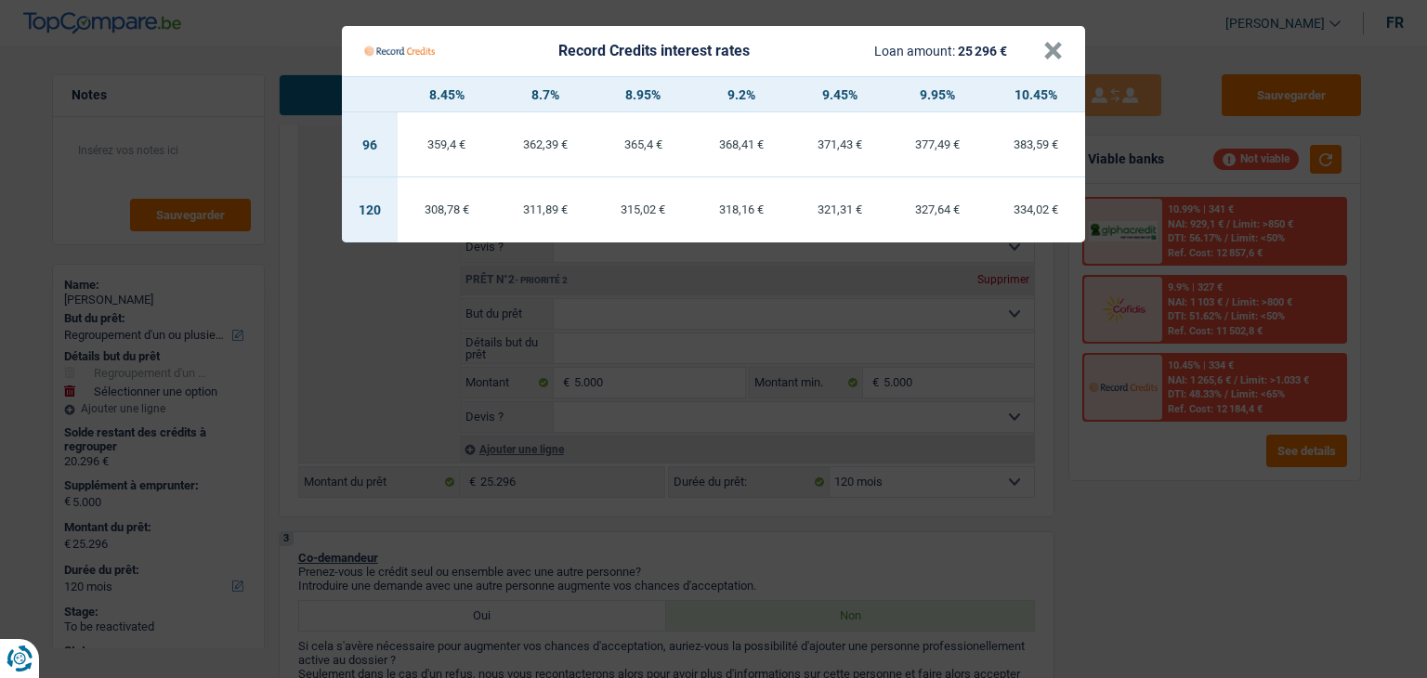
click at [1132, 474] on Credits "Record Credits interest rates Loan amount: 25 296 € × 8.45% 8.7% 8.95% 9.2% 9.4…" at bounding box center [713, 339] width 1427 height 678
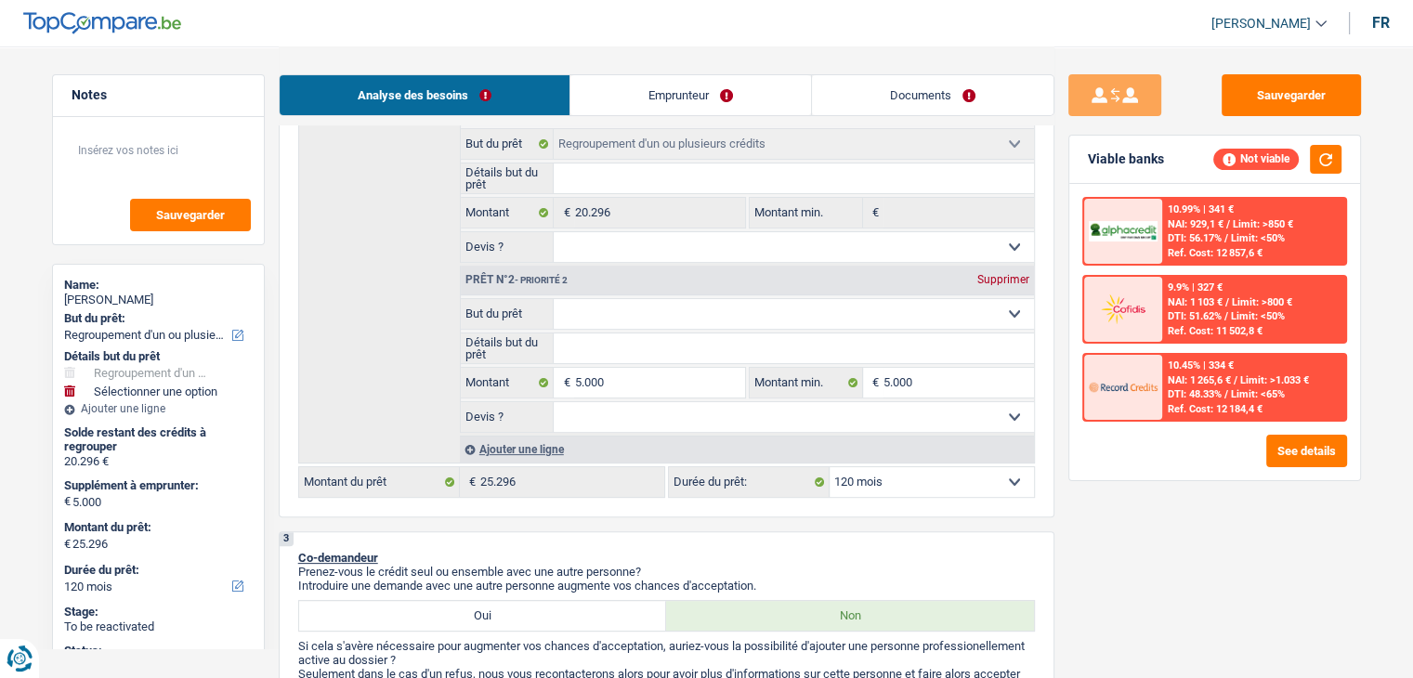
click at [1181, 381] on span "NAI: 1 265,6 €" at bounding box center [1199, 380] width 63 height 12
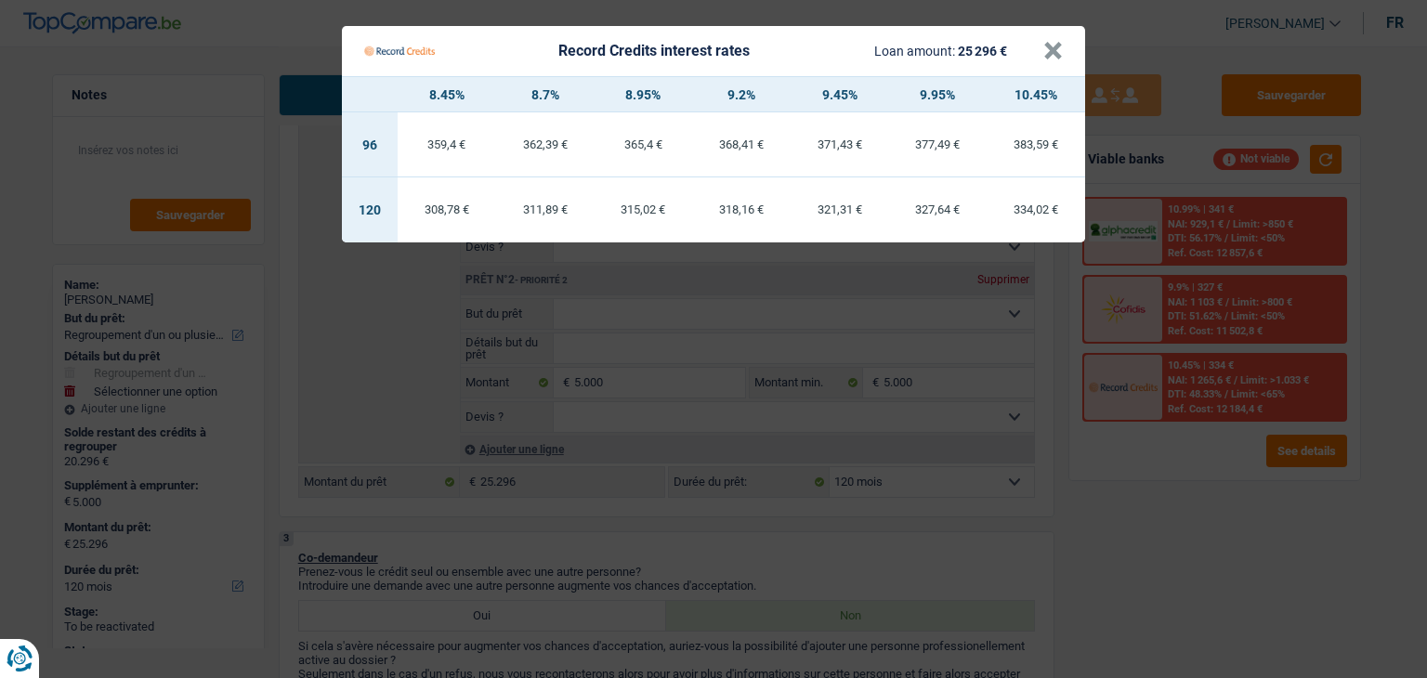
click at [1149, 465] on Credits "Record Credits interest rates Loan amount: 25 296 € × 8.45% 8.7% 8.95% 9.2% 9.4…" at bounding box center [713, 339] width 1427 height 678
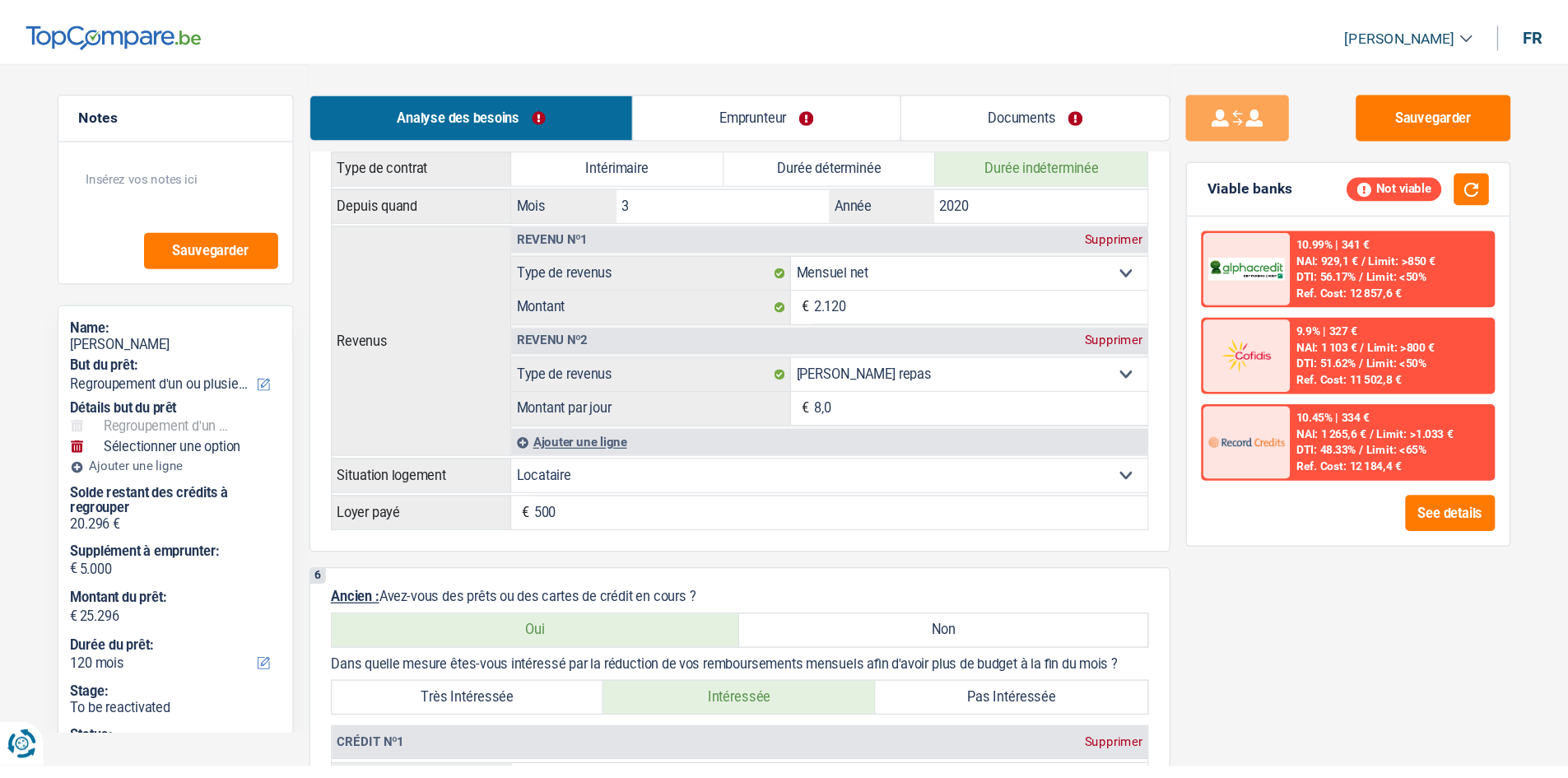
scroll to position [658, 0]
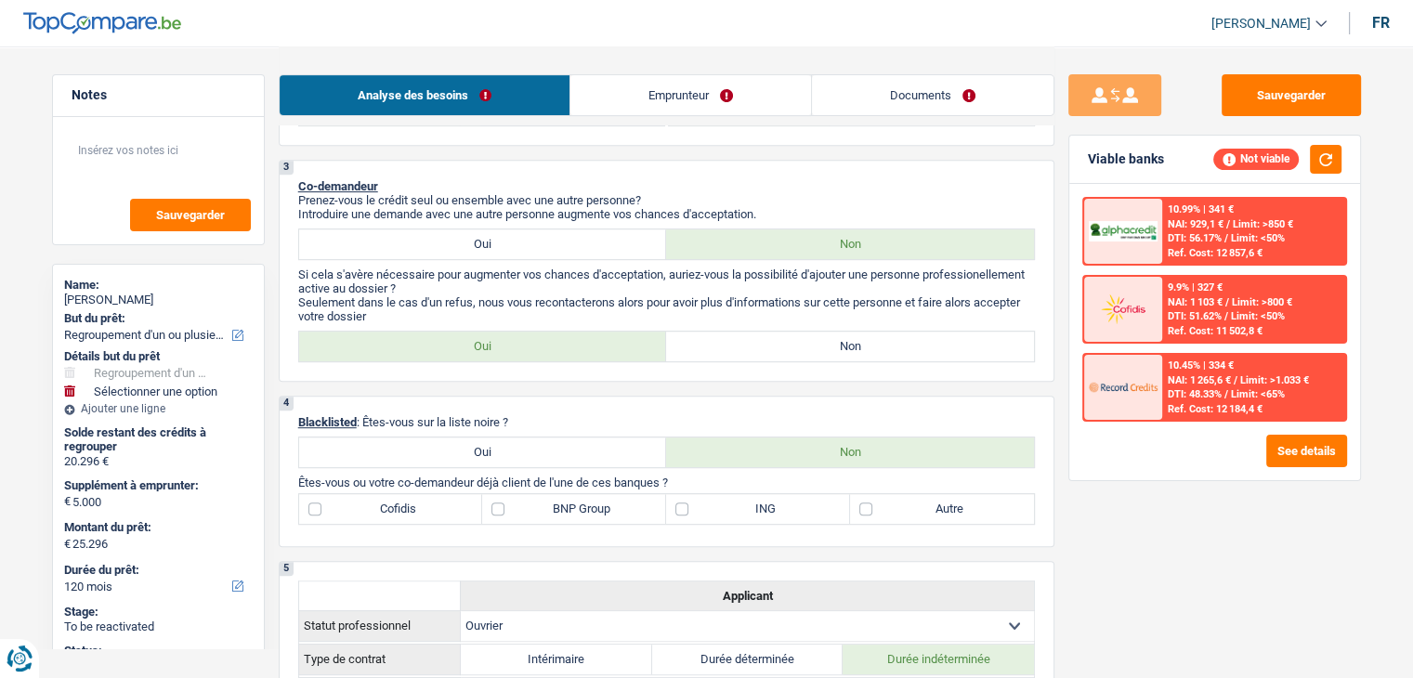
click at [719, 336] on label "Non" at bounding box center [850, 347] width 368 height 30
click at [719, 336] on input "Non" at bounding box center [850, 347] width 368 height 30
radio input "true"
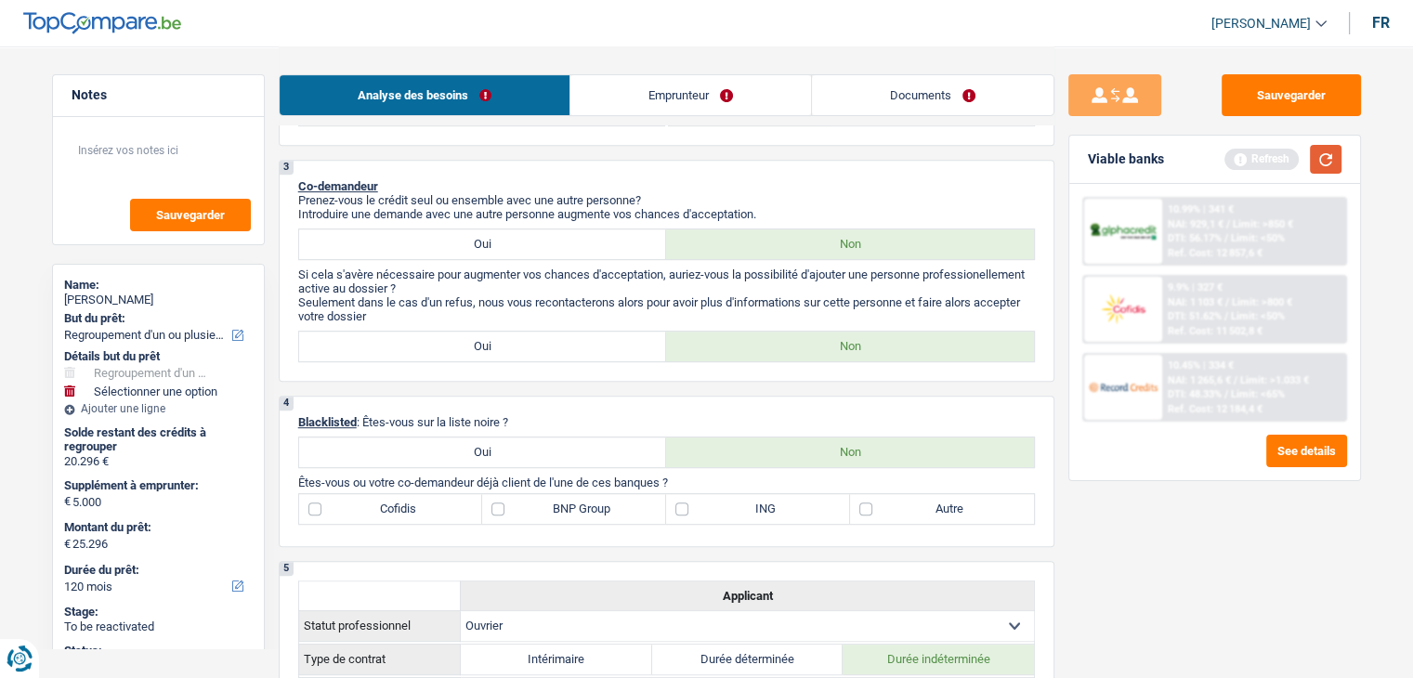
click at [1323, 172] on button "button" at bounding box center [1326, 159] width 32 height 29
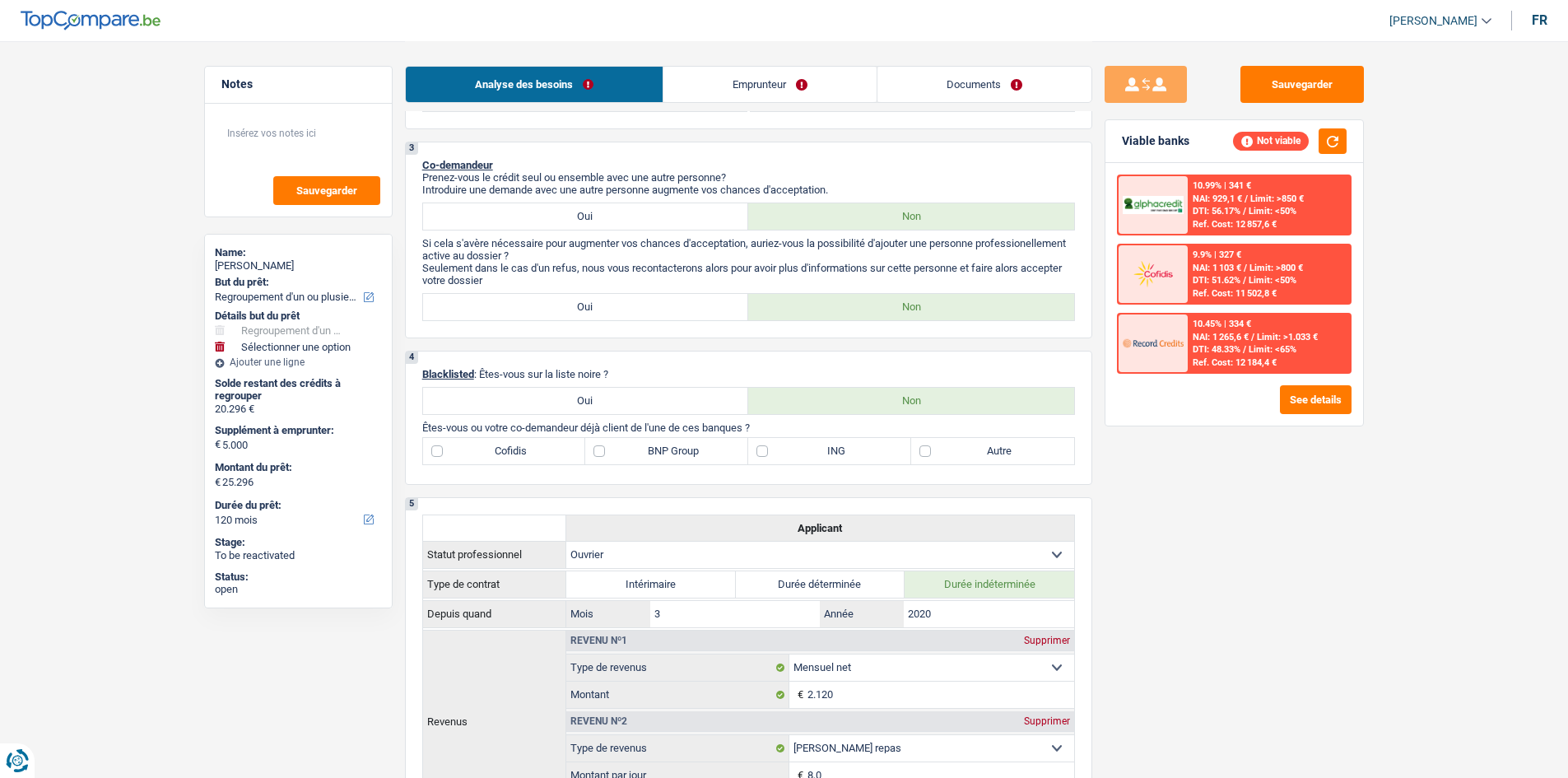
click at [581, 81] on link "Analyse des besoins" at bounding box center [534, 84] width 257 height 35
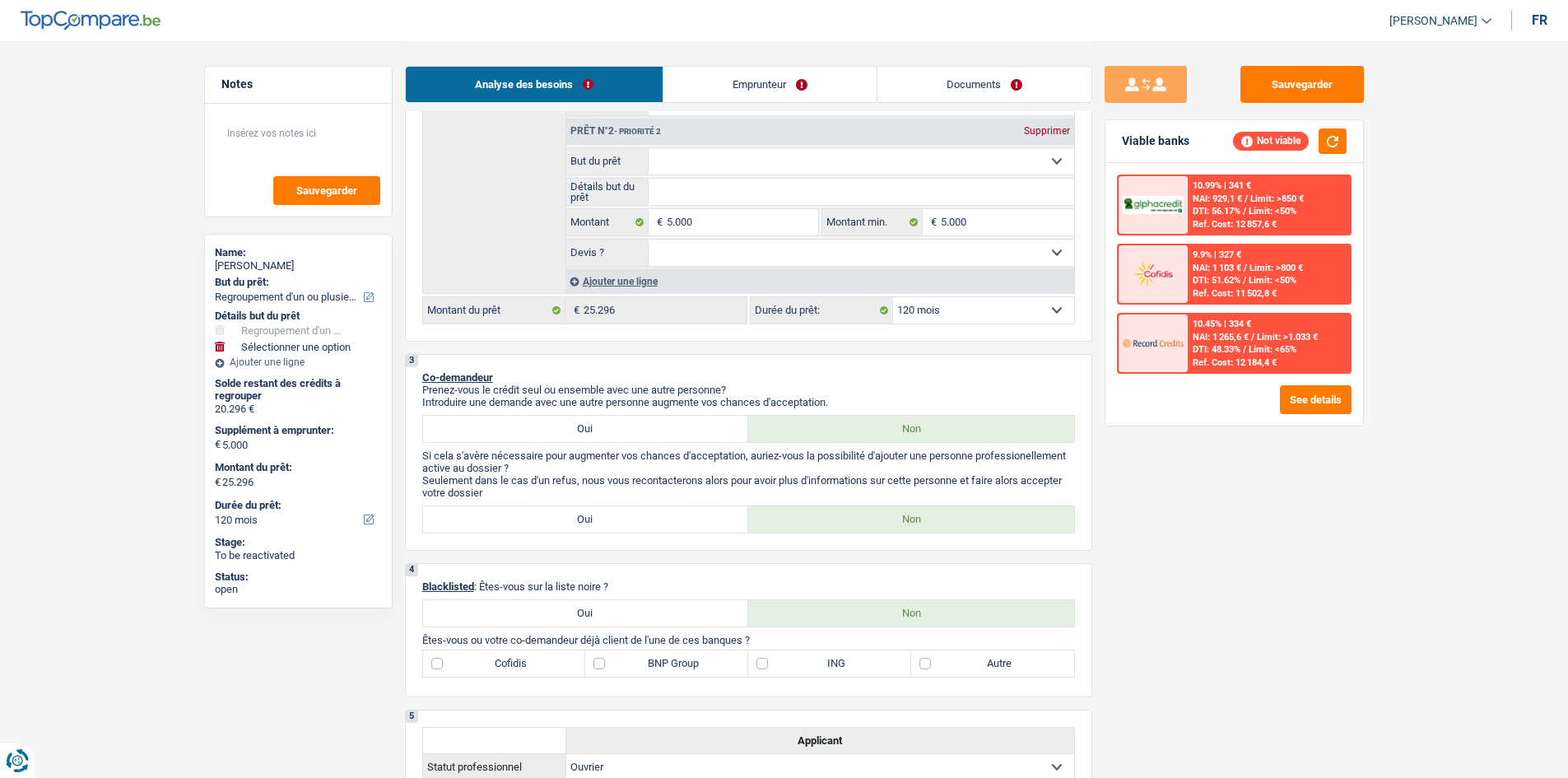
scroll to position [165, 0]
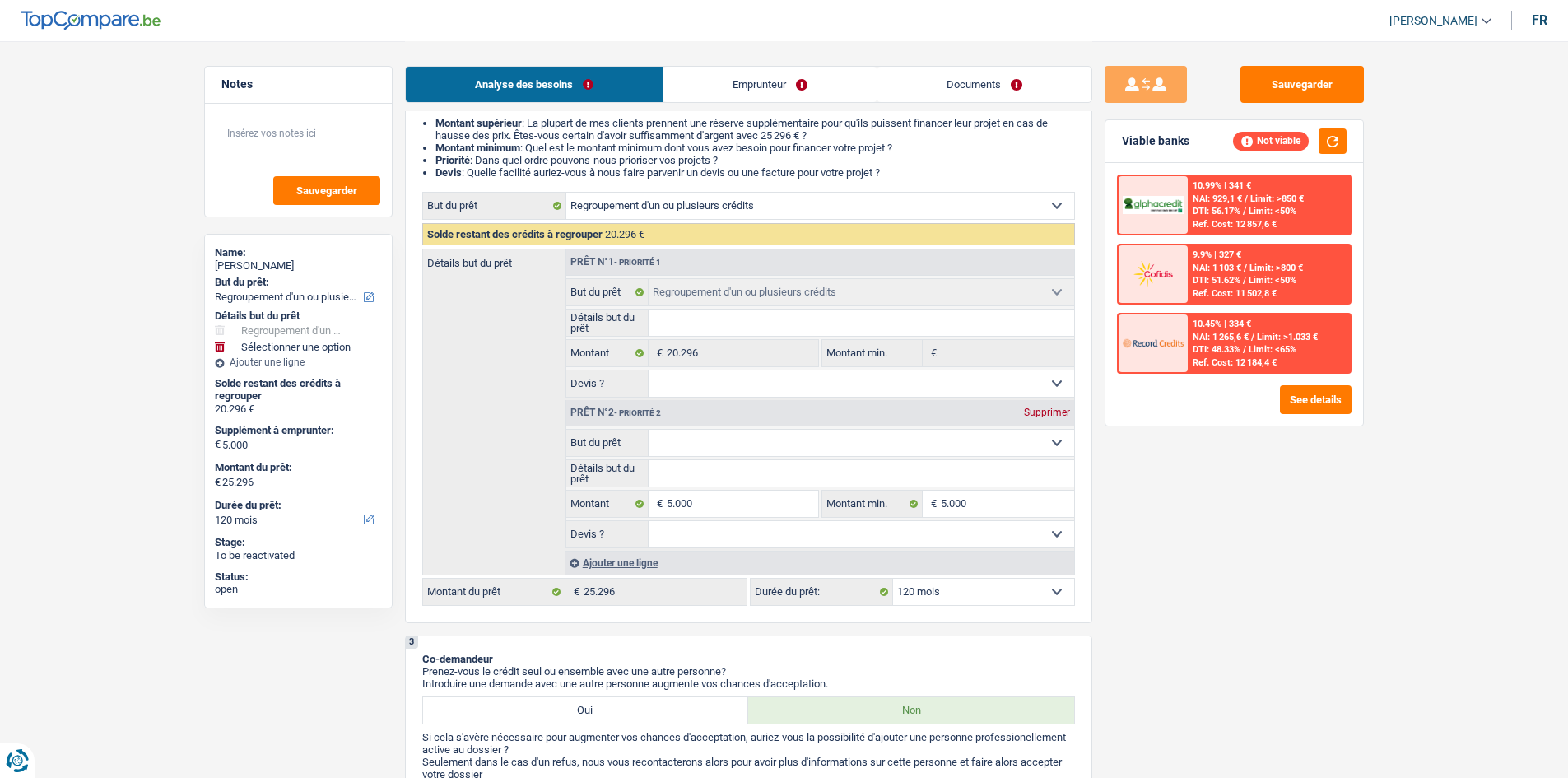
click at [721, 443] on select "Confort maison: meubles, textile, peinture, électroménager, outillage non-profe…" at bounding box center [862, 443] width 425 height 27
select select "hobbies"
click at [649, 430] on select "Confort maison: meubles, textile, peinture, électroménager, outillage non-profe…" at bounding box center [862, 443] width 425 height 27
select select "hobbies"
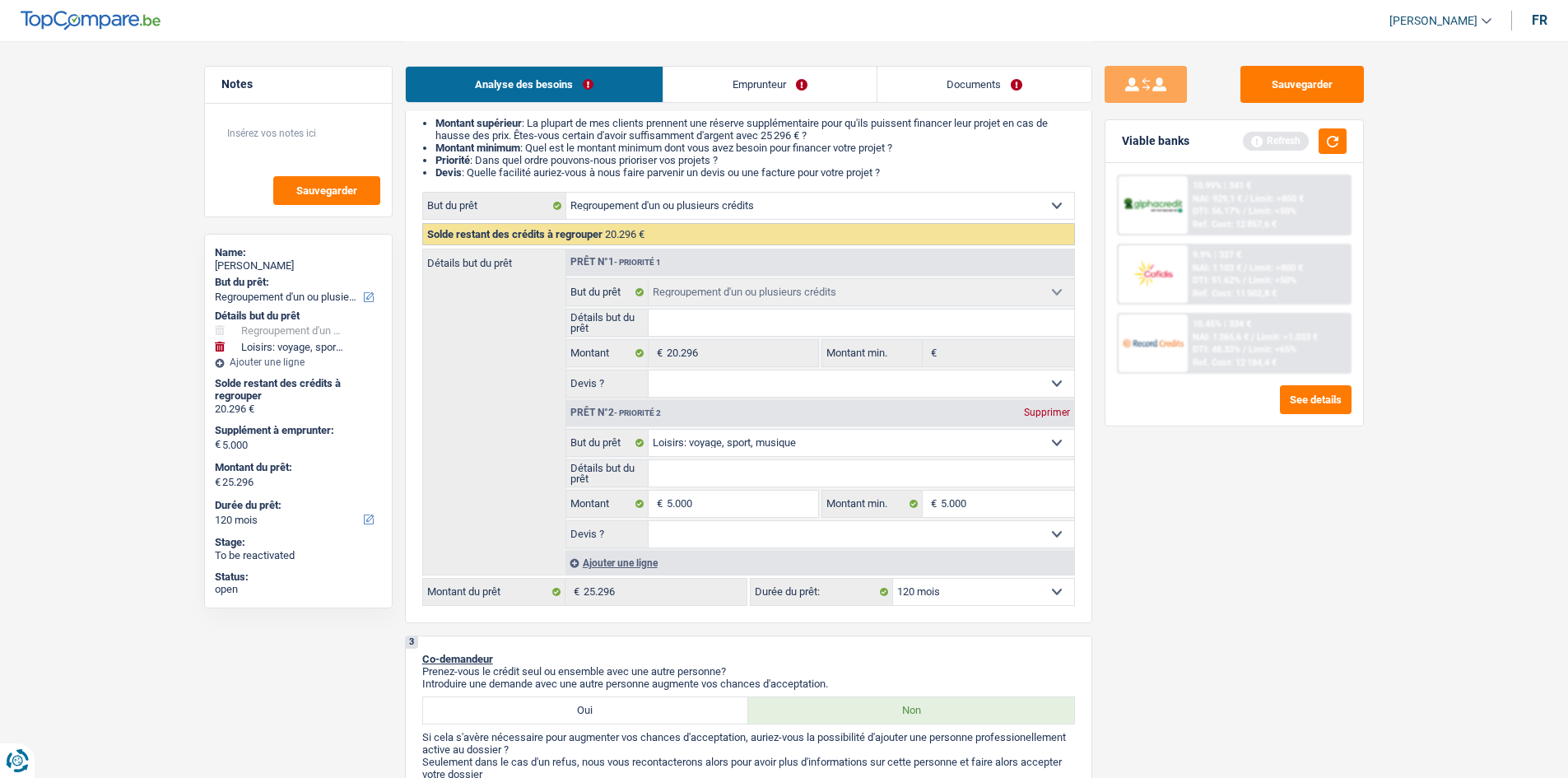
click at [1252, 600] on div "Sauvegarder Viable banks Refresh 10.99% | 341 € NAI: 929,1 € / Limit: >850 € DT…" at bounding box center [1235, 408] width 284 height 686
click at [1252, 137] on button "button" at bounding box center [1333, 141] width 28 height 26
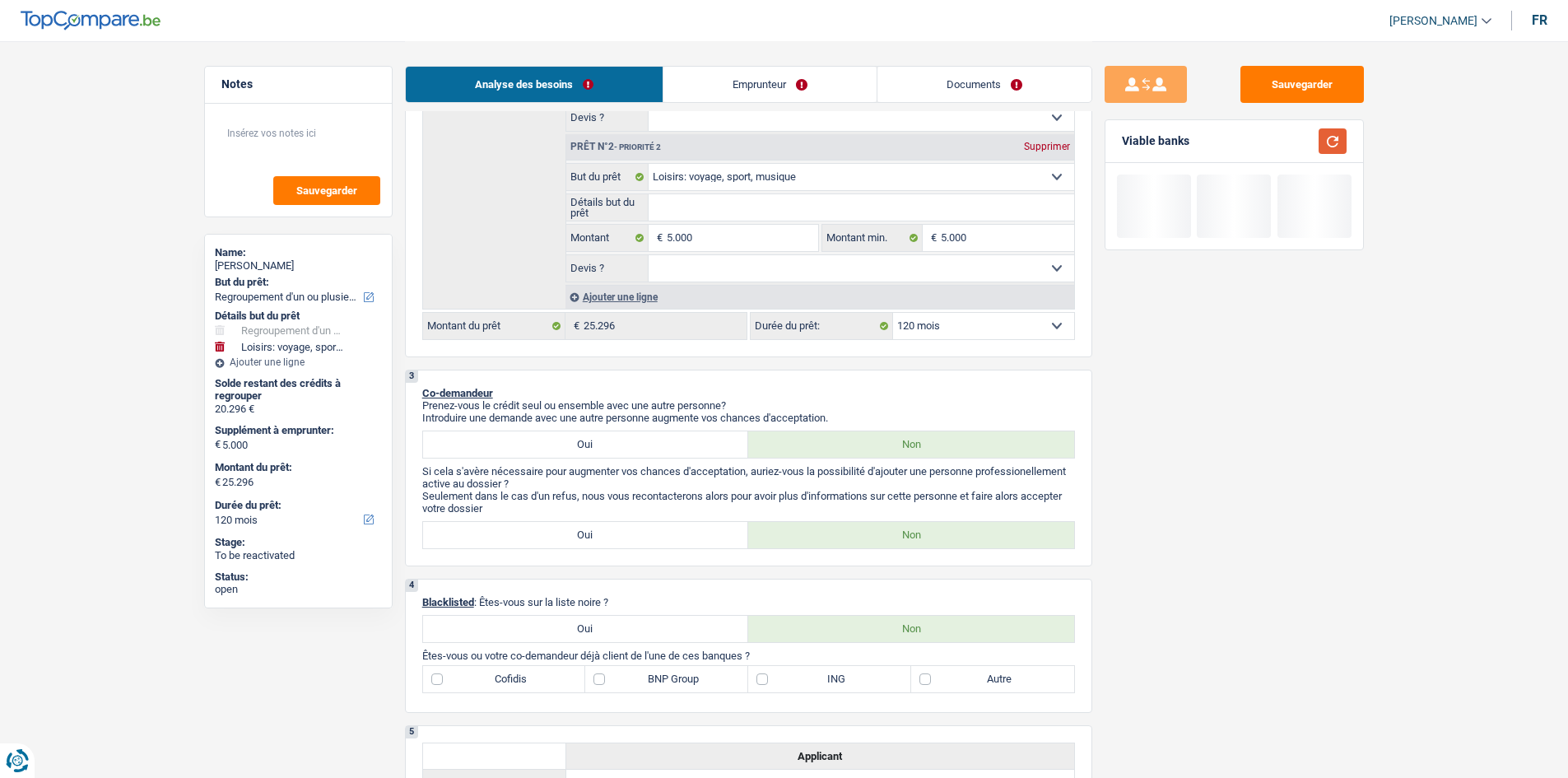
scroll to position [576, 0]
